Goal: Use online tool/utility: Utilize a website feature to perform a specific function

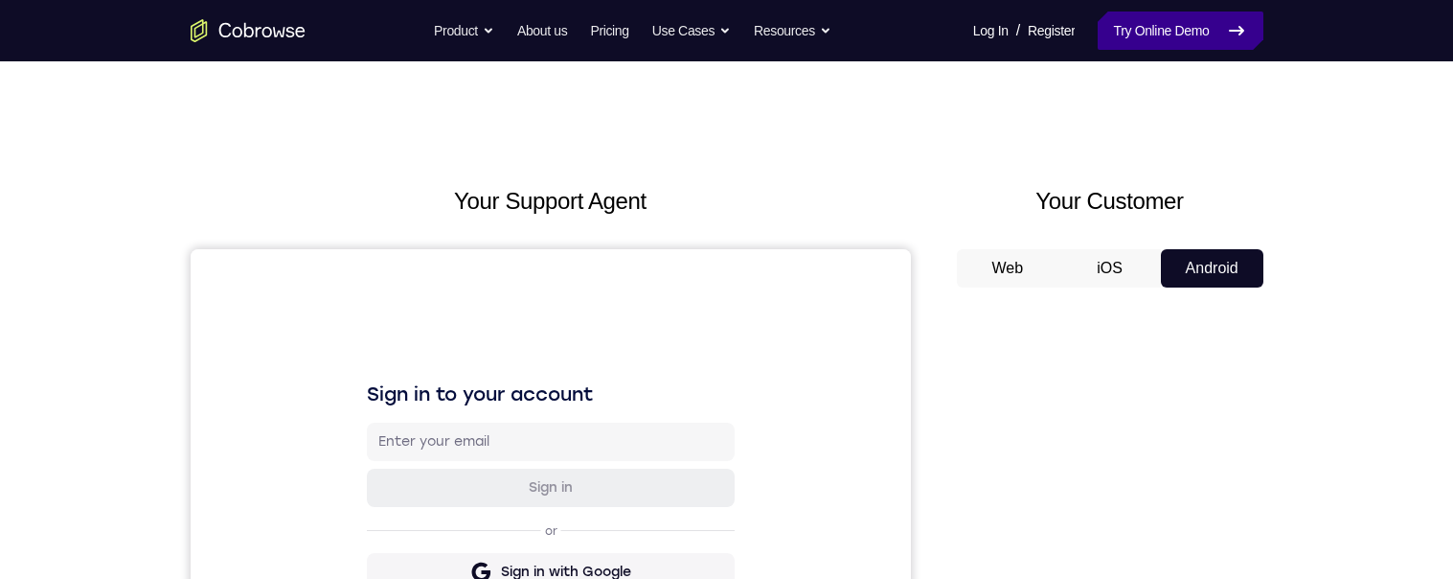
click at [1239, 38] on icon at bounding box center [1236, 30] width 23 height 23
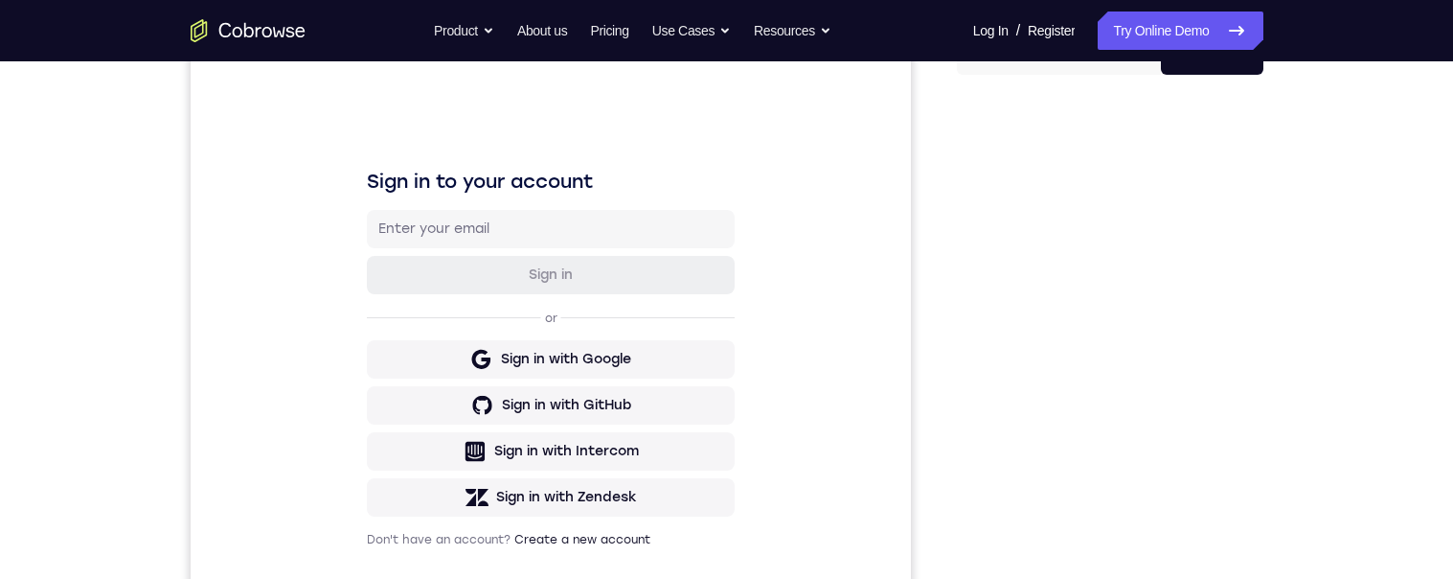
scroll to position [303, 0]
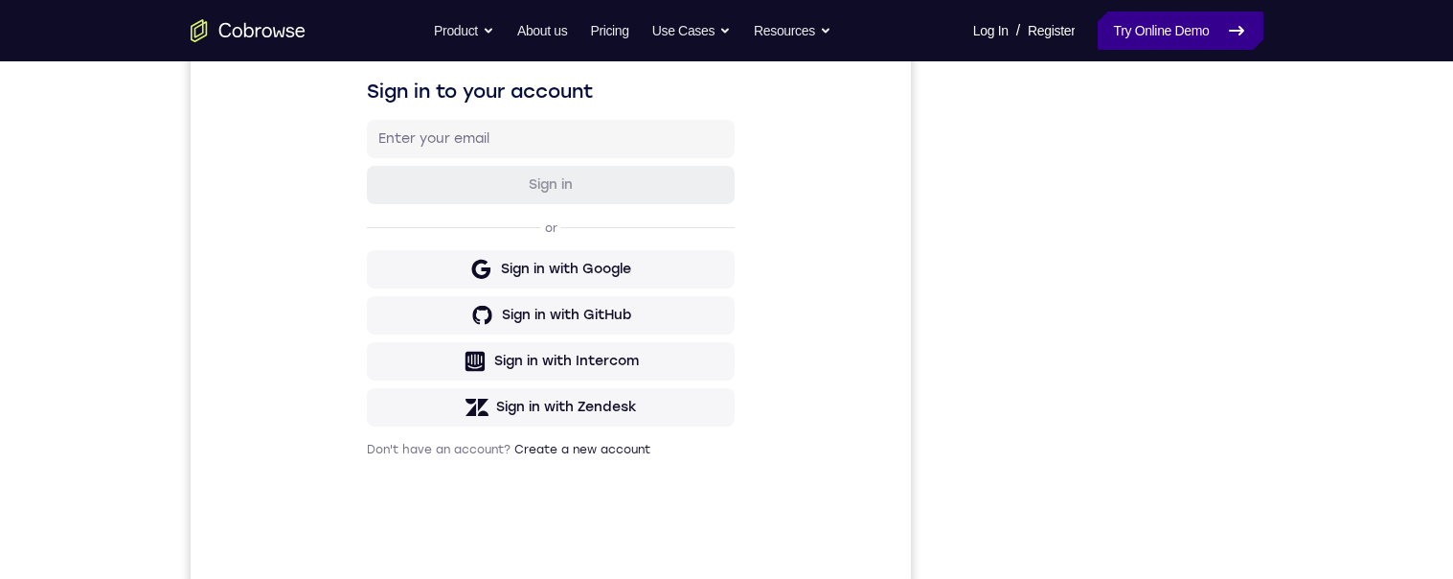
click at [1175, 36] on link "Try Online Demo" at bounding box center [1180, 30] width 165 height 38
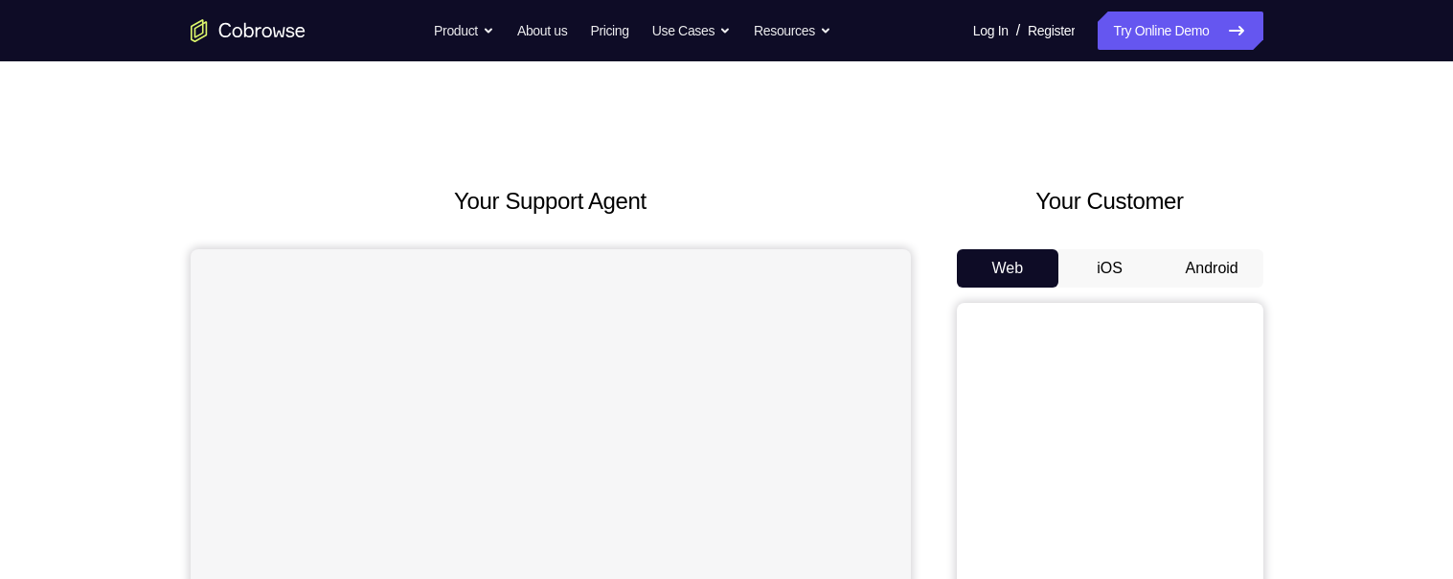
click at [1223, 253] on button "Android" at bounding box center [1212, 268] width 102 height 38
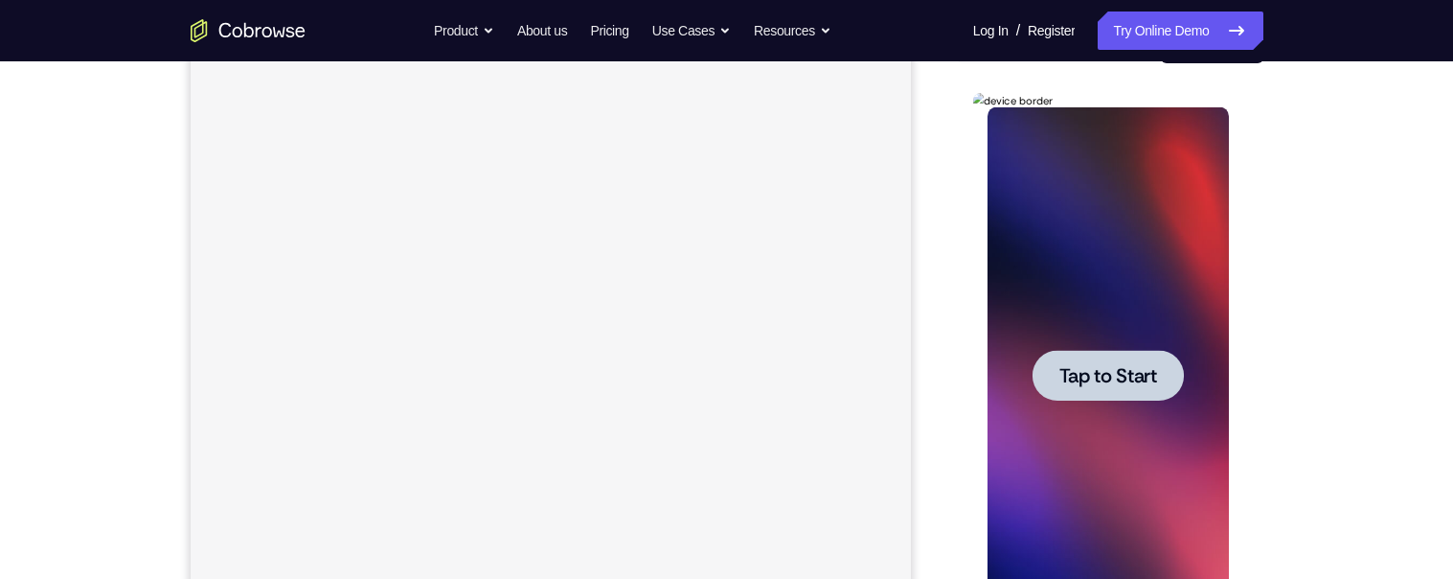
click at [1156, 281] on div at bounding box center [1107, 375] width 241 height 536
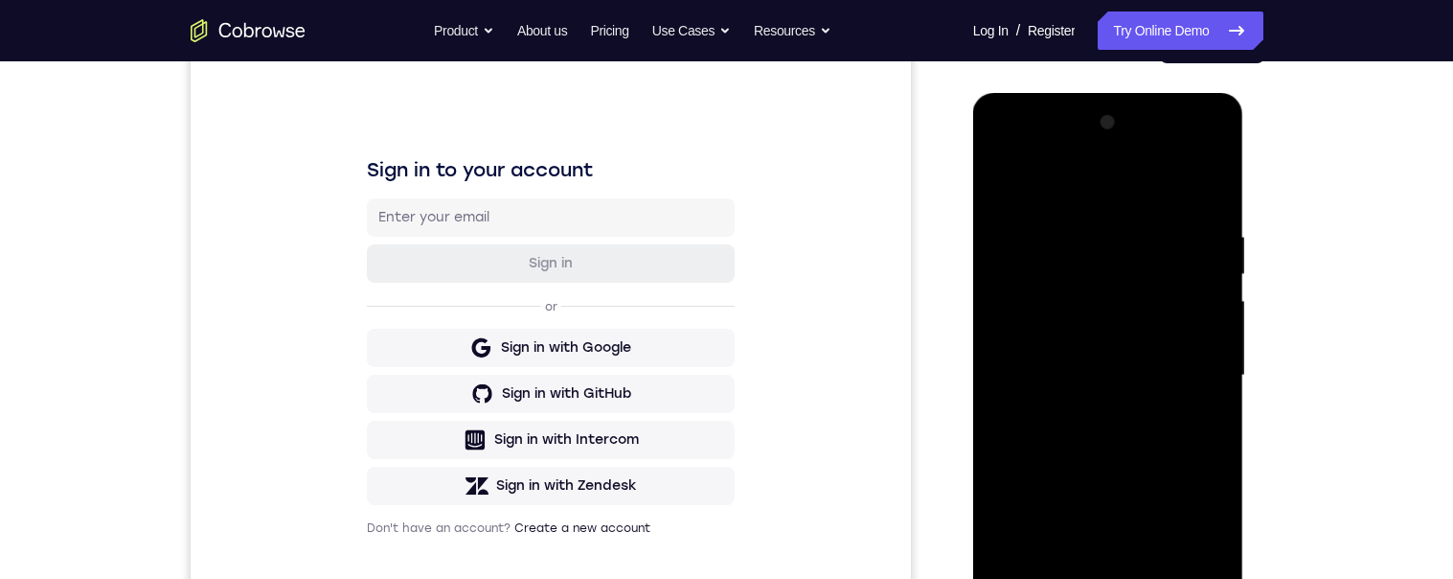
scroll to position [322, 0]
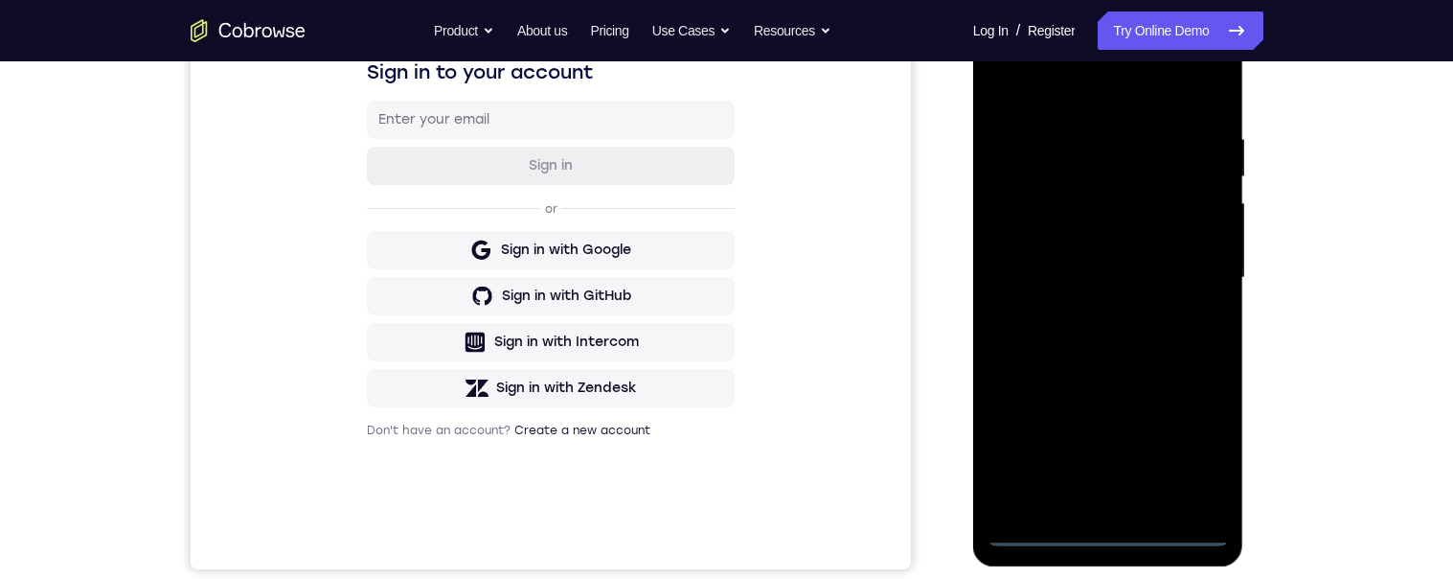
click at [1112, 532] on div at bounding box center [1107, 278] width 241 height 536
click at [1188, 436] on div at bounding box center [1107, 278] width 241 height 536
click at [1055, 91] on div at bounding box center [1107, 278] width 241 height 536
click at [1188, 265] on div at bounding box center [1107, 278] width 241 height 536
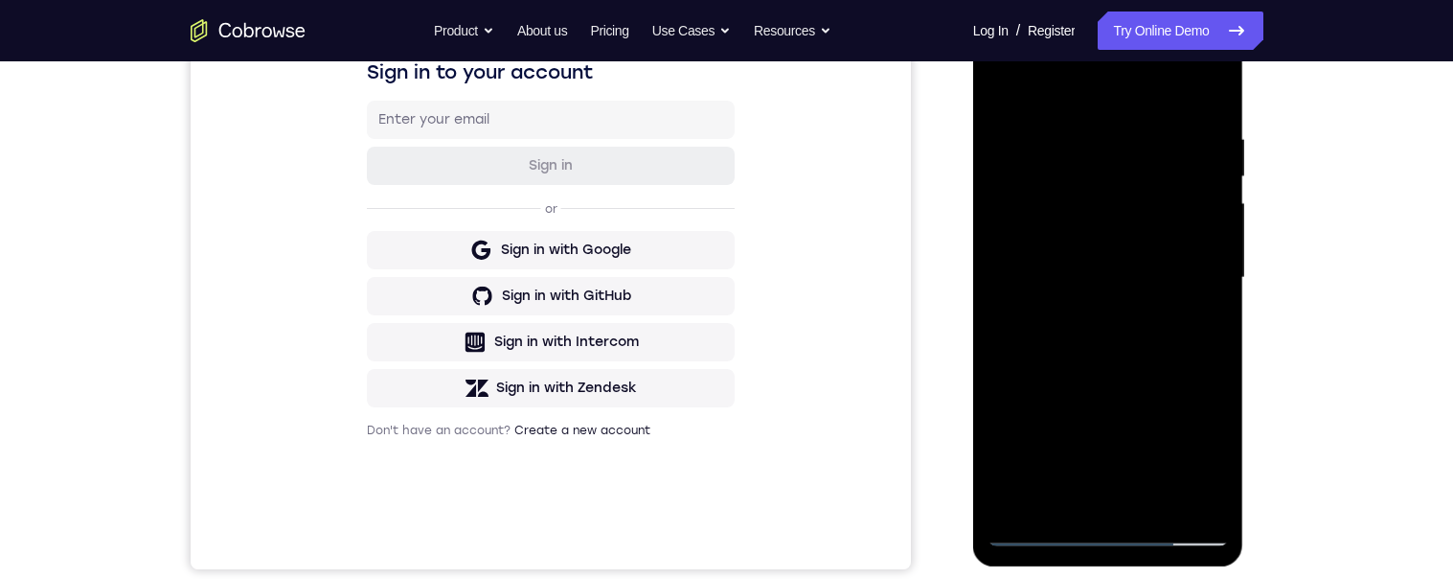
click at [1088, 311] on div at bounding box center [1107, 278] width 241 height 536
click at [1089, 247] on div at bounding box center [1107, 278] width 241 height 536
click at [1080, 192] on div at bounding box center [1107, 278] width 241 height 536
click at [1027, 278] on div at bounding box center [1107, 278] width 241 height 536
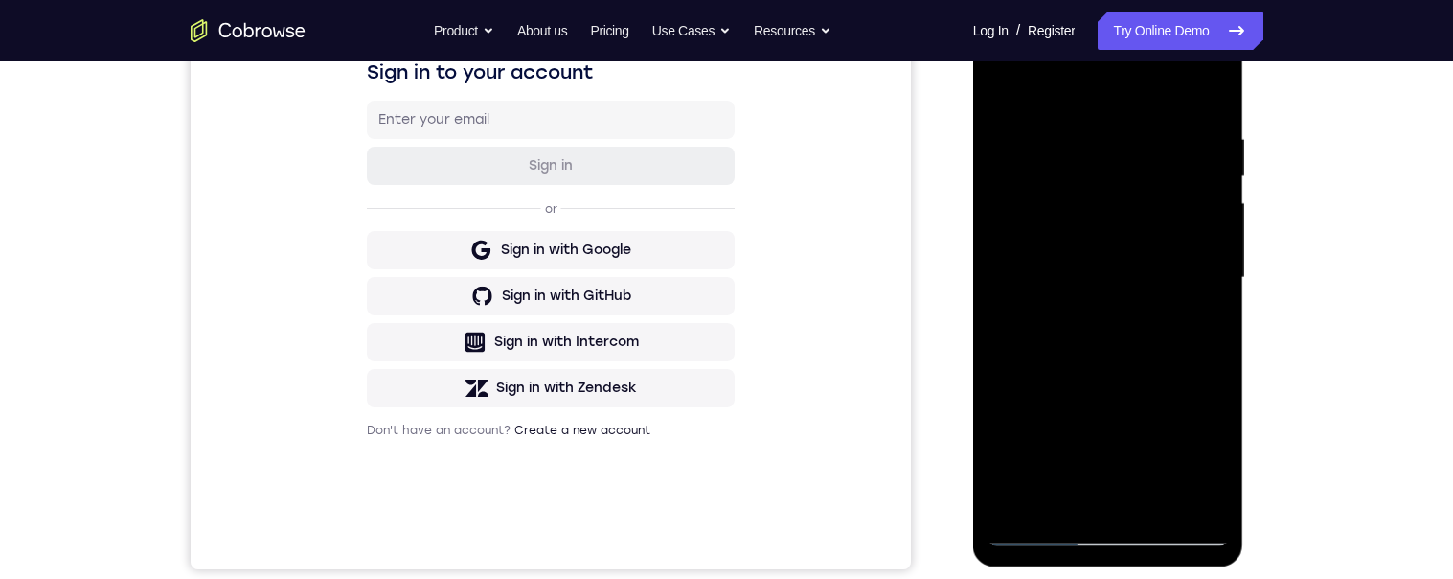
click at [1065, 279] on div at bounding box center [1107, 278] width 241 height 536
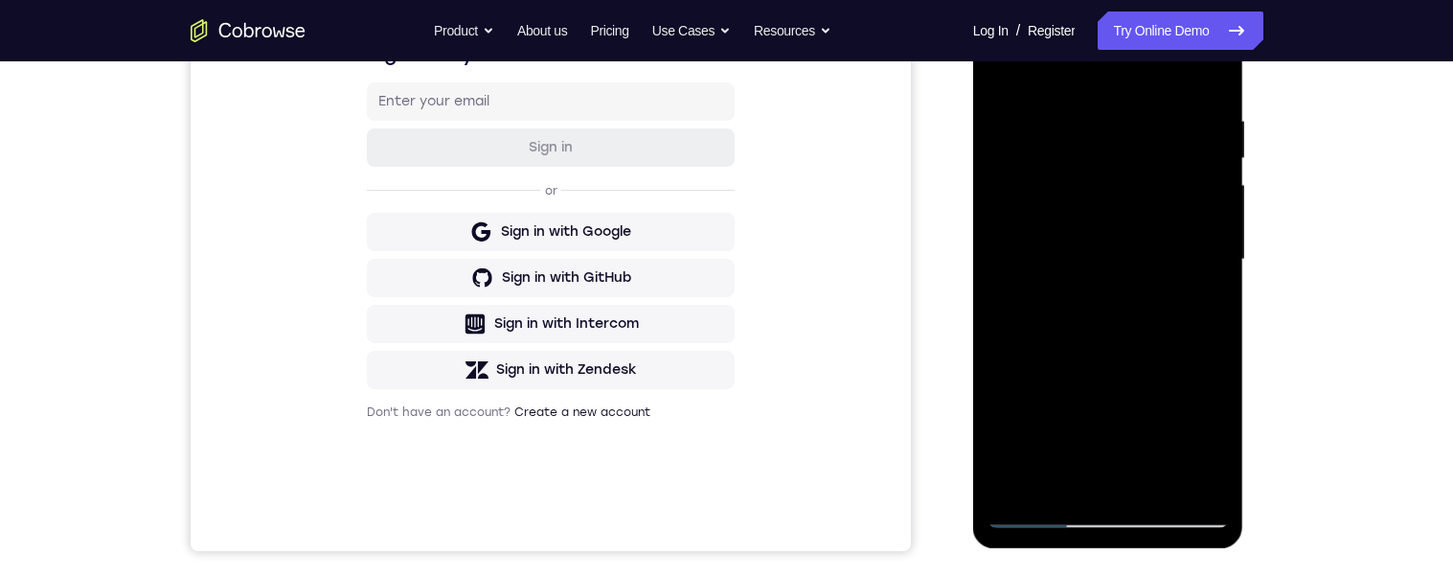
click at [1176, 263] on div at bounding box center [1107, 259] width 241 height 536
click at [1178, 258] on div at bounding box center [1107, 259] width 241 height 536
click at [1023, 257] on div at bounding box center [1107, 259] width 241 height 536
click at [1024, 260] on div at bounding box center [1107, 259] width 241 height 536
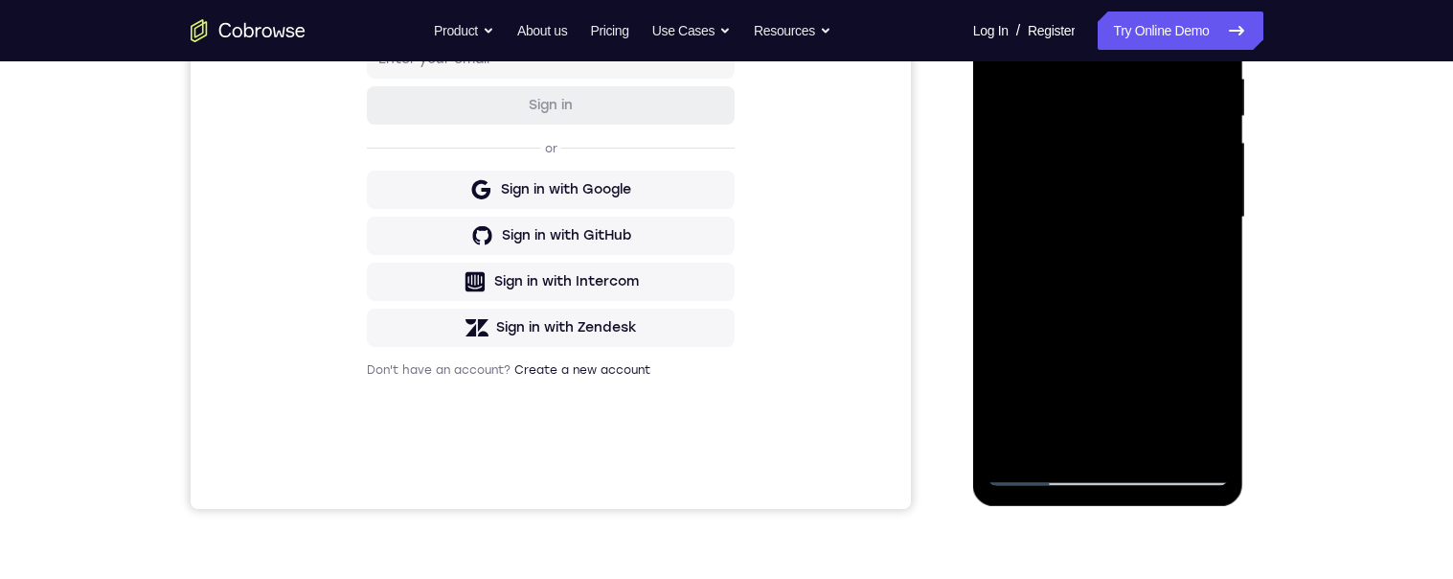
scroll to position [383, 0]
click at [1031, 273] on div at bounding box center [1107, 216] width 241 height 536
click at [1182, 215] on div at bounding box center [1107, 217] width 241 height 536
click at [1181, 221] on div at bounding box center [1107, 217] width 241 height 536
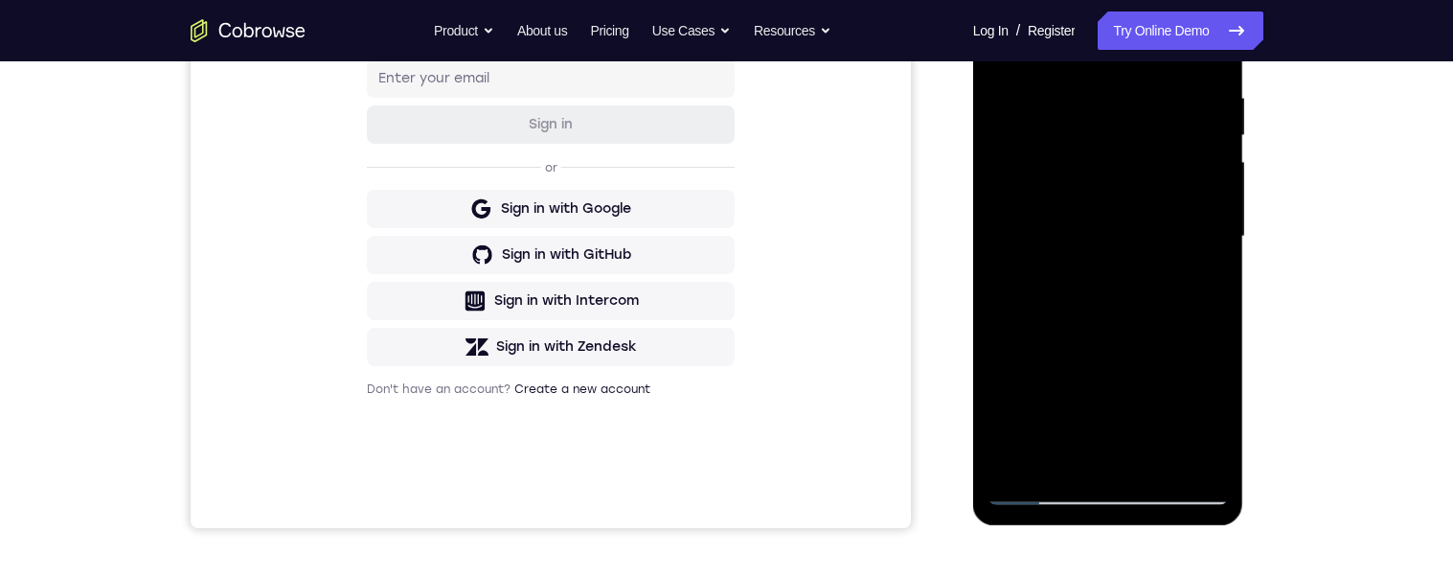
scroll to position [369, 0]
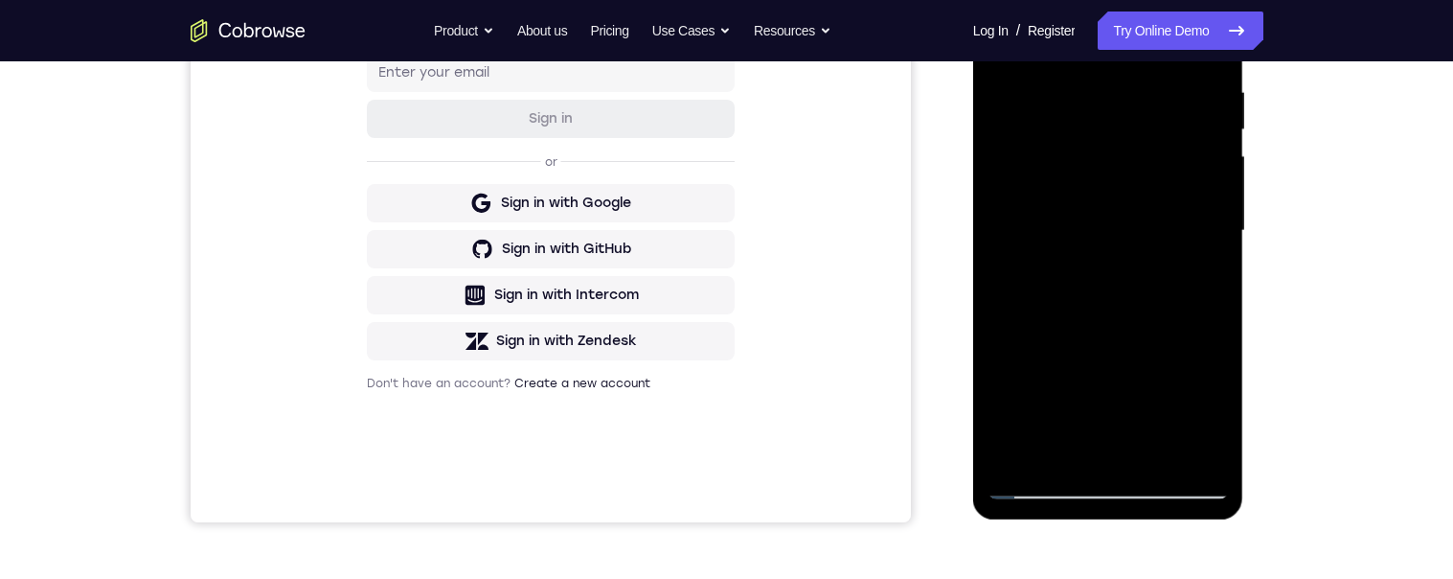
click at [1148, 310] on div at bounding box center [1107, 231] width 241 height 536
click at [1122, 305] on div at bounding box center [1107, 231] width 241 height 536
click at [1140, 305] on div at bounding box center [1107, 231] width 241 height 536
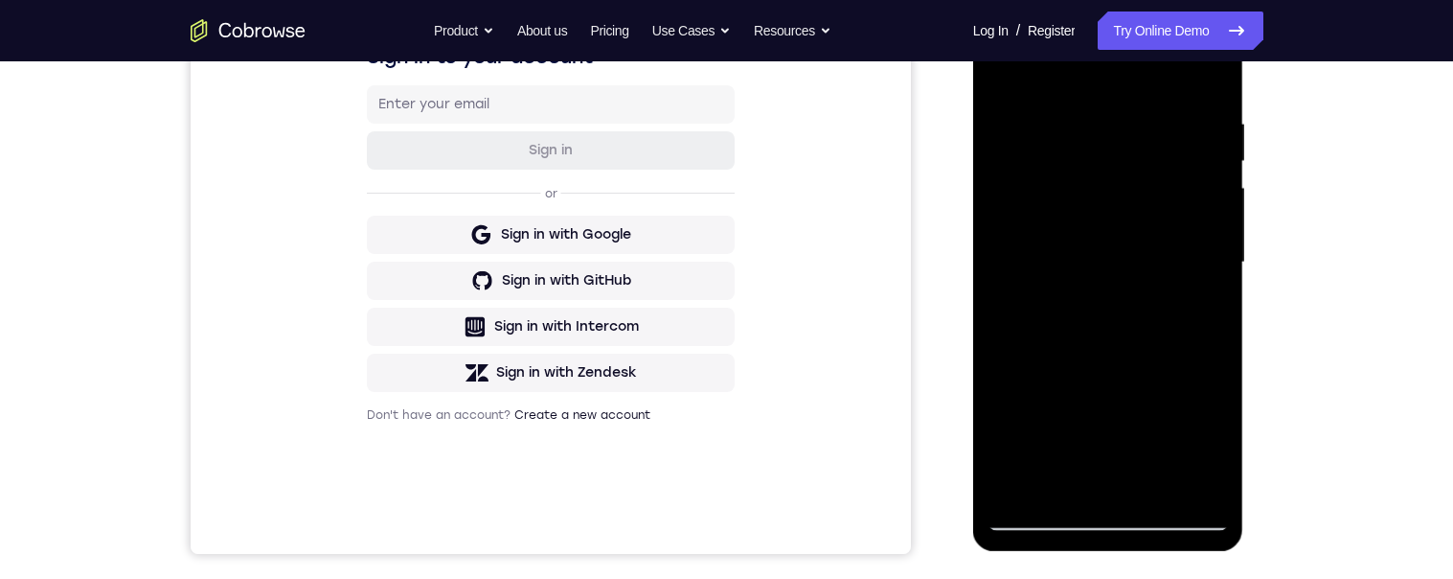
scroll to position [348, 0]
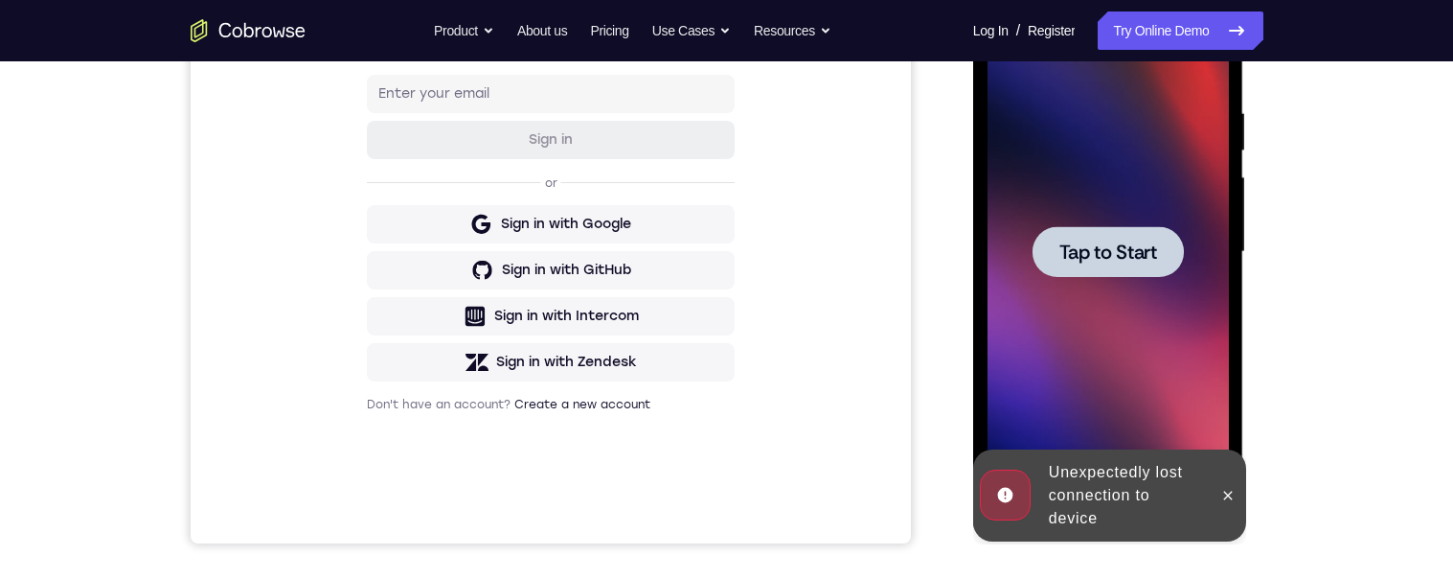
click at [1147, 275] on div at bounding box center [1107, 251] width 151 height 51
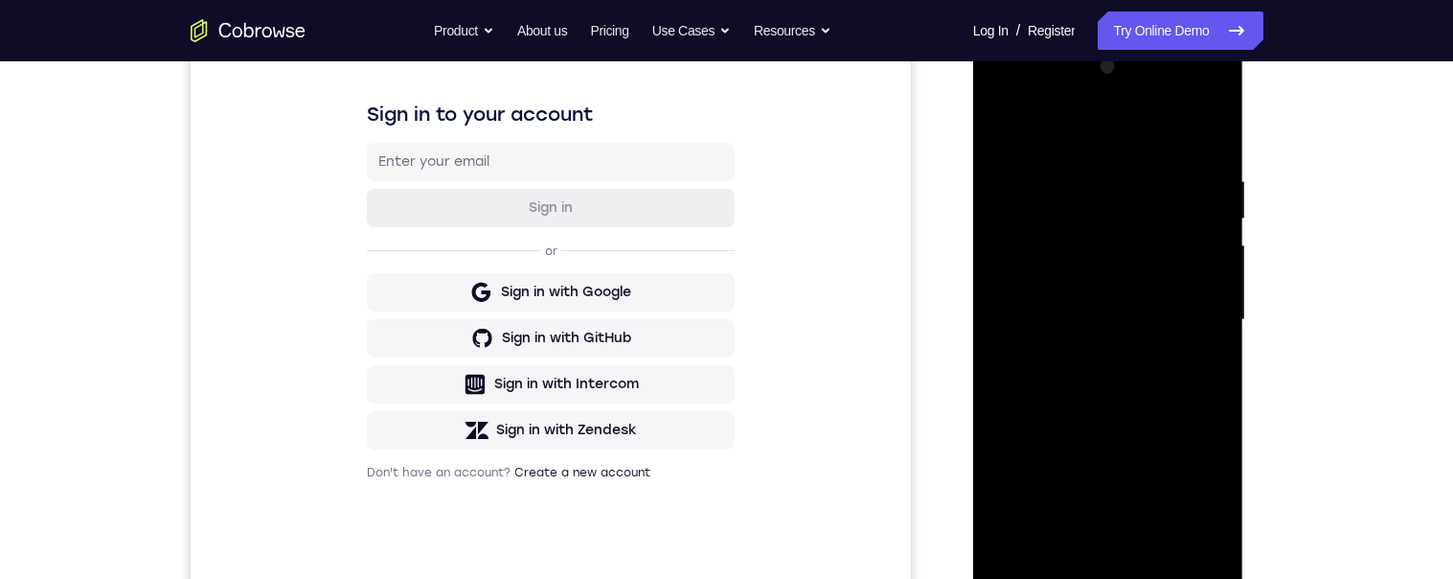
scroll to position [589, 0]
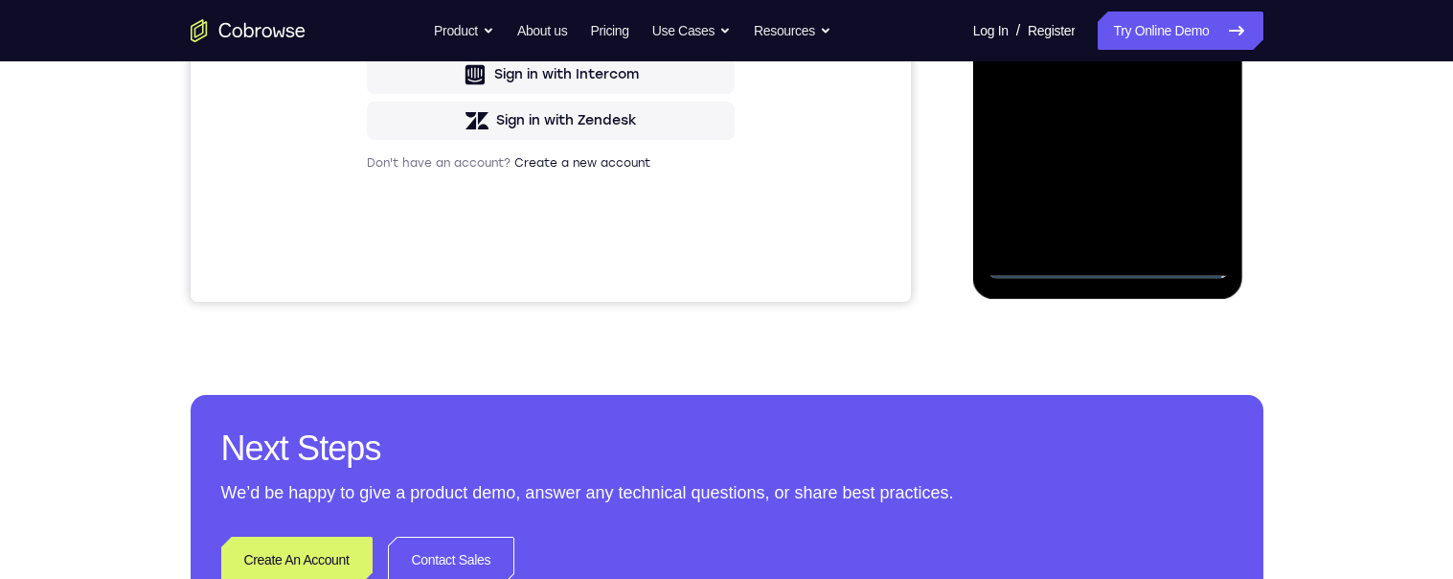
click at [1110, 263] on div at bounding box center [1107, 10] width 241 height 536
click at [1111, 263] on div at bounding box center [1107, 10] width 241 height 536
click at [1118, 264] on div at bounding box center [1107, 10] width 241 height 536
click at [1193, 178] on div at bounding box center [1107, 10] width 241 height 536
click at [1191, 178] on div at bounding box center [1107, 10] width 241 height 536
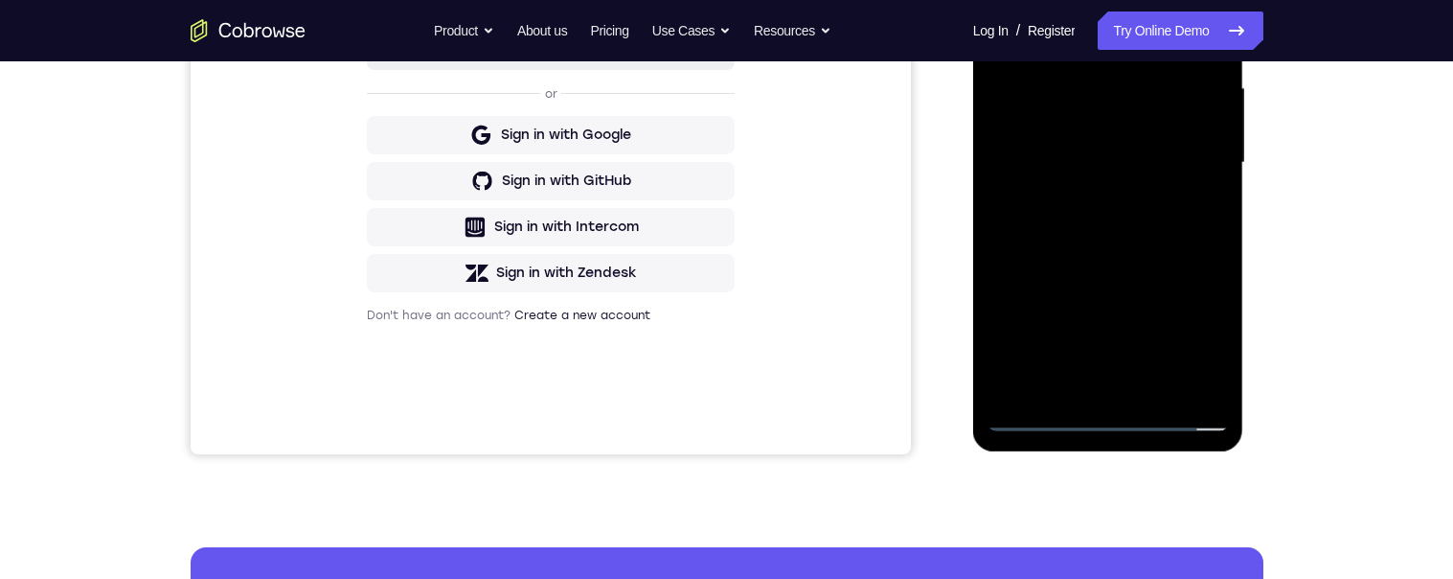
scroll to position [247, 0]
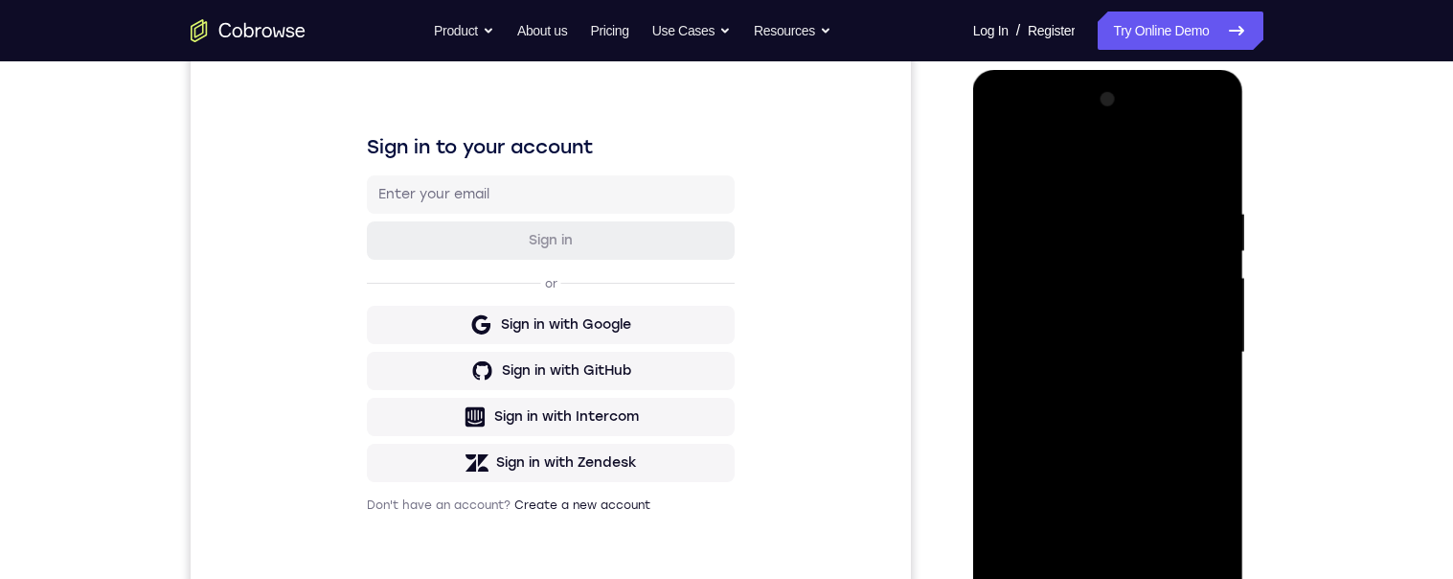
click at [1127, 163] on div at bounding box center [1107, 352] width 241 height 536
click at [1076, 157] on div at bounding box center [1107, 352] width 241 height 536
click at [1191, 344] on div at bounding box center [1107, 352] width 241 height 536
click at [1193, 345] on div at bounding box center [1107, 352] width 241 height 536
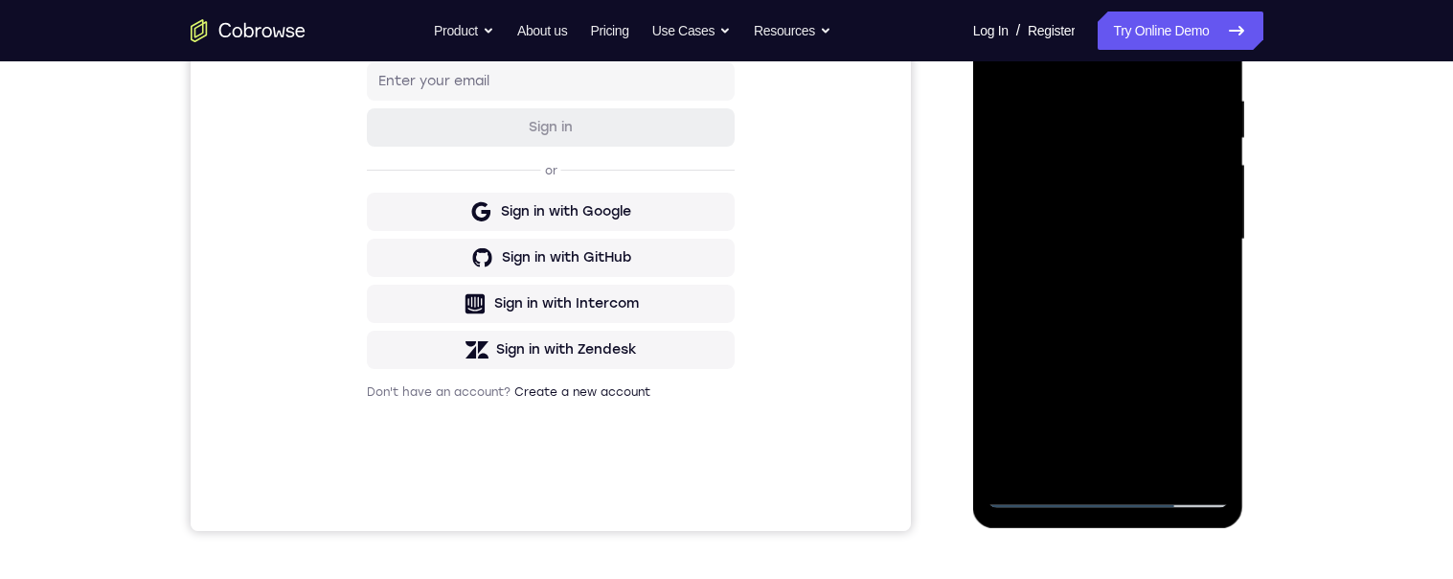
scroll to position [367, 0]
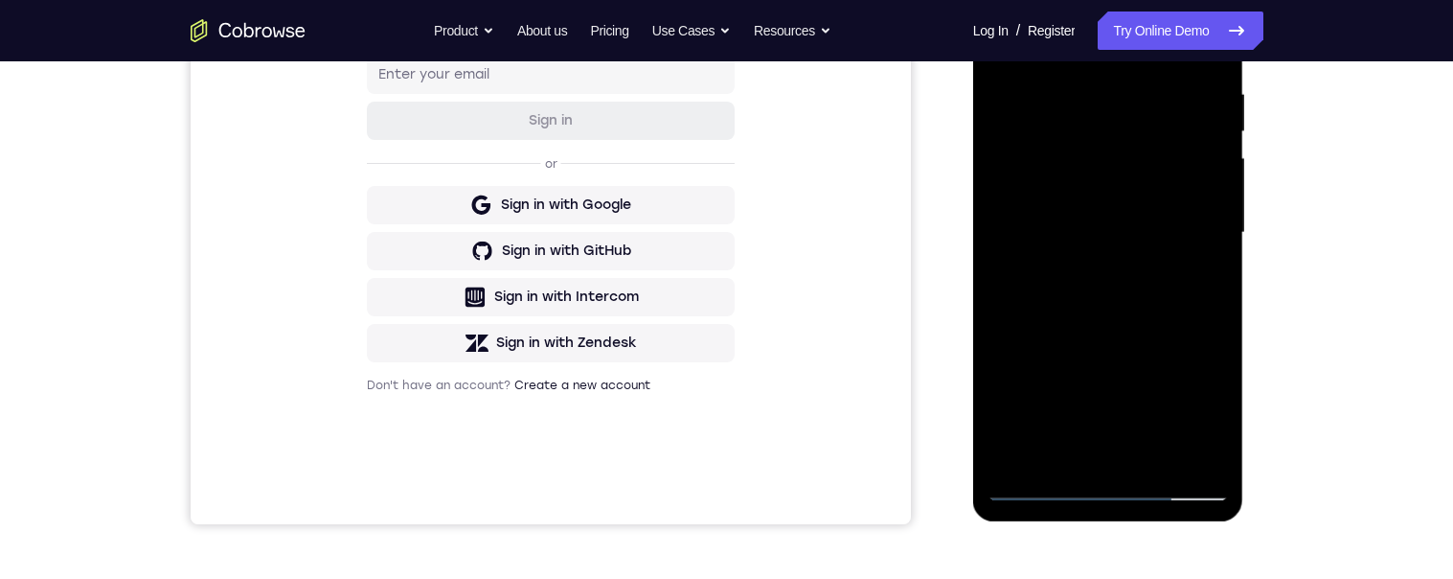
click at [1094, 269] on div at bounding box center [1107, 233] width 241 height 536
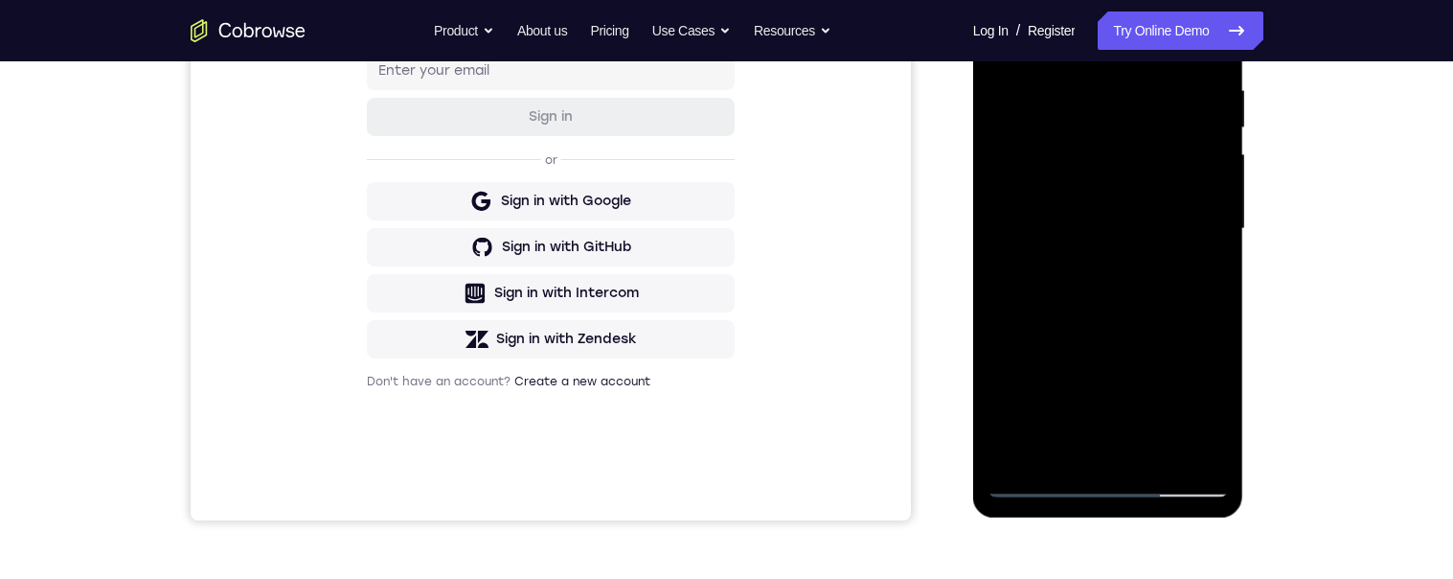
click at [1114, 212] on div at bounding box center [1107, 229] width 241 height 536
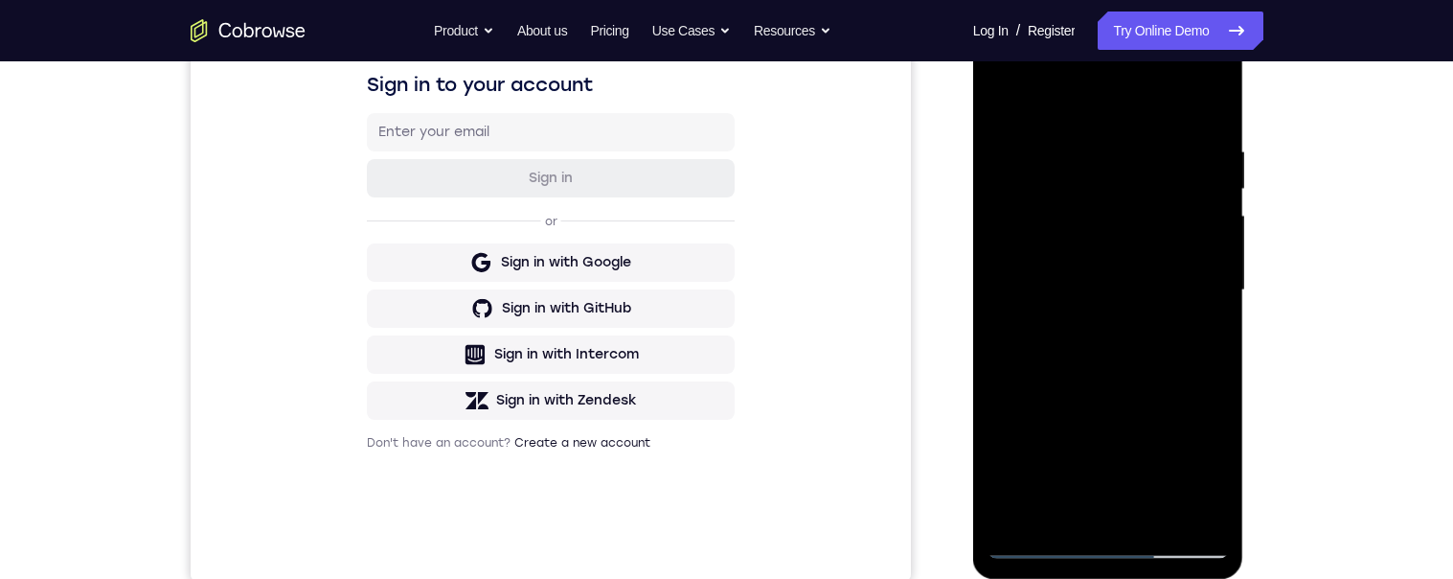
scroll to position [306, 0]
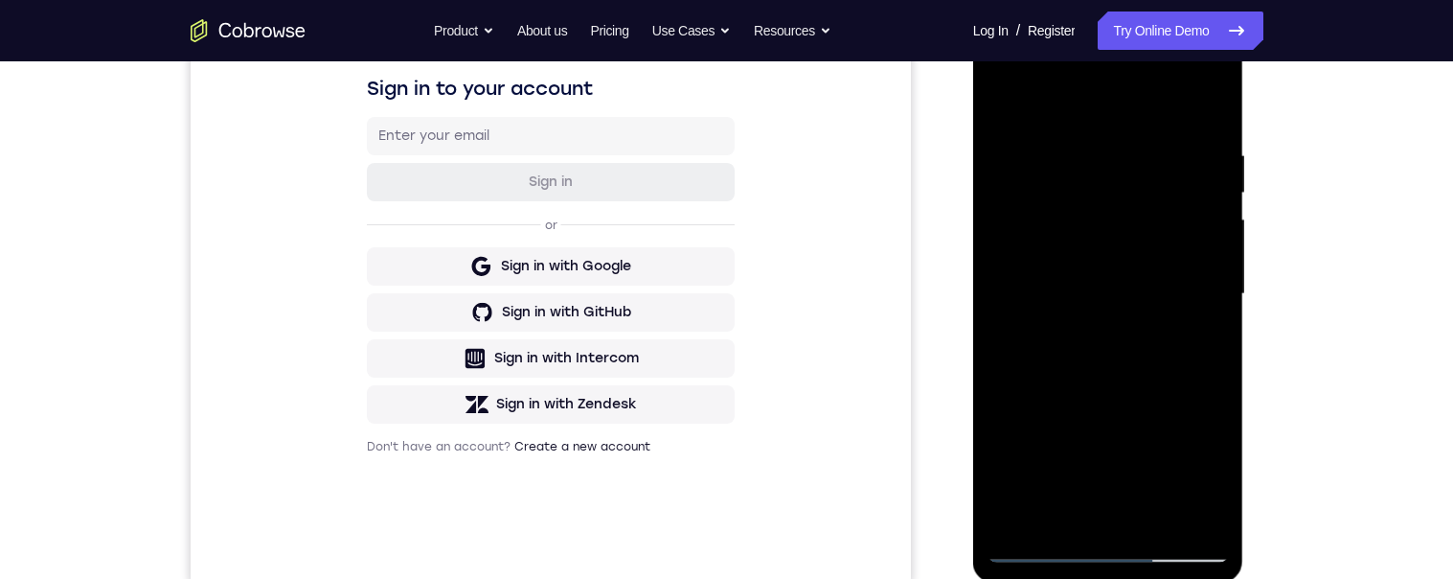
click at [1132, 267] on div at bounding box center [1107, 294] width 241 height 536
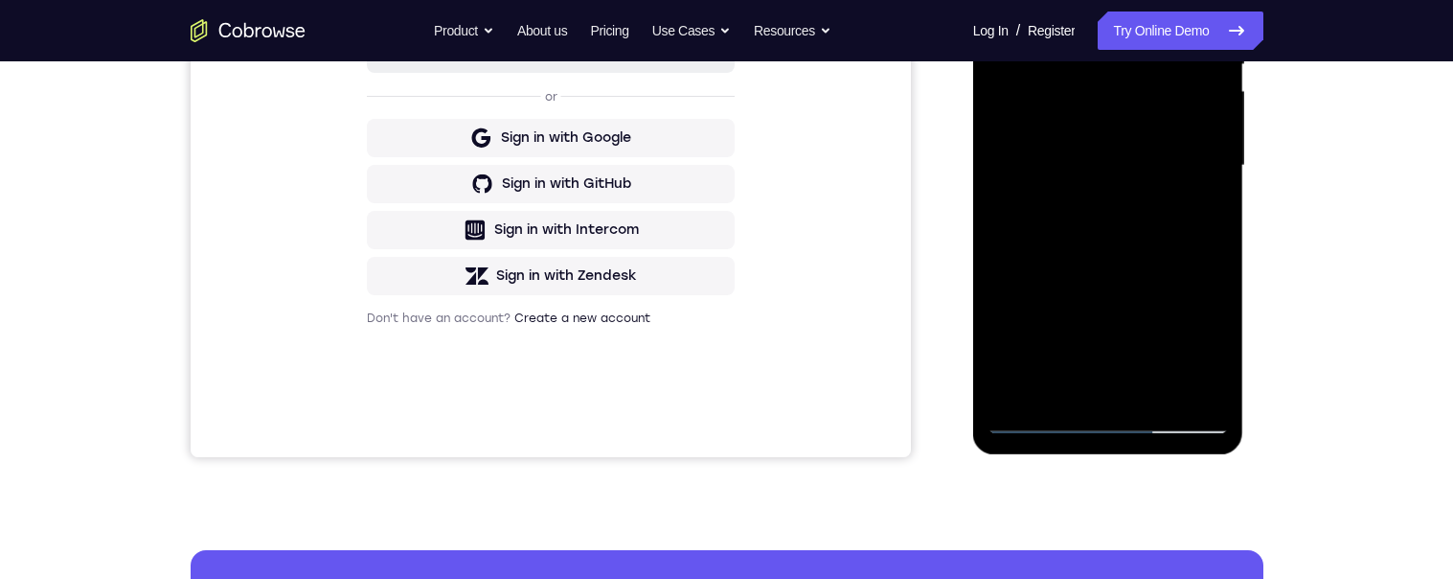
scroll to position [432, 0]
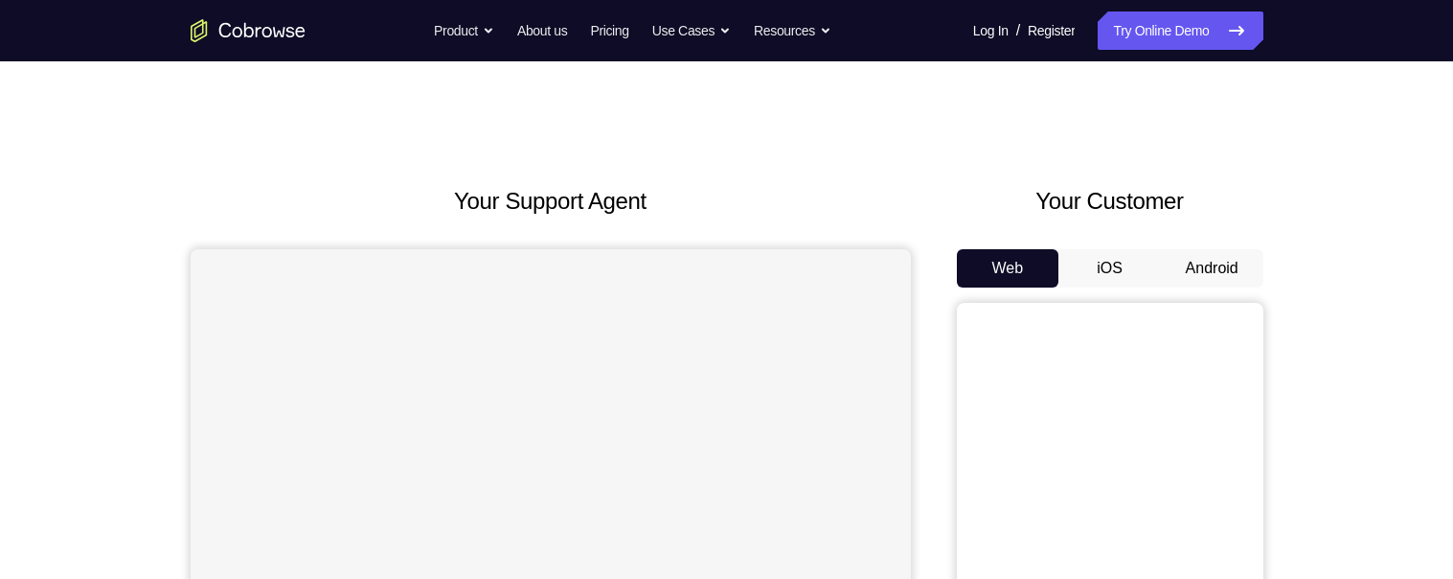
click at [1235, 258] on button "Android" at bounding box center [1212, 268] width 102 height 38
click at [1220, 260] on button "Android" at bounding box center [1212, 268] width 102 height 38
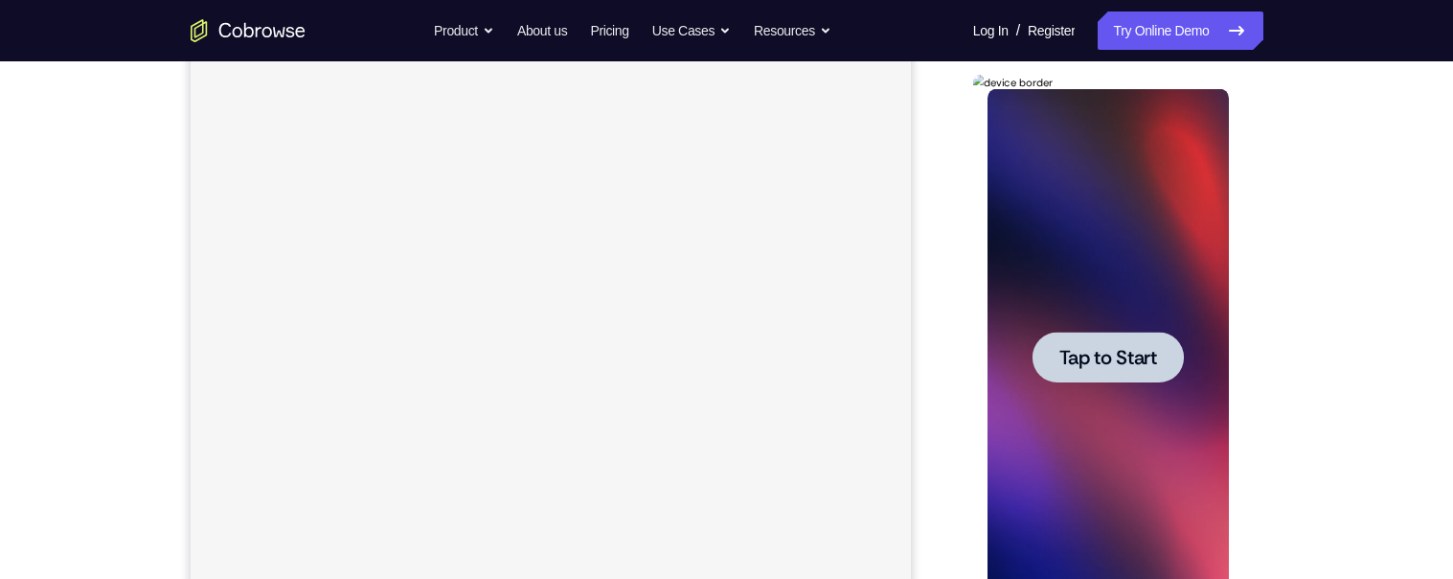
click at [1137, 407] on div at bounding box center [1107, 357] width 241 height 536
click at [1104, 358] on div at bounding box center [1107, 357] width 241 height 536
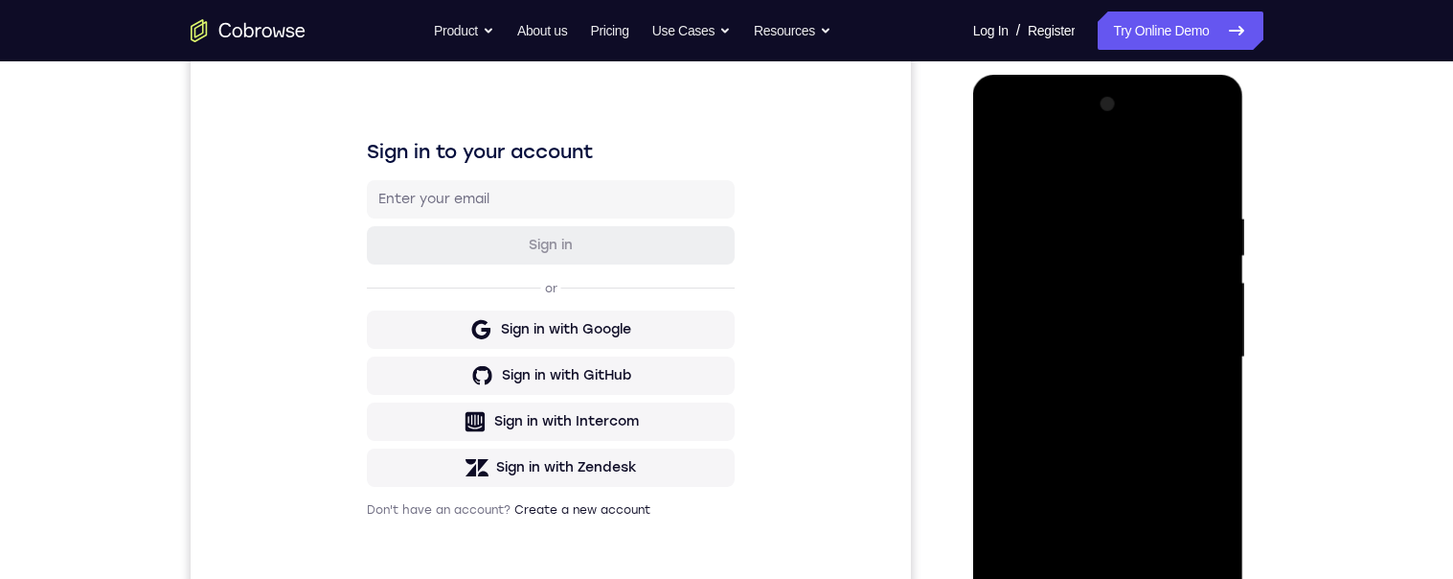
scroll to position [304, 0]
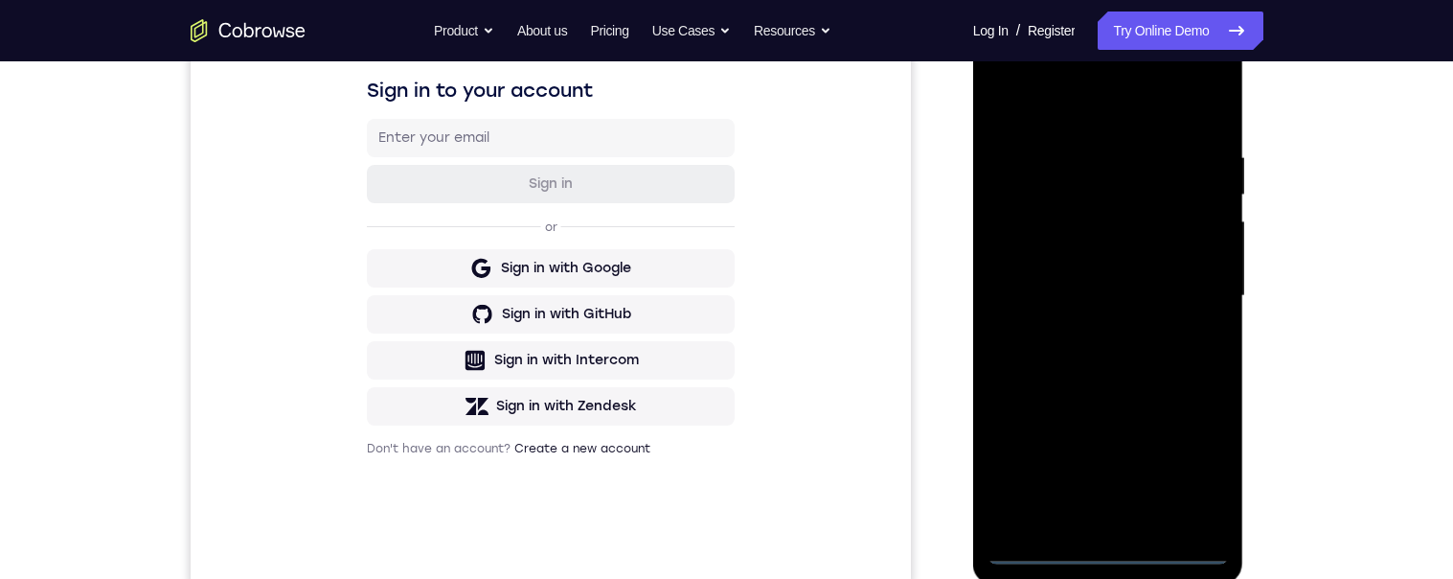
click at [1102, 541] on div at bounding box center [1107, 296] width 241 height 536
click at [1105, 541] on div at bounding box center [1107, 296] width 241 height 536
click at [1105, 546] on div at bounding box center [1107, 296] width 241 height 536
click at [1189, 455] on div at bounding box center [1107, 296] width 241 height 536
click at [1120, 102] on div at bounding box center [1107, 296] width 241 height 536
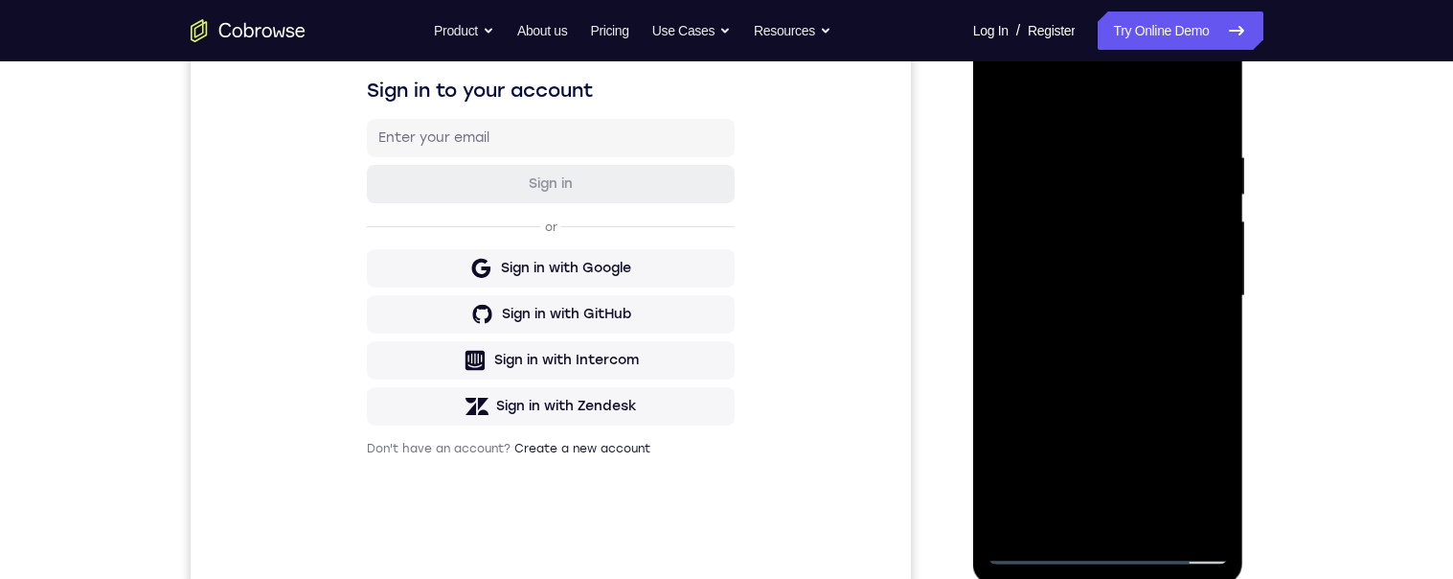
click at [1187, 279] on div at bounding box center [1107, 296] width 241 height 536
click at [1085, 520] on div at bounding box center [1107, 296] width 241 height 536
click at [1108, 279] on div at bounding box center [1107, 296] width 241 height 536
click at [1081, 253] on div at bounding box center [1107, 296] width 241 height 536
click at [1091, 294] on div at bounding box center [1107, 296] width 241 height 536
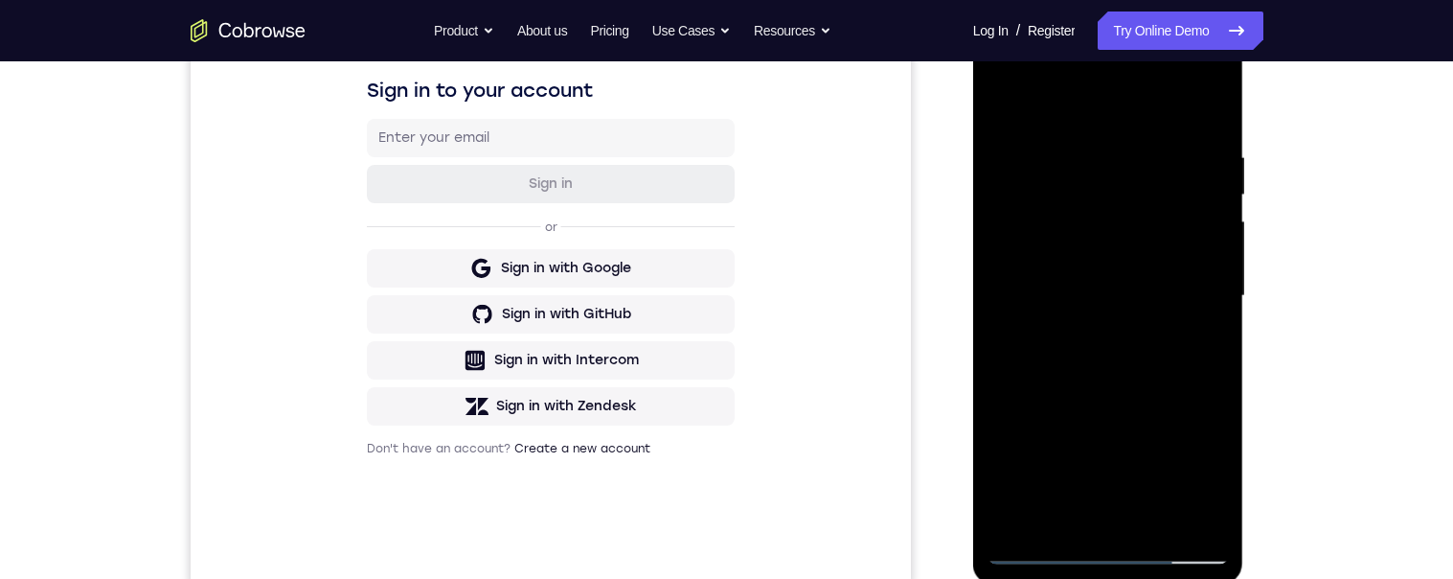
click at [1085, 351] on div at bounding box center [1107, 296] width 241 height 536
click at [1102, 375] on div at bounding box center [1107, 296] width 241 height 536
click at [1084, 144] on div at bounding box center [1107, 296] width 241 height 536
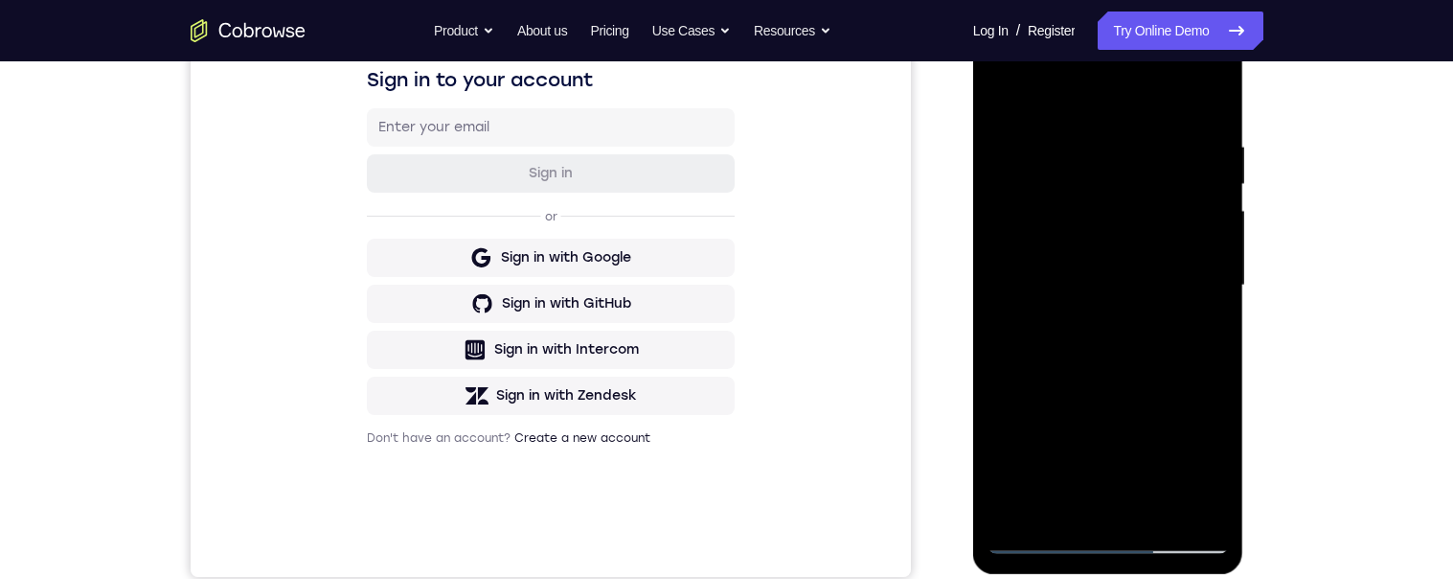
click at [1208, 101] on div at bounding box center [1107, 285] width 241 height 536
click at [1162, 510] on div at bounding box center [1107, 285] width 241 height 536
click at [1153, 385] on div at bounding box center [1107, 285] width 241 height 536
click at [1133, 350] on div at bounding box center [1107, 285] width 241 height 536
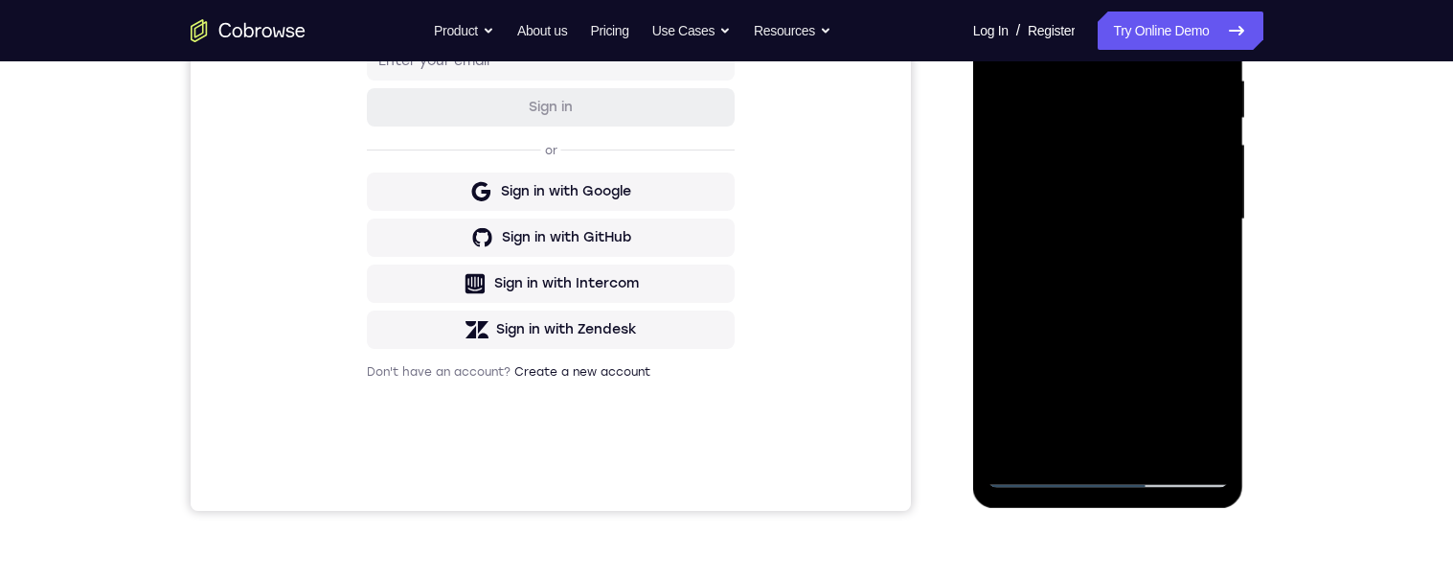
scroll to position [291, 0]
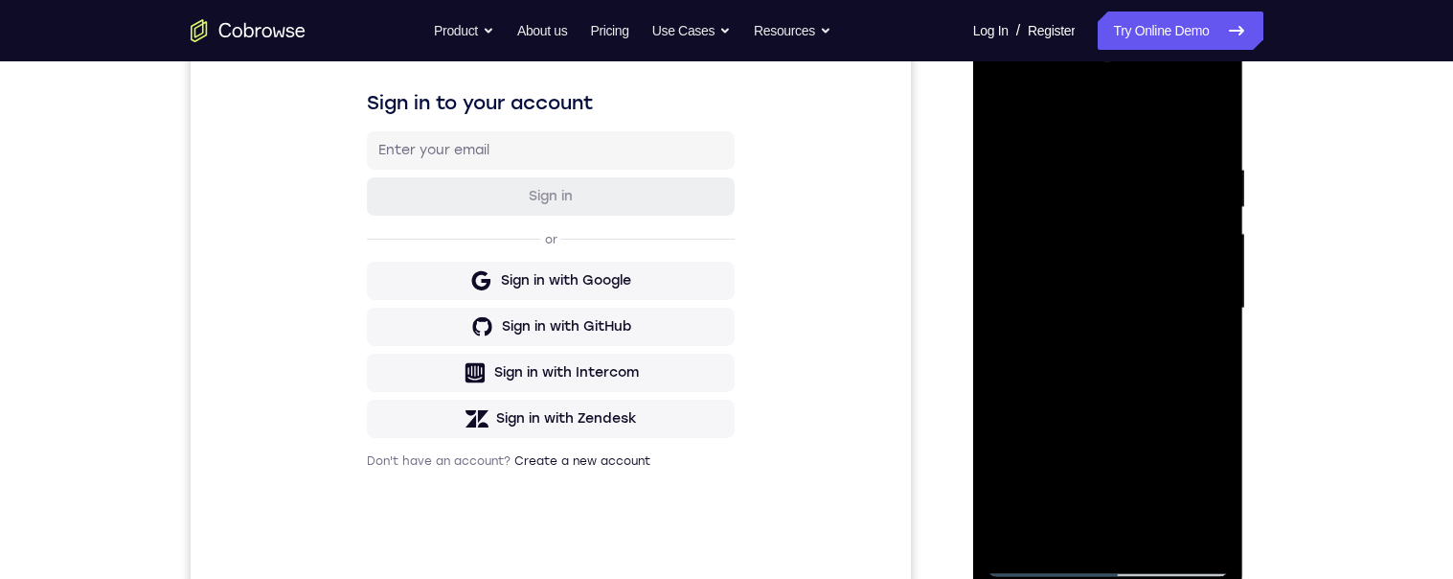
click at [1001, 122] on div at bounding box center [1107, 308] width 241 height 536
click at [1084, 353] on div at bounding box center [1107, 307] width 241 height 536
click at [1085, 115] on div at bounding box center [1107, 307] width 241 height 536
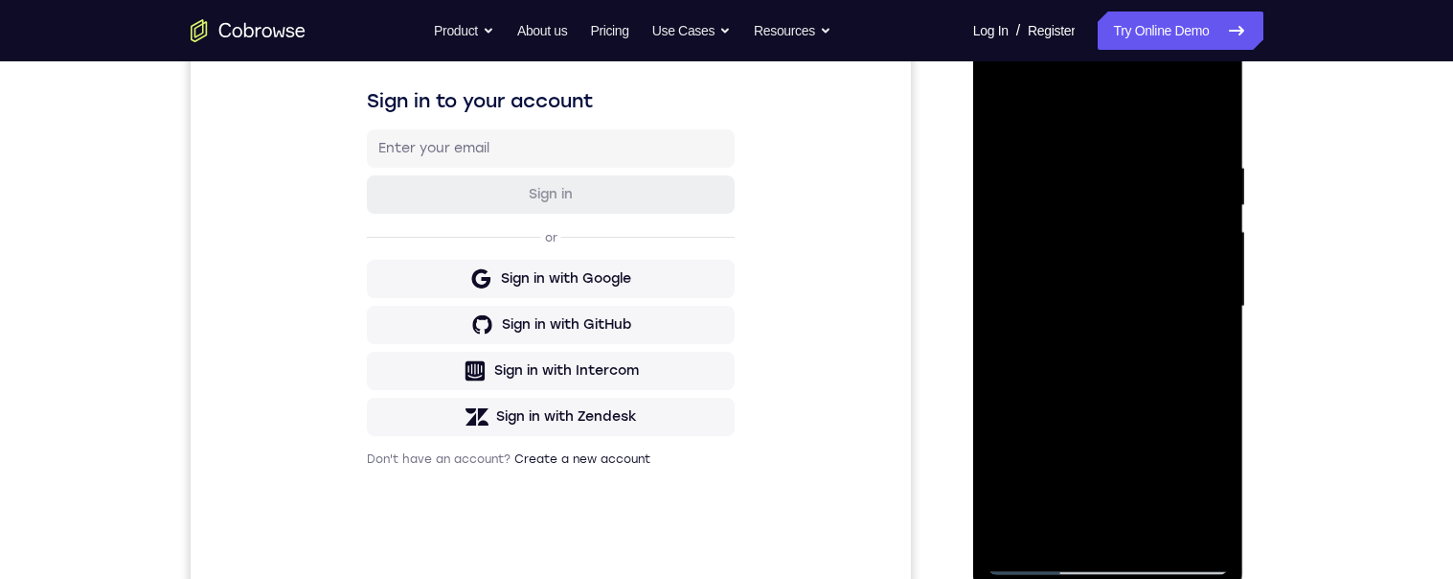
click at [1022, 165] on div at bounding box center [1107, 306] width 241 height 536
click at [1010, 161] on div at bounding box center [1107, 306] width 241 height 536
click at [1008, 116] on div at bounding box center [1107, 307] width 241 height 536
click at [1005, 118] on div at bounding box center [1107, 307] width 241 height 536
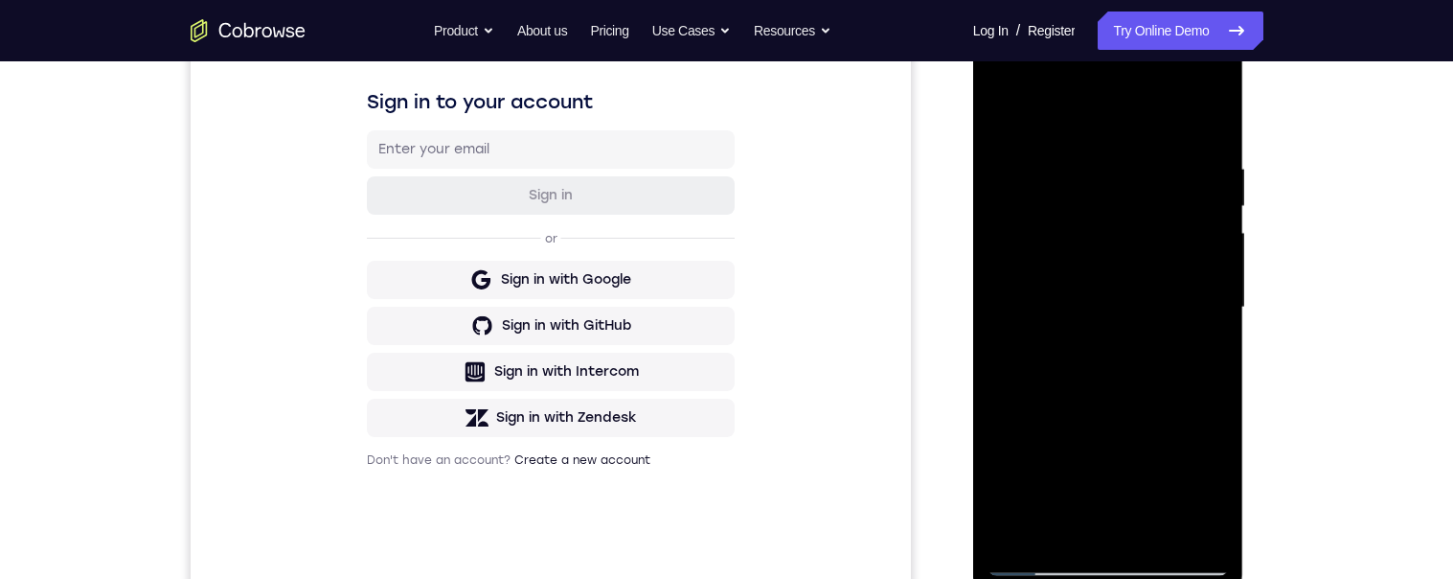
click at [1015, 111] on div at bounding box center [1107, 307] width 241 height 536
click at [1160, 525] on div at bounding box center [1107, 307] width 241 height 536
click at [1001, 118] on div at bounding box center [1107, 307] width 241 height 536
click at [1199, 534] on div at bounding box center [1107, 307] width 241 height 536
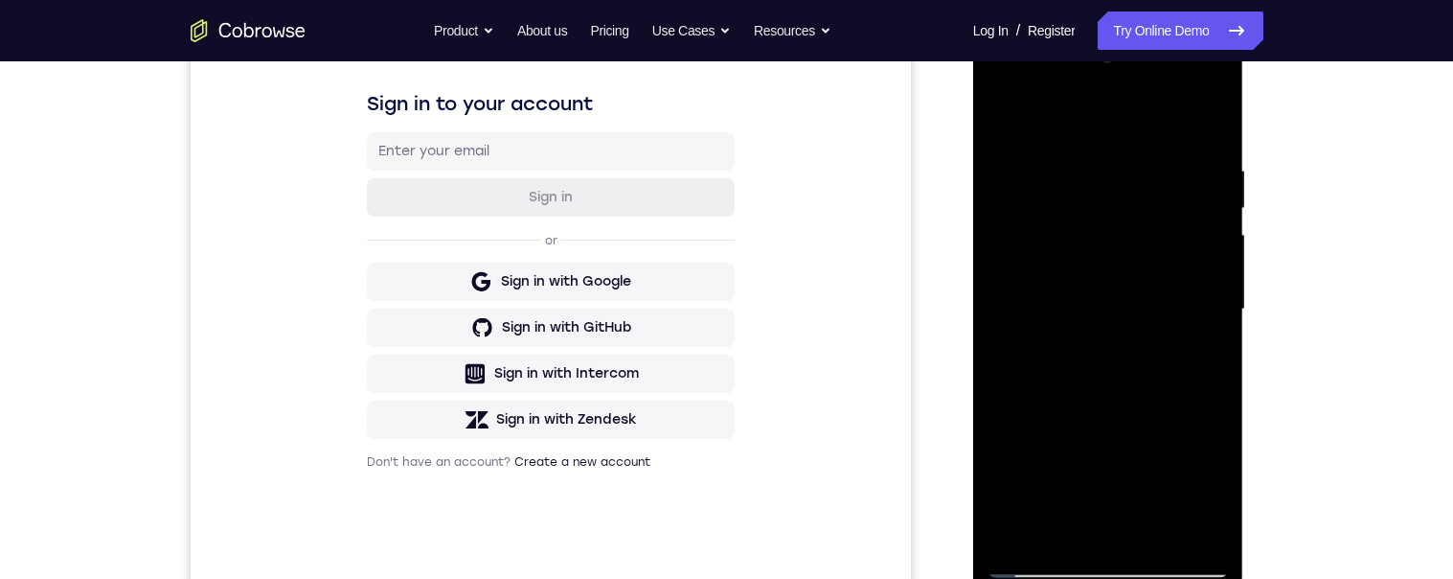
click at [1031, 541] on div at bounding box center [1107, 309] width 241 height 536
click at [1215, 337] on div at bounding box center [1107, 309] width 241 height 536
click at [999, 329] on div at bounding box center [1107, 309] width 241 height 536
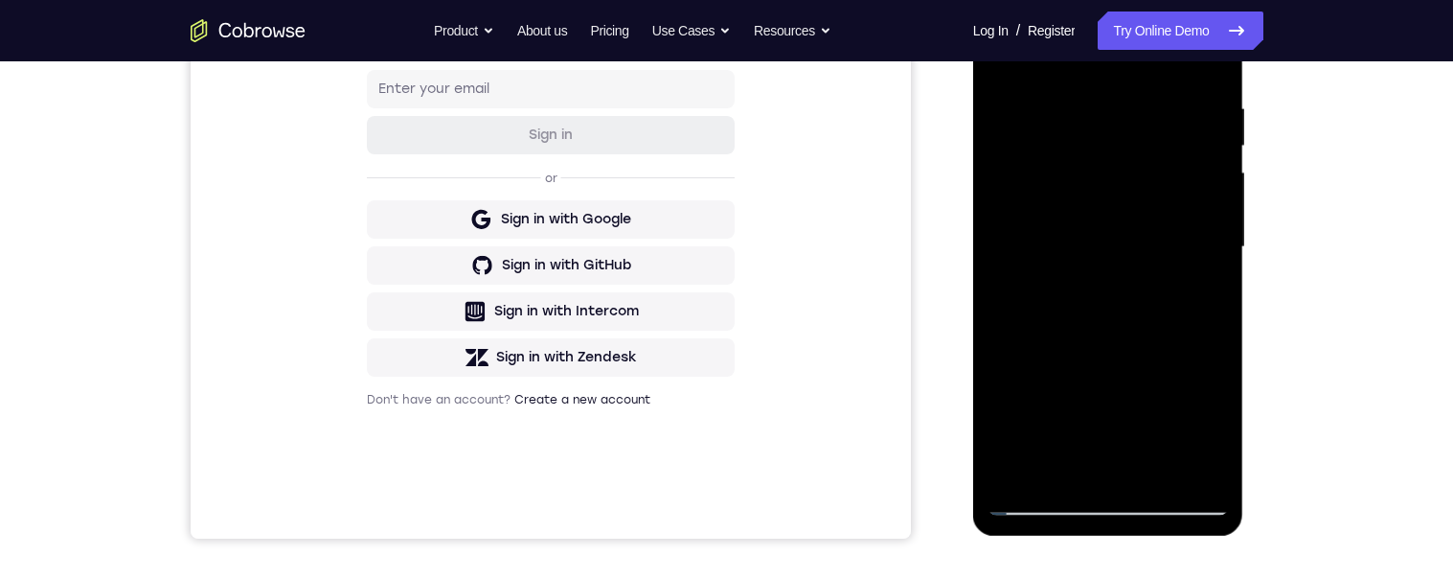
scroll to position [353, 0]
click at [1207, 267] on div at bounding box center [1107, 246] width 241 height 536
click at [1215, 264] on div at bounding box center [1107, 246] width 241 height 536
click at [1214, 262] on div at bounding box center [1107, 246] width 241 height 536
click at [1214, 260] on div at bounding box center [1107, 246] width 241 height 536
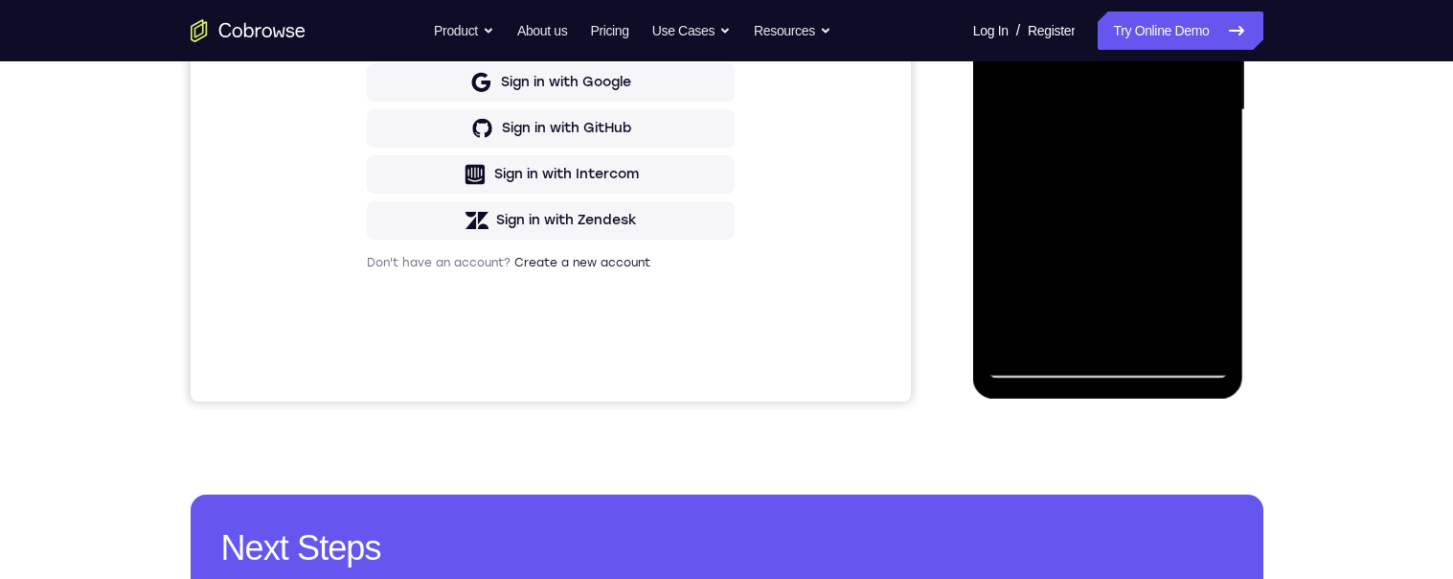
scroll to position [387, 0]
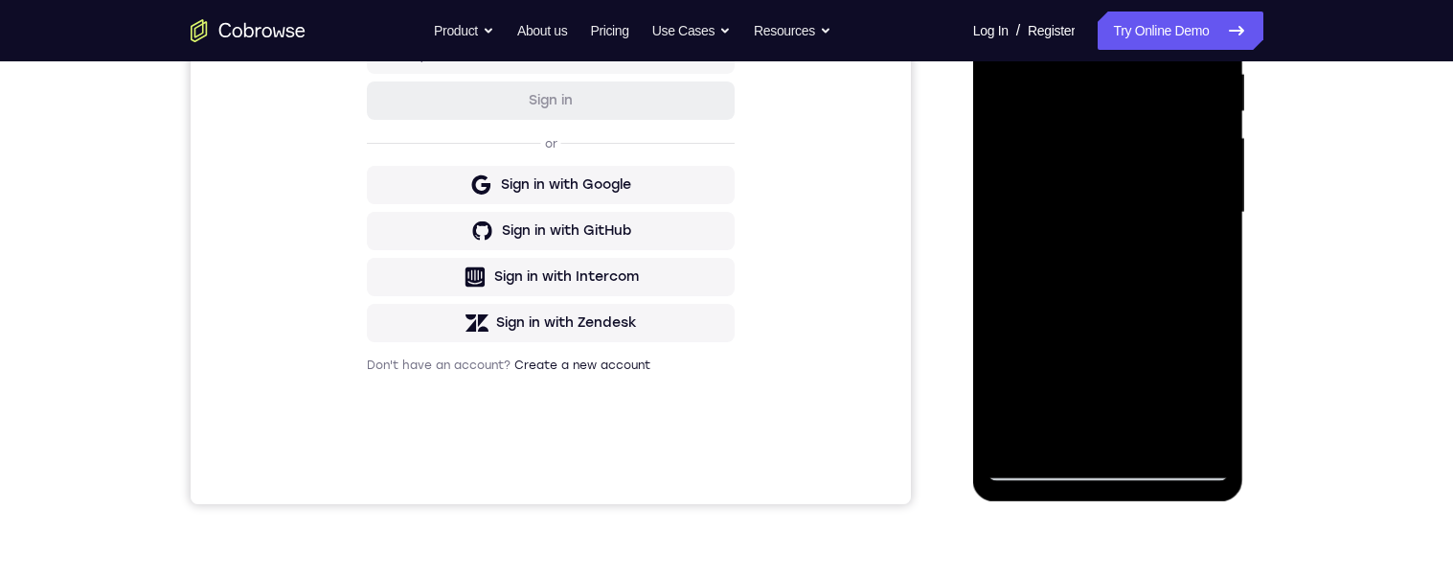
click at [1214, 234] on div at bounding box center [1107, 212] width 241 height 536
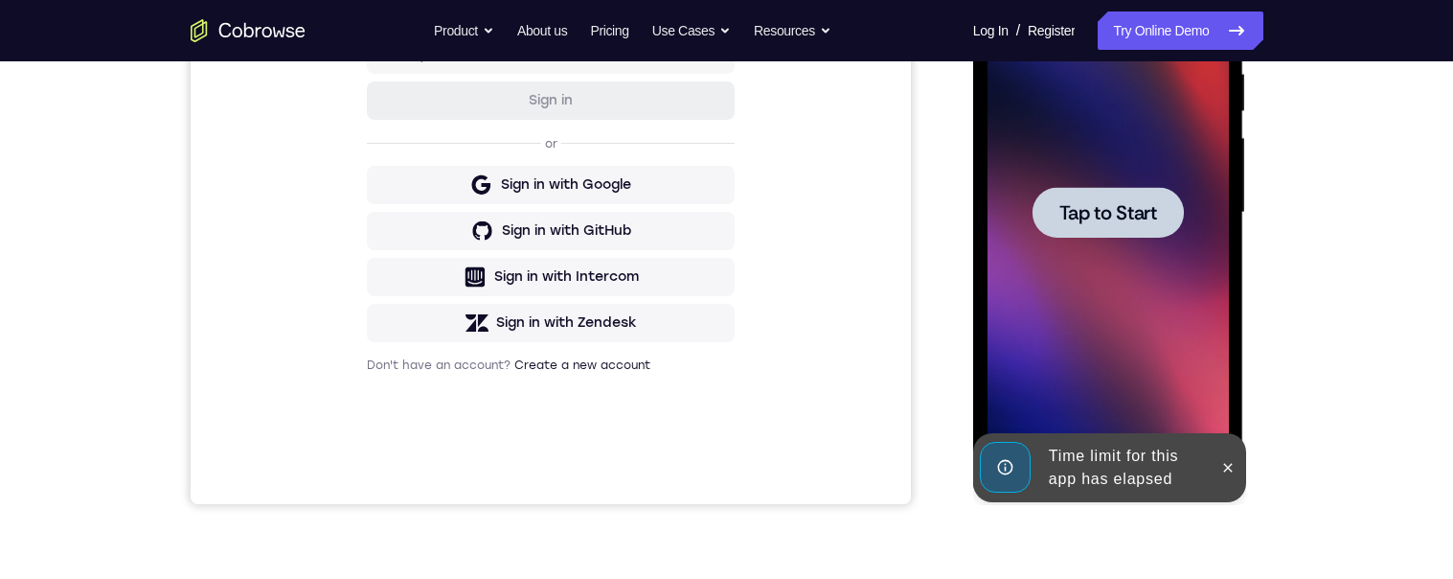
scroll to position [386, 0]
click at [1213, 226] on div at bounding box center [1107, 213] width 241 height 536
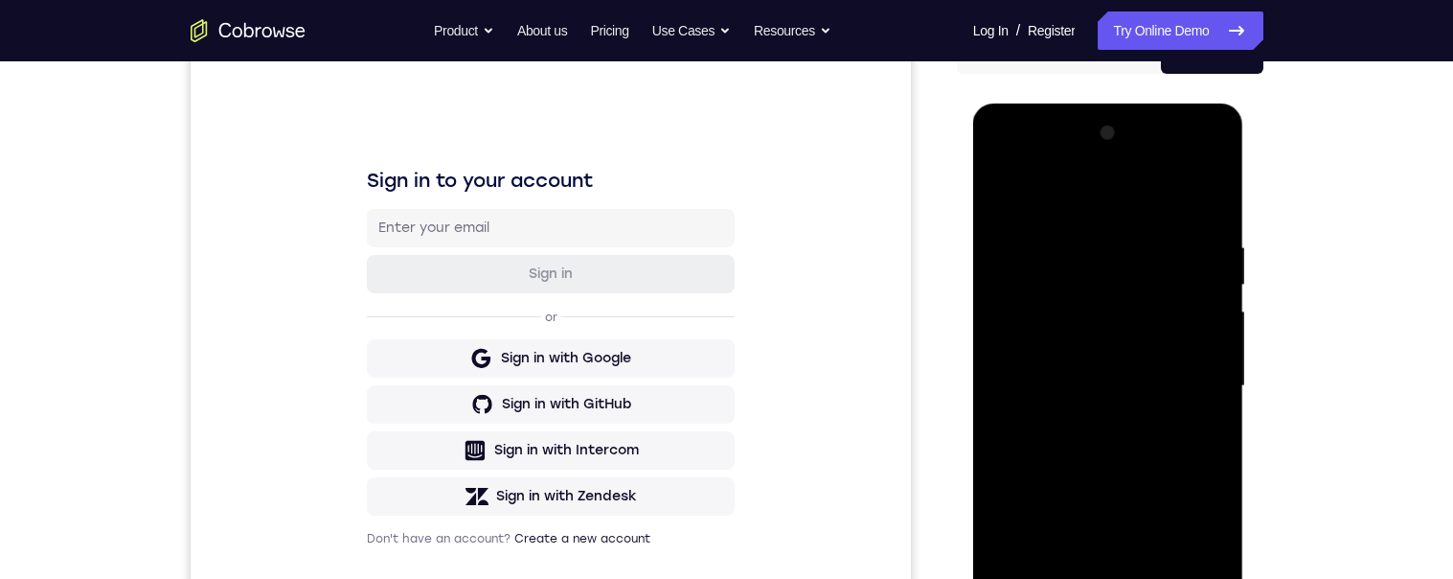
scroll to position [209, 0]
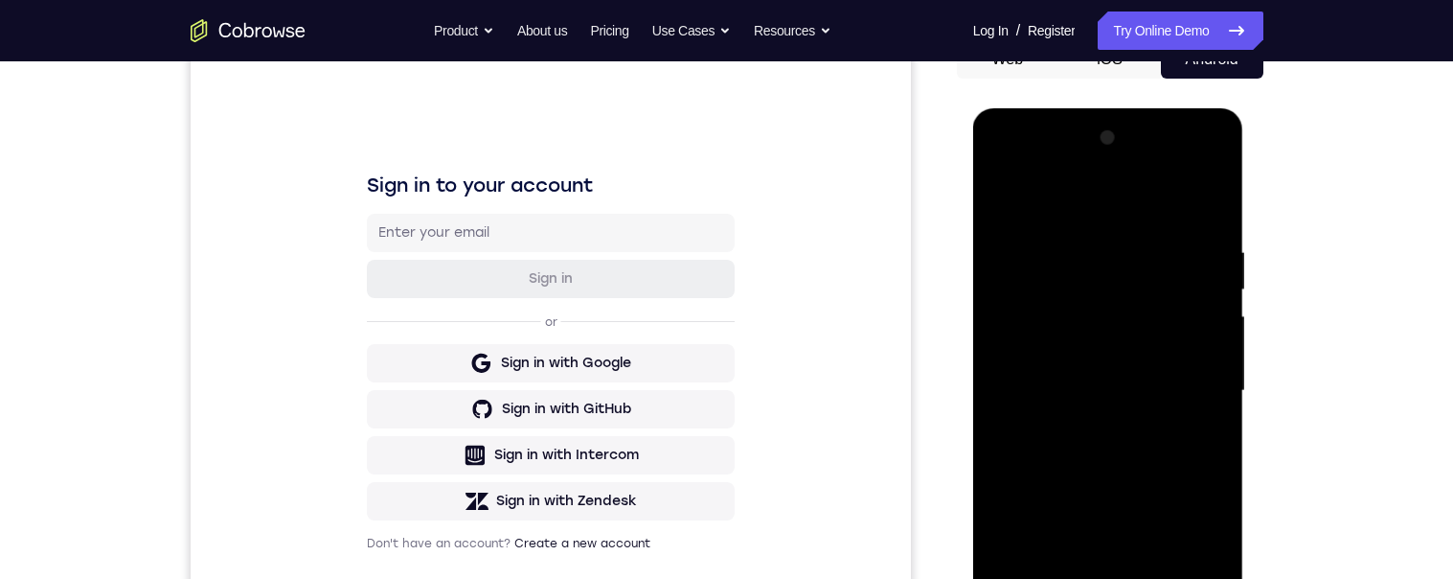
click at [1119, 578] on div at bounding box center [1107, 391] width 241 height 536
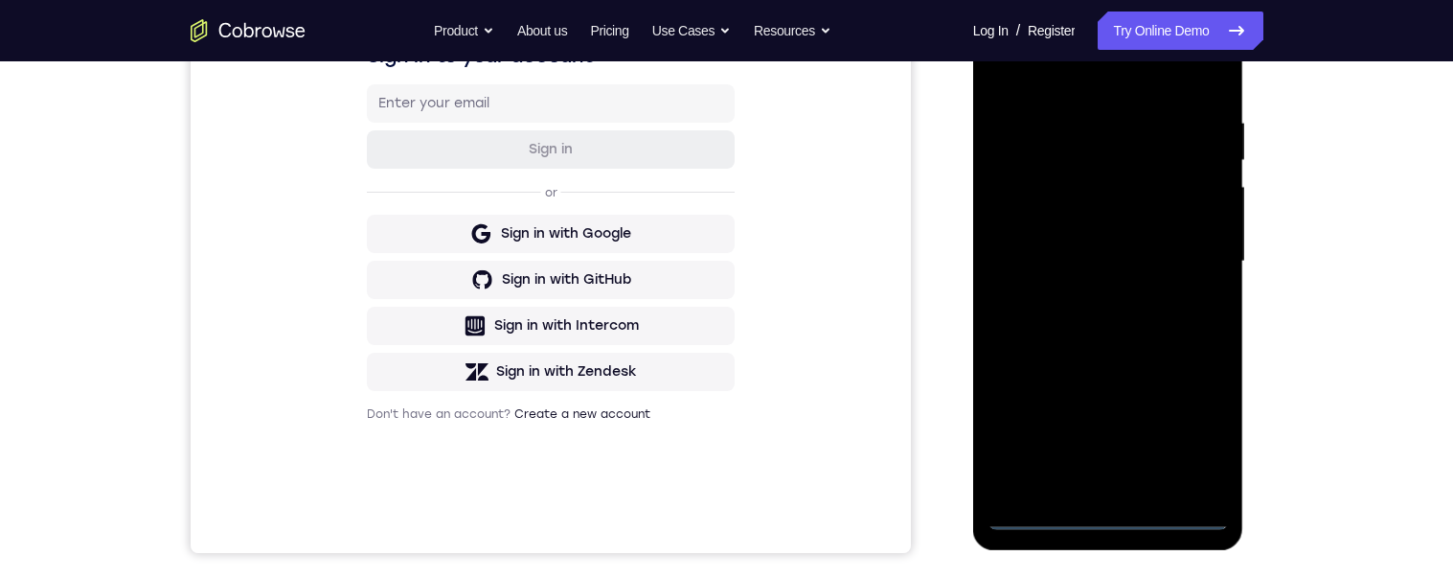
click at [1184, 427] on div at bounding box center [1107, 261] width 241 height 536
click at [1198, 432] on div at bounding box center [1107, 261] width 241 height 536
click at [1196, 434] on div at bounding box center [1107, 261] width 241 height 536
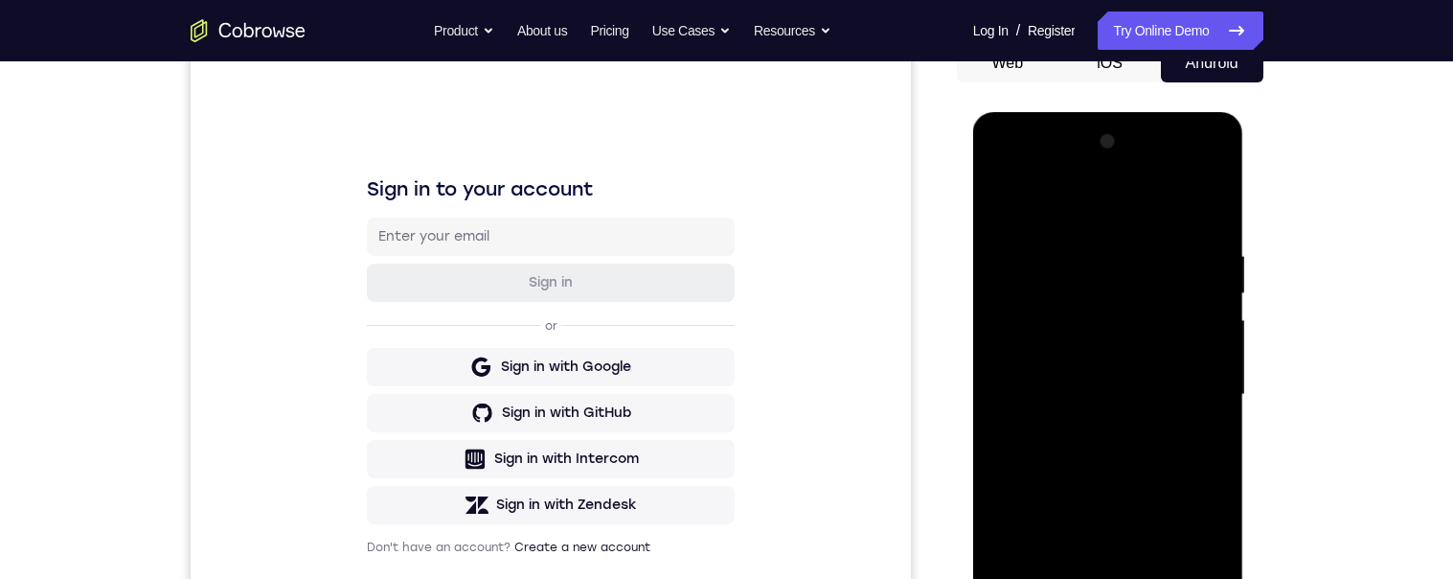
click at [1118, 205] on div at bounding box center [1107, 394] width 241 height 536
click at [1067, 200] on div at bounding box center [1107, 394] width 241 height 536
click at [1093, 183] on div at bounding box center [1107, 394] width 241 height 536
click at [1080, 210] on div at bounding box center [1107, 394] width 241 height 536
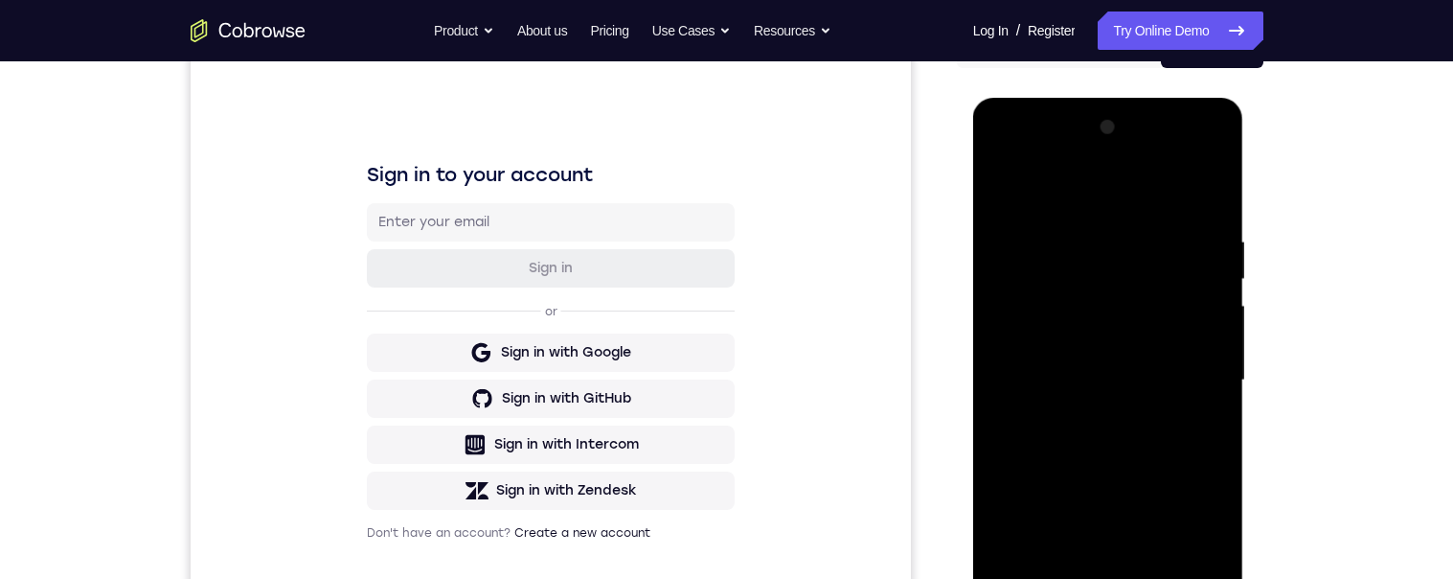
scroll to position [124, 0]
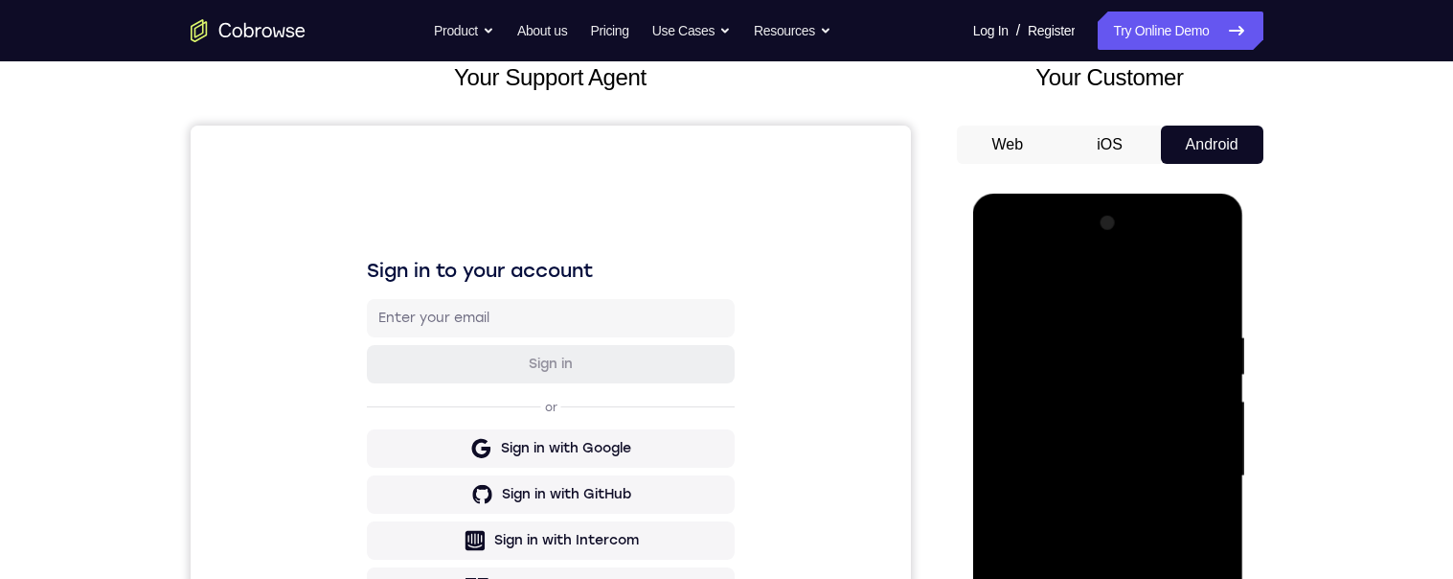
click at [1126, 278] on div at bounding box center [1107, 476] width 241 height 536
click at [1194, 465] on div at bounding box center [1107, 476] width 241 height 536
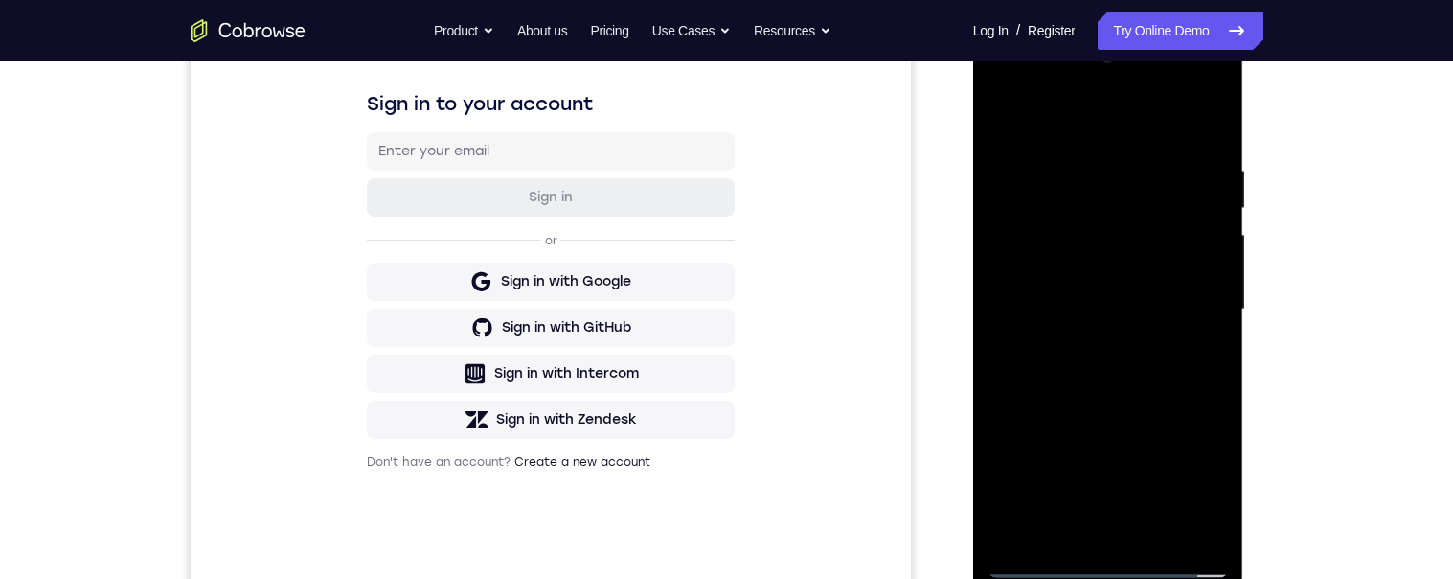
scroll to position [166, 0]
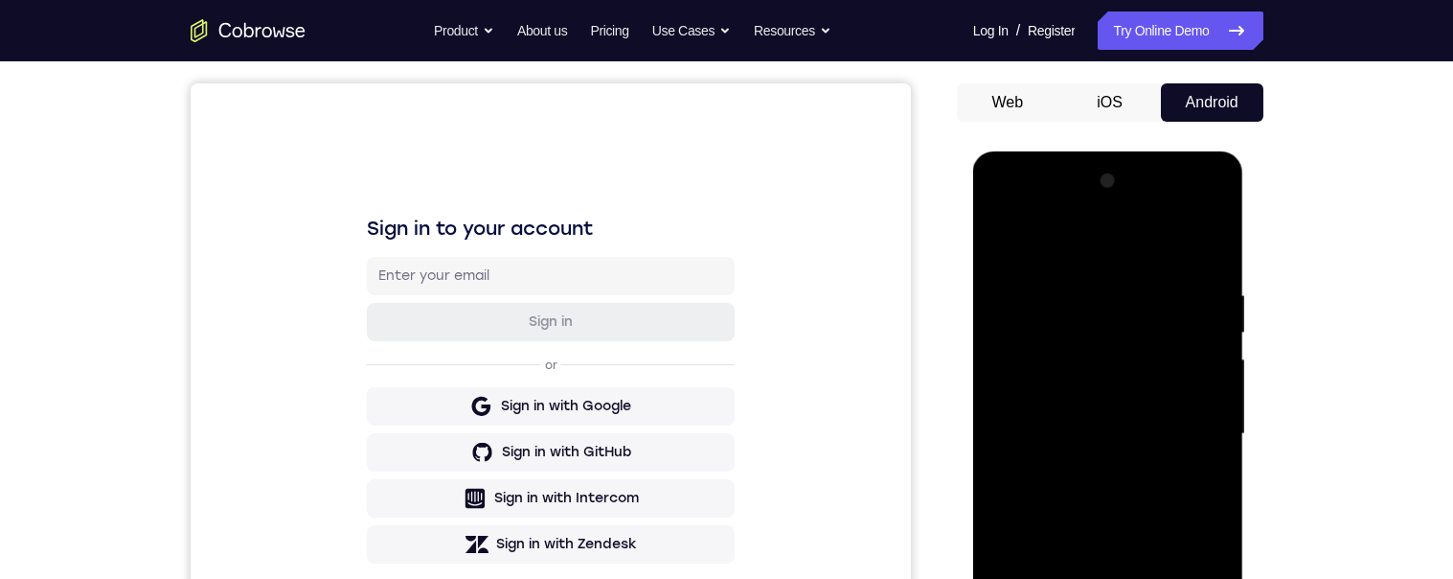
click at [1092, 473] on div at bounding box center [1107, 434] width 241 height 536
click at [1096, 475] on div at bounding box center [1107, 434] width 241 height 536
click at [1092, 404] on div at bounding box center [1107, 434] width 241 height 536
click at [1140, 401] on div at bounding box center [1107, 434] width 241 height 536
click at [1073, 350] on div at bounding box center [1107, 434] width 241 height 536
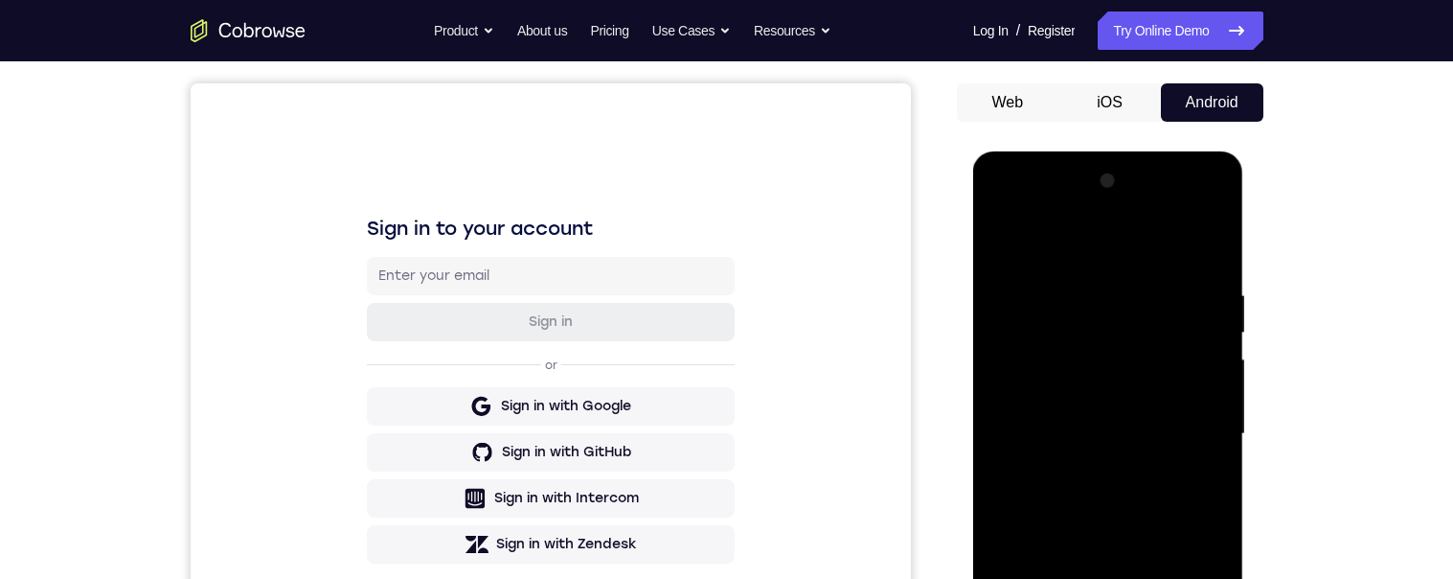
click at [1100, 398] on div at bounding box center [1107, 434] width 241 height 536
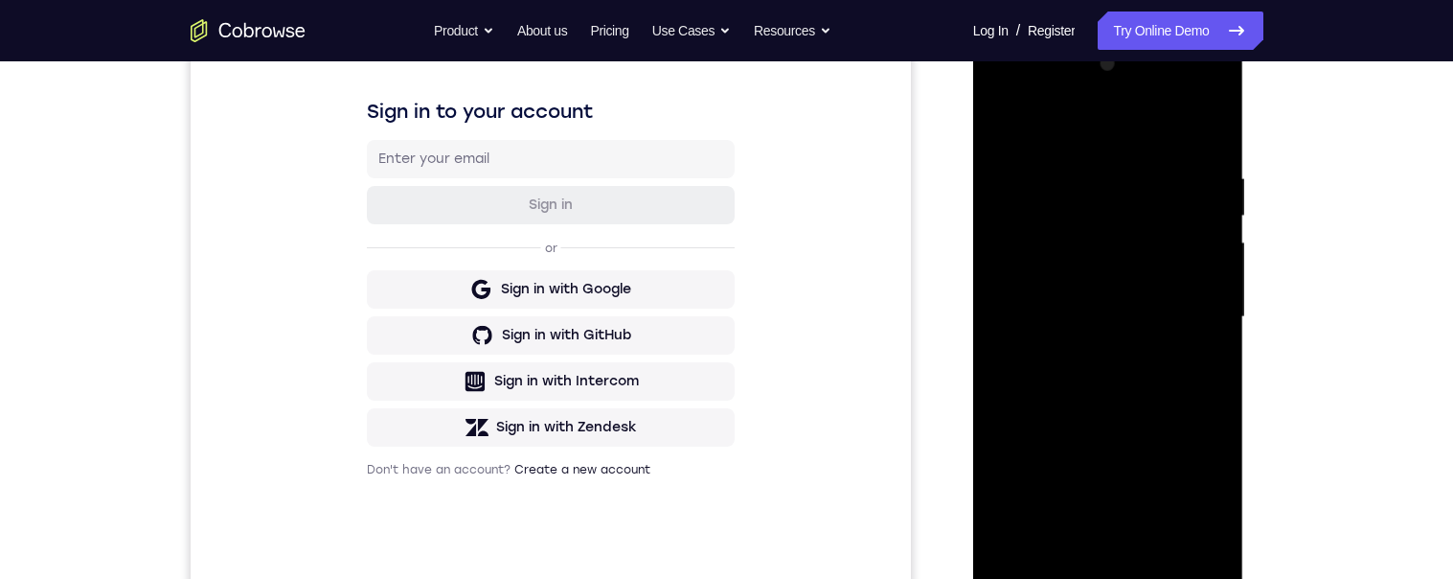
scroll to position [284, 0]
click at [1175, 318] on div at bounding box center [1107, 315] width 241 height 536
click at [1178, 315] on div at bounding box center [1107, 315] width 241 height 536
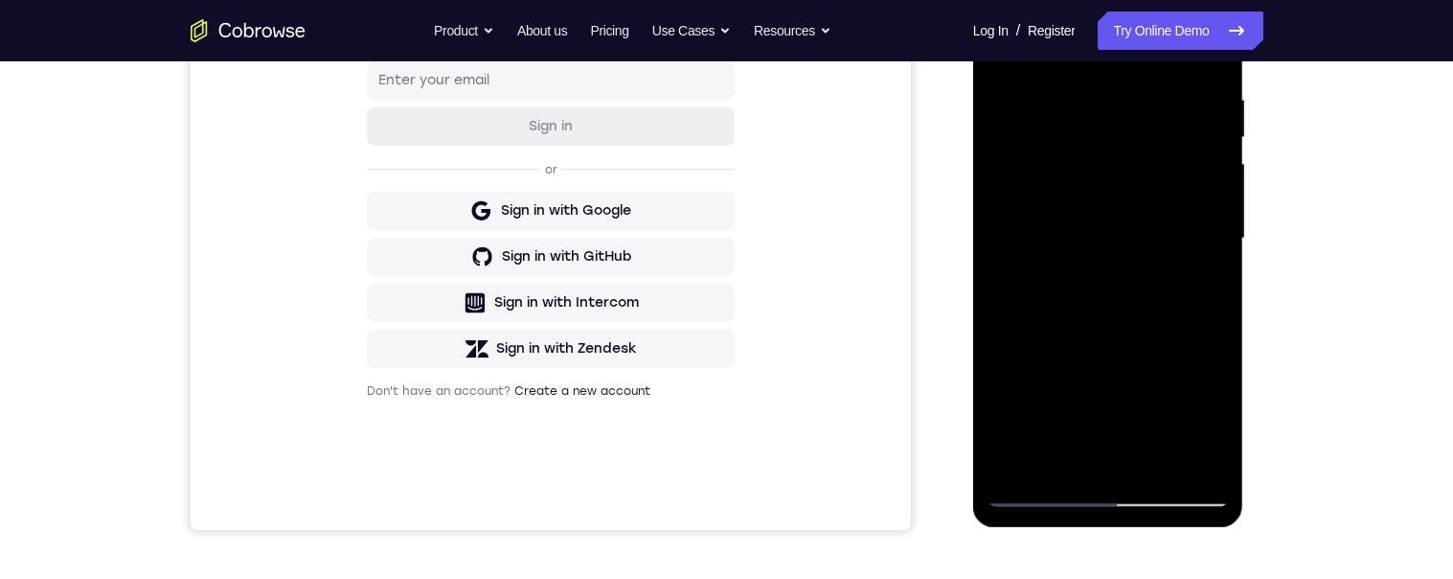
click at [1188, 304] on div at bounding box center [1107, 238] width 241 height 536
click at [1187, 302] on div at bounding box center [1107, 238] width 241 height 536
click at [1187, 240] on div at bounding box center [1107, 238] width 241 height 536
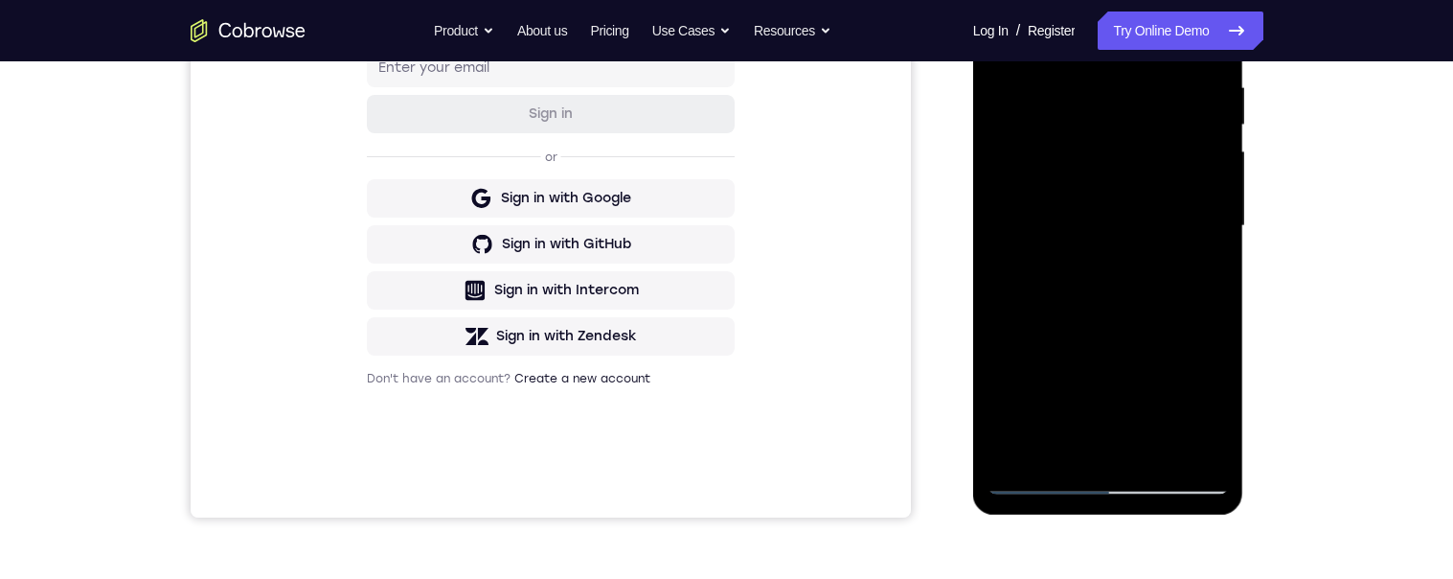
scroll to position [383, 0]
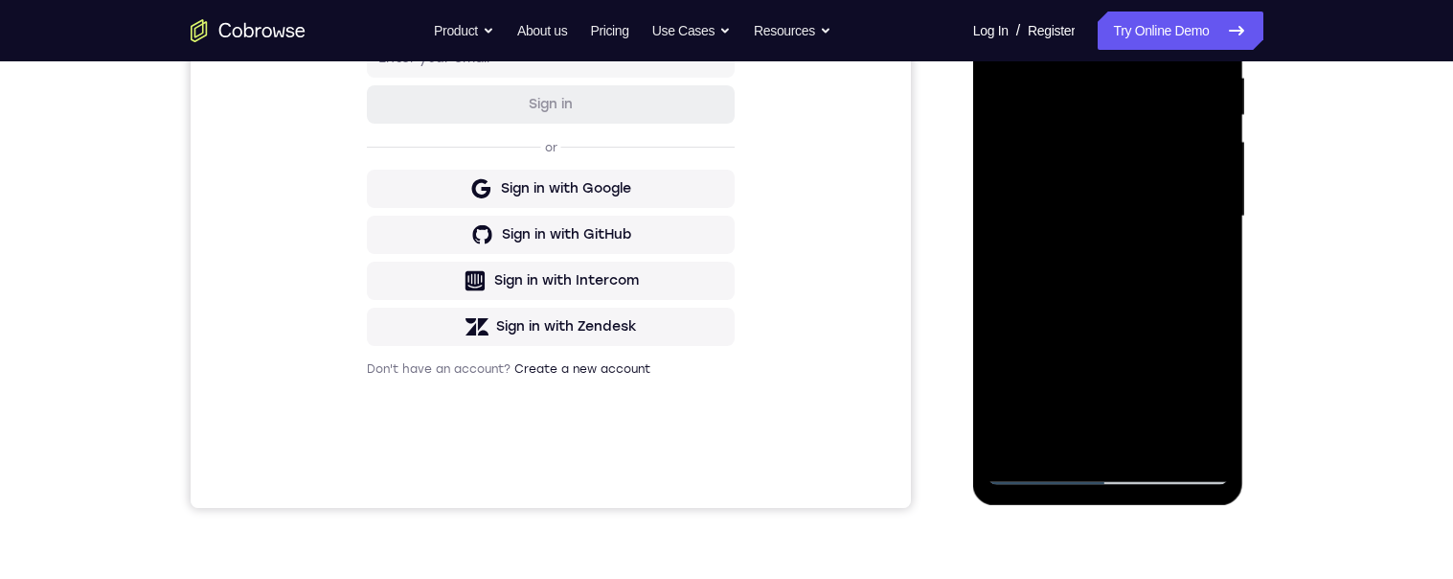
click at [1061, 444] on div at bounding box center [1107, 216] width 241 height 536
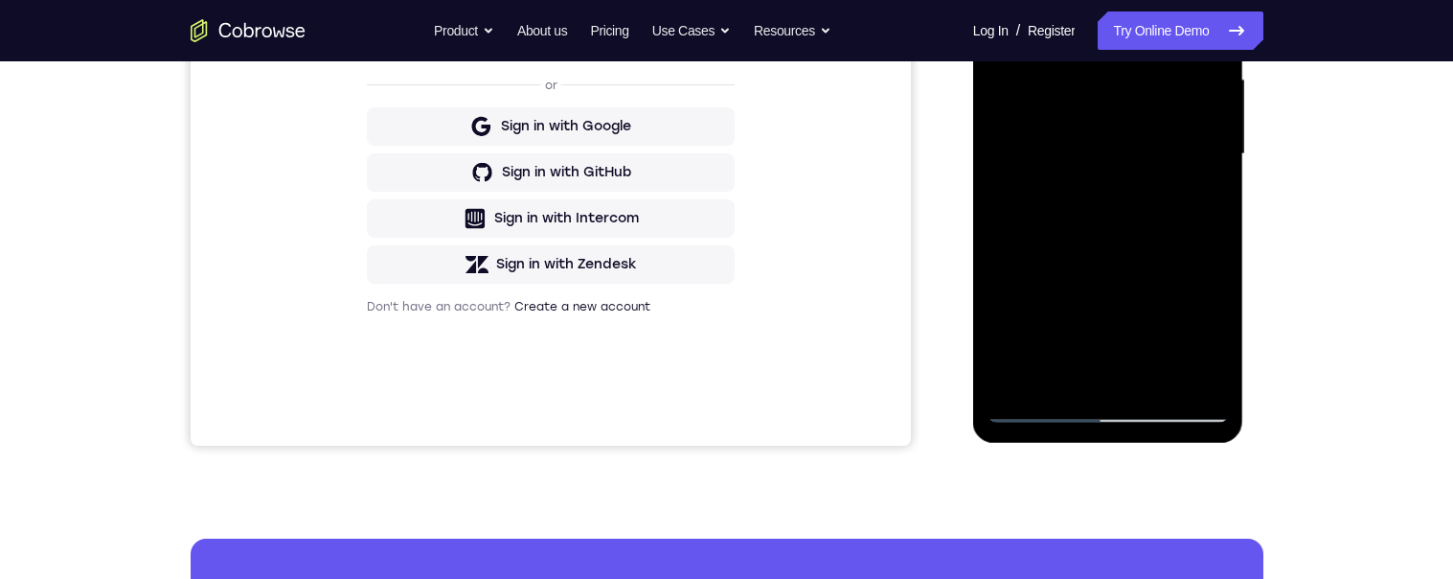
click at [1062, 375] on div at bounding box center [1107, 154] width 241 height 536
click at [1148, 237] on div at bounding box center [1107, 154] width 241 height 536
click at [1151, 230] on div at bounding box center [1107, 154] width 241 height 536
click at [1176, 233] on div at bounding box center [1107, 154] width 241 height 536
click at [1109, 234] on div at bounding box center [1107, 154] width 241 height 536
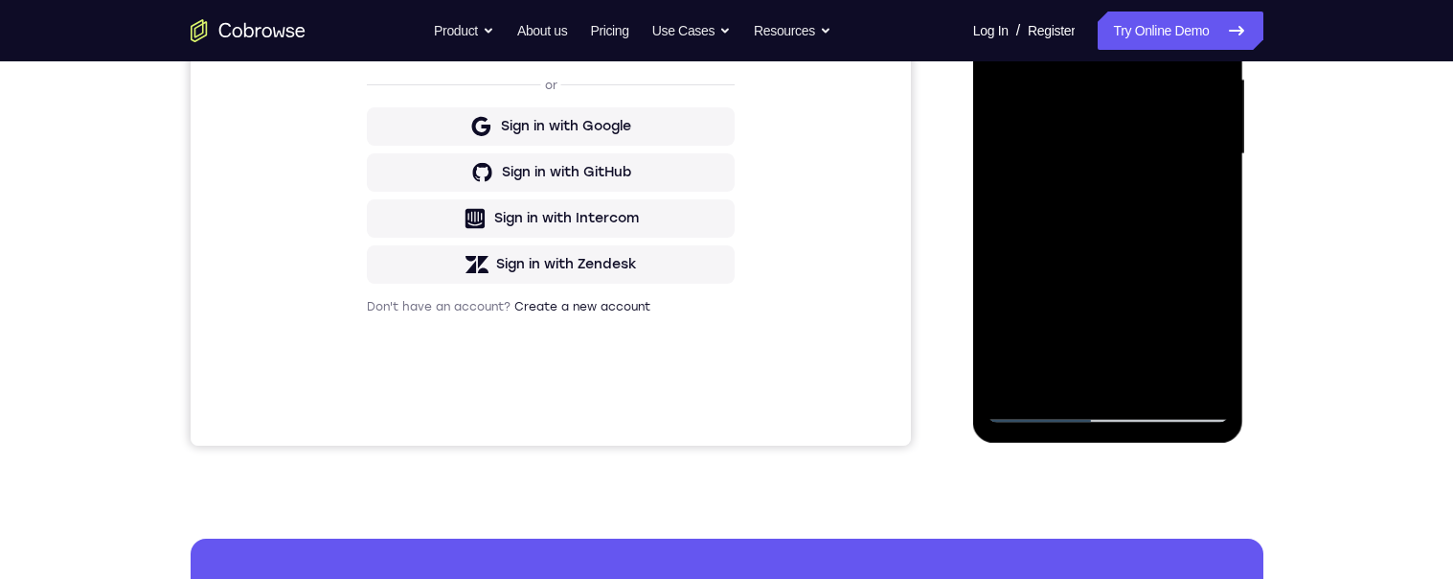
click at [1171, 225] on div at bounding box center [1107, 154] width 241 height 536
click at [1061, 382] on div at bounding box center [1107, 154] width 241 height 536
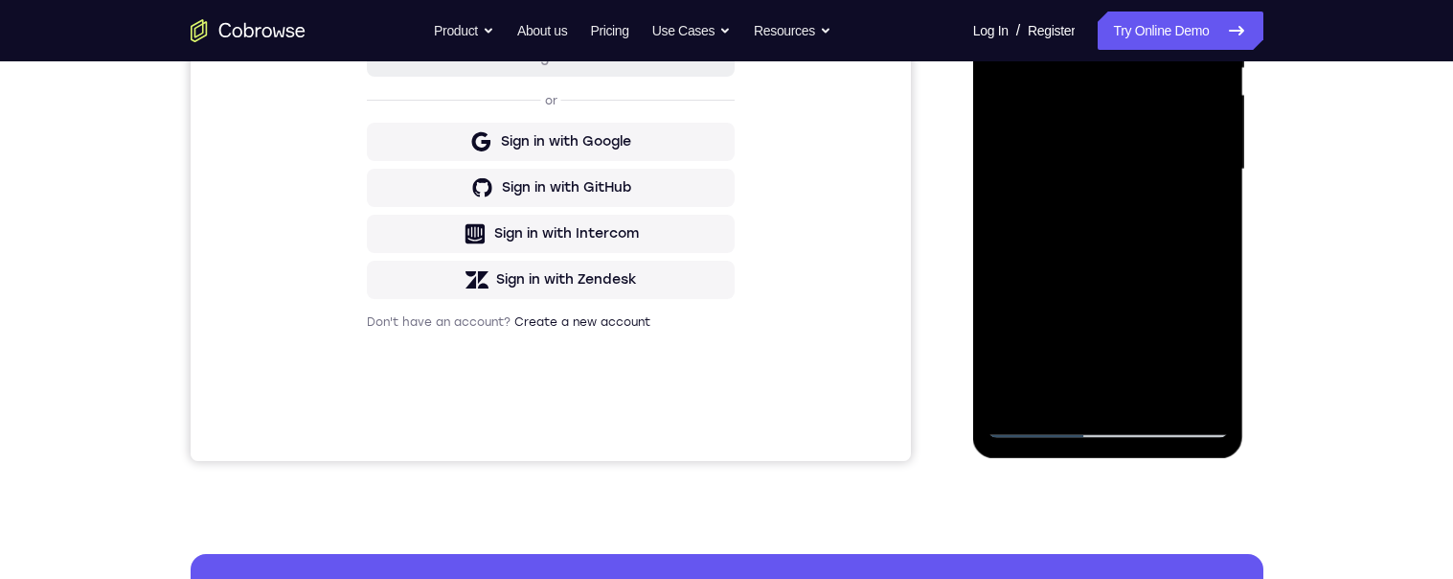
scroll to position [429, 0]
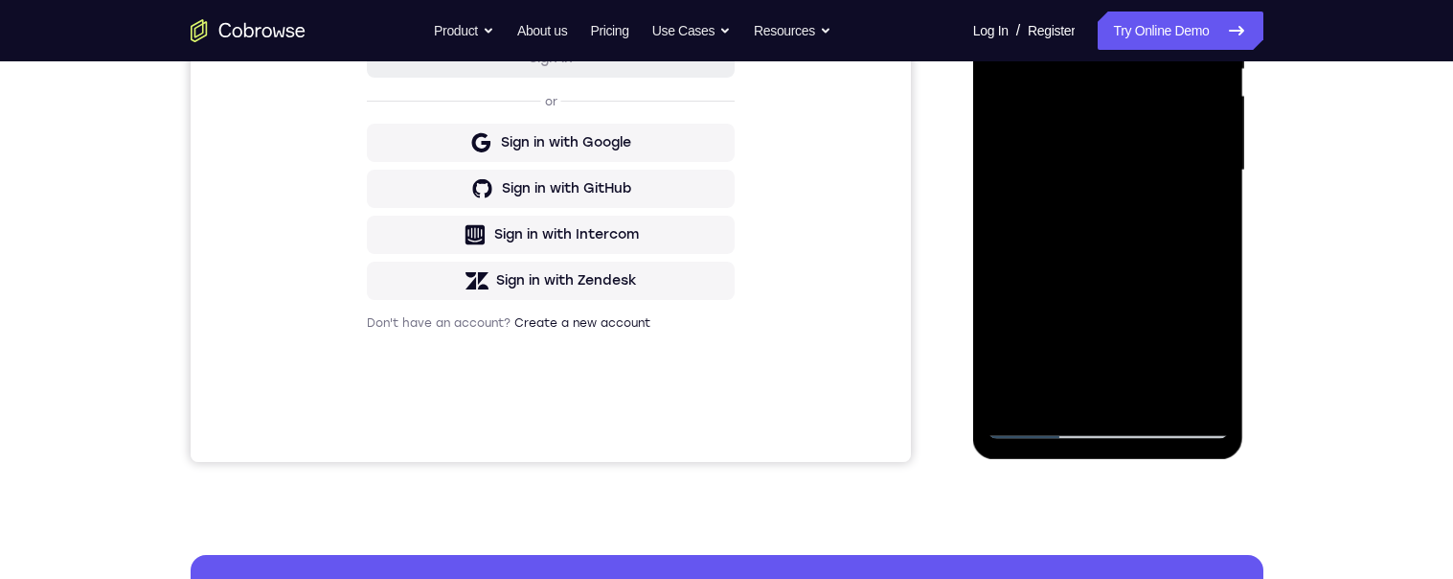
click at [1220, 244] on div at bounding box center [1107, 170] width 241 height 536
click at [1219, 244] on div at bounding box center [1107, 170] width 241 height 536
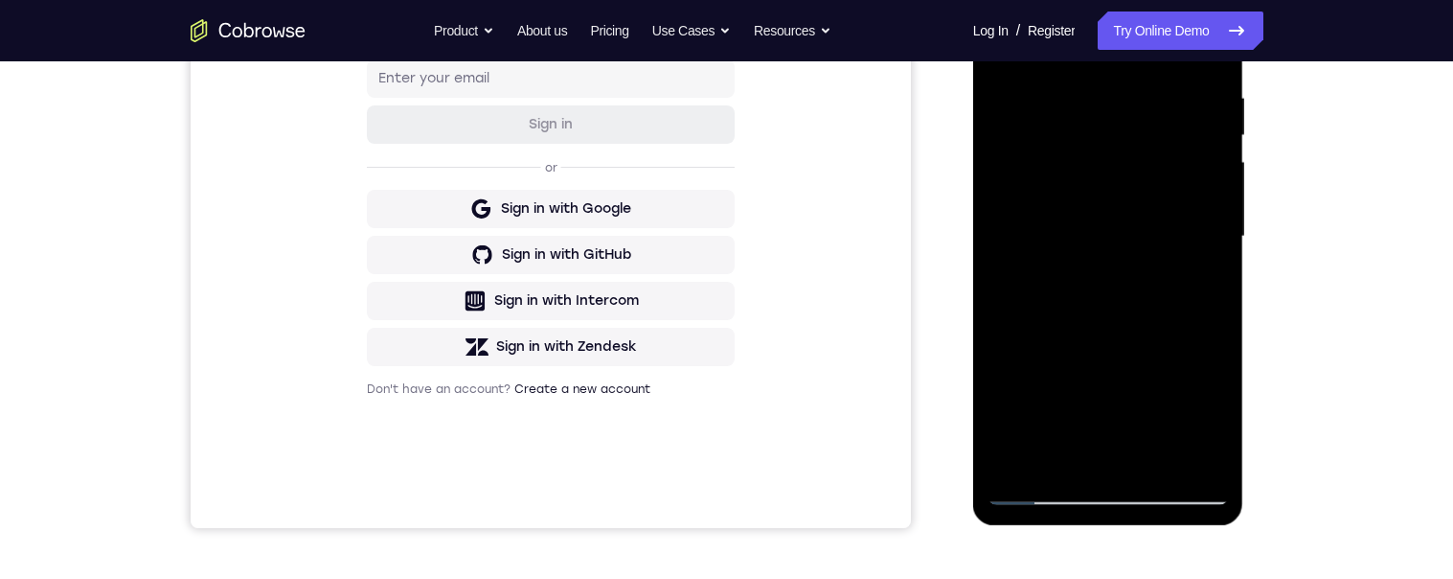
click at [1057, 463] on div at bounding box center [1107, 236] width 241 height 536
click at [1057, 464] on div at bounding box center [1107, 236] width 241 height 536
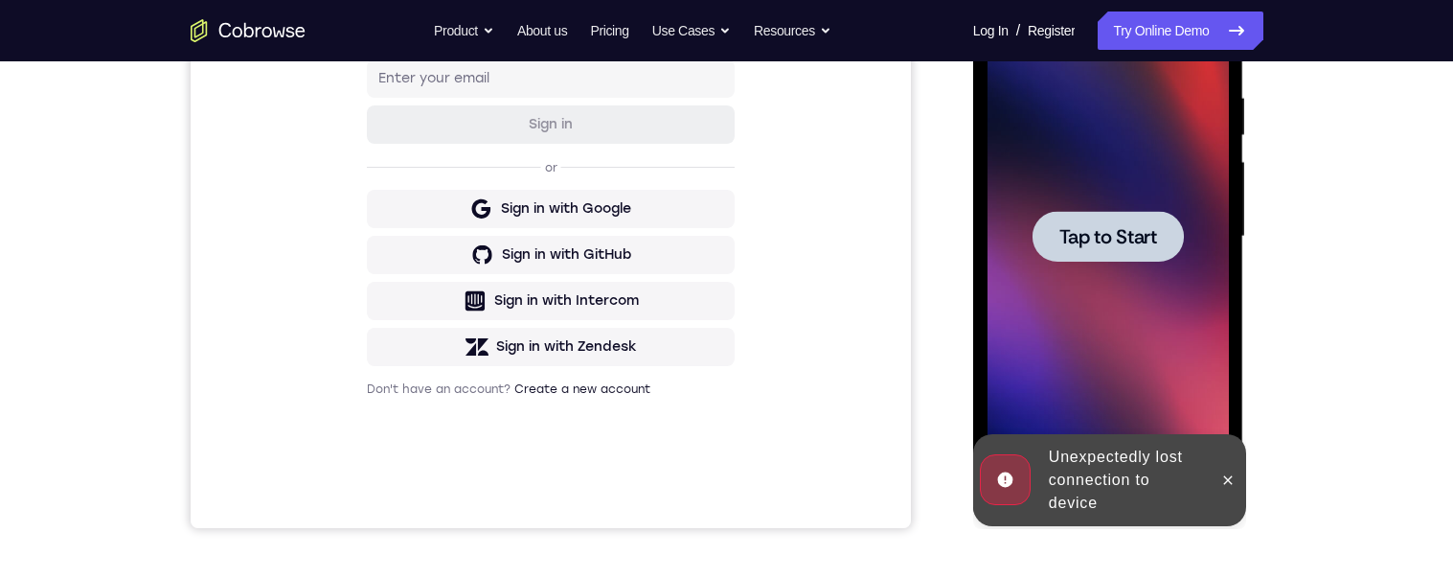
click at [1145, 259] on div at bounding box center [1107, 236] width 151 height 51
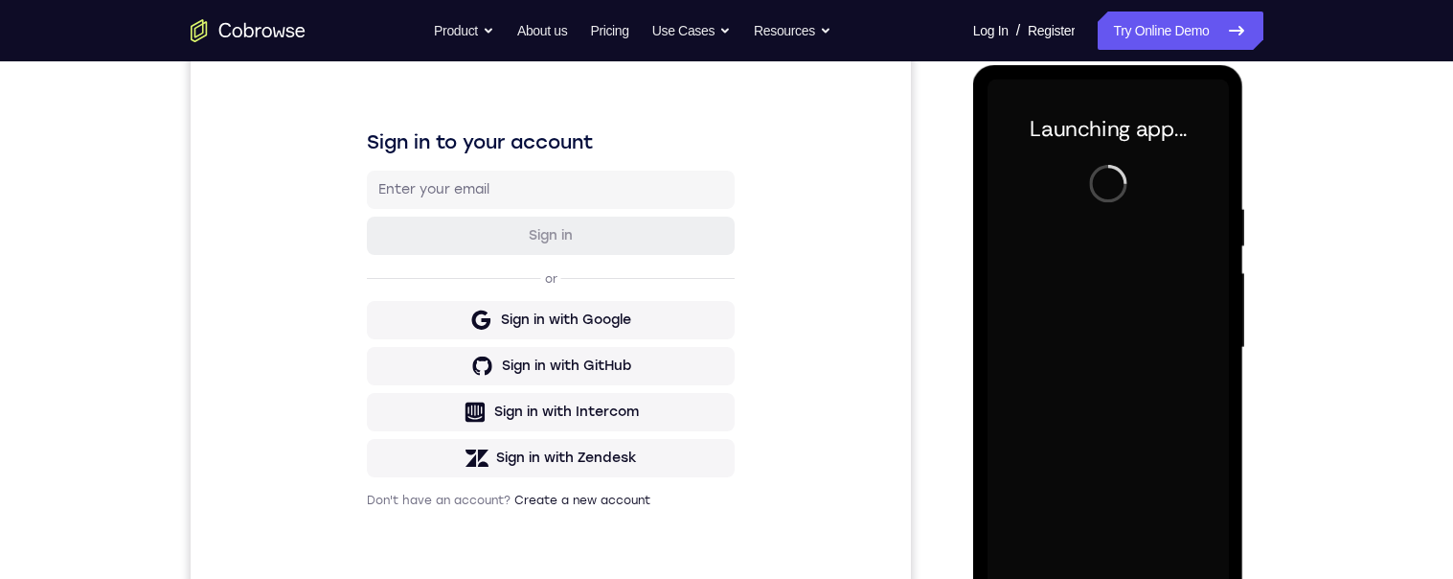
scroll to position [461, 0]
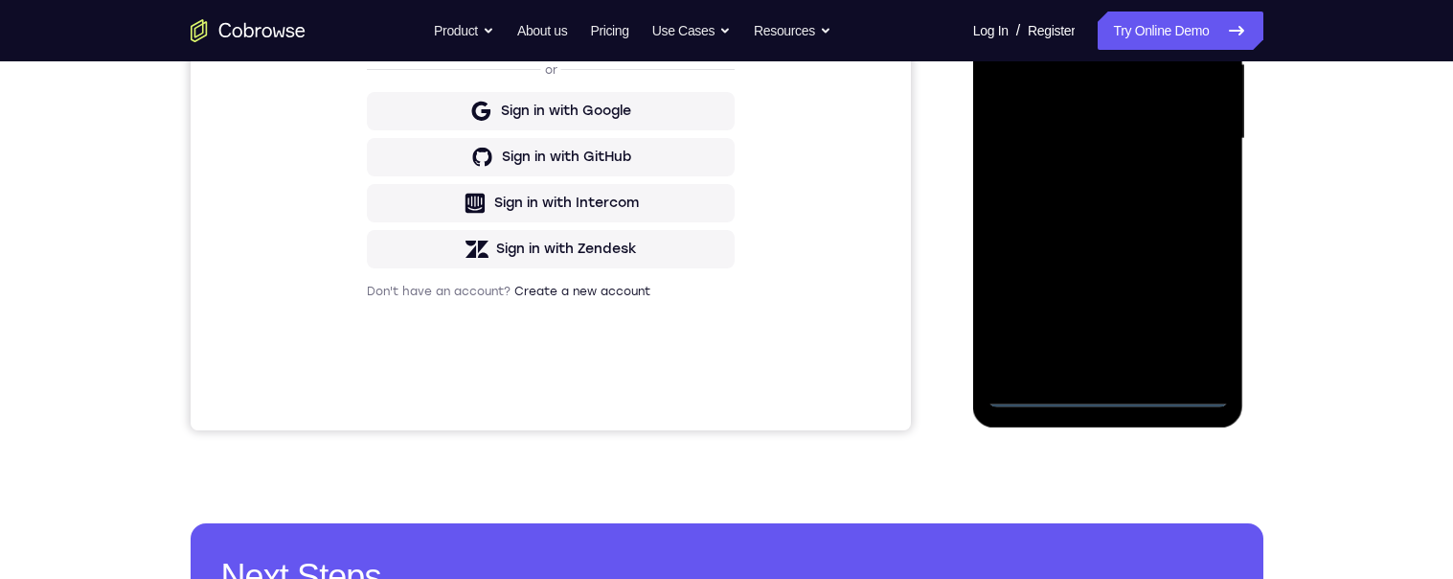
click at [1103, 389] on div at bounding box center [1107, 139] width 241 height 536
click at [1189, 312] on div at bounding box center [1107, 139] width 241 height 536
click at [1055, 0] on div at bounding box center [1107, 139] width 241 height 536
click at [1187, 124] on div at bounding box center [1107, 139] width 241 height 536
click at [1084, 177] on div at bounding box center [1107, 139] width 241 height 536
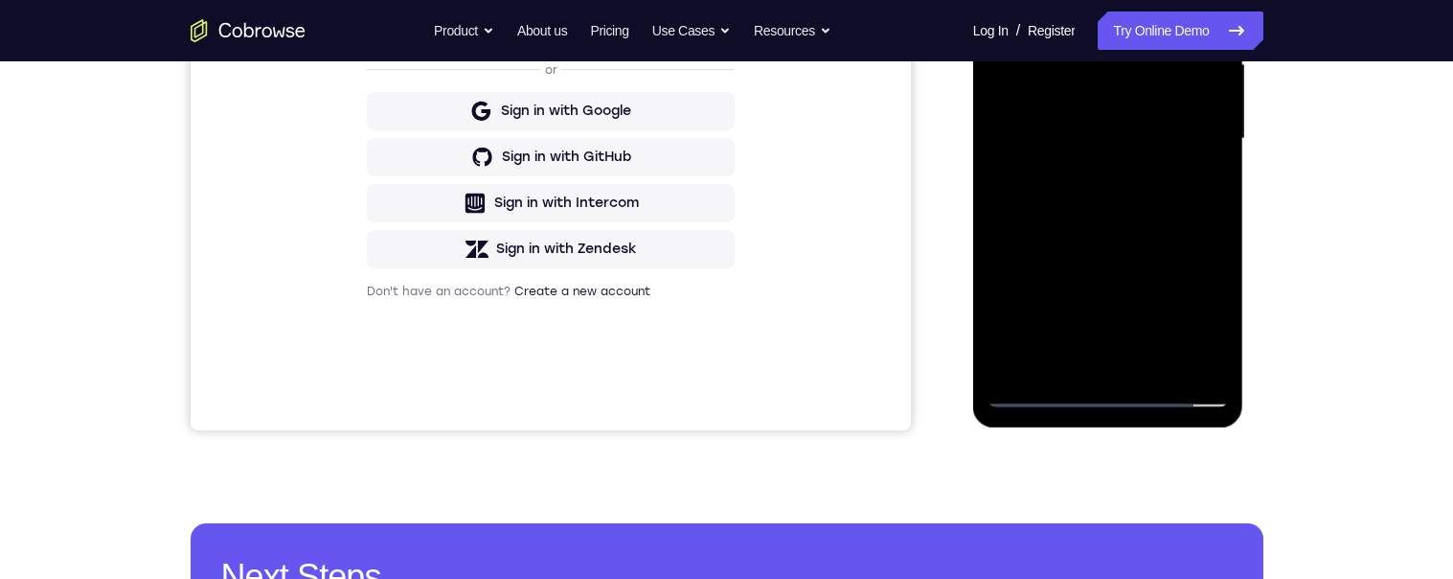
scroll to position [283, 0]
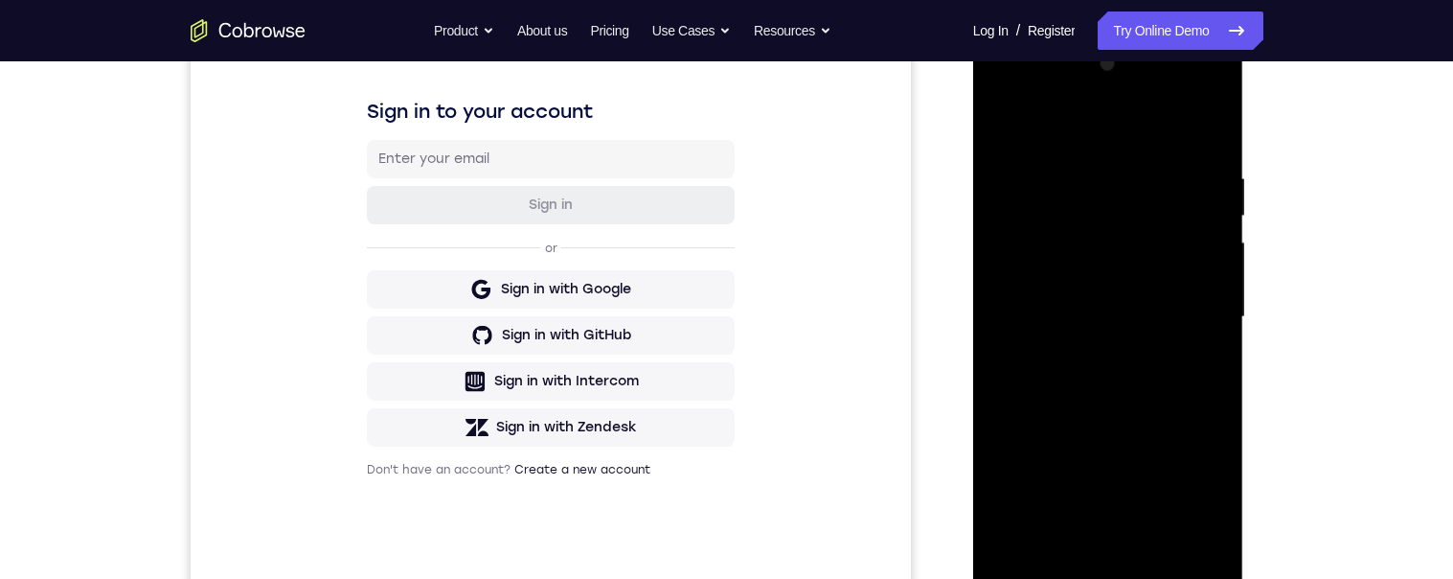
click at [1106, 295] on div at bounding box center [1107, 317] width 241 height 536
click at [1062, 279] on div at bounding box center [1107, 317] width 241 height 536
click at [1017, 320] on div at bounding box center [1107, 317] width 241 height 536
click at [1111, 396] on div at bounding box center [1107, 317] width 241 height 536
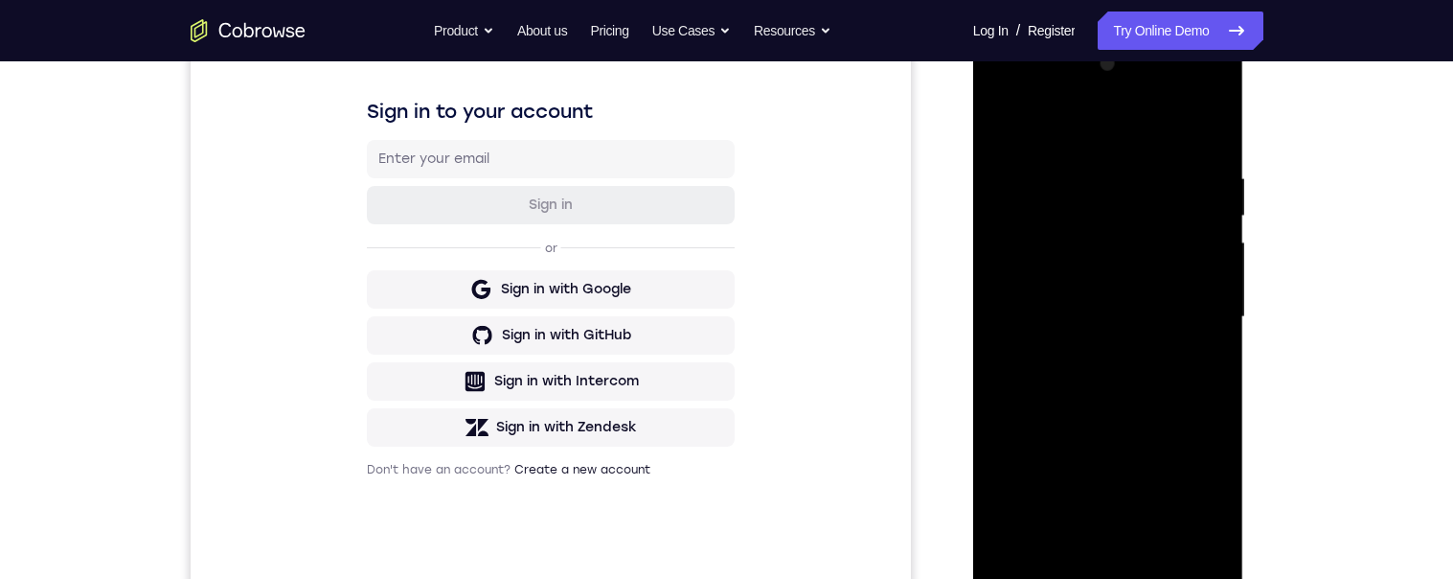
click at [1085, 304] on div at bounding box center [1107, 317] width 241 height 536
click at [1202, 497] on div at bounding box center [1107, 317] width 241 height 536
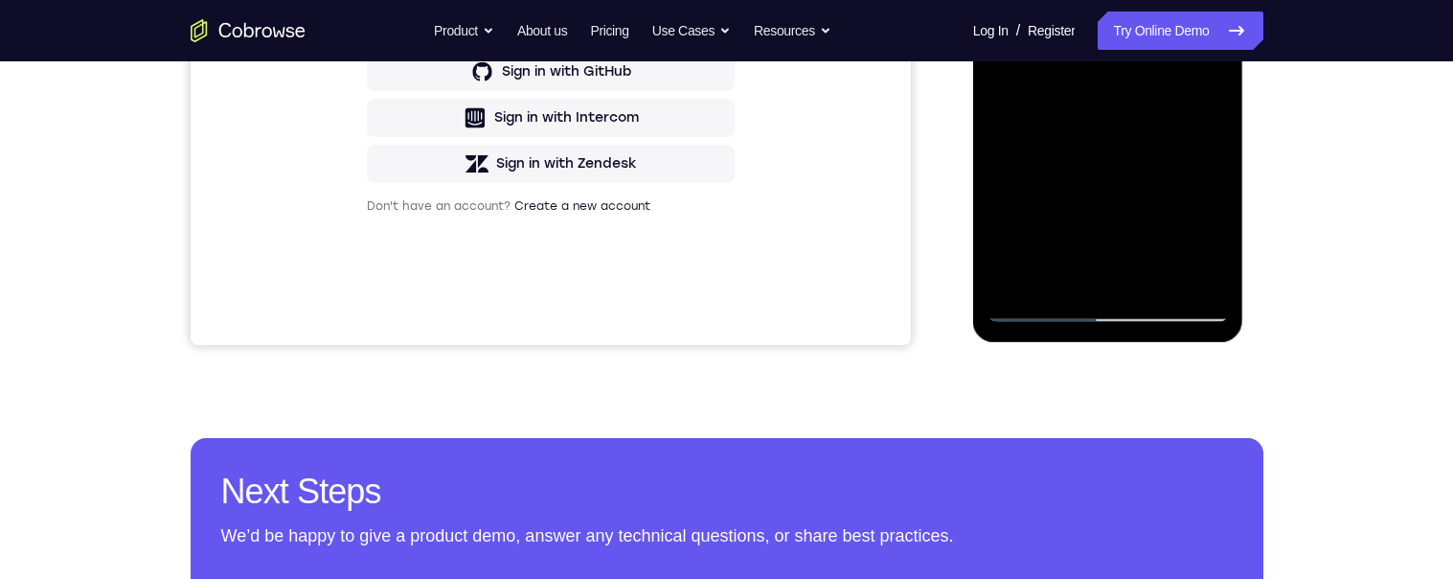
scroll to position [444, 0]
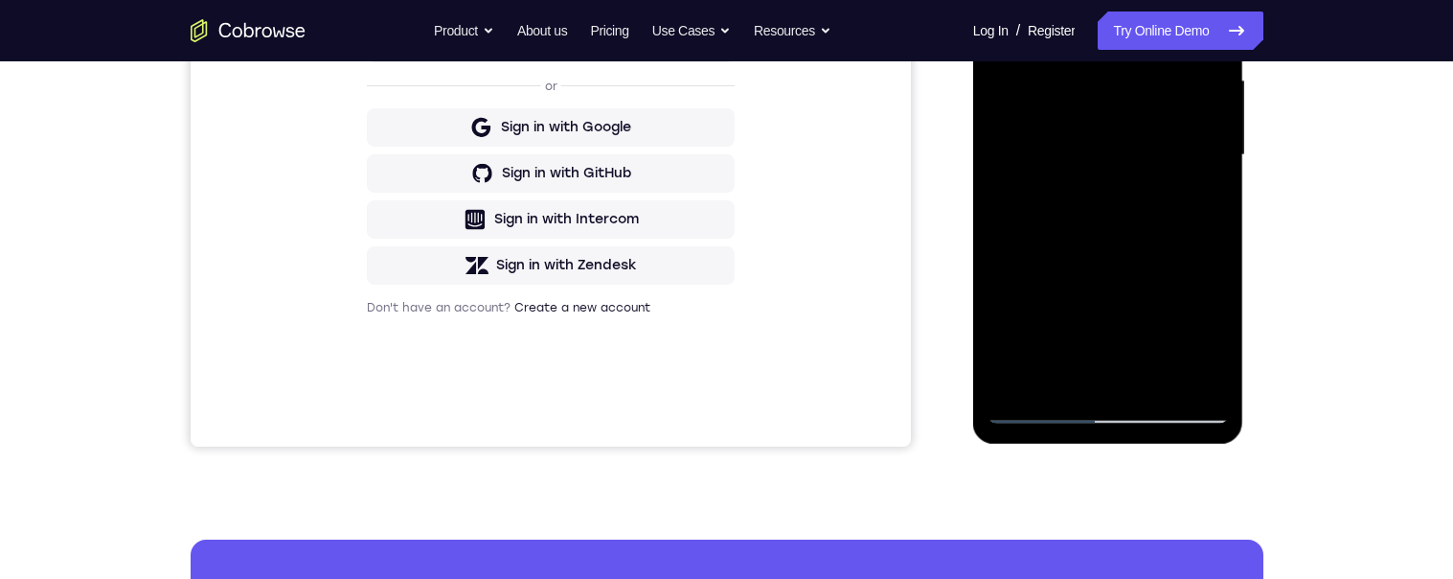
click at [1092, 157] on div at bounding box center [1107, 155] width 241 height 536
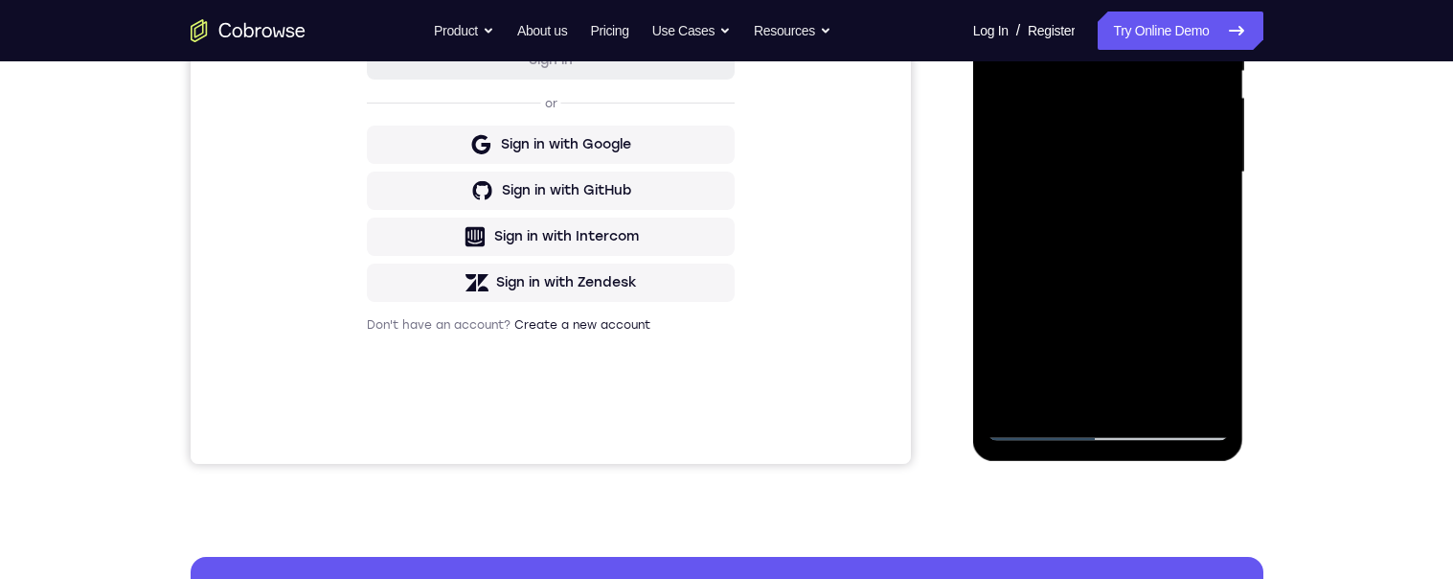
scroll to position [544, 0]
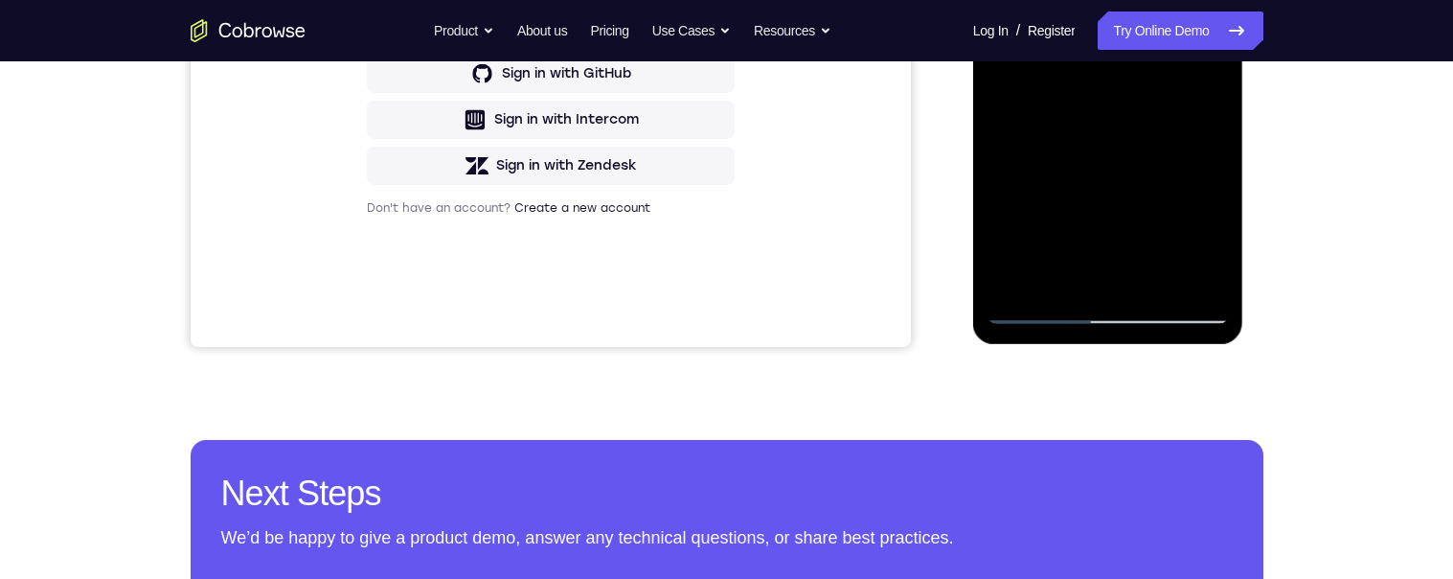
click at [1014, 125] on div at bounding box center [1107, 55] width 241 height 536
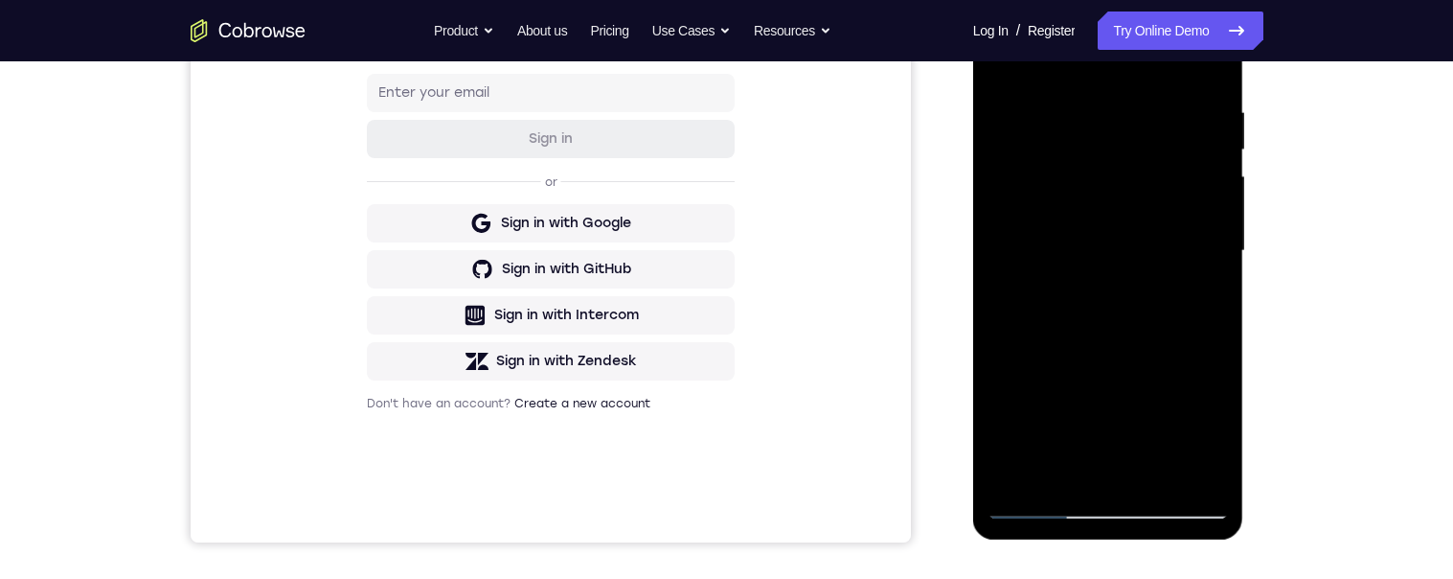
scroll to position [348, 0]
click at [1128, 330] on div at bounding box center [1107, 252] width 241 height 536
click at [1107, 334] on div at bounding box center [1107, 252] width 241 height 536
click at [1057, 474] on div at bounding box center [1107, 252] width 241 height 536
click at [1081, 60] on div at bounding box center [1107, 252] width 241 height 536
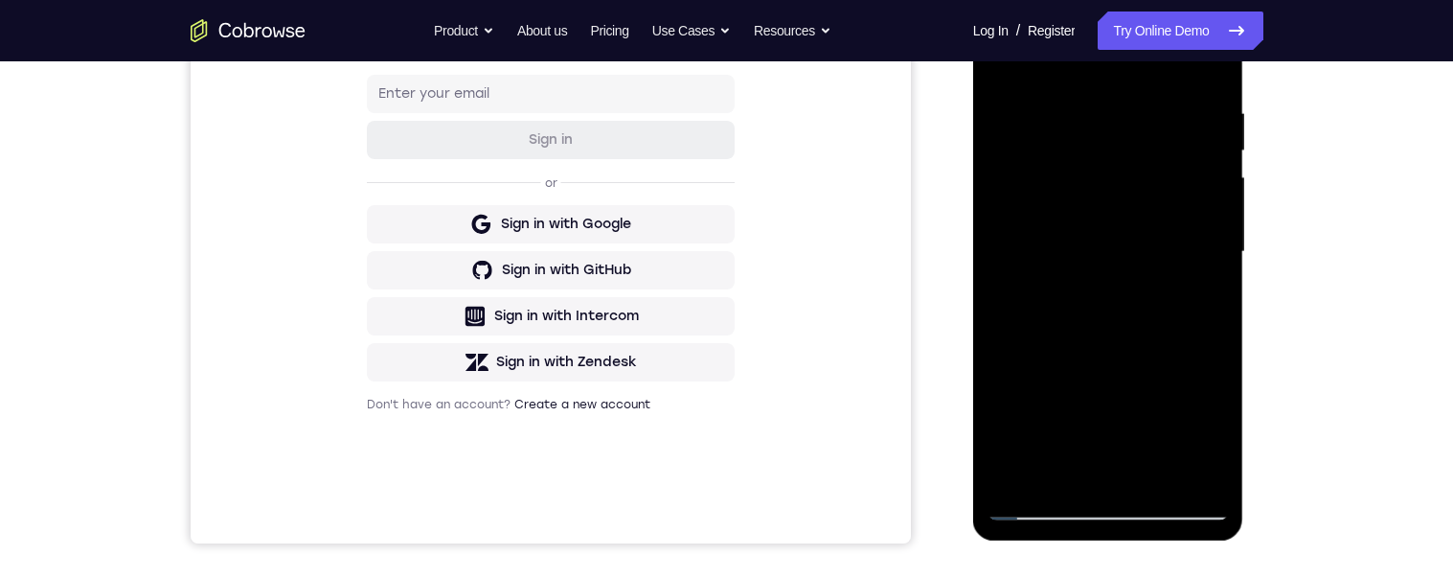
click at [1082, 57] on div at bounding box center [1107, 252] width 241 height 536
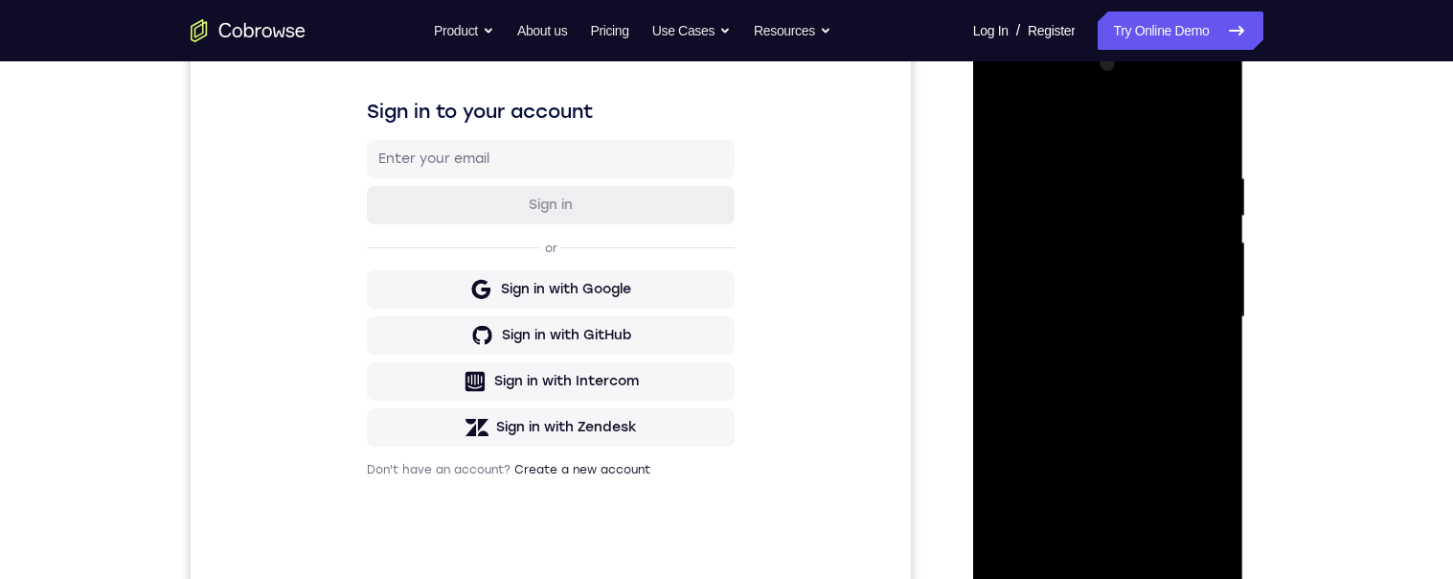
click at [1036, 151] on div at bounding box center [1107, 317] width 241 height 536
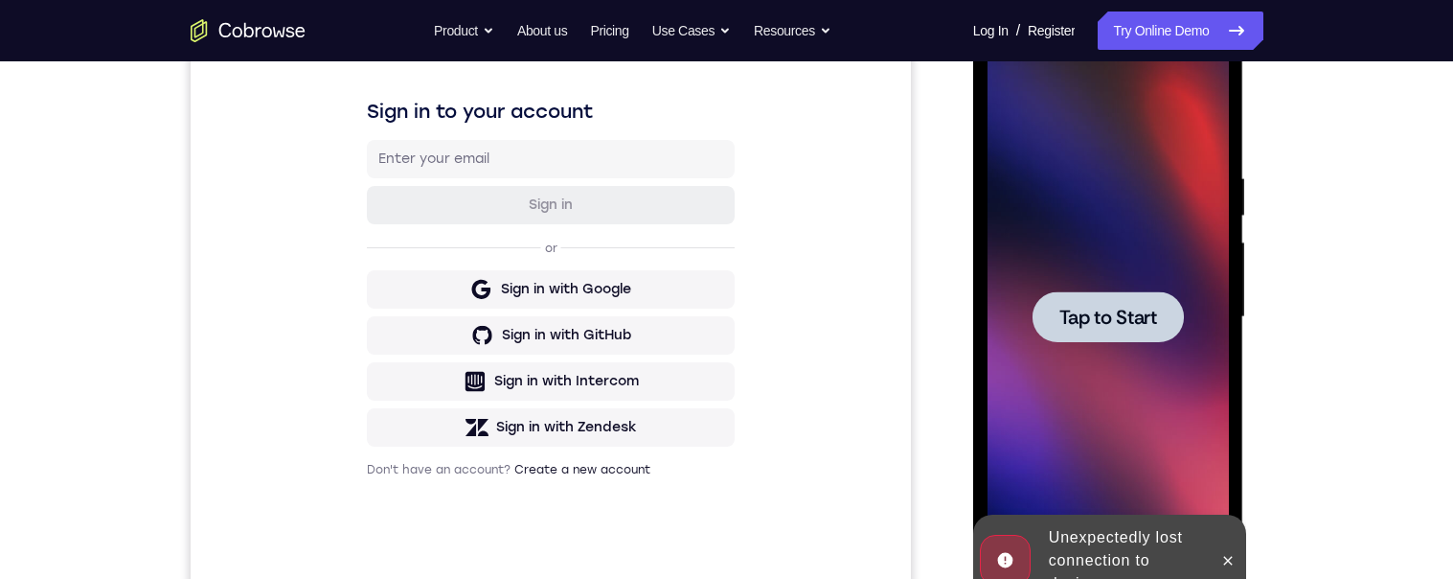
click at [1081, 228] on div at bounding box center [1107, 317] width 241 height 536
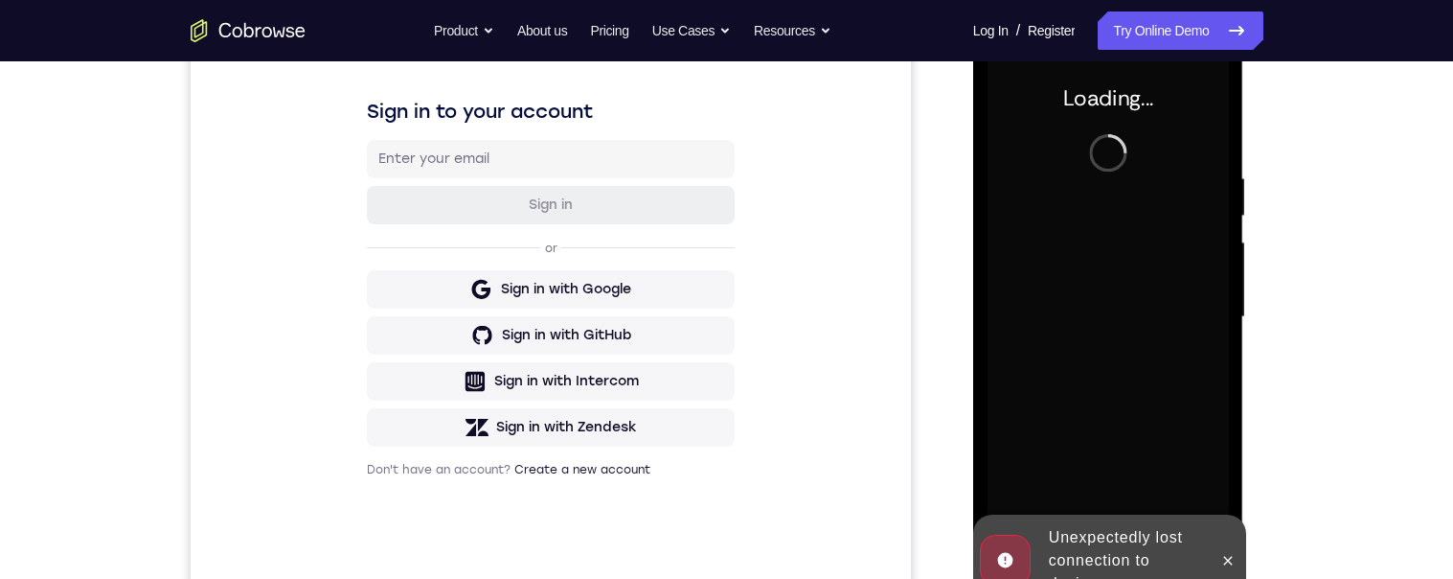
scroll to position [432, 0]
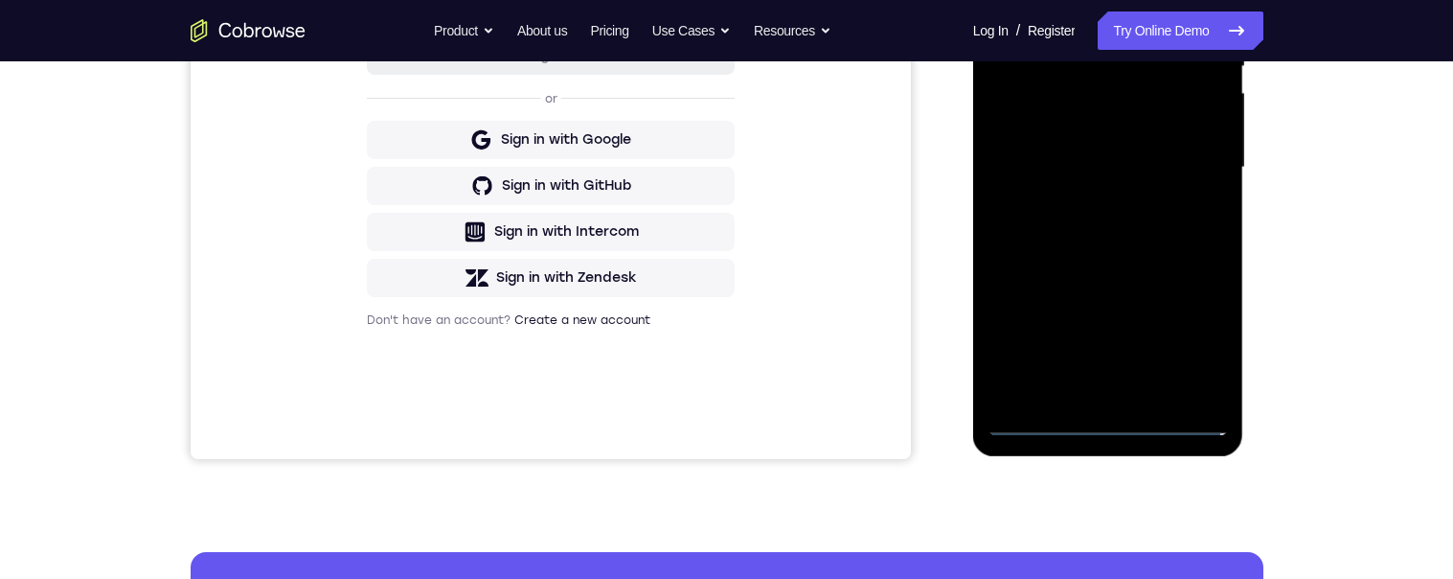
drag, startPoint x: 1111, startPoint y: 422, endPoint x: 2265, endPoint y: 32, distance: 1218.5
click at [1111, 422] on div at bounding box center [1107, 167] width 241 height 536
click at [1181, 341] on div at bounding box center [1107, 167] width 241 height 536
click at [1190, 338] on div at bounding box center [1107, 167] width 241 height 536
click at [1085, 0] on div at bounding box center [1107, 167] width 241 height 536
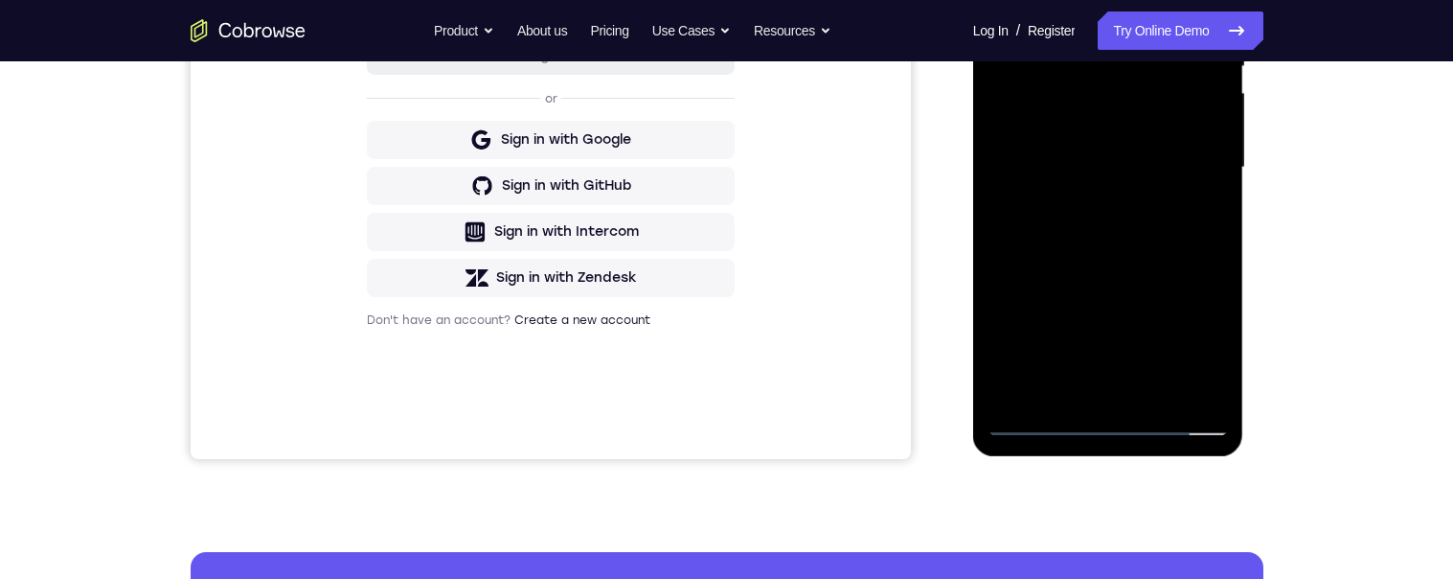
click at [1190, 155] on div at bounding box center [1107, 167] width 241 height 536
click at [1082, 394] on div at bounding box center [1107, 167] width 241 height 536
click at [1115, 147] on div at bounding box center [1107, 167] width 241 height 536
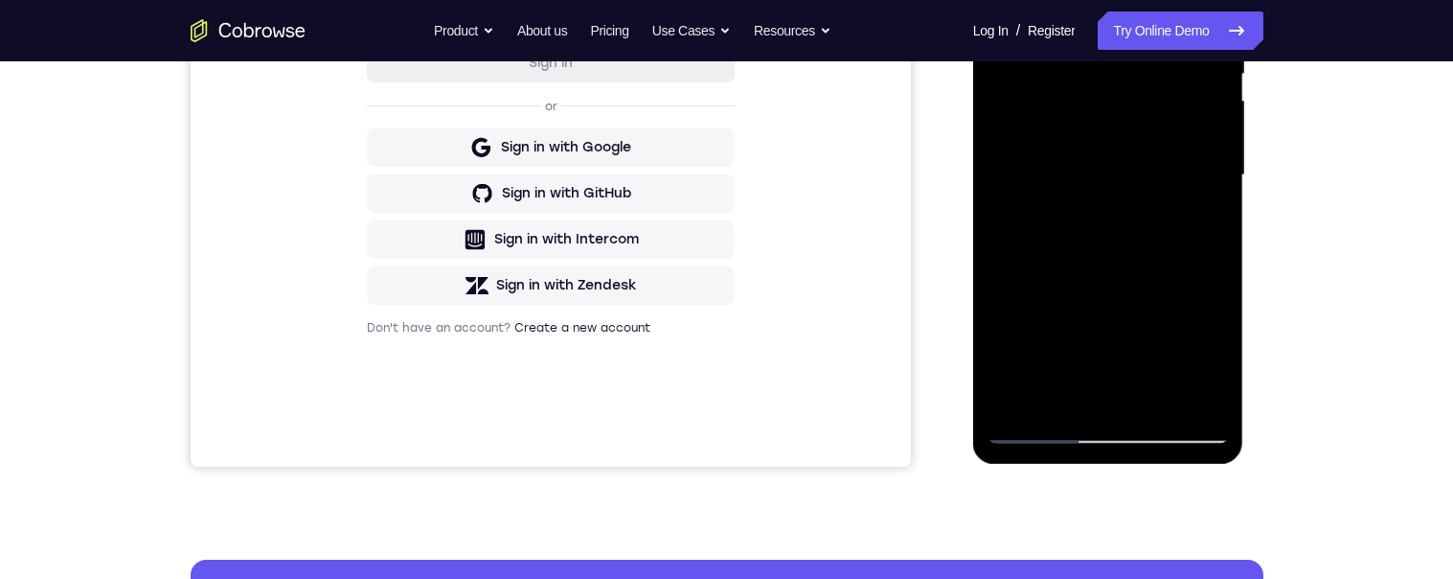
click at [1036, 132] on div at bounding box center [1107, 175] width 241 height 536
click at [1116, 134] on div at bounding box center [1107, 175] width 241 height 536
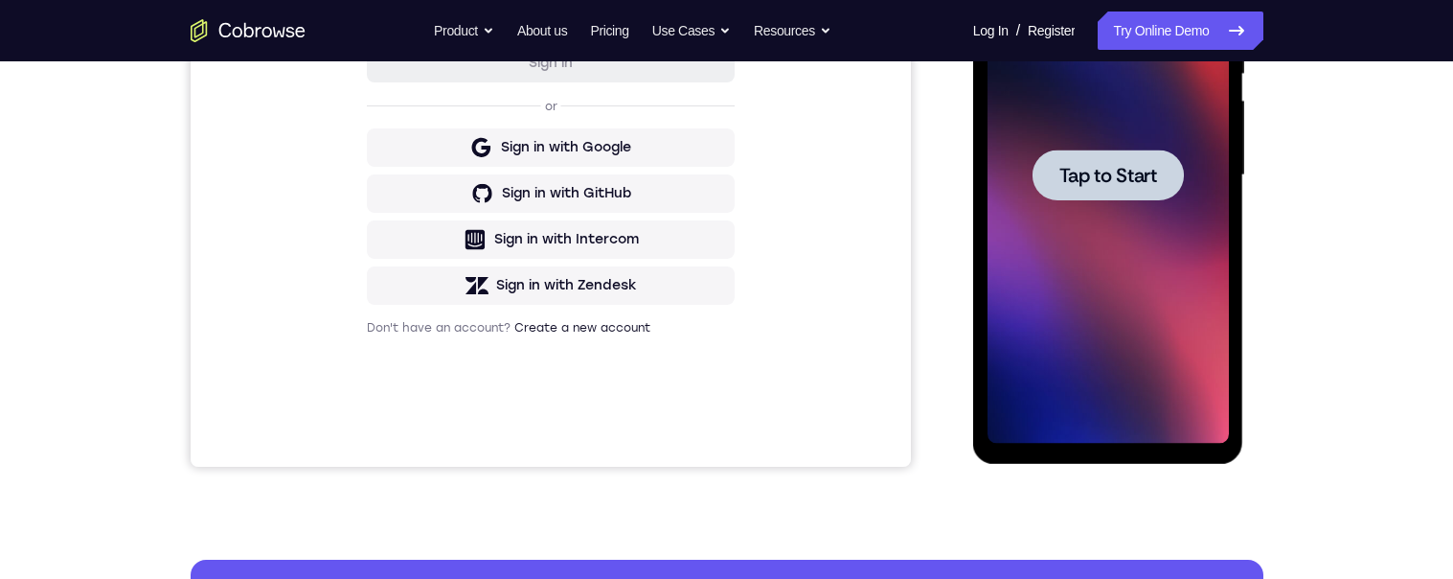
click at [1099, 151] on div at bounding box center [1107, 174] width 151 height 51
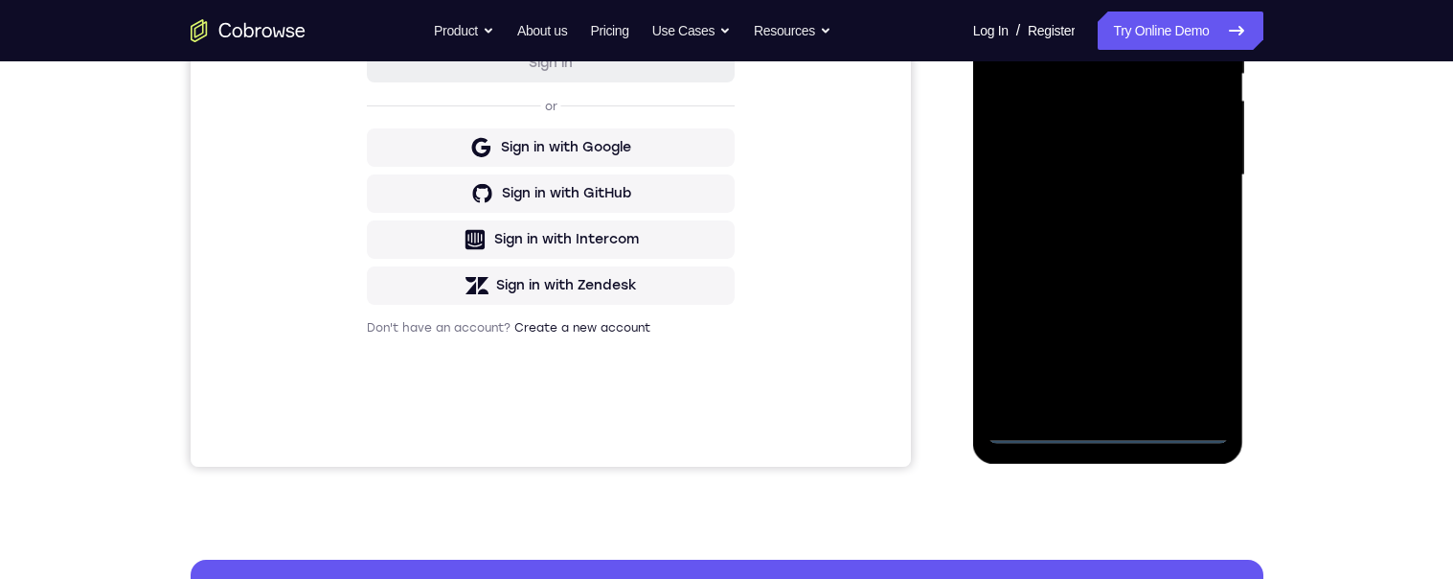
click at [1115, 429] on div at bounding box center [1107, 175] width 241 height 536
click at [1197, 353] on div at bounding box center [1107, 175] width 241 height 536
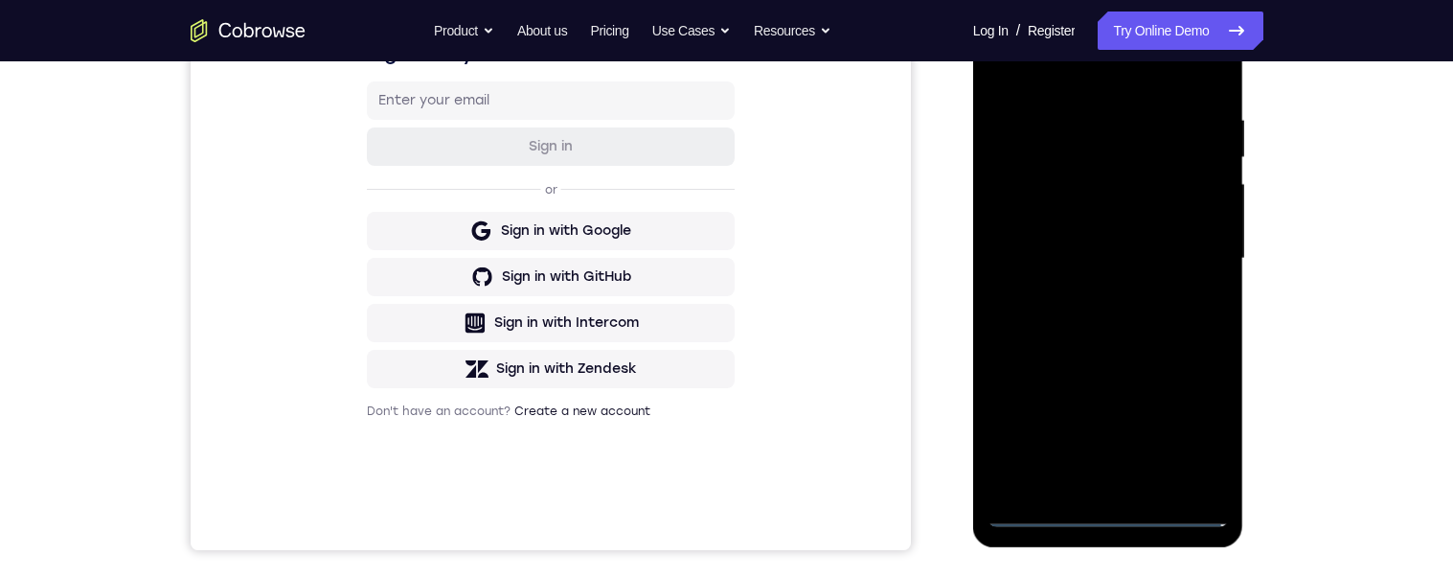
click at [1056, 72] on div at bounding box center [1107, 258] width 241 height 536
click at [1188, 253] on div at bounding box center [1107, 258] width 241 height 536
click at [1090, 294] on div at bounding box center [1107, 258] width 241 height 536
click at [1076, 236] on div at bounding box center [1107, 258] width 241 height 536
click at [1072, 225] on div at bounding box center [1107, 258] width 241 height 536
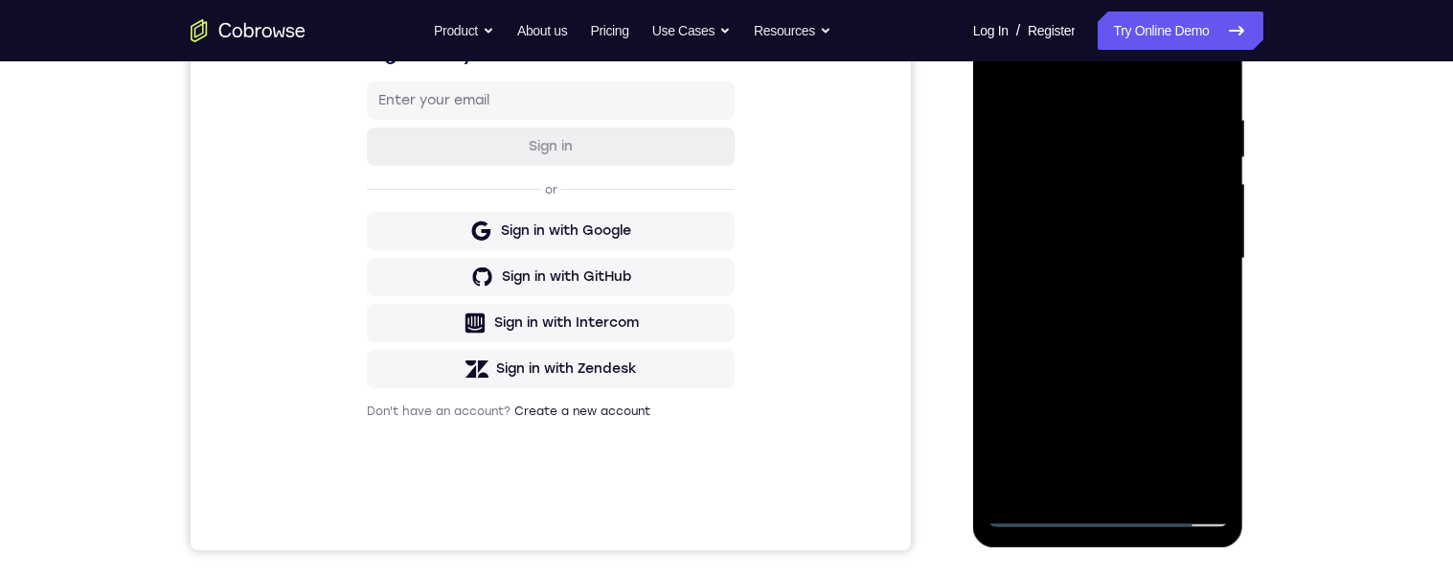
click at [1091, 252] on div at bounding box center [1107, 258] width 241 height 536
click at [1091, 326] on div at bounding box center [1107, 258] width 241 height 536
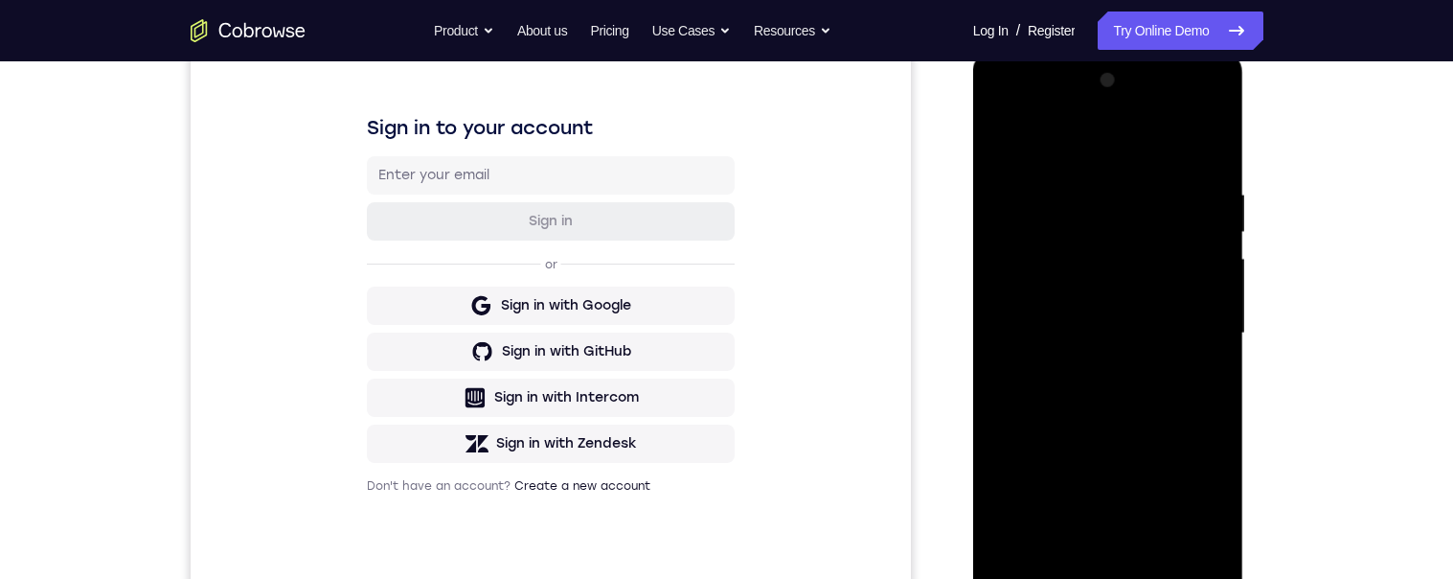
click at [1314, 256] on div "Your Support Agent Your Customer Web iOS Android Next Steps We’d be happy to gi…" at bounding box center [727, 426] width 1226 height 1263
click at [1218, 160] on div at bounding box center [1107, 333] width 241 height 536
click at [1080, 187] on div at bounding box center [1107, 333] width 241 height 536
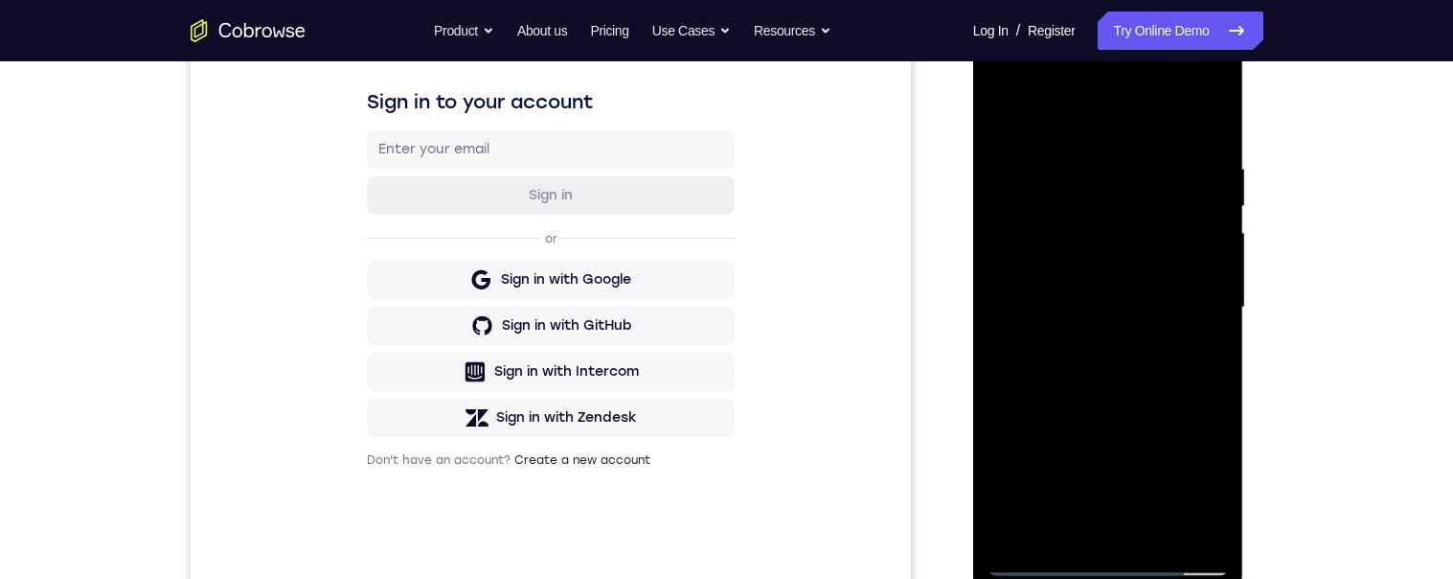
scroll to position [388, 0]
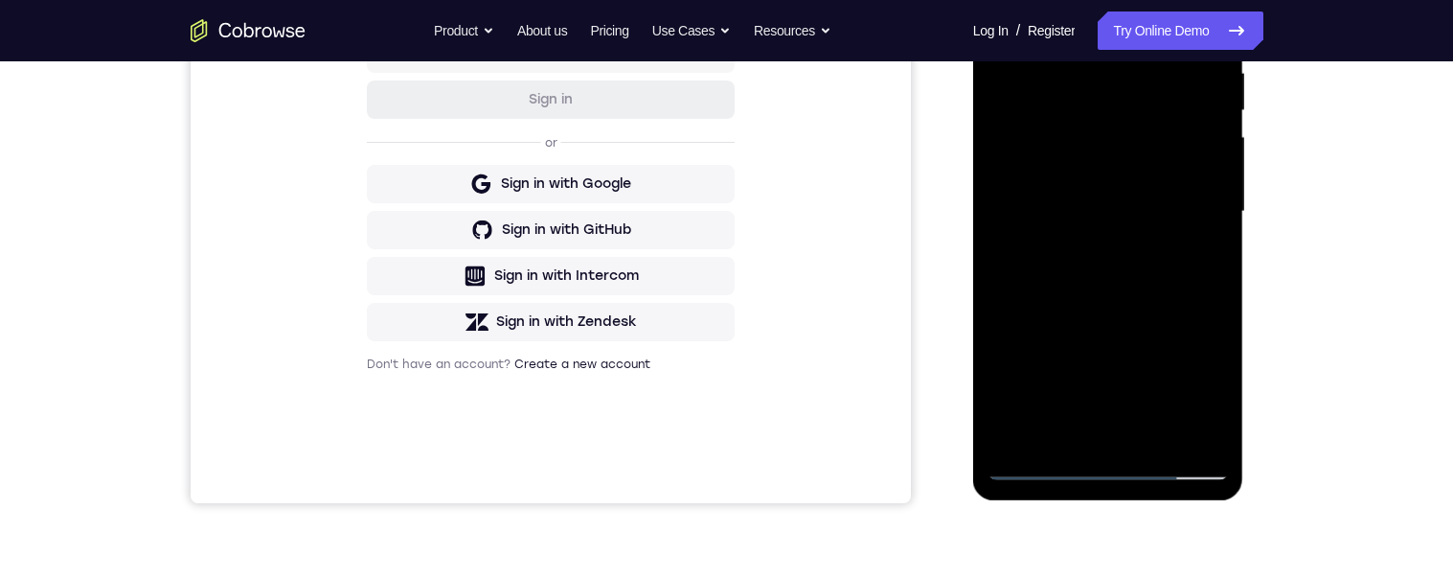
click at [1184, 434] on div at bounding box center [1107, 211] width 241 height 536
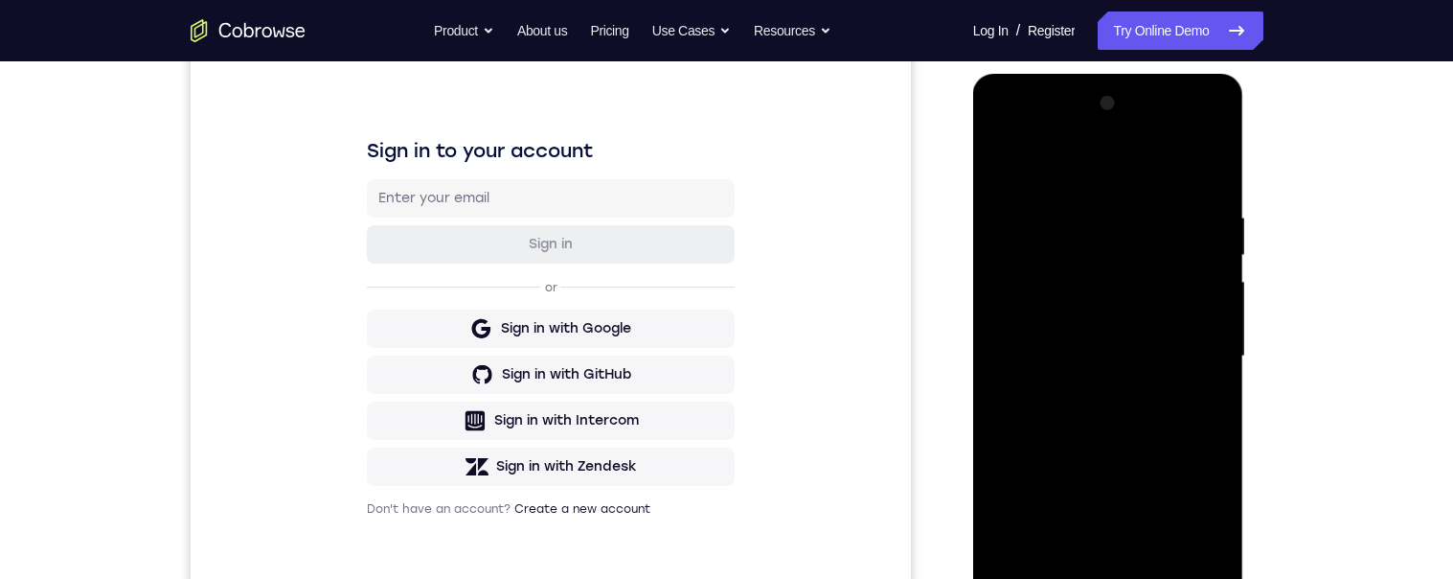
click at [1206, 172] on div at bounding box center [1107, 356] width 241 height 536
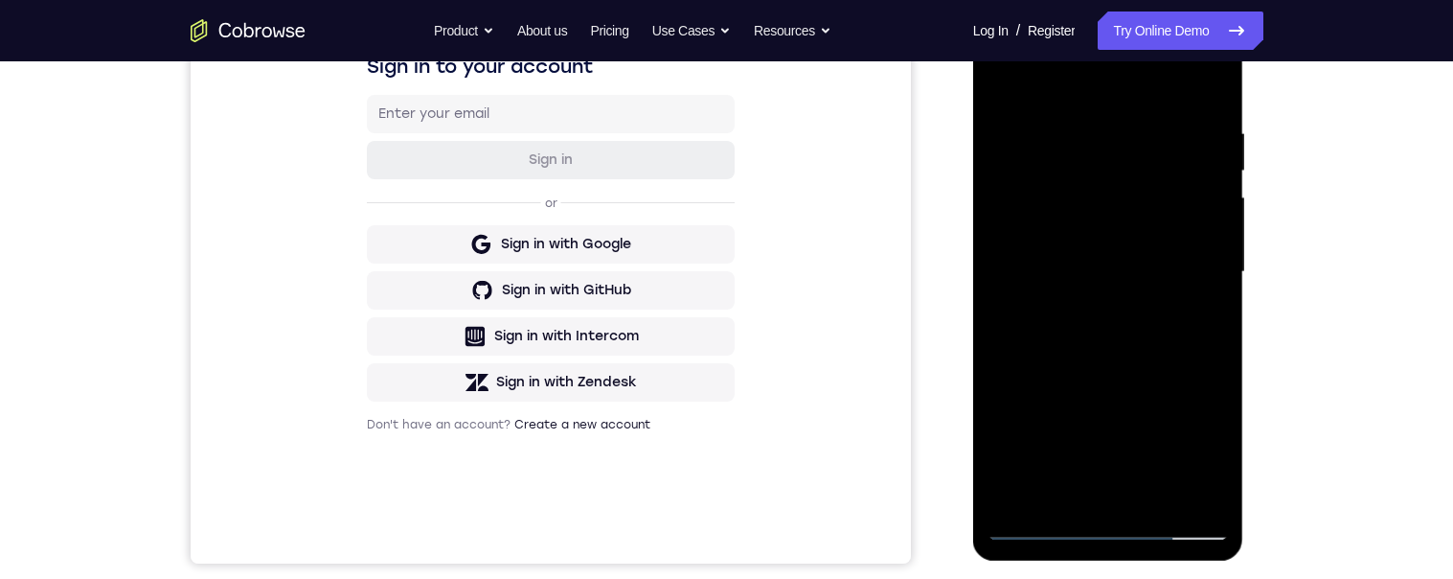
click at [1061, 492] on div at bounding box center [1107, 272] width 241 height 536
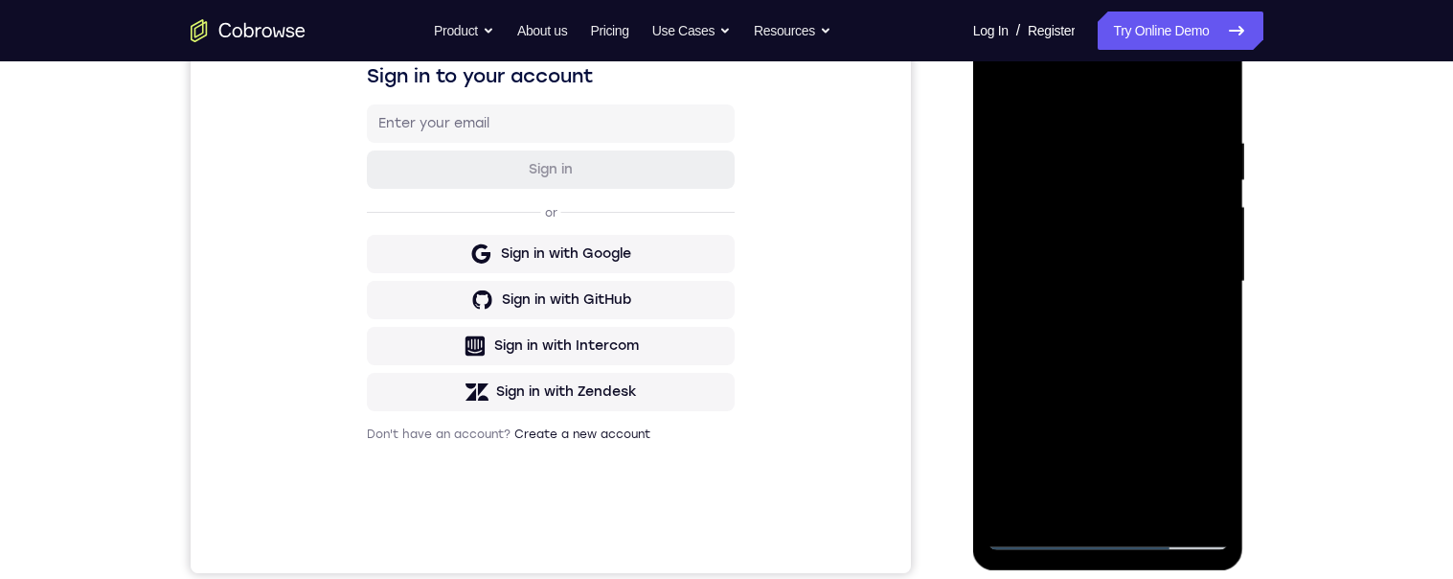
click at [1146, 81] on div at bounding box center [1107, 281] width 241 height 536
click at [1088, 121] on div at bounding box center [1107, 281] width 241 height 536
click at [1023, 131] on div at bounding box center [1107, 281] width 241 height 536
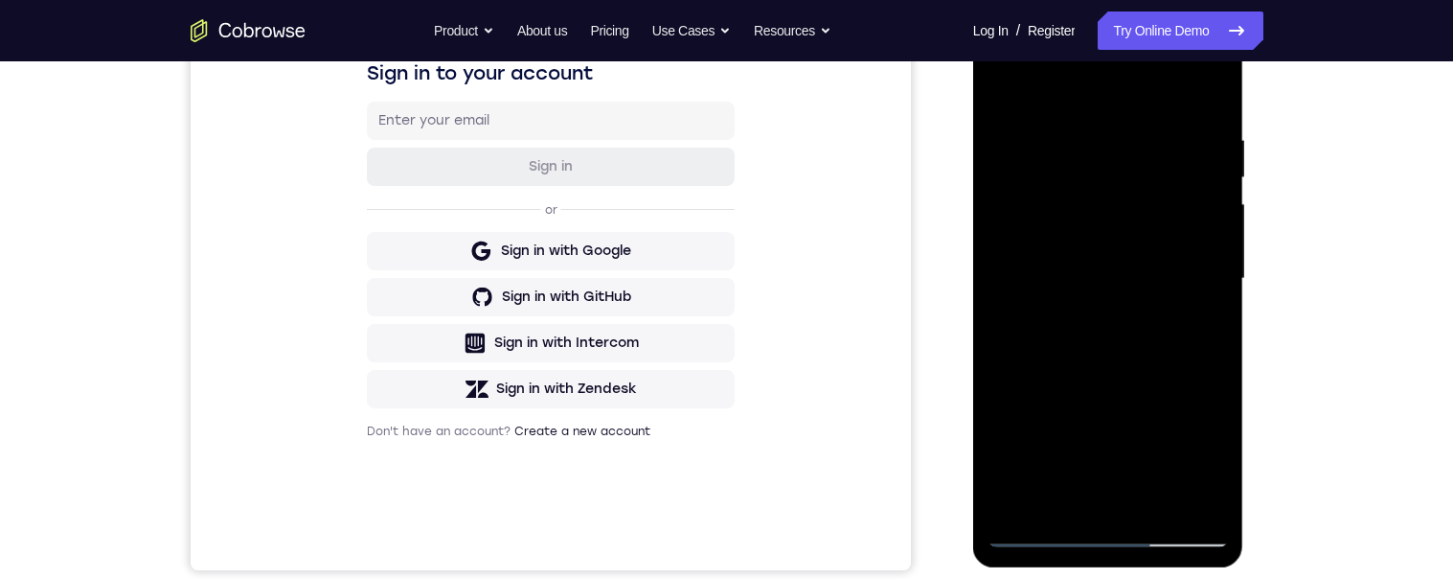
click at [1208, 176] on div at bounding box center [1107, 279] width 241 height 536
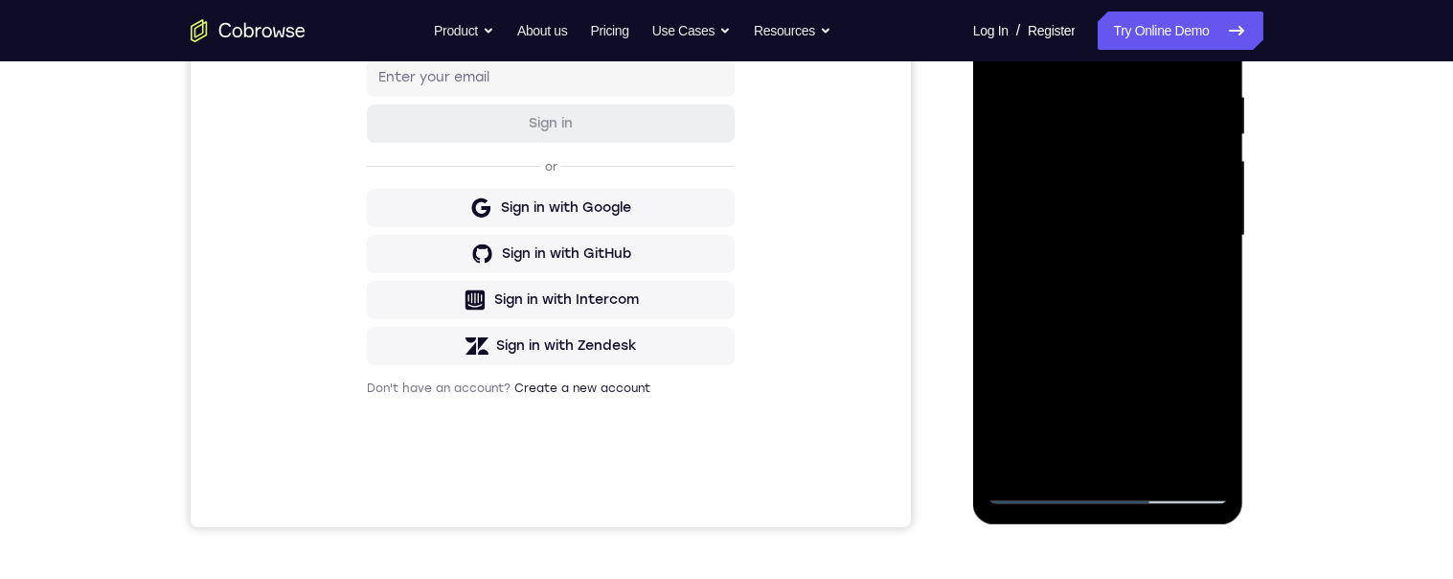
scroll to position [328, 0]
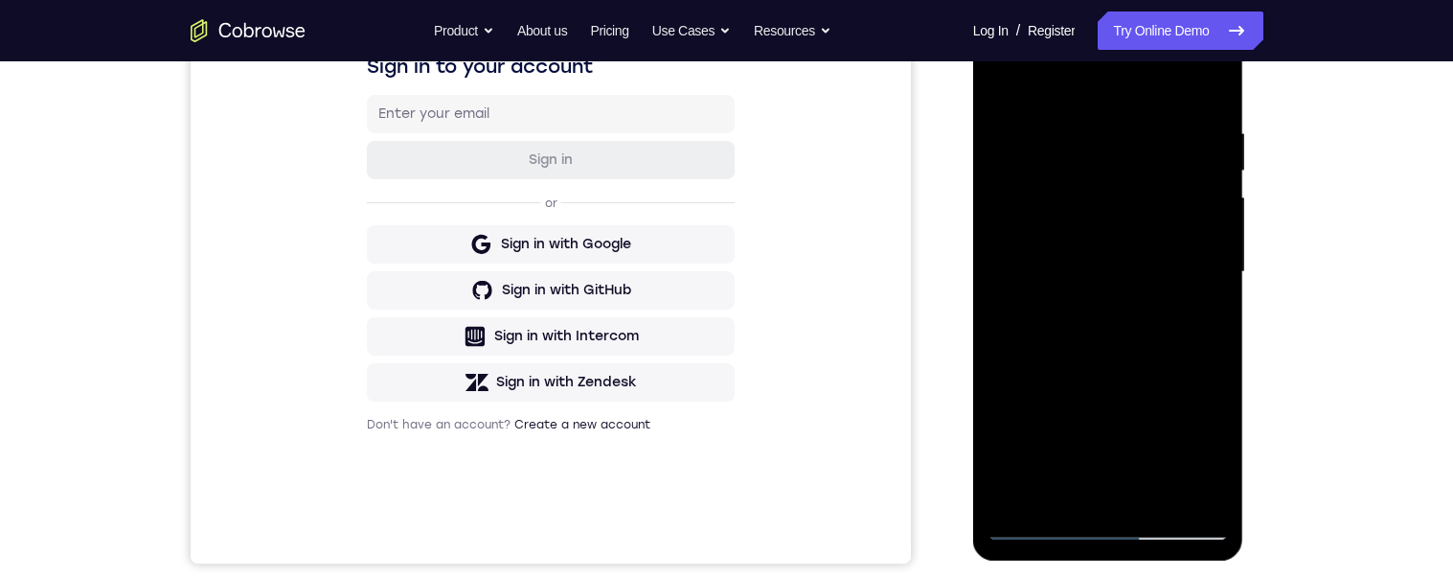
click at [1205, 95] on div at bounding box center [1107, 272] width 241 height 536
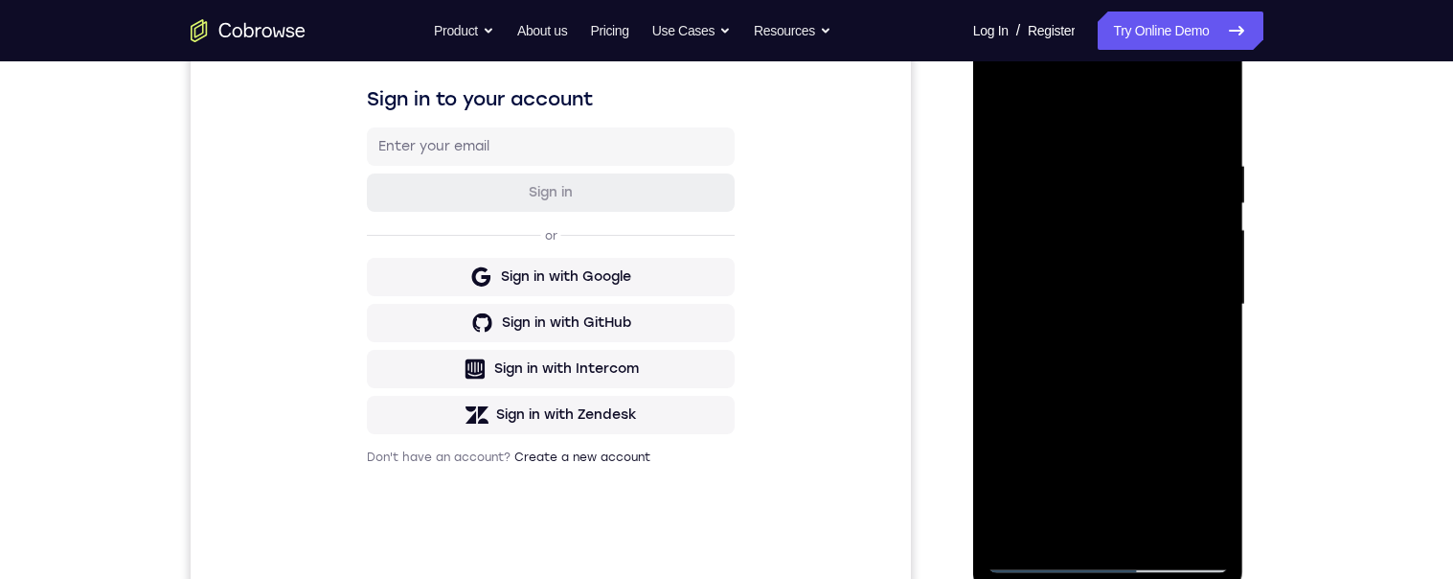
click at [1001, 118] on div at bounding box center [1107, 304] width 241 height 536
click at [1032, 536] on div at bounding box center [1107, 305] width 241 height 536
click at [1069, 531] on div at bounding box center [1107, 305] width 241 height 536
click at [1168, 109] on div at bounding box center [1107, 305] width 241 height 536
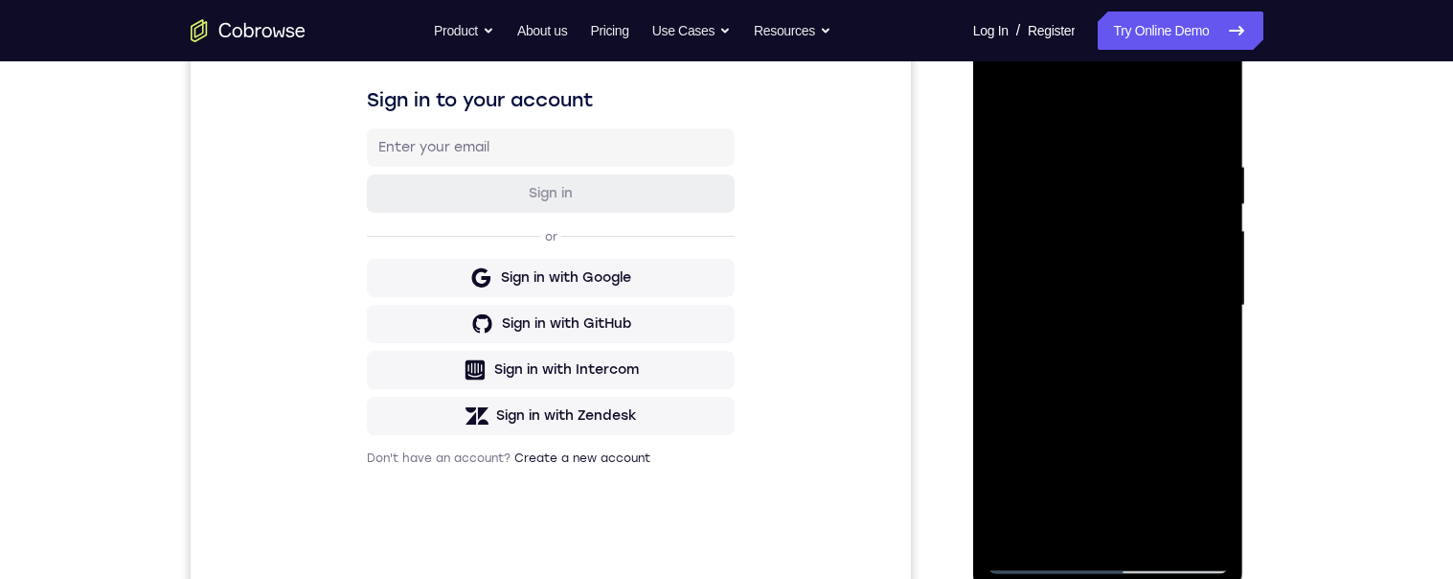
click at [1118, 139] on div at bounding box center [1107, 305] width 241 height 536
click at [1047, 428] on div at bounding box center [1107, 305] width 241 height 536
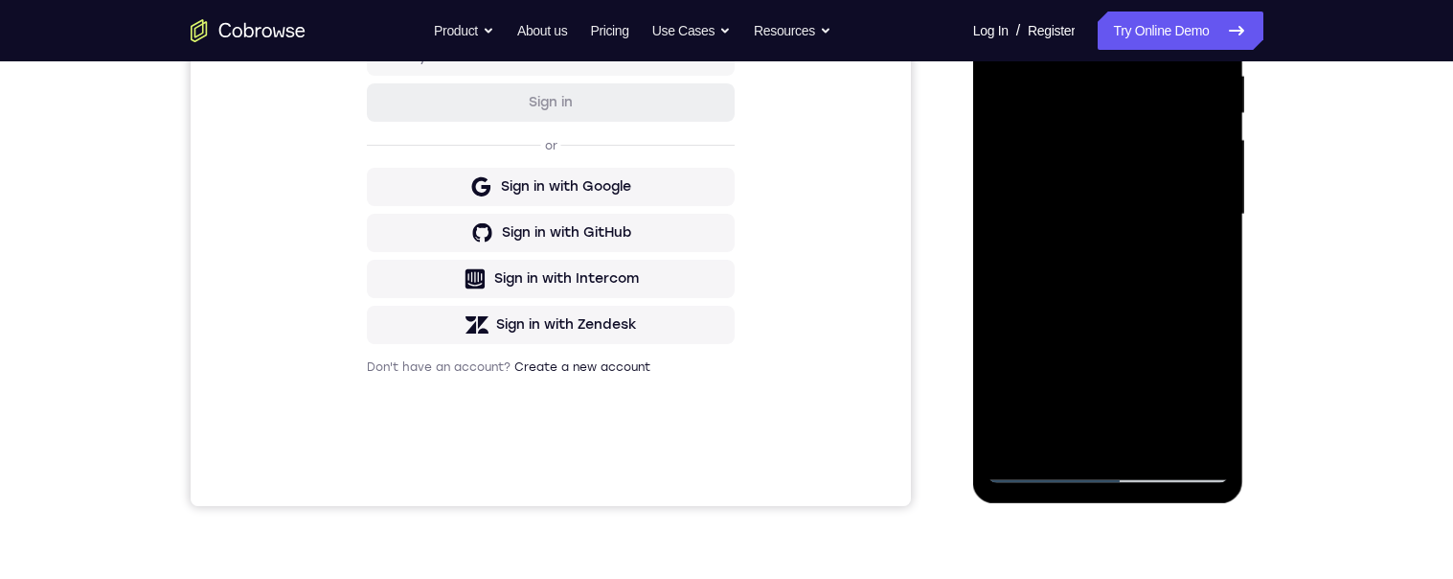
scroll to position [374, 0]
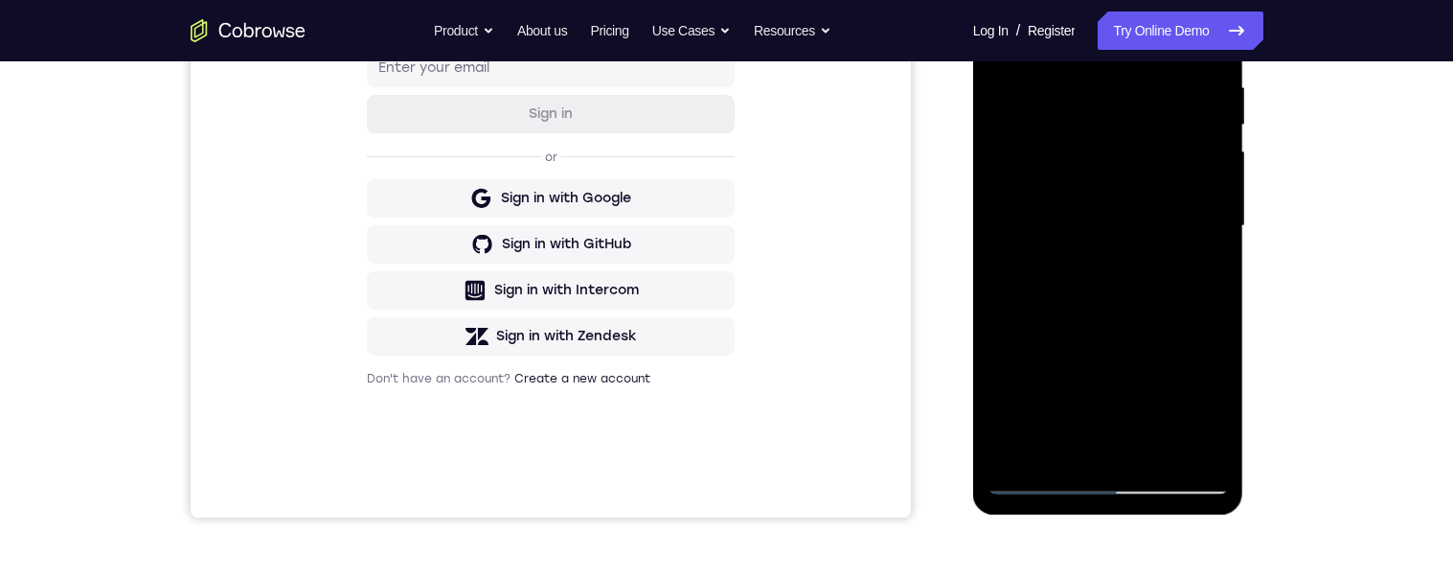
click at [1217, 236] on div at bounding box center [1107, 226] width 241 height 536
click at [1213, 237] on div at bounding box center [1107, 226] width 241 height 536
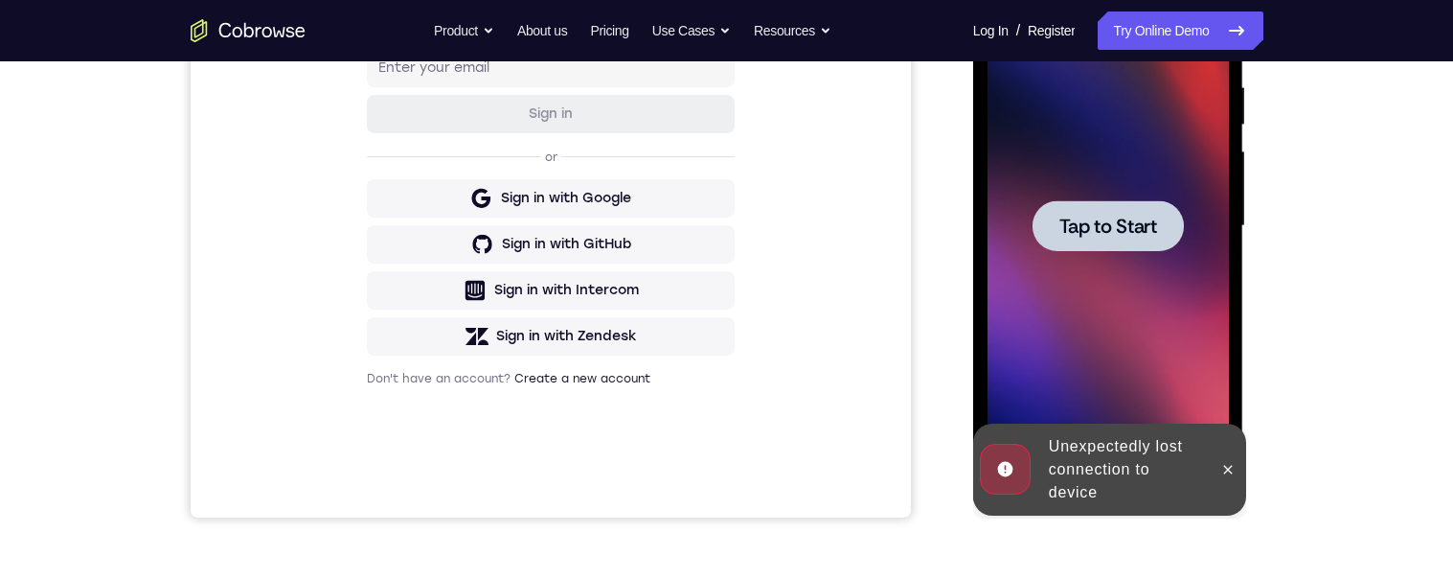
click at [1123, 236] on span "Tap to Start" at bounding box center [1108, 225] width 98 height 19
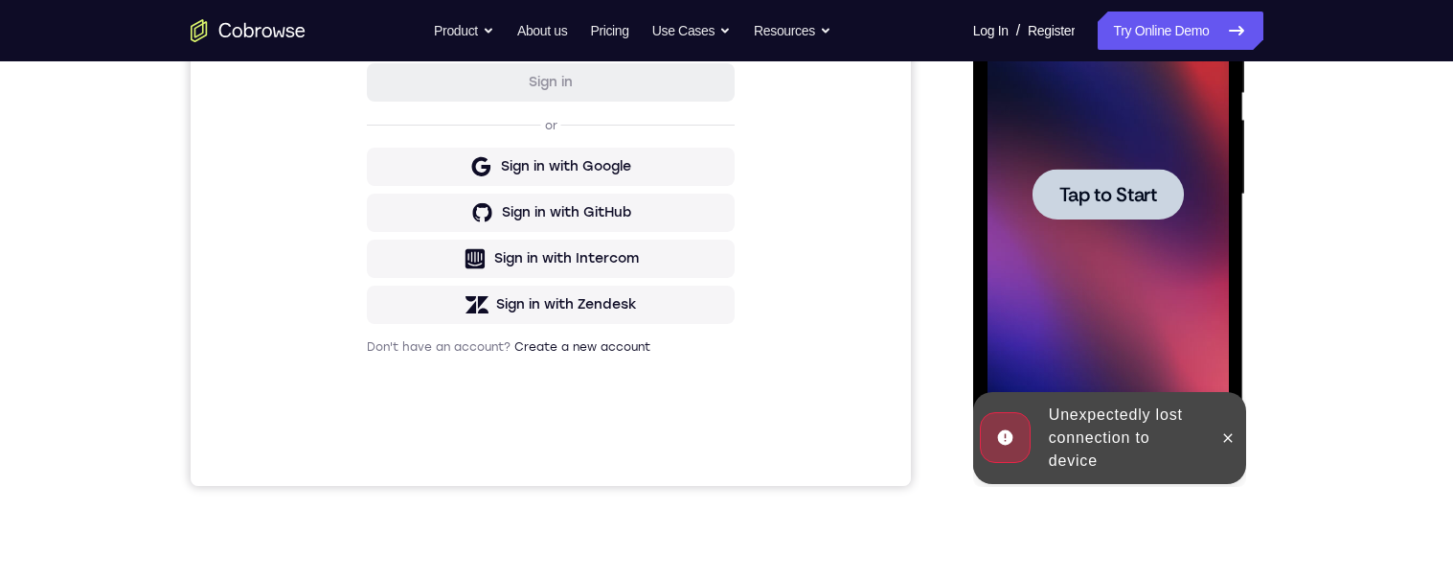
scroll to position [406, 0]
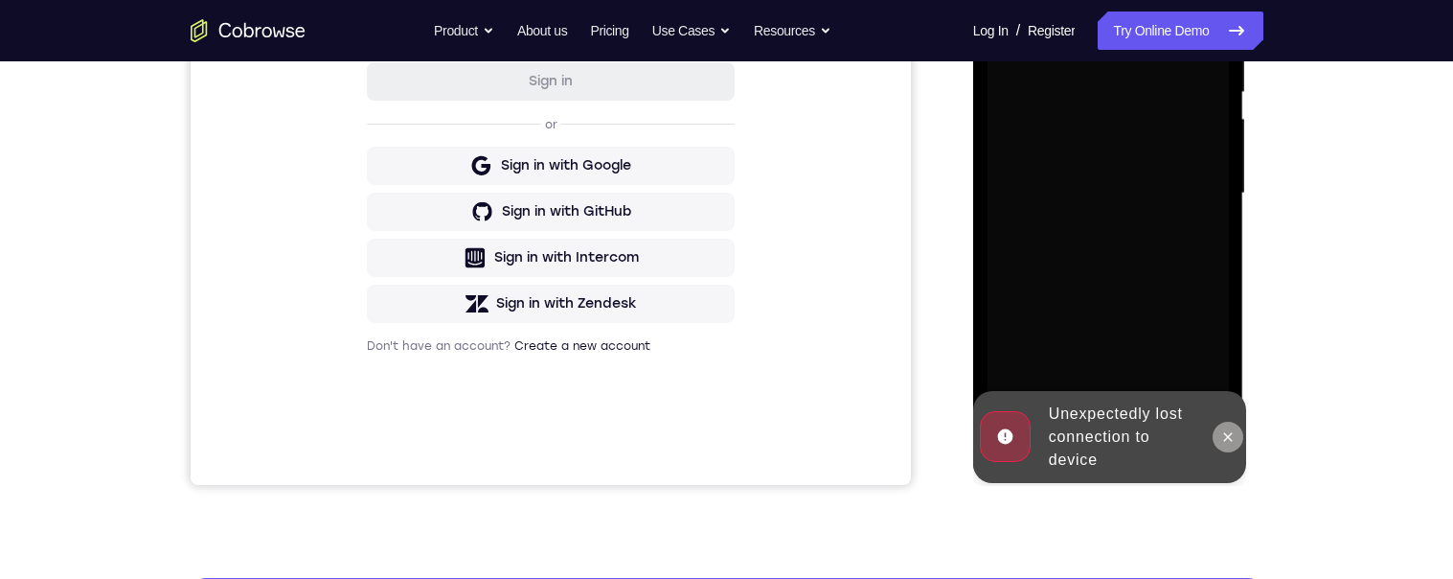
click at [1227, 434] on icon at bounding box center [1228, 436] width 9 height 9
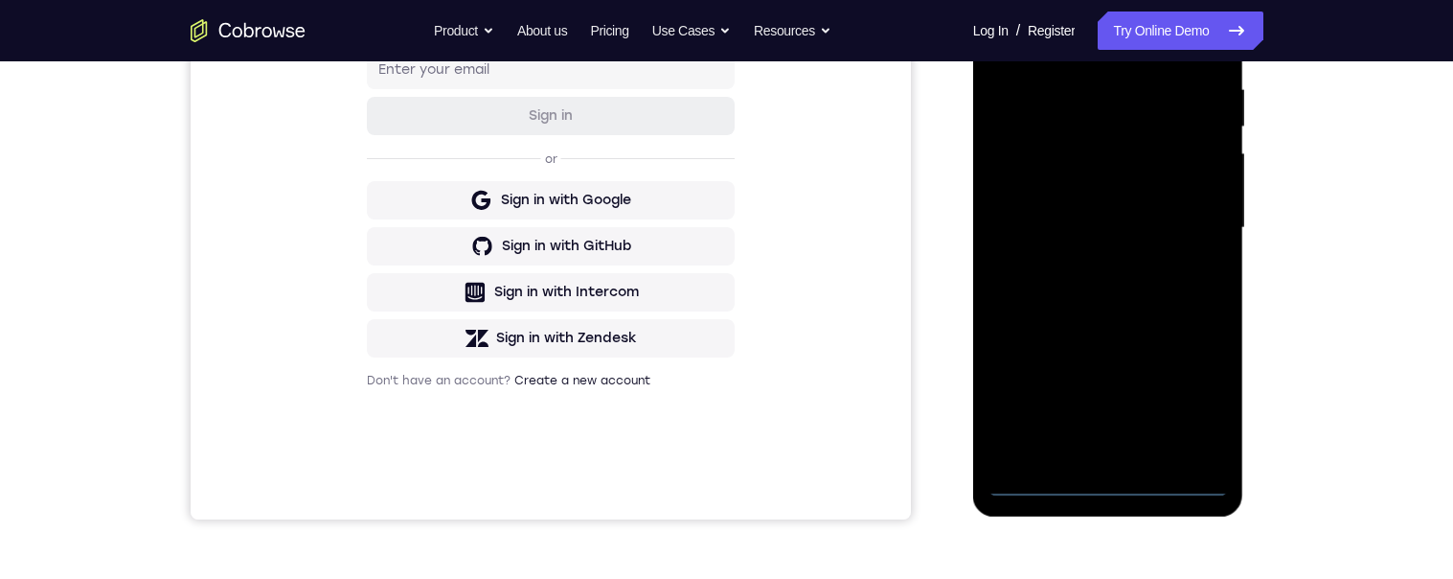
scroll to position [415, 0]
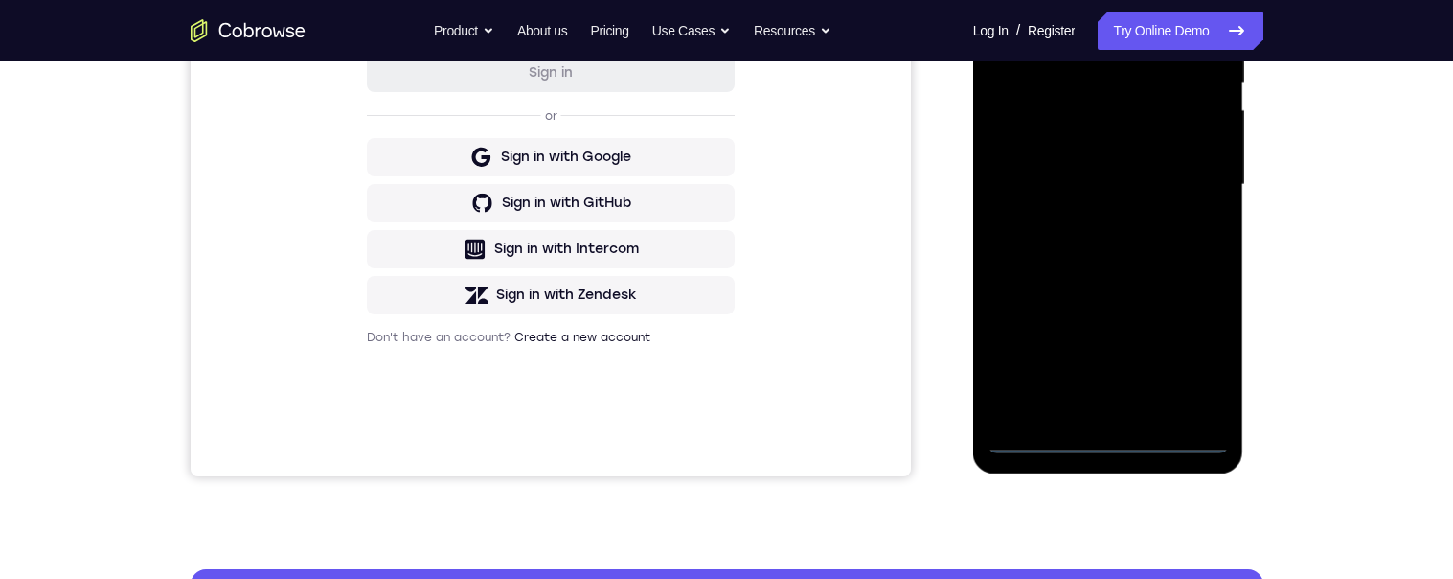
click at [1108, 438] on div at bounding box center [1107, 185] width 241 height 536
click at [1188, 355] on div at bounding box center [1107, 185] width 241 height 536
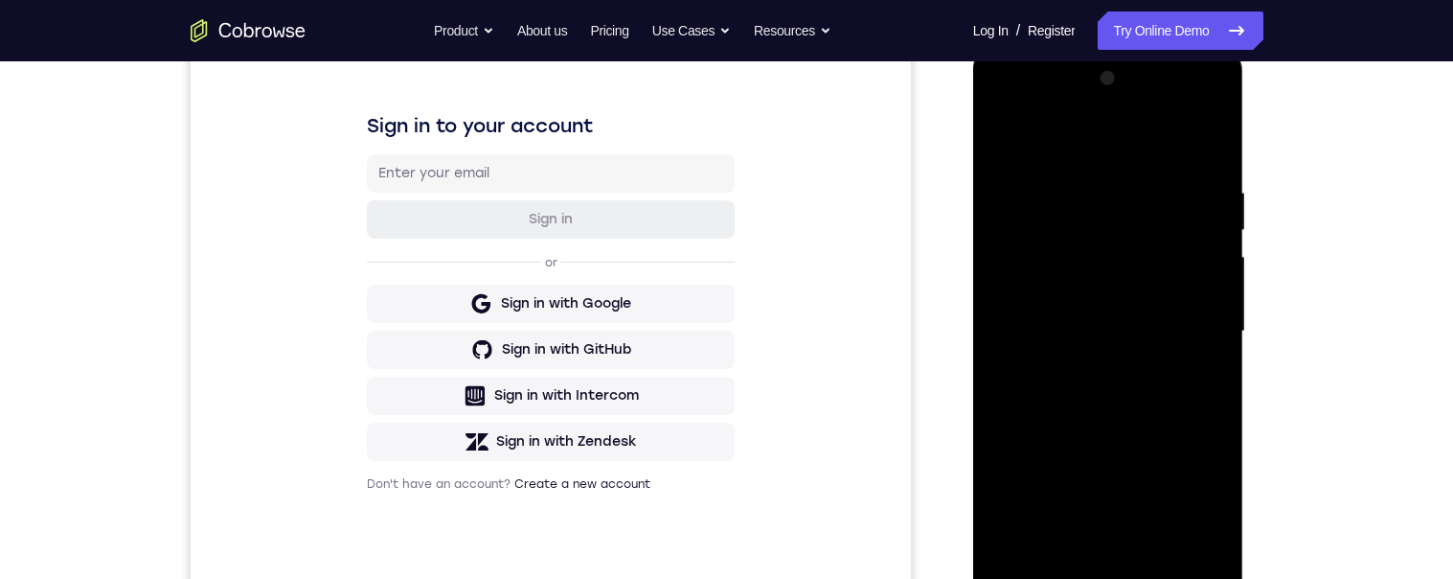
click at [1158, 137] on div at bounding box center [1107, 331] width 241 height 536
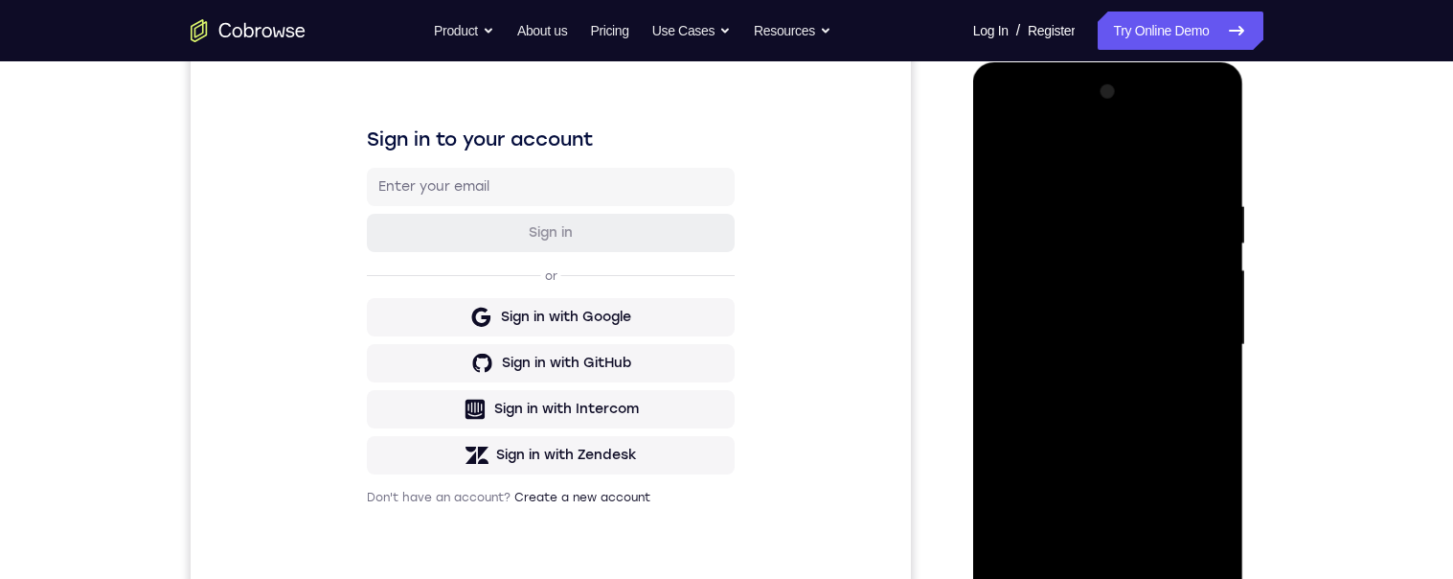
click at [1195, 344] on div at bounding box center [1107, 345] width 241 height 536
click at [1096, 381] on div at bounding box center [1107, 345] width 241 height 536
click at [1126, 322] on div at bounding box center [1107, 345] width 241 height 536
click at [1094, 293] on div at bounding box center [1107, 345] width 241 height 536
click at [1185, 342] on div at bounding box center [1107, 345] width 241 height 536
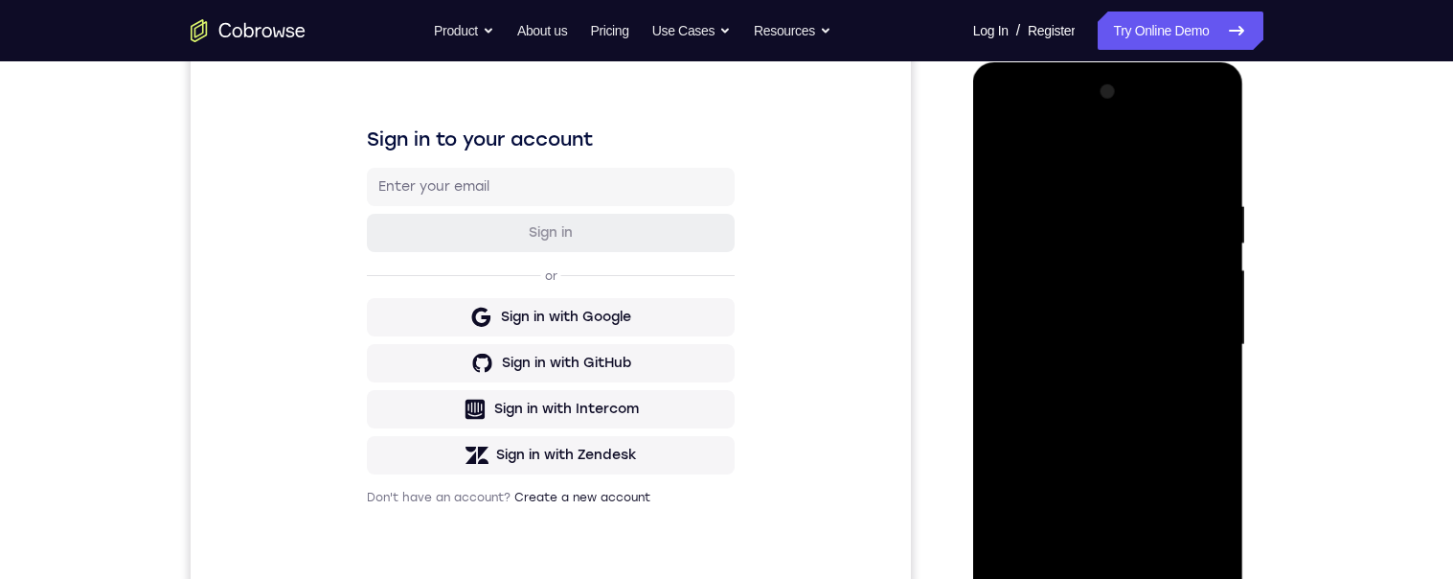
click at [1175, 410] on div at bounding box center [1107, 345] width 241 height 536
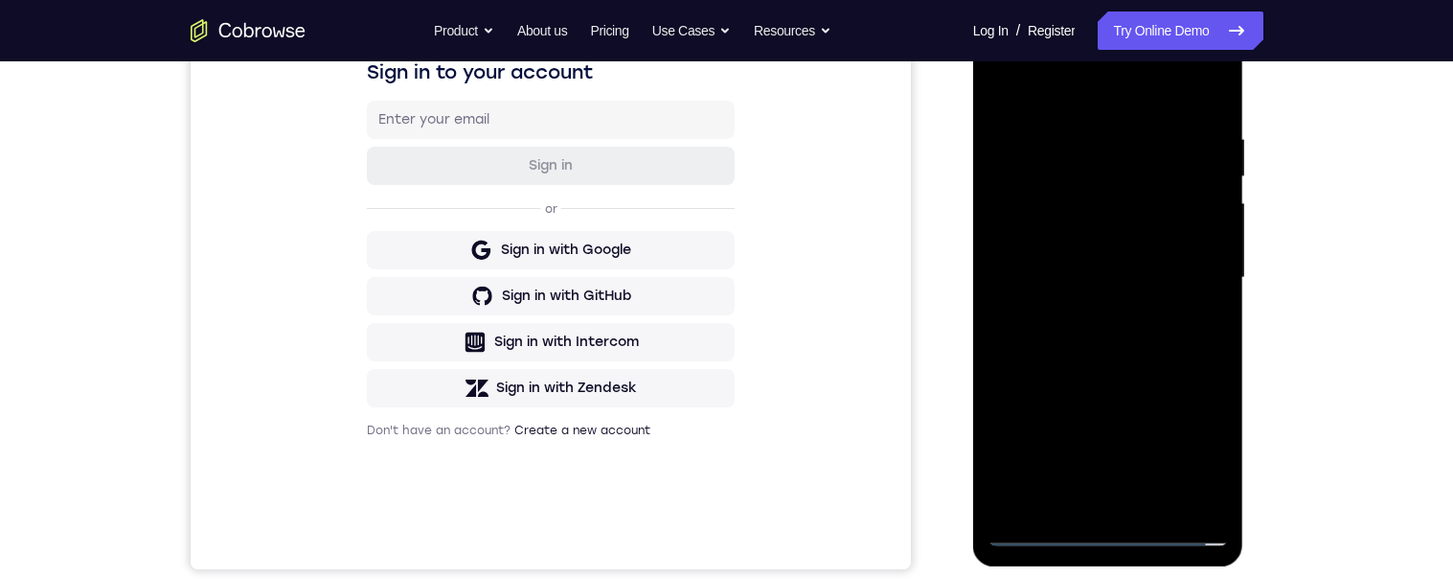
scroll to position [325, 0]
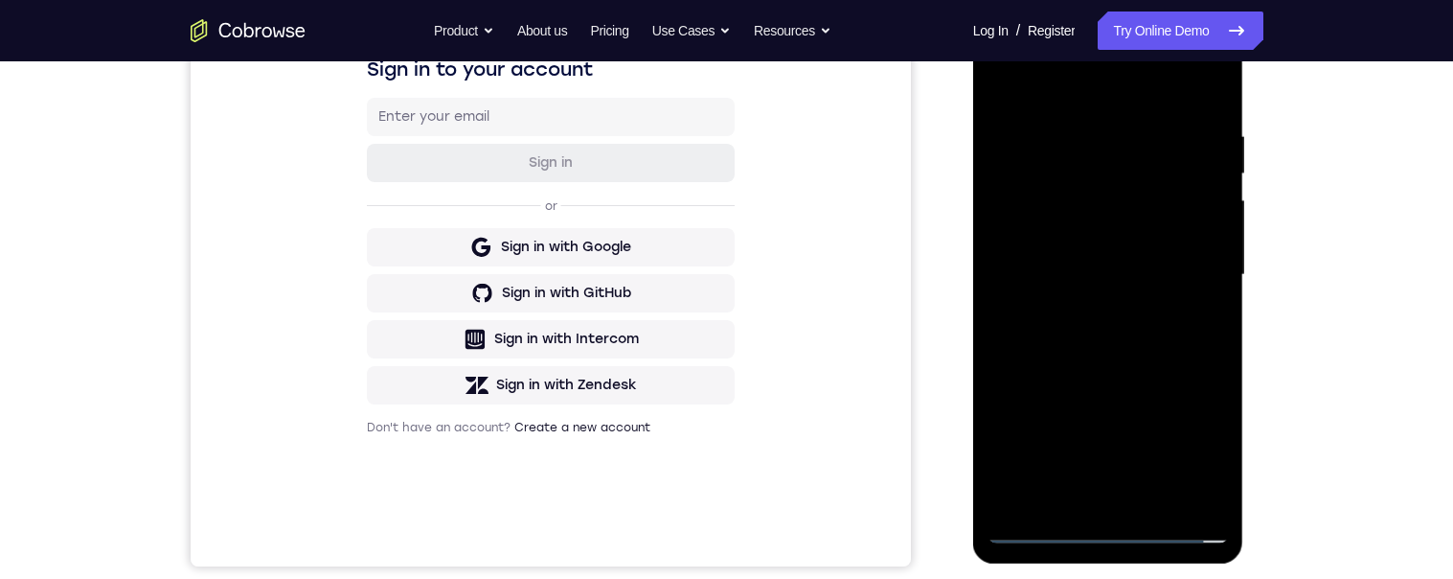
click at [1175, 338] on div at bounding box center [1107, 275] width 241 height 536
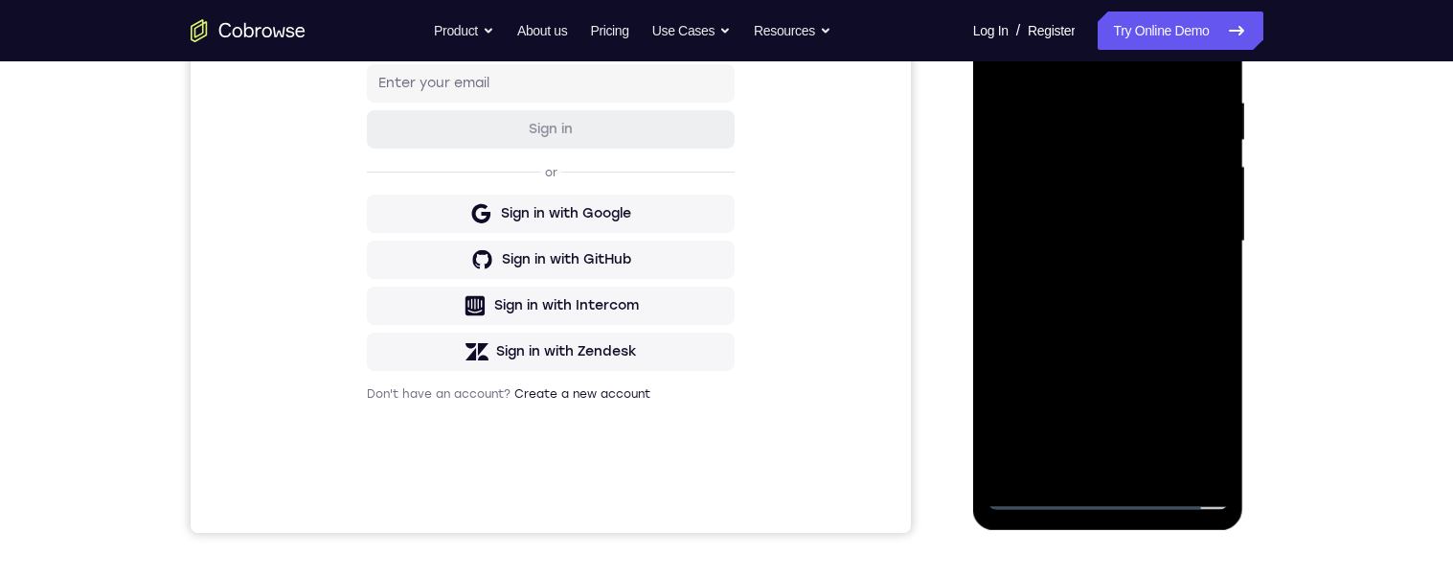
click at [1066, 465] on div at bounding box center [1107, 241] width 241 height 536
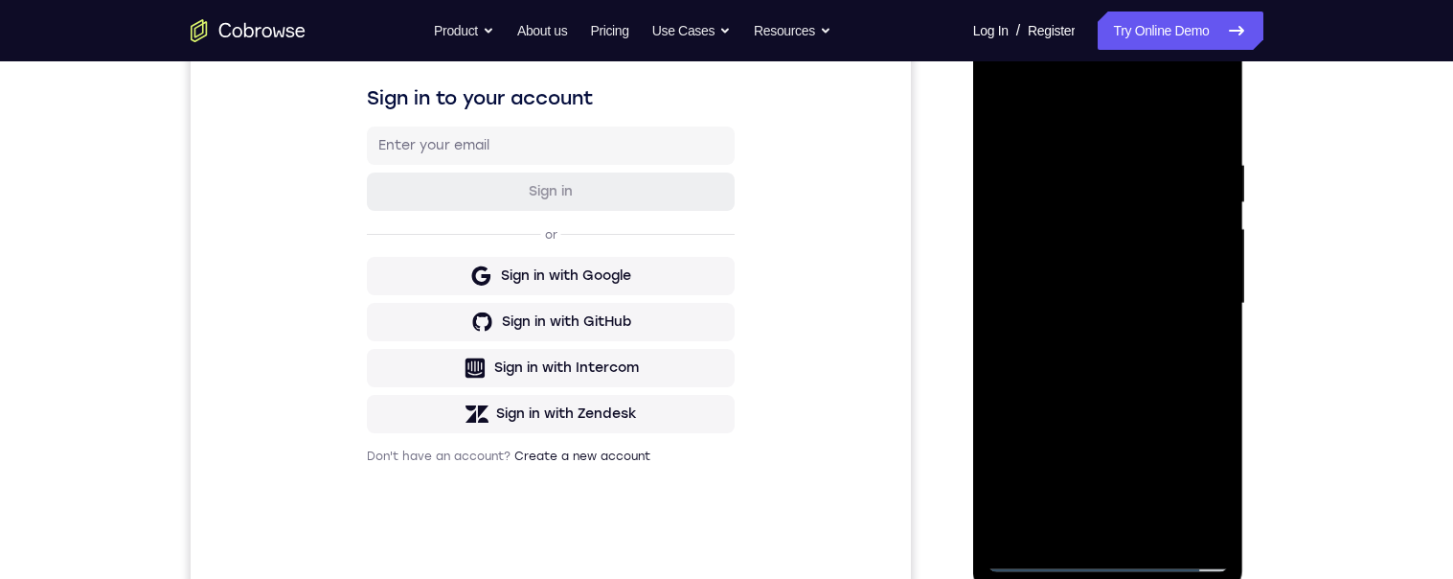
click at [1215, 137] on div at bounding box center [1107, 303] width 241 height 536
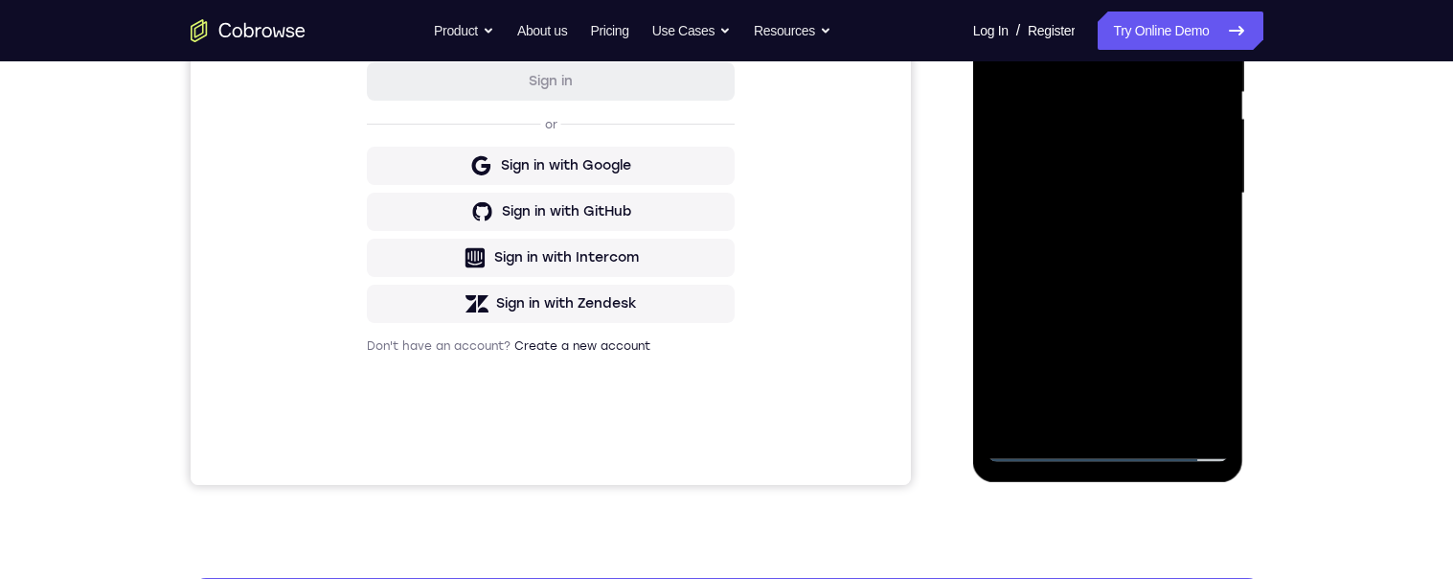
click at [1075, 427] on div at bounding box center [1107, 193] width 241 height 536
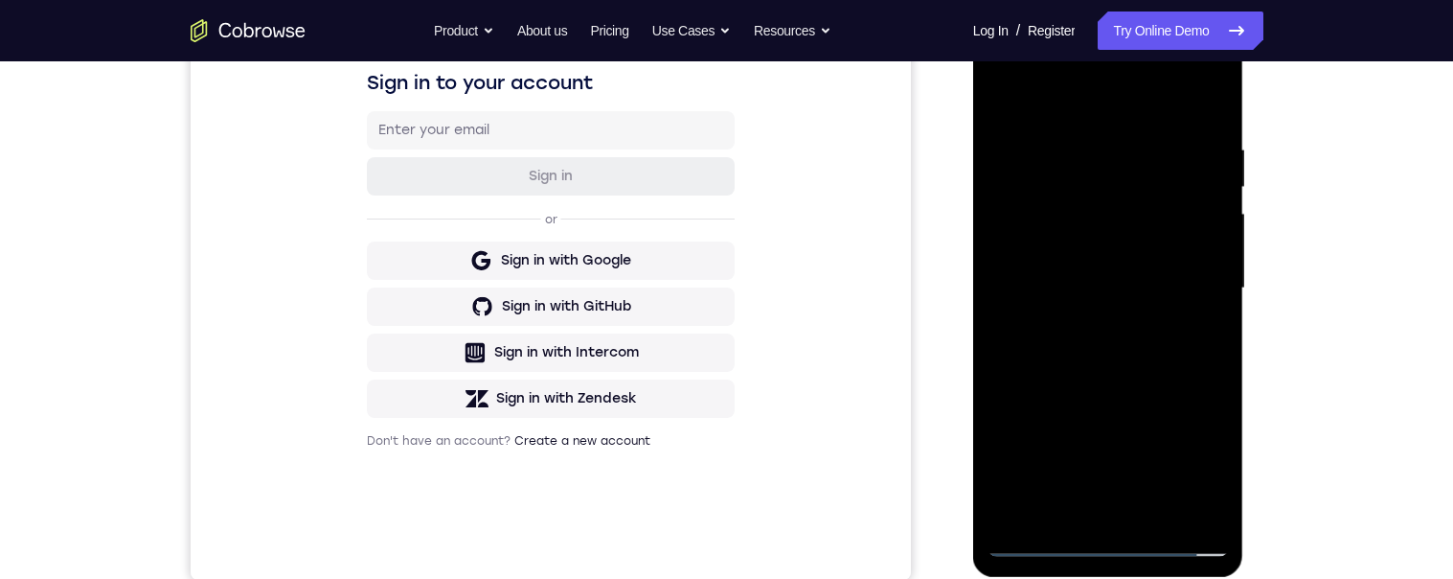
scroll to position [304, 0]
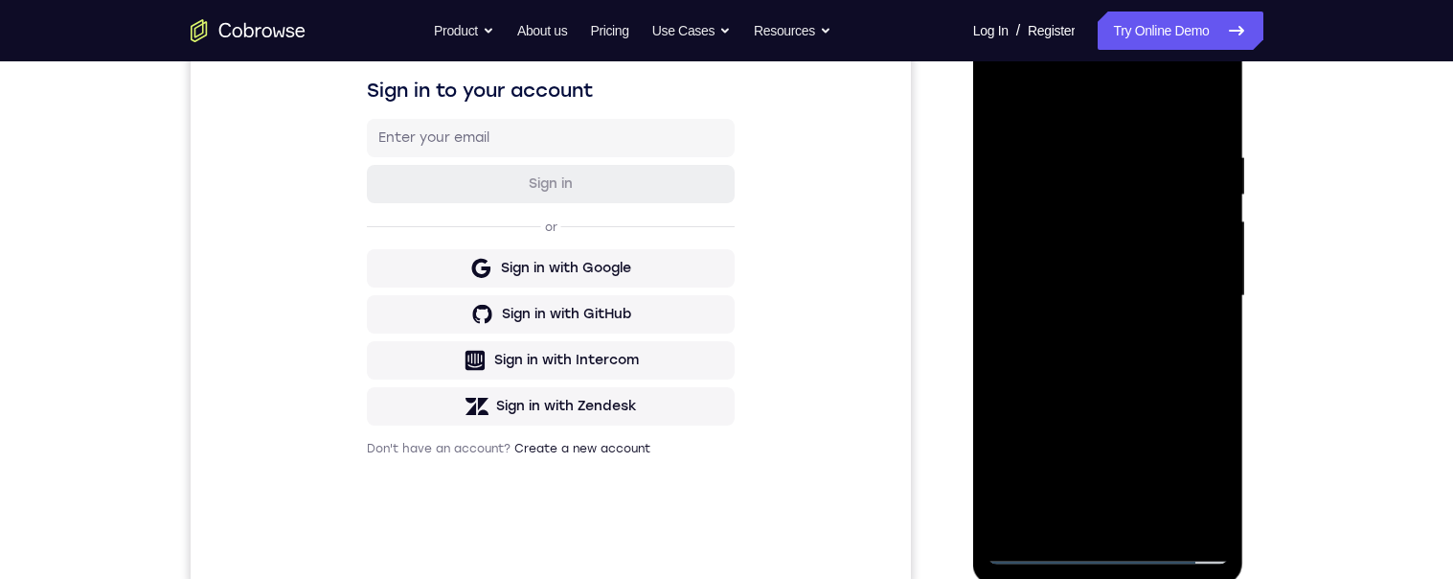
click at [1193, 103] on div at bounding box center [1107, 296] width 241 height 536
click at [1147, 158] on div at bounding box center [1107, 296] width 241 height 536
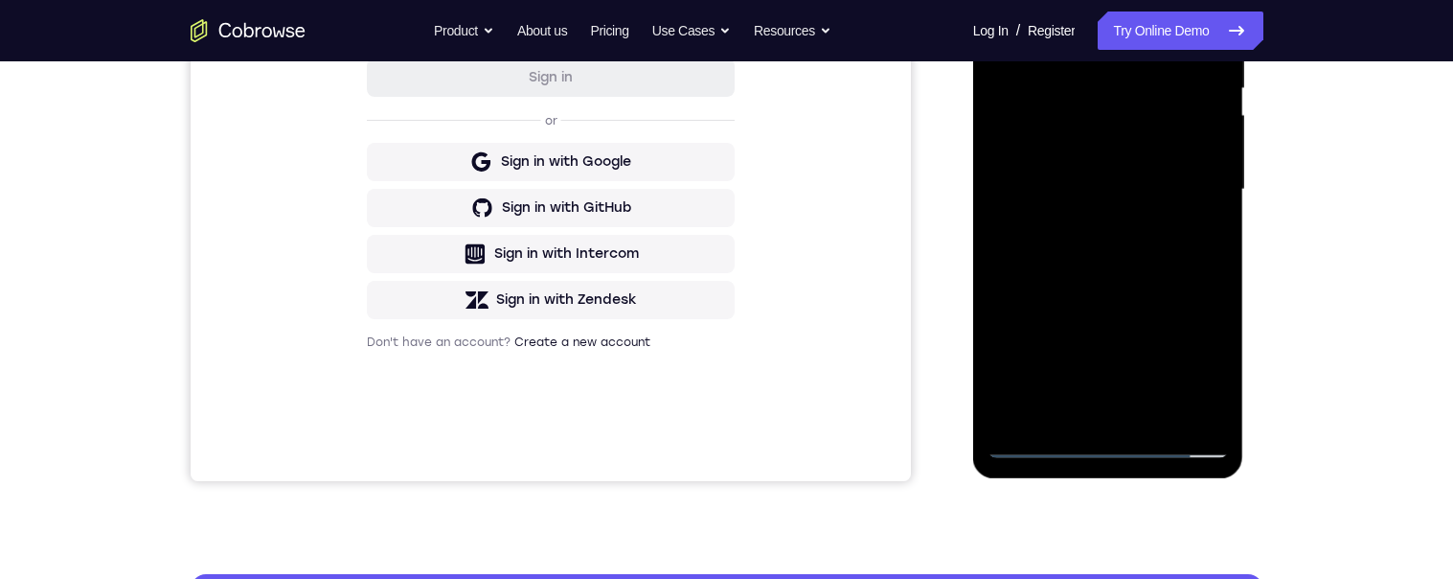
click at [1035, 327] on div at bounding box center [1107, 189] width 241 height 536
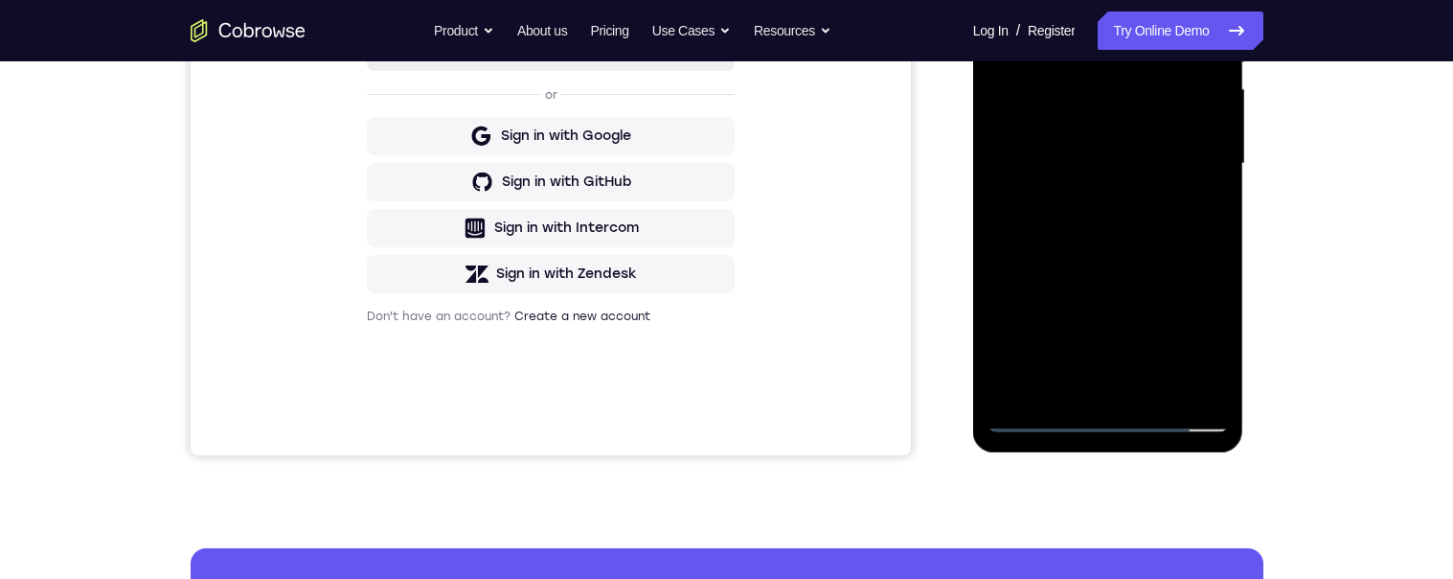
scroll to position [412, 0]
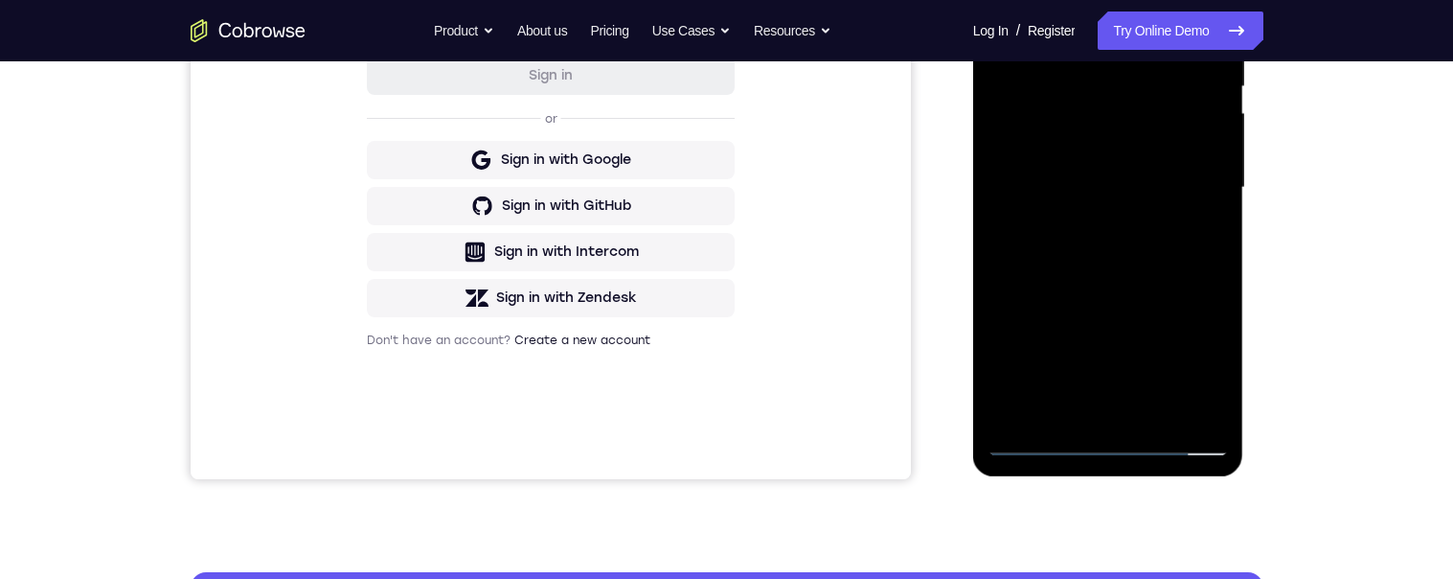
click at [1214, 192] on div at bounding box center [1107, 188] width 241 height 536
click at [1213, 201] on div at bounding box center [1107, 188] width 241 height 536
click at [1217, 198] on div at bounding box center [1107, 188] width 241 height 536
click at [1213, 201] on div at bounding box center [1107, 188] width 241 height 536
click at [1215, 194] on div at bounding box center [1107, 188] width 241 height 536
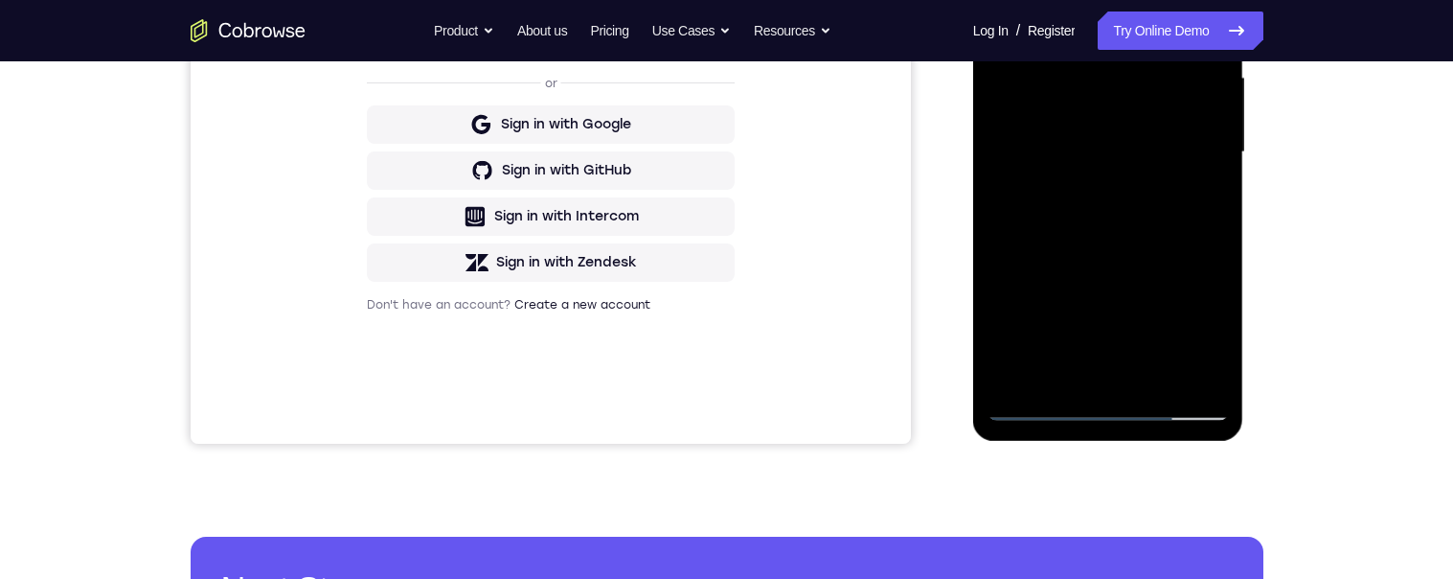
scroll to position [399, 0]
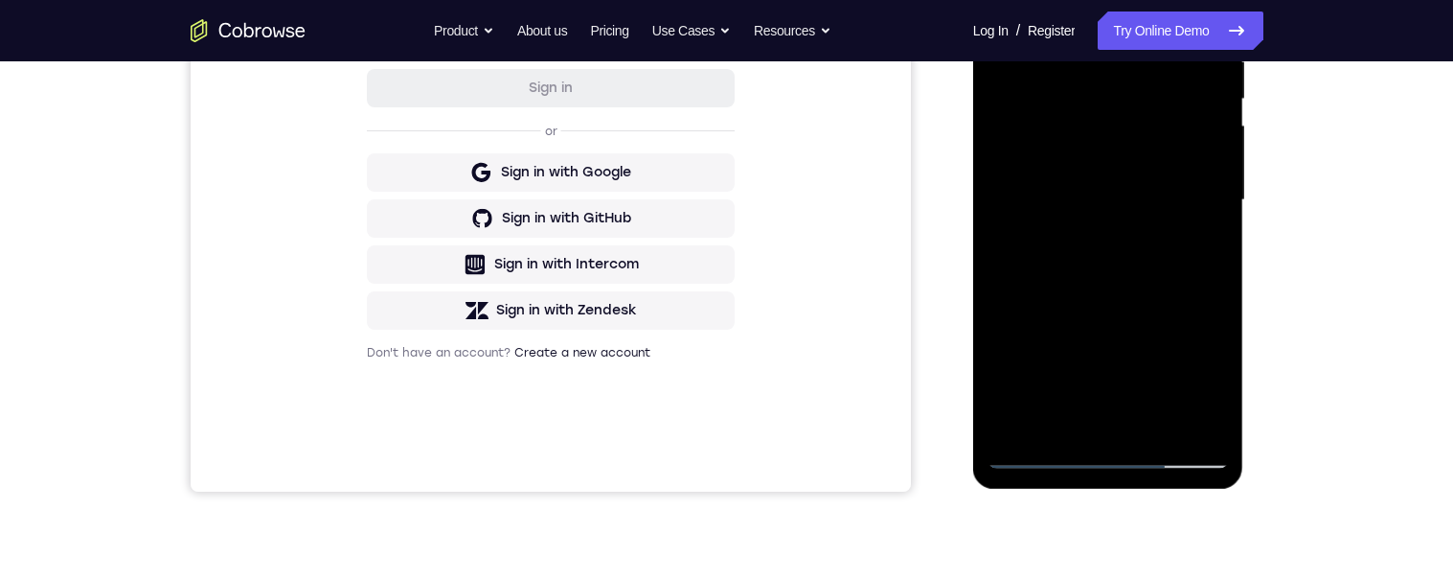
click at [1217, 209] on div at bounding box center [1107, 200] width 241 height 536
click at [1220, 214] on div at bounding box center [1107, 202] width 241 height 536
click at [1219, 214] on div at bounding box center [1107, 202] width 241 height 536
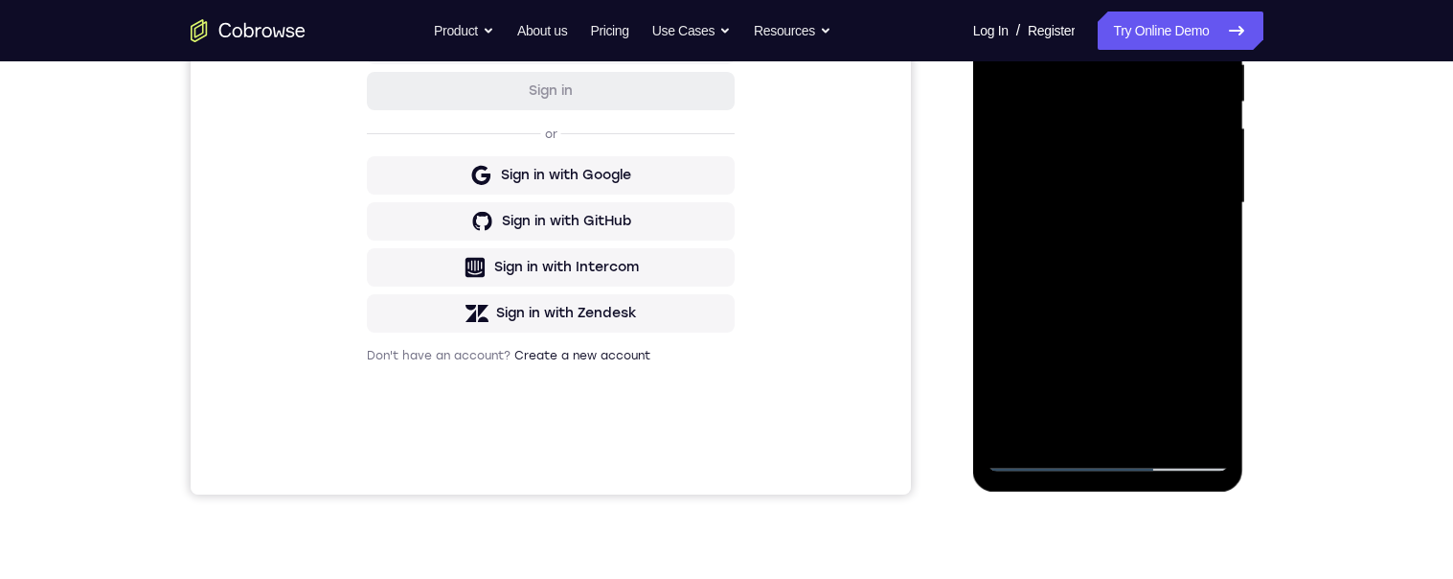
click at [1216, 218] on div at bounding box center [1107, 203] width 241 height 536
click at [1220, 215] on div at bounding box center [1107, 203] width 241 height 536
click at [1223, 211] on div at bounding box center [1107, 203] width 241 height 536
click at [1216, 216] on div at bounding box center [1107, 203] width 241 height 536
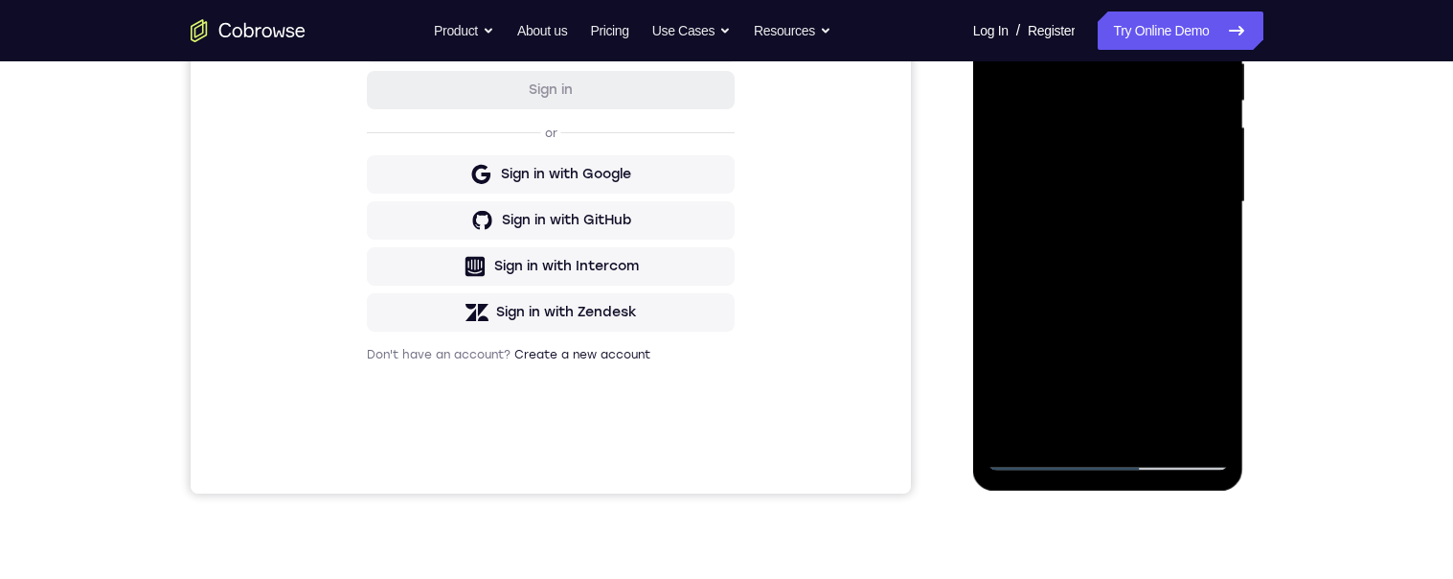
click at [1222, 217] on div at bounding box center [1107, 202] width 241 height 536
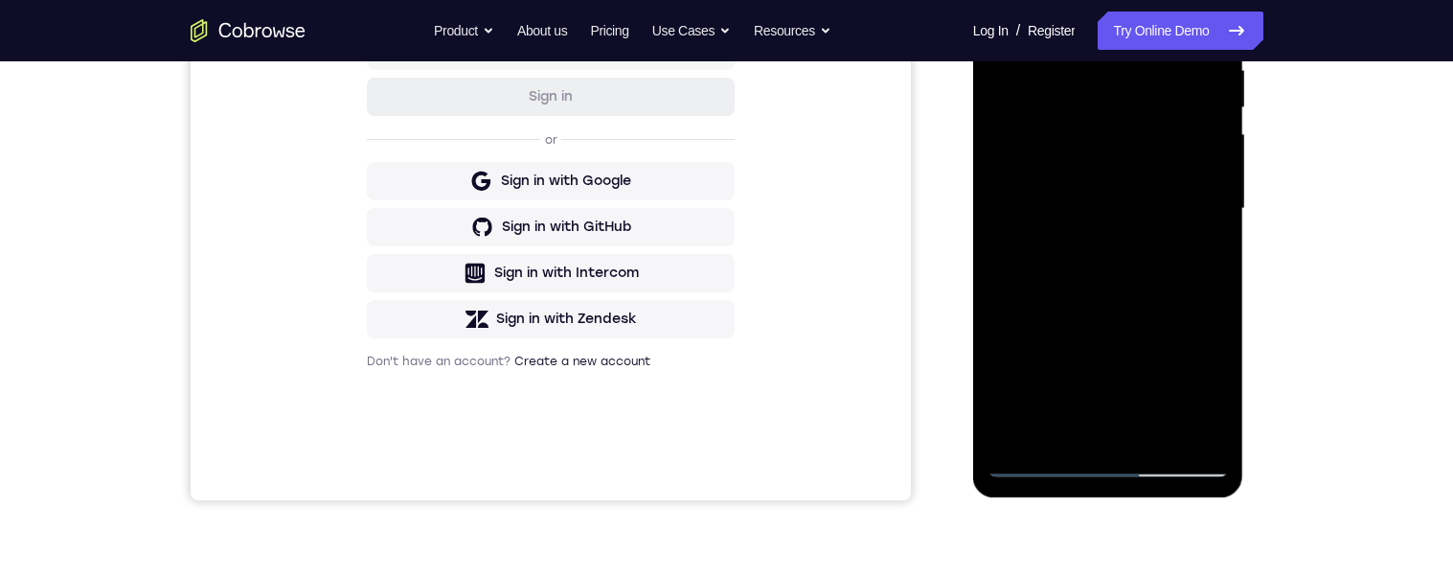
scroll to position [390, 0]
click at [1211, 229] on div at bounding box center [1107, 210] width 241 height 536
click at [1223, 220] on div at bounding box center [1107, 210] width 241 height 536
click at [1218, 221] on div at bounding box center [1107, 210] width 241 height 536
click at [1007, 218] on div at bounding box center [1107, 210] width 241 height 536
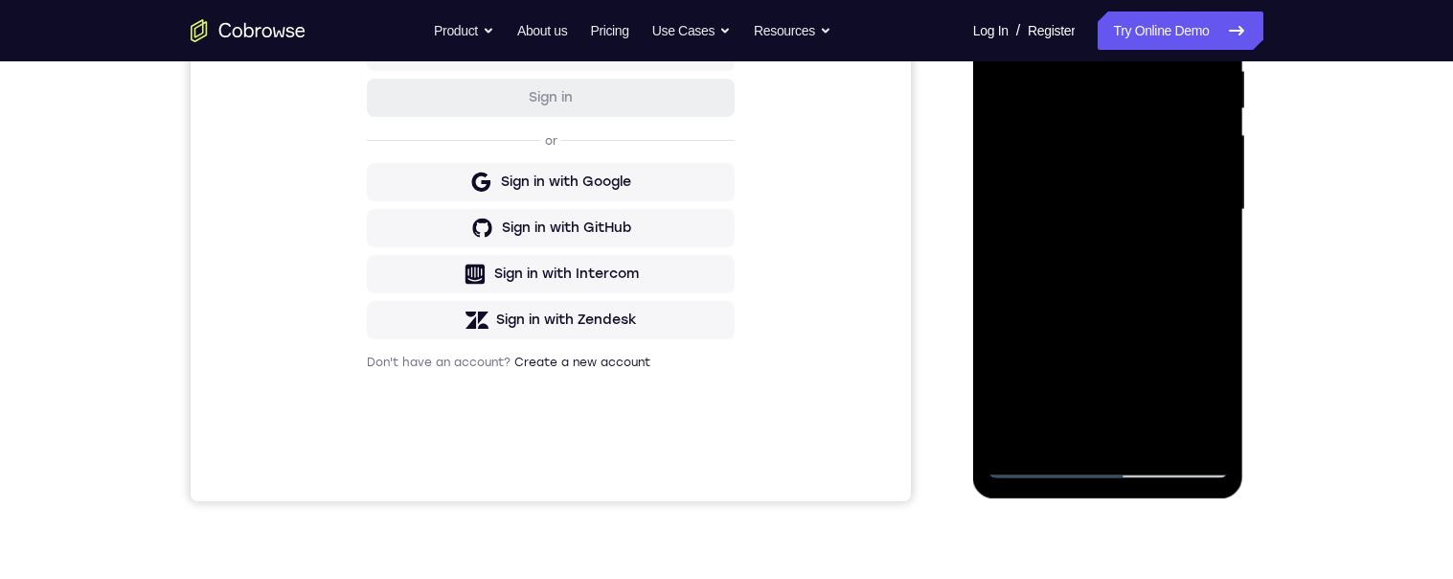
click at [1220, 221] on div at bounding box center [1107, 210] width 241 height 536
click at [1220, 219] on div at bounding box center [1107, 210] width 241 height 536
click at [1219, 221] on div at bounding box center [1107, 210] width 241 height 536
click at [1010, 216] on div at bounding box center [1107, 210] width 241 height 536
click at [1222, 228] on div at bounding box center [1107, 210] width 241 height 536
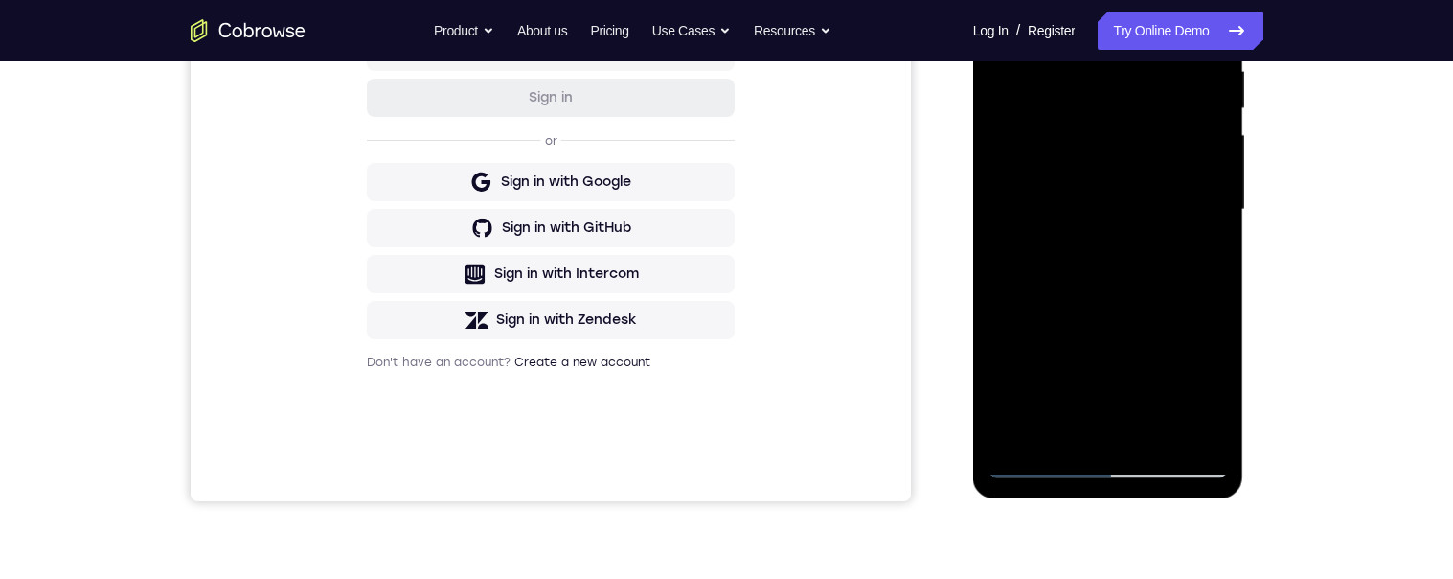
click at [1214, 231] on div at bounding box center [1107, 210] width 241 height 536
click at [1214, 219] on div at bounding box center [1107, 210] width 241 height 536
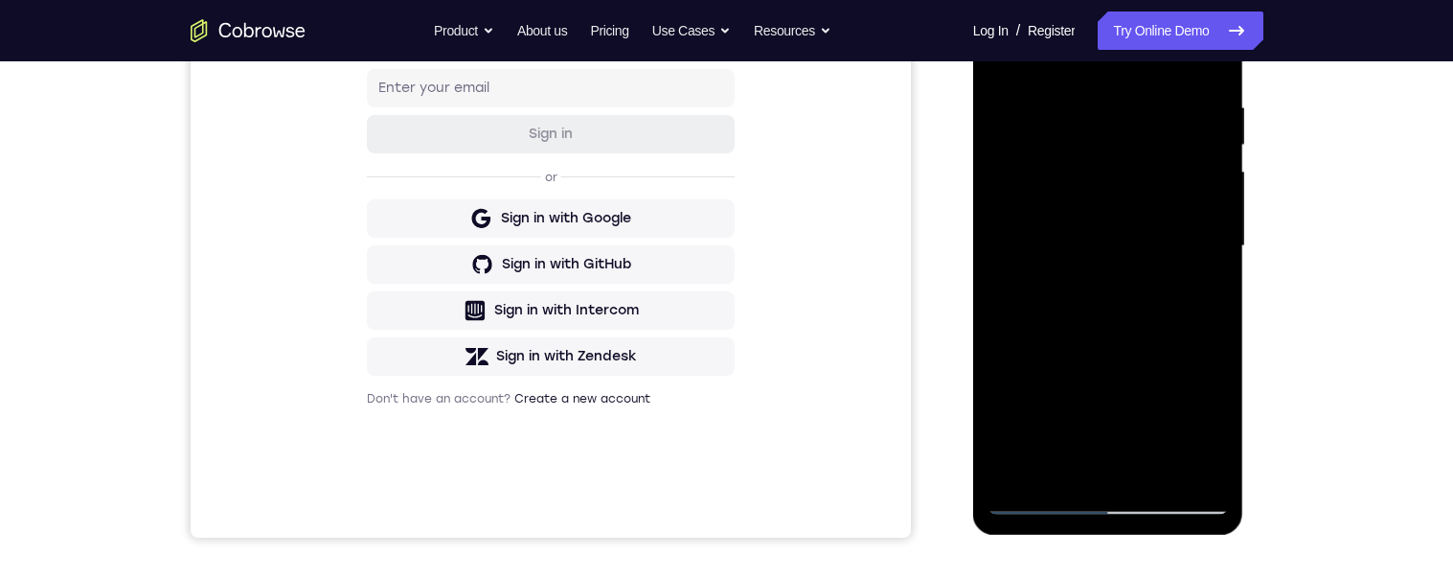
scroll to position [295, 0]
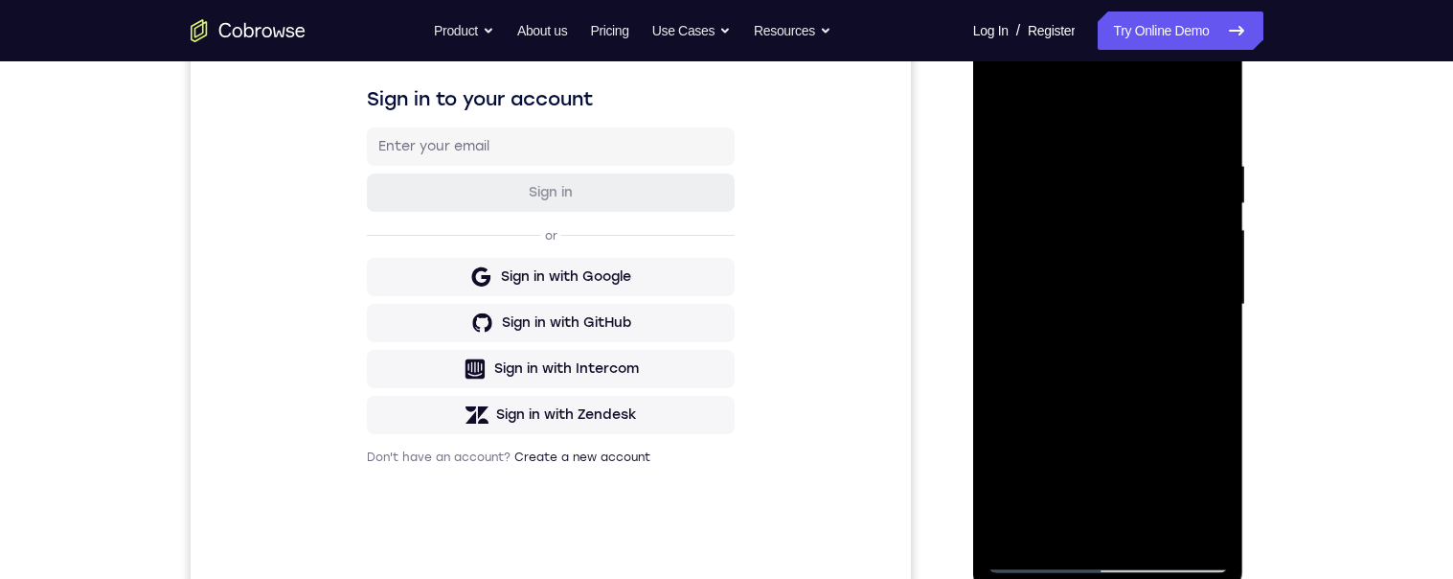
click at [1013, 108] on div at bounding box center [1107, 304] width 241 height 536
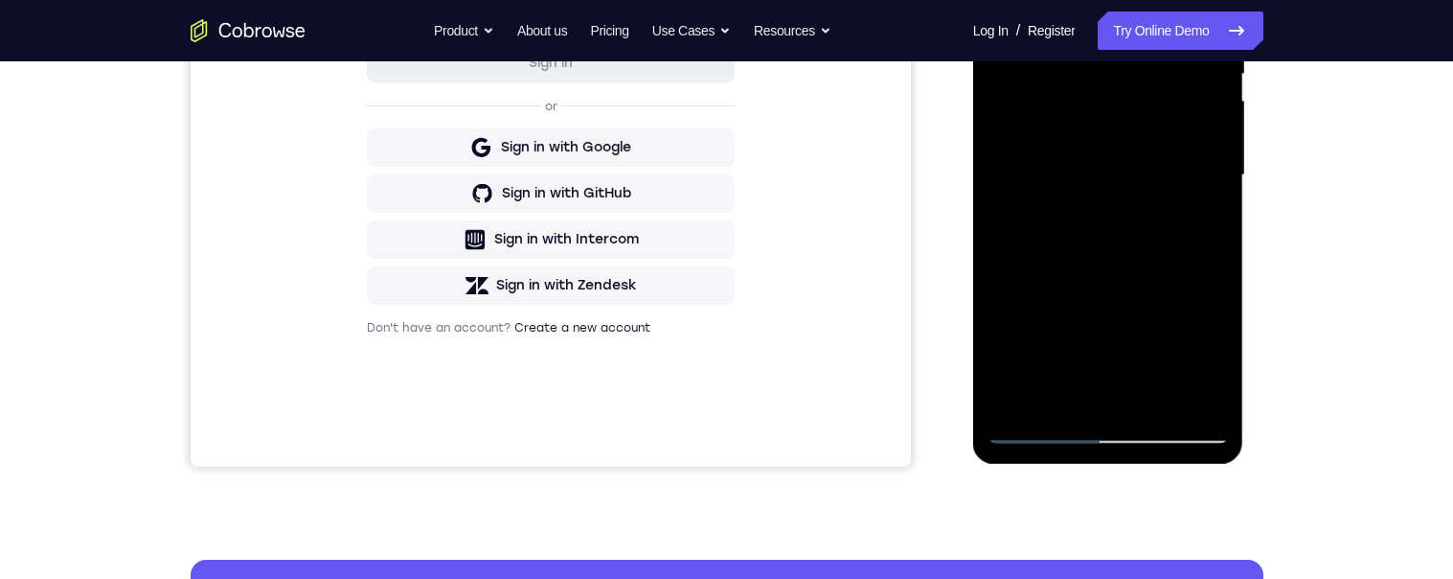
click at [1108, 321] on div at bounding box center [1107, 175] width 241 height 536
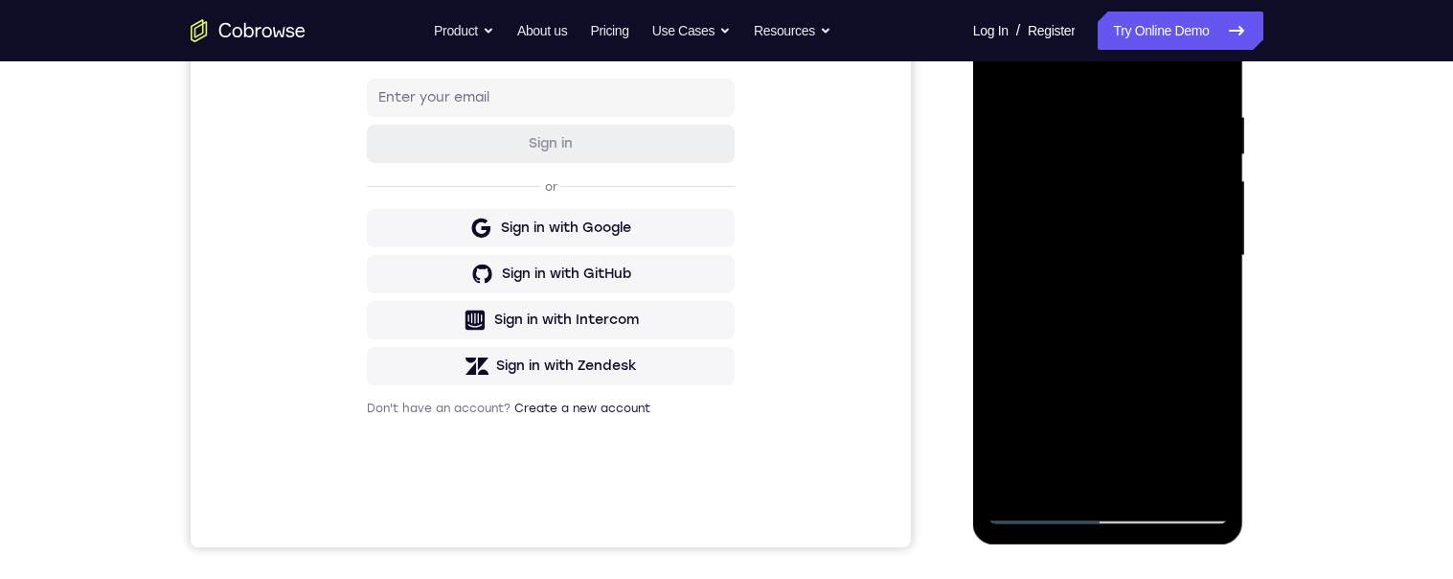
scroll to position [343, 0]
click at [1216, 189] on div at bounding box center [1107, 257] width 241 height 536
click at [1218, 186] on div at bounding box center [1107, 257] width 241 height 536
click at [1215, 181] on div at bounding box center [1107, 257] width 241 height 536
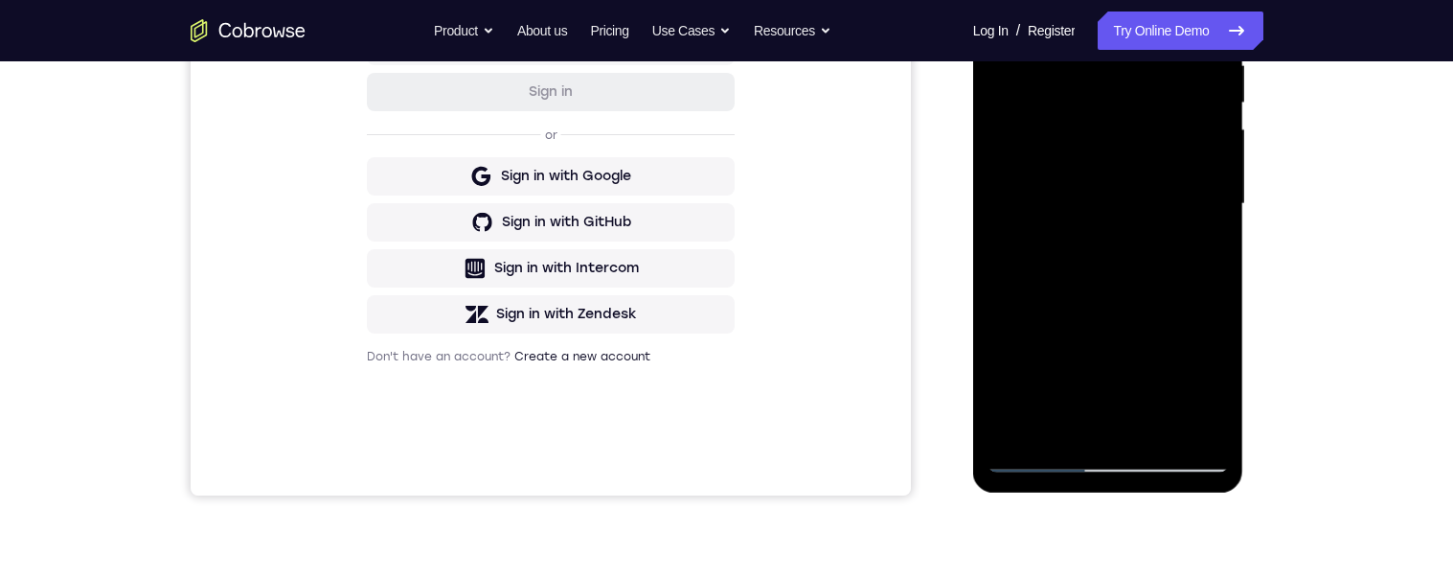
scroll to position [350, 0]
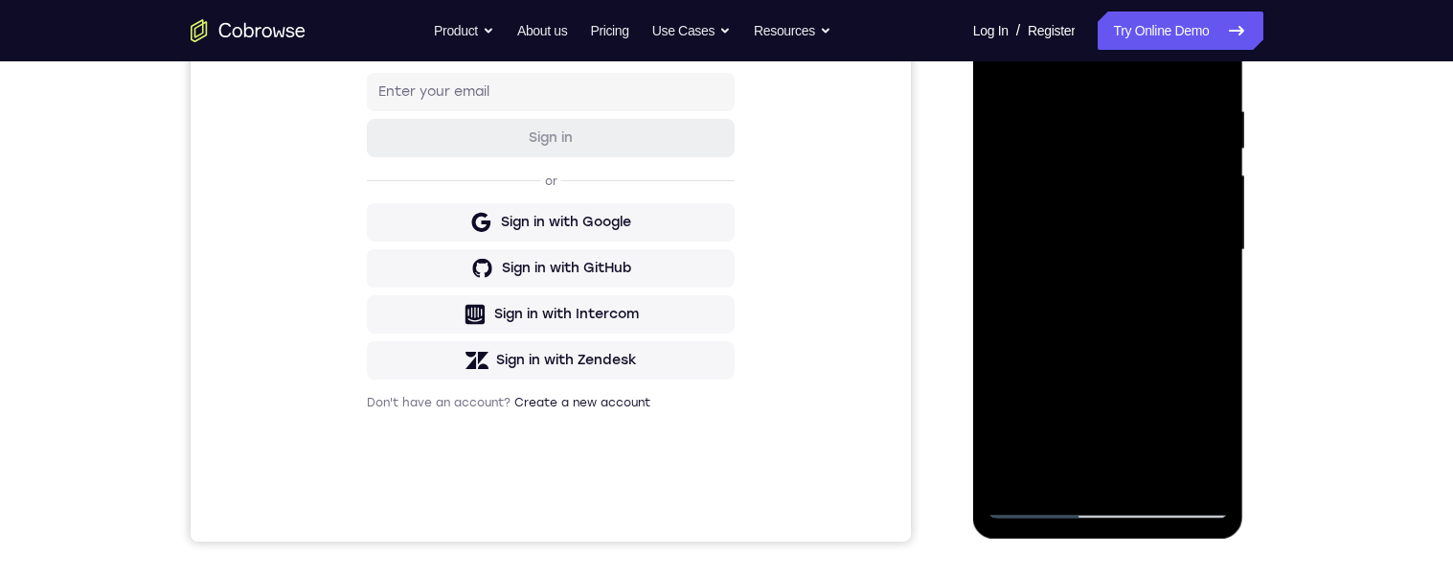
click at [1002, 176] on div at bounding box center [1107, 250] width 241 height 536
click at [1217, 184] on div at bounding box center [1107, 250] width 241 height 536
click at [1215, 181] on div at bounding box center [1107, 250] width 241 height 536
click at [1211, 179] on div at bounding box center [1107, 250] width 241 height 536
click at [1213, 180] on div at bounding box center [1107, 250] width 241 height 536
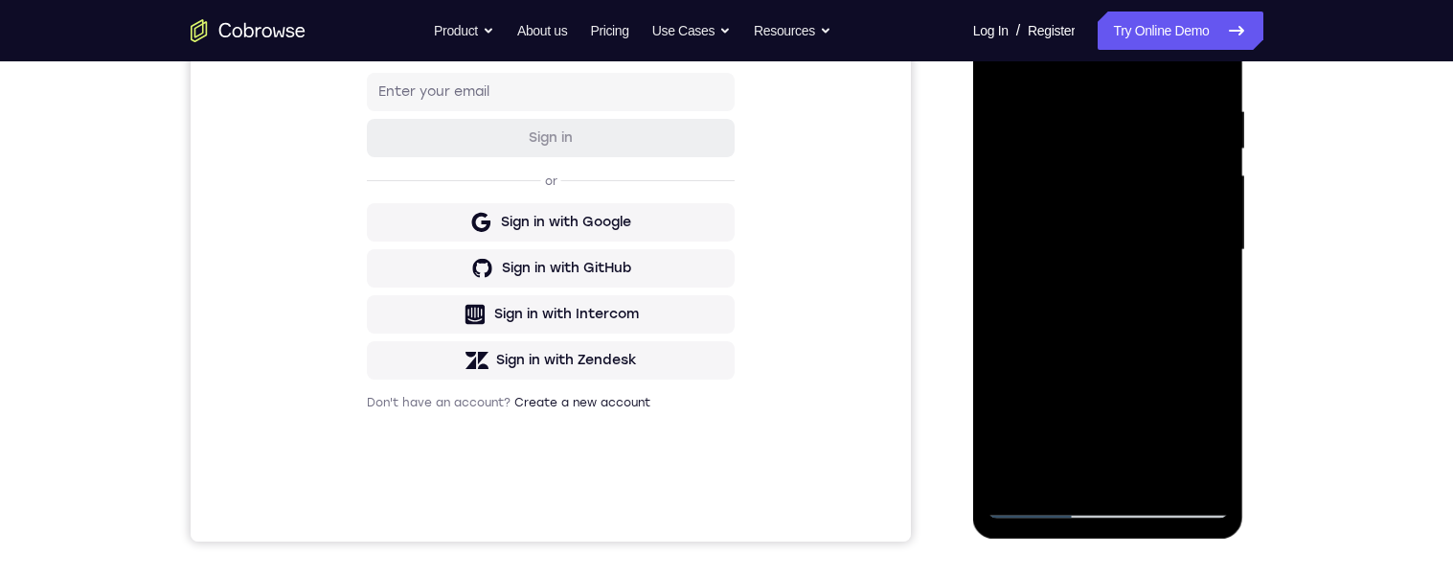
click at [1214, 183] on div at bounding box center [1107, 250] width 241 height 536
click at [1215, 183] on div at bounding box center [1107, 250] width 241 height 536
click at [1214, 184] on div at bounding box center [1107, 250] width 241 height 536
click at [1214, 181] on div at bounding box center [1107, 250] width 241 height 536
click at [1001, 184] on div at bounding box center [1107, 250] width 241 height 536
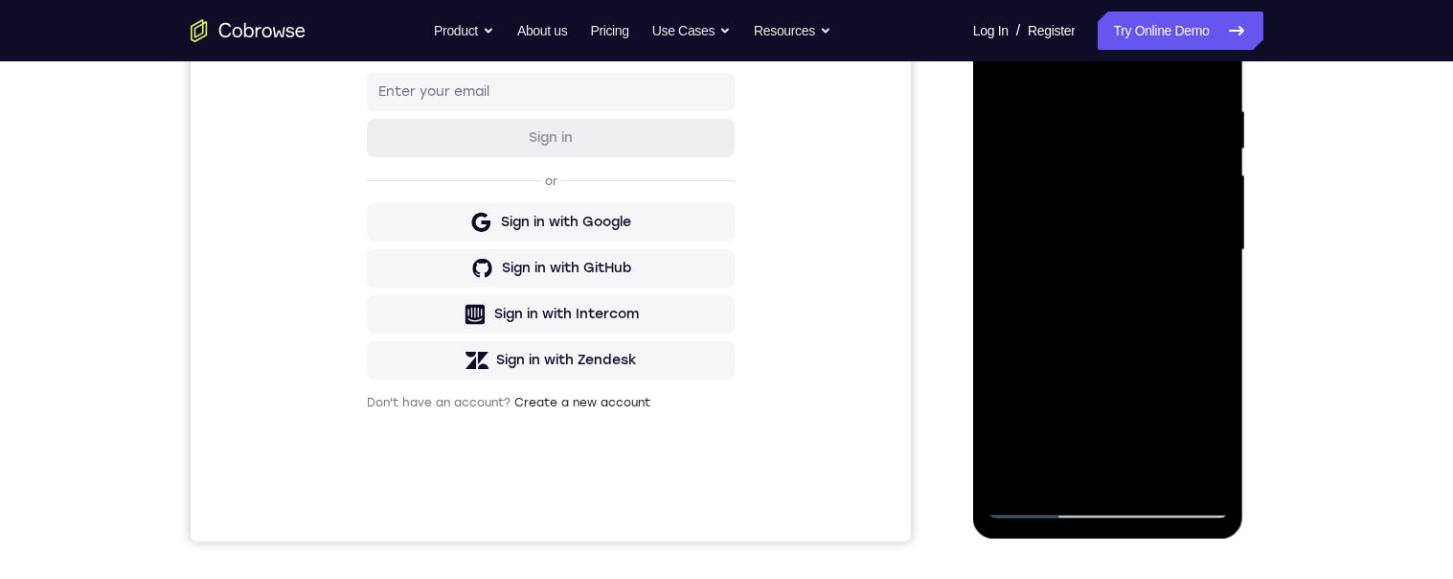
click at [1001, 186] on div at bounding box center [1107, 250] width 241 height 536
click at [1216, 176] on div at bounding box center [1107, 250] width 241 height 536
click at [1211, 181] on div at bounding box center [1107, 250] width 241 height 536
click at [1215, 174] on div at bounding box center [1107, 250] width 241 height 536
click at [1220, 180] on div at bounding box center [1107, 250] width 241 height 536
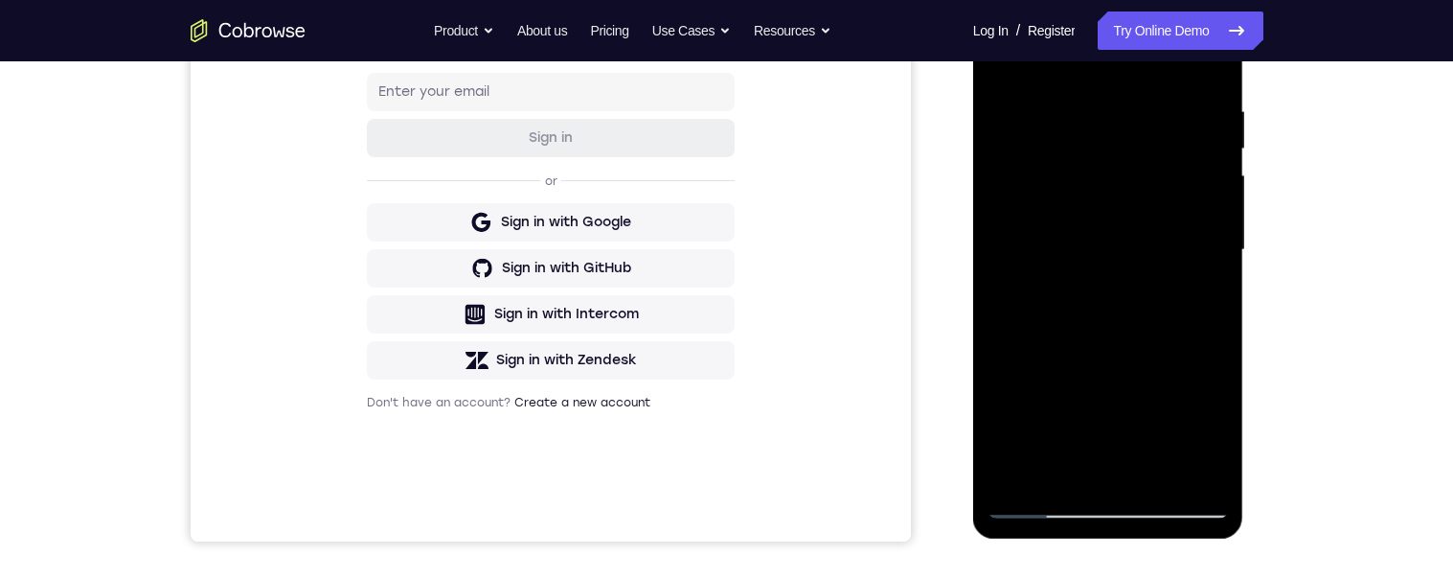
click at [992, 179] on div at bounding box center [1107, 250] width 241 height 536
click at [1216, 177] on div at bounding box center [1107, 250] width 241 height 536
click at [1219, 180] on div at bounding box center [1107, 250] width 241 height 536
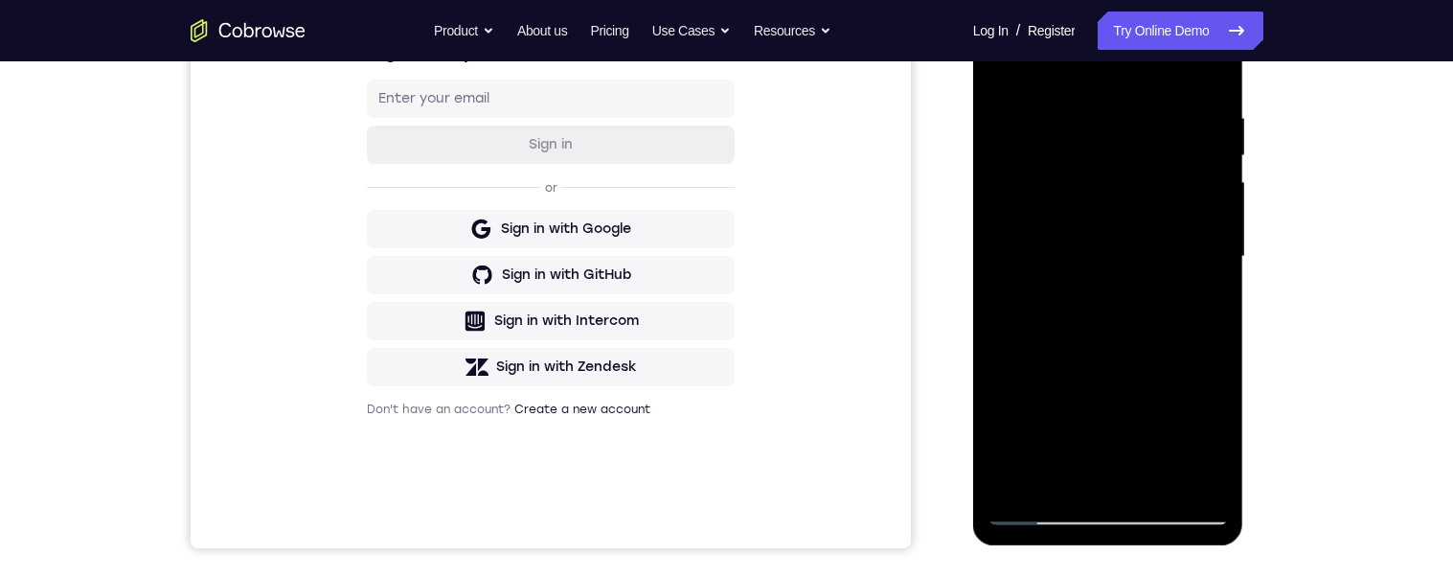
scroll to position [310, 0]
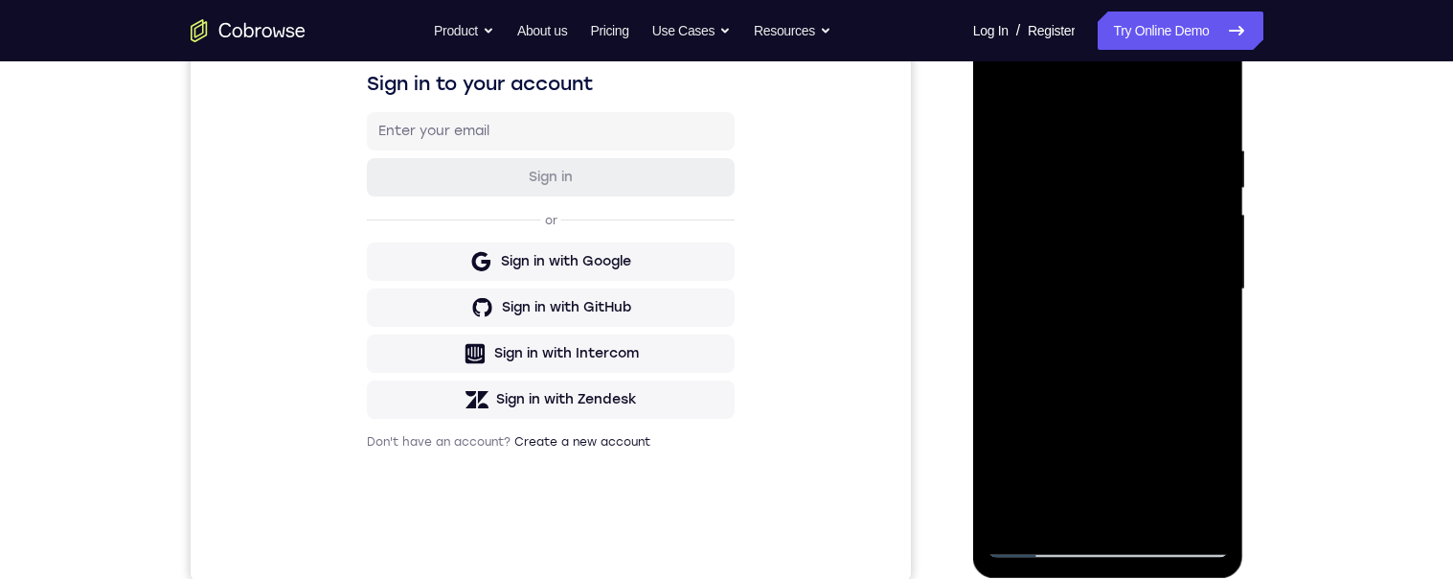
click at [1012, 94] on div at bounding box center [1107, 289] width 241 height 536
click at [1013, 97] on div at bounding box center [1107, 289] width 241 height 536
click at [1214, 152] on div at bounding box center [1107, 289] width 241 height 536
click at [1211, 147] on div at bounding box center [1107, 289] width 241 height 536
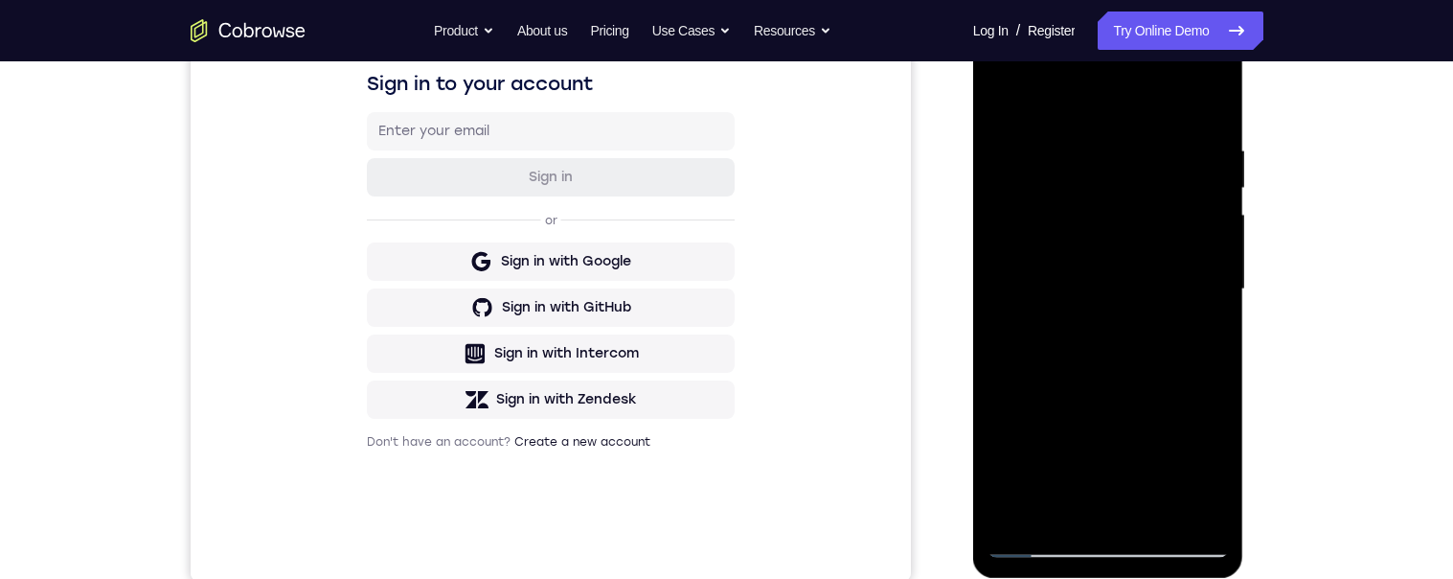
click at [1211, 147] on div at bounding box center [1107, 289] width 241 height 536
click at [1210, 150] on div at bounding box center [1107, 289] width 241 height 536
click at [1210, 148] on div at bounding box center [1107, 289] width 241 height 536
click at [1213, 151] on div at bounding box center [1107, 289] width 241 height 536
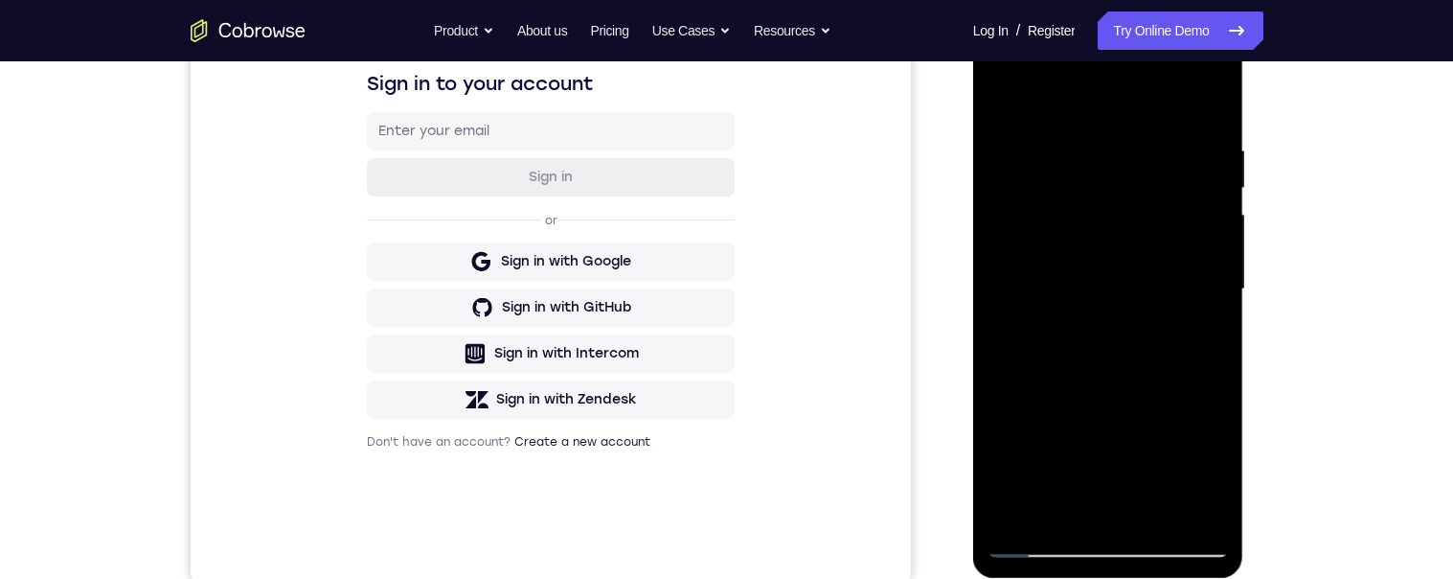
click at [1214, 147] on div at bounding box center [1107, 289] width 241 height 536
click at [1211, 147] on div at bounding box center [1107, 289] width 241 height 536
click at [1211, 146] on div at bounding box center [1107, 289] width 241 height 536
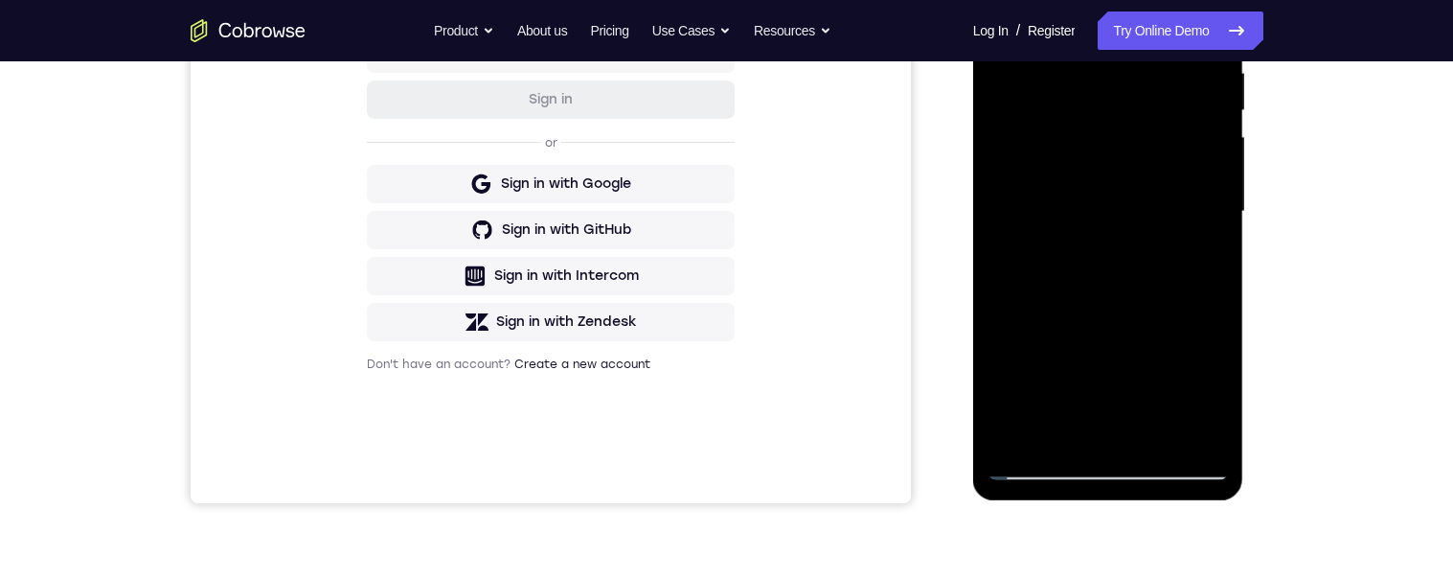
click at [1008, 431] on div at bounding box center [1107, 211] width 241 height 536
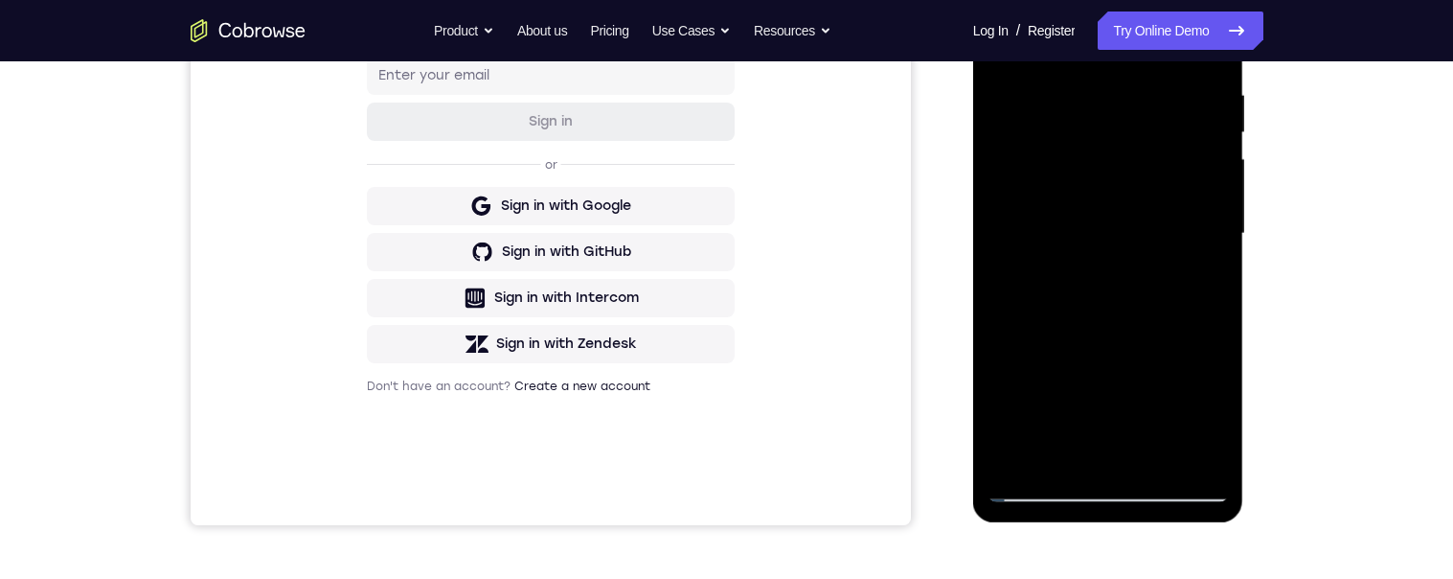
scroll to position [359, 0]
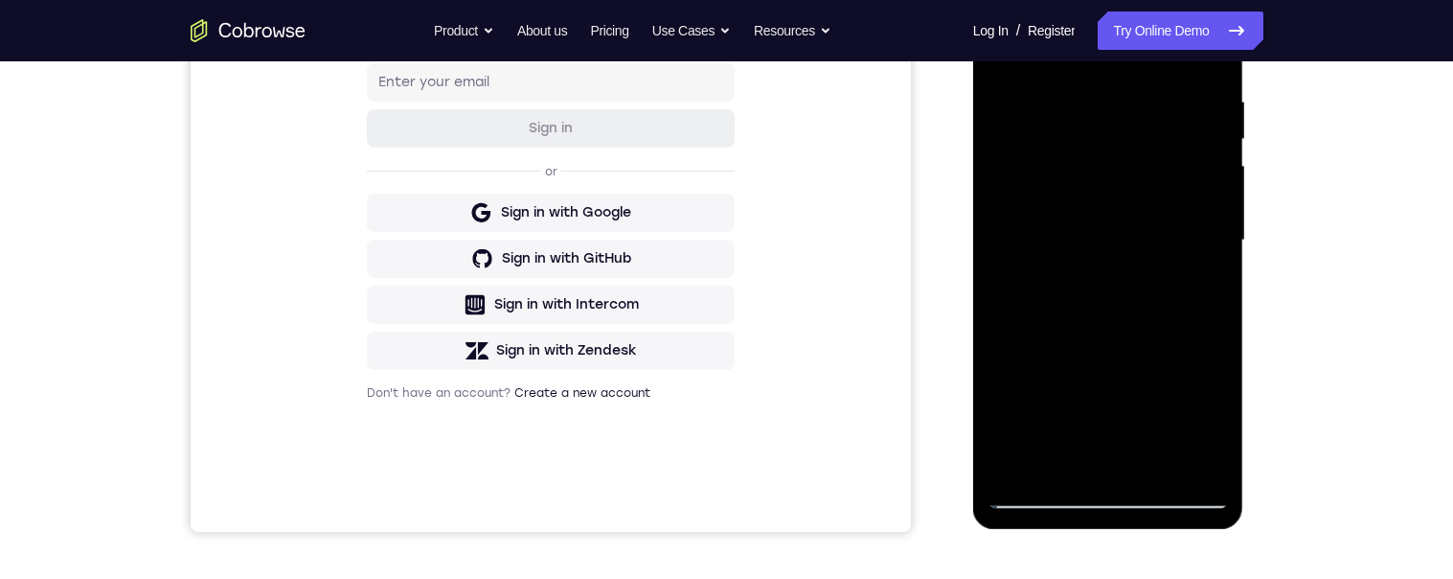
click at [1218, 256] on div at bounding box center [1107, 240] width 241 height 536
click at [1213, 259] on div at bounding box center [1107, 240] width 241 height 536
click at [1209, 252] on div at bounding box center [1107, 240] width 241 height 536
click at [1210, 254] on div at bounding box center [1107, 240] width 241 height 536
click at [1211, 250] on div at bounding box center [1107, 240] width 241 height 536
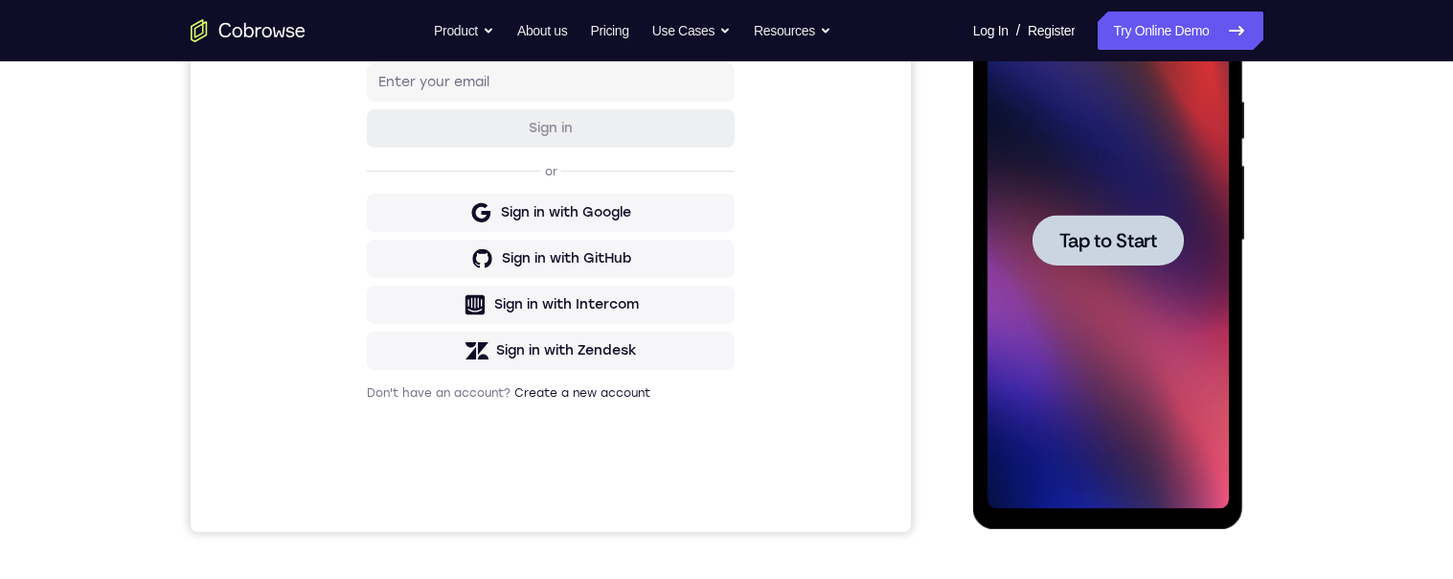
click at [1151, 253] on div at bounding box center [1107, 240] width 151 height 51
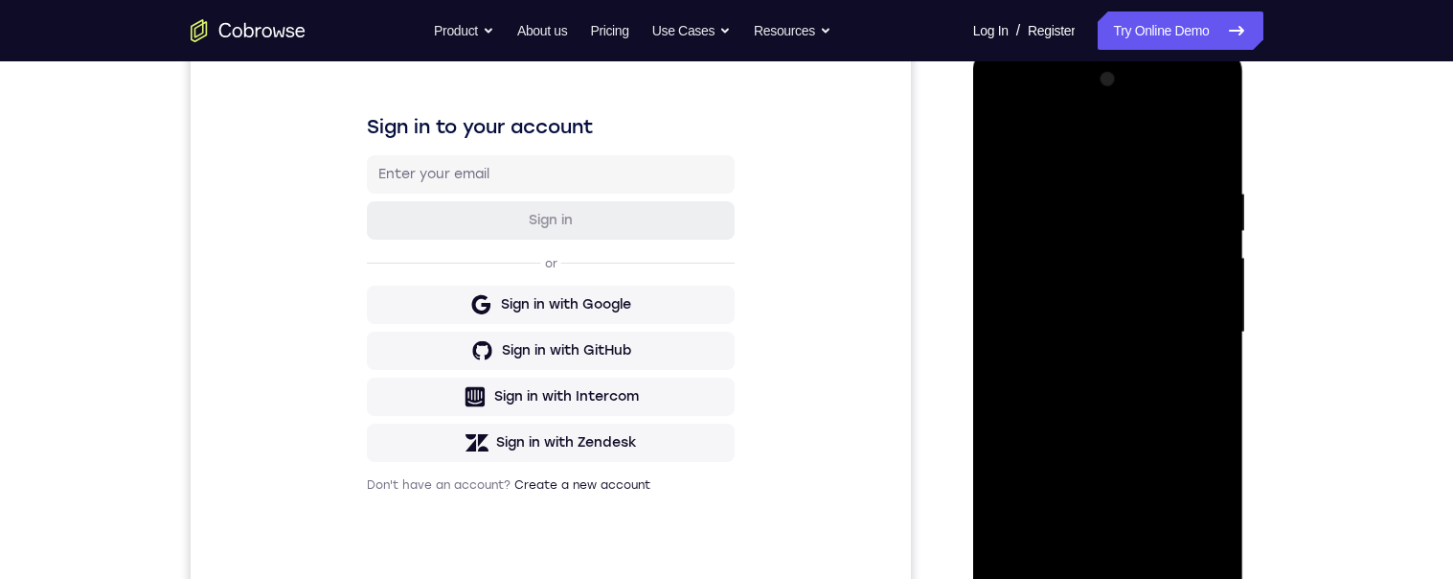
scroll to position [265, 0]
click at [1105, 578] on div at bounding box center [1107, 334] width 241 height 536
click at [1200, 509] on div at bounding box center [1107, 334] width 241 height 536
click at [1074, 152] on div at bounding box center [1107, 334] width 241 height 536
click at [1189, 325] on div at bounding box center [1107, 334] width 241 height 536
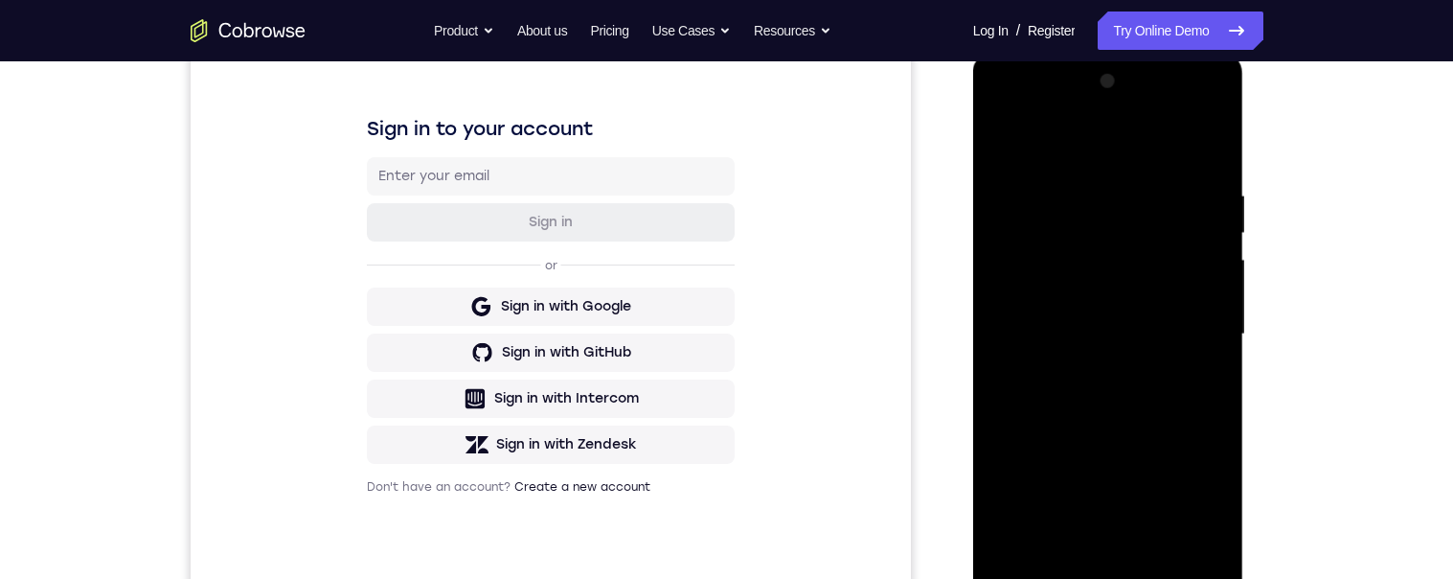
click at [1087, 367] on div at bounding box center [1107, 334] width 241 height 536
click at [1078, 315] on div at bounding box center [1107, 334] width 241 height 536
click at [1066, 286] on div at bounding box center [1107, 334] width 241 height 536
click at [1083, 326] on div at bounding box center [1107, 334] width 241 height 536
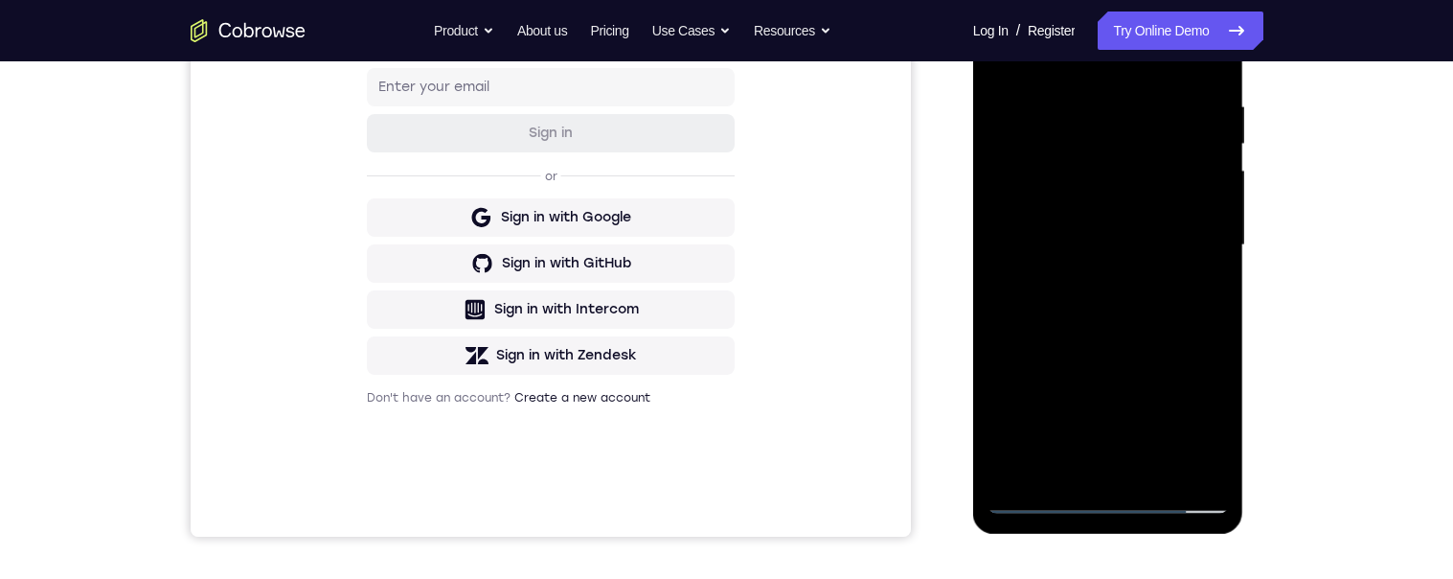
scroll to position [357, 0]
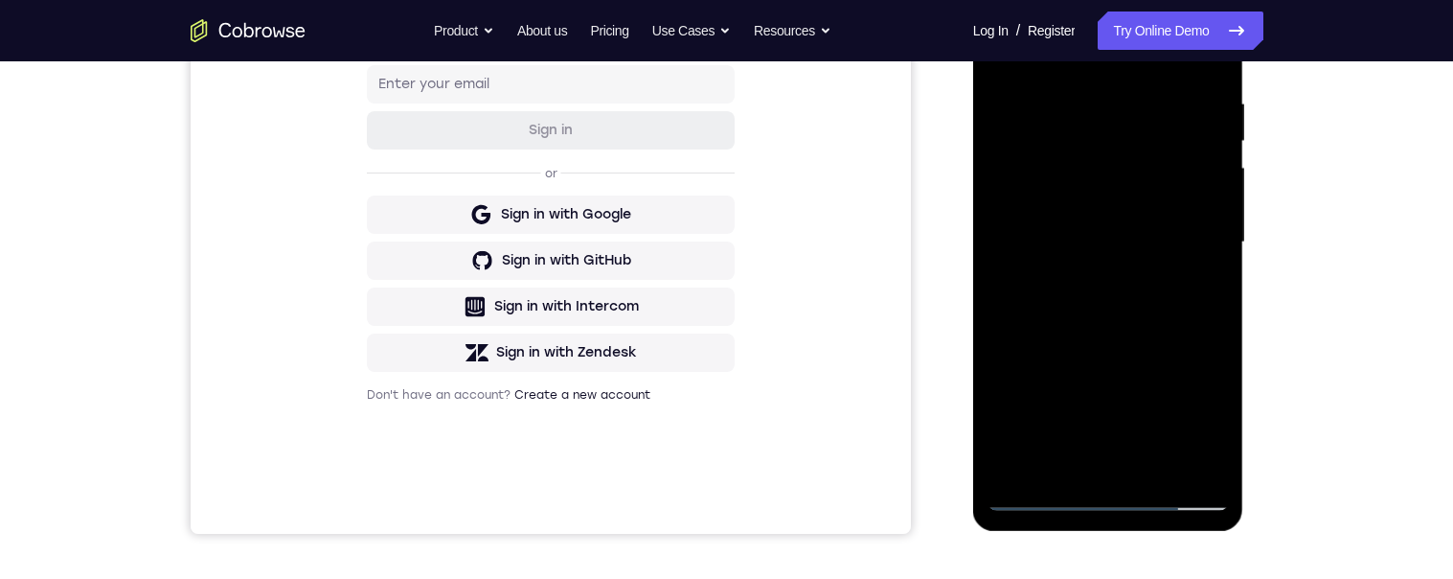
click at [1169, 317] on div at bounding box center [1107, 242] width 241 height 536
click at [1323, 26] on div "Go back Powerful, Flexible and Trustworthy. Avoid all extra friction for both A…" at bounding box center [727, 30] width 1226 height 38
click at [1213, 241] on div at bounding box center [1107, 242] width 241 height 536
click at [1218, 209] on div at bounding box center [1107, 240] width 241 height 536
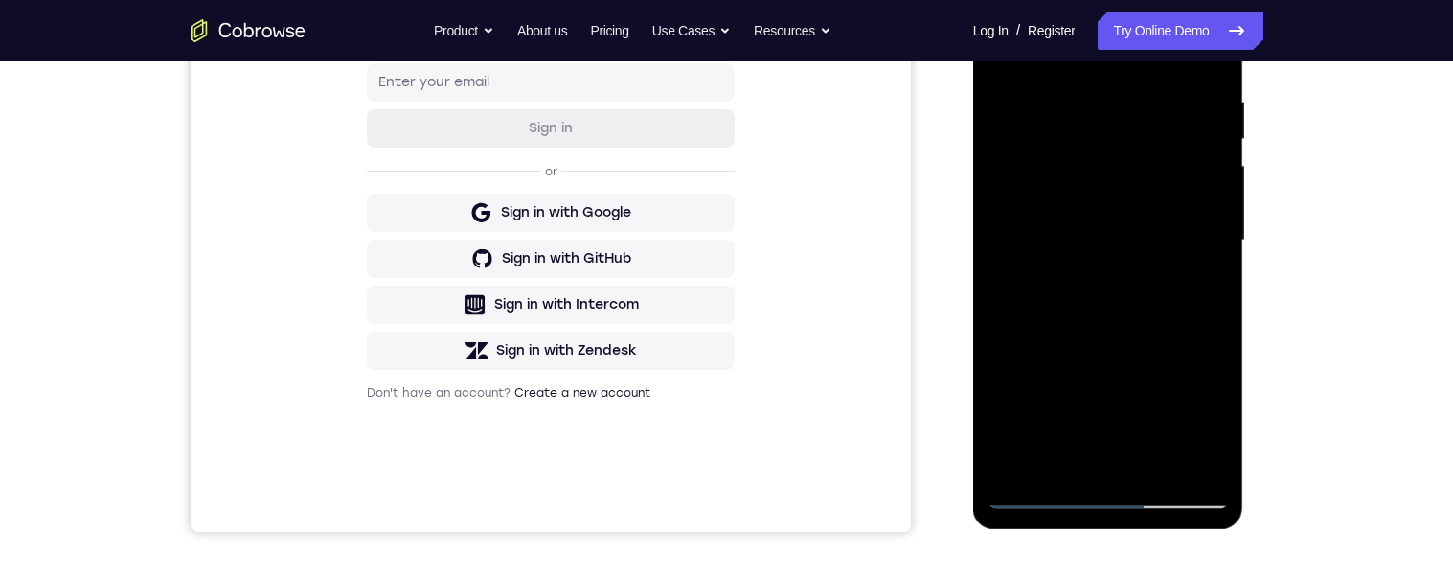
click at [1215, 209] on div at bounding box center [1107, 240] width 241 height 536
click at [1213, 195] on div at bounding box center [1107, 240] width 241 height 536
click at [1217, 205] on div at bounding box center [1107, 240] width 241 height 536
click at [1213, 171] on div at bounding box center [1107, 240] width 241 height 536
click at [1217, 168] on div at bounding box center [1107, 240] width 241 height 536
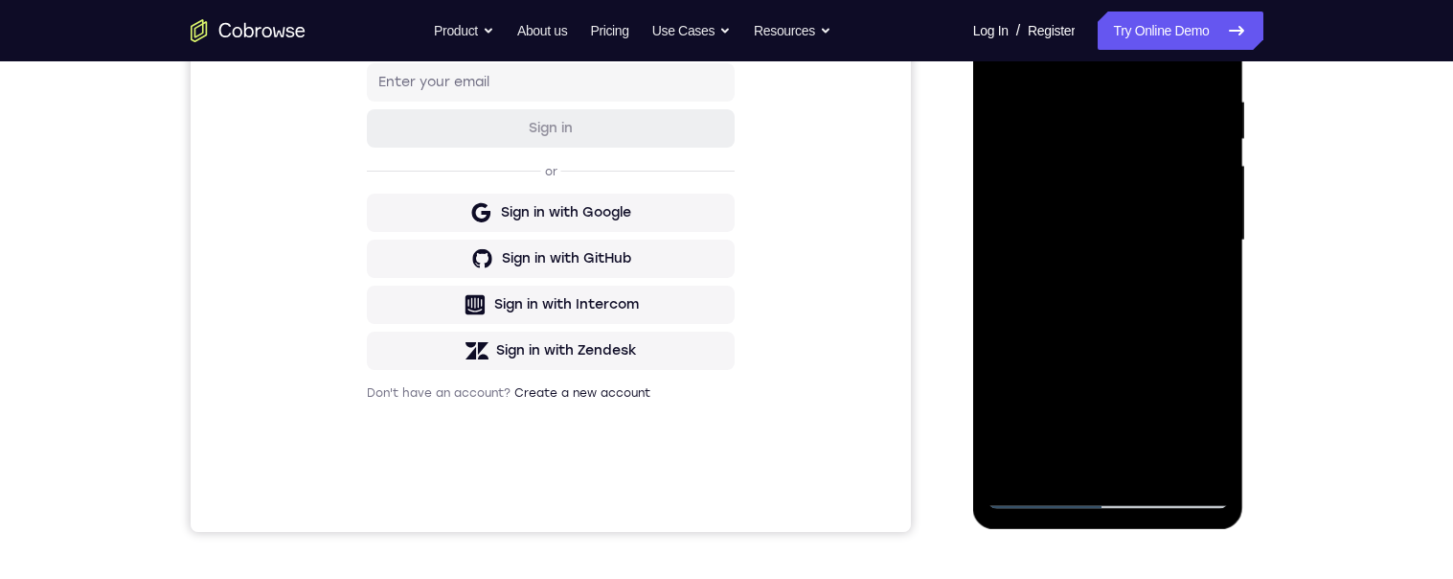
click at [1211, 173] on div at bounding box center [1107, 240] width 241 height 536
click at [1215, 204] on div at bounding box center [1107, 240] width 241 height 536
click at [1215, 206] on div at bounding box center [1107, 240] width 241 height 536
click at [1219, 201] on div at bounding box center [1107, 240] width 241 height 536
click at [1218, 231] on div at bounding box center [1107, 240] width 241 height 536
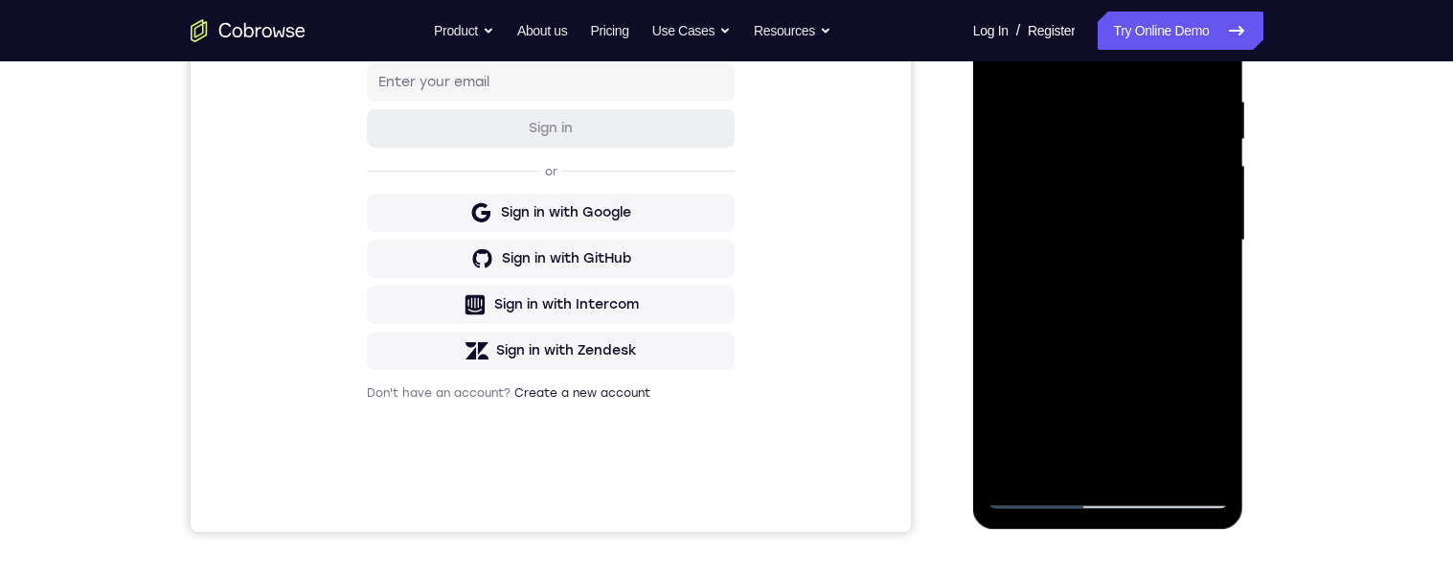
click at [1215, 229] on div at bounding box center [1107, 240] width 241 height 536
click at [1216, 219] on div at bounding box center [1107, 240] width 241 height 536
click at [1003, 230] on div at bounding box center [1107, 240] width 241 height 536
click at [1216, 227] on div at bounding box center [1107, 240] width 241 height 536
click at [1213, 229] on div at bounding box center [1107, 240] width 241 height 536
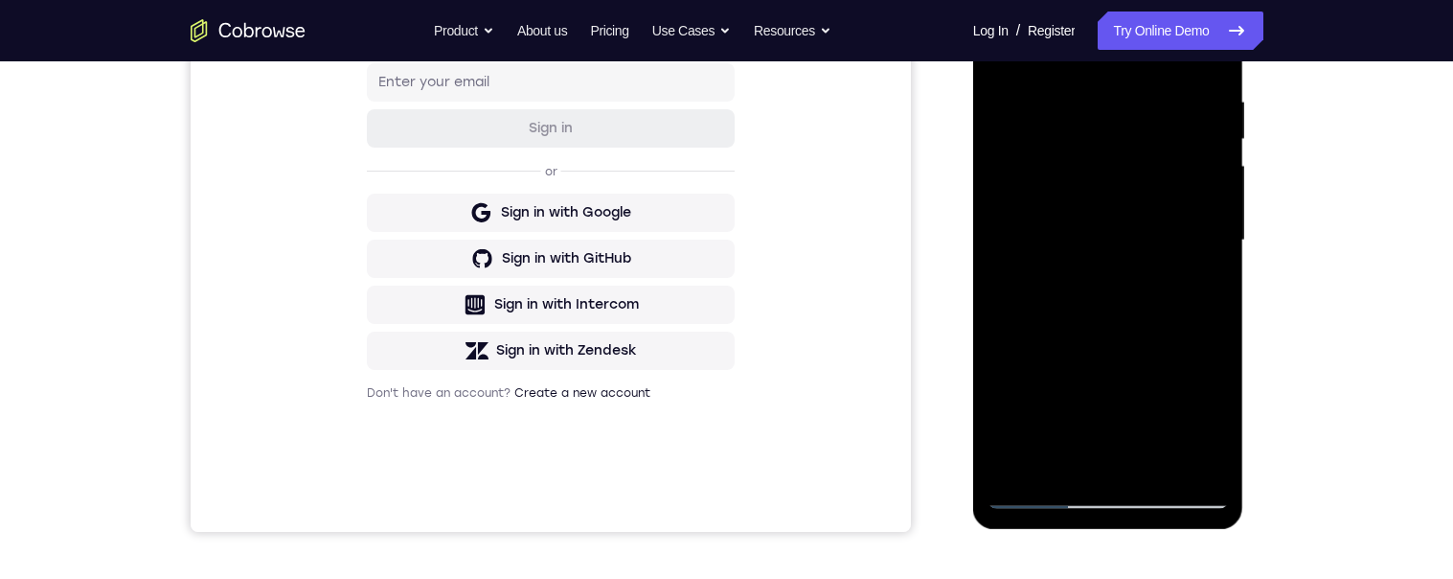
click at [1214, 225] on div at bounding box center [1107, 240] width 241 height 536
click at [1213, 229] on div at bounding box center [1107, 240] width 241 height 536
click at [1214, 228] on div at bounding box center [1107, 240] width 241 height 536
click at [1210, 225] on div at bounding box center [1107, 240] width 241 height 536
click at [1214, 222] on div at bounding box center [1107, 240] width 241 height 536
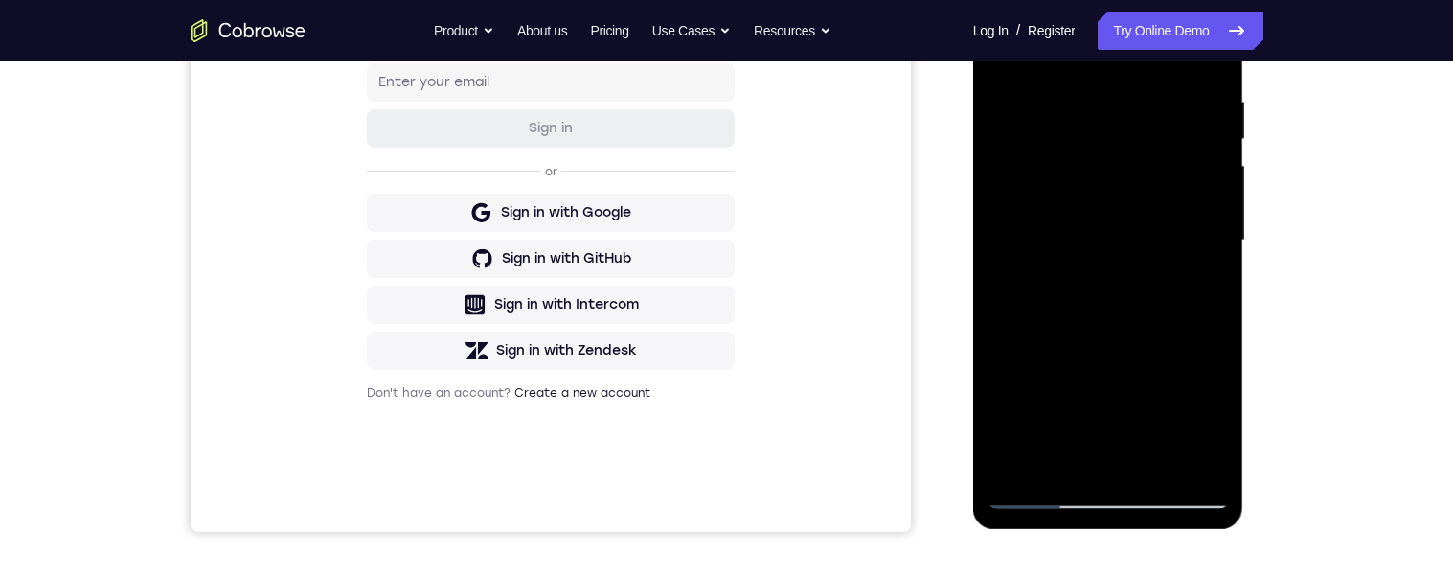
click at [1209, 227] on div at bounding box center [1107, 240] width 241 height 536
click at [1213, 225] on div at bounding box center [1107, 240] width 241 height 536
click at [1222, 232] on div at bounding box center [1107, 240] width 241 height 536
click at [1216, 238] on div at bounding box center [1107, 240] width 241 height 536
click at [1214, 202] on div at bounding box center [1107, 240] width 241 height 536
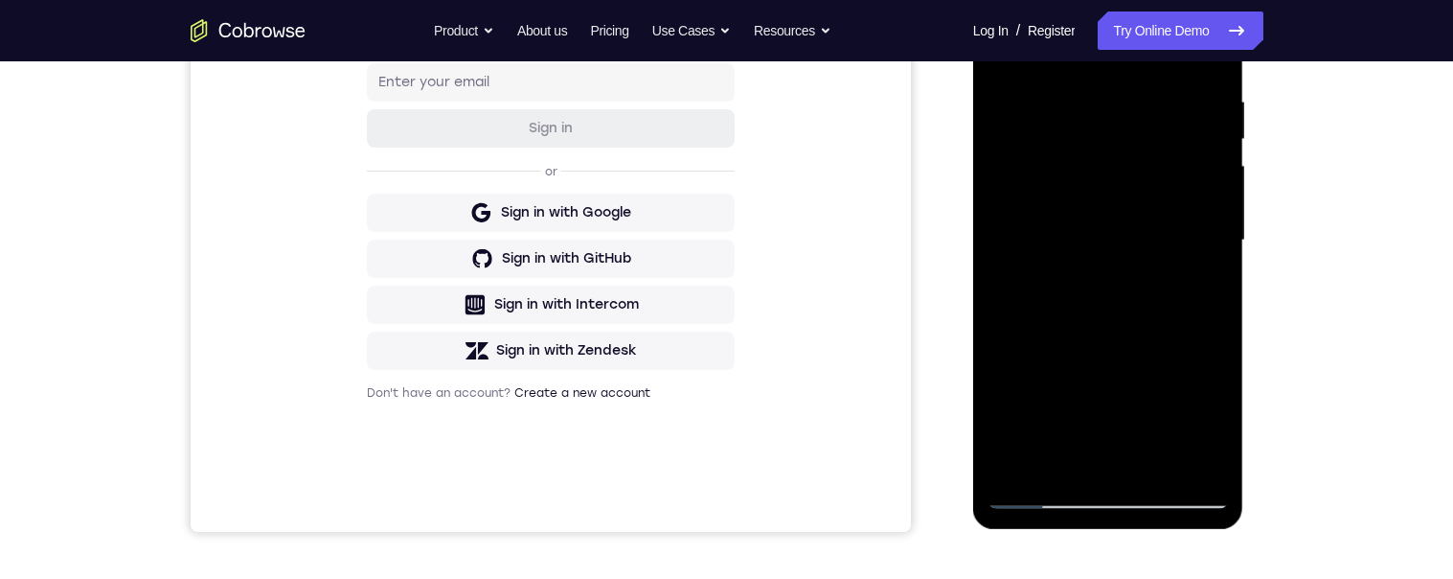
click at [1213, 199] on div at bounding box center [1107, 240] width 241 height 536
click at [1214, 200] on div at bounding box center [1107, 240] width 241 height 536
click at [1211, 203] on div at bounding box center [1107, 240] width 241 height 536
click at [1215, 174] on div at bounding box center [1107, 240] width 241 height 536
click at [1214, 172] on div at bounding box center [1107, 240] width 241 height 536
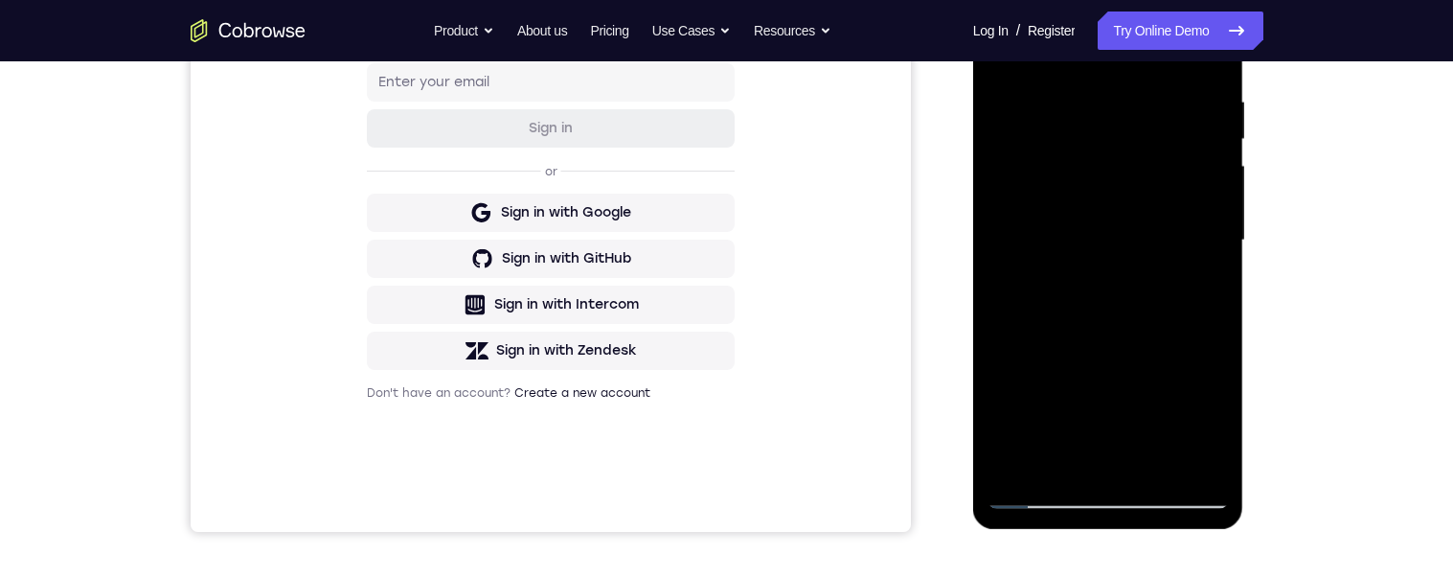
click at [1215, 171] on div at bounding box center [1107, 240] width 241 height 536
click at [1217, 170] on div at bounding box center [1107, 240] width 241 height 536
click at [1215, 173] on div at bounding box center [1107, 240] width 241 height 536
click at [1214, 175] on div at bounding box center [1107, 240] width 241 height 536
click at [1216, 171] on div at bounding box center [1107, 240] width 241 height 536
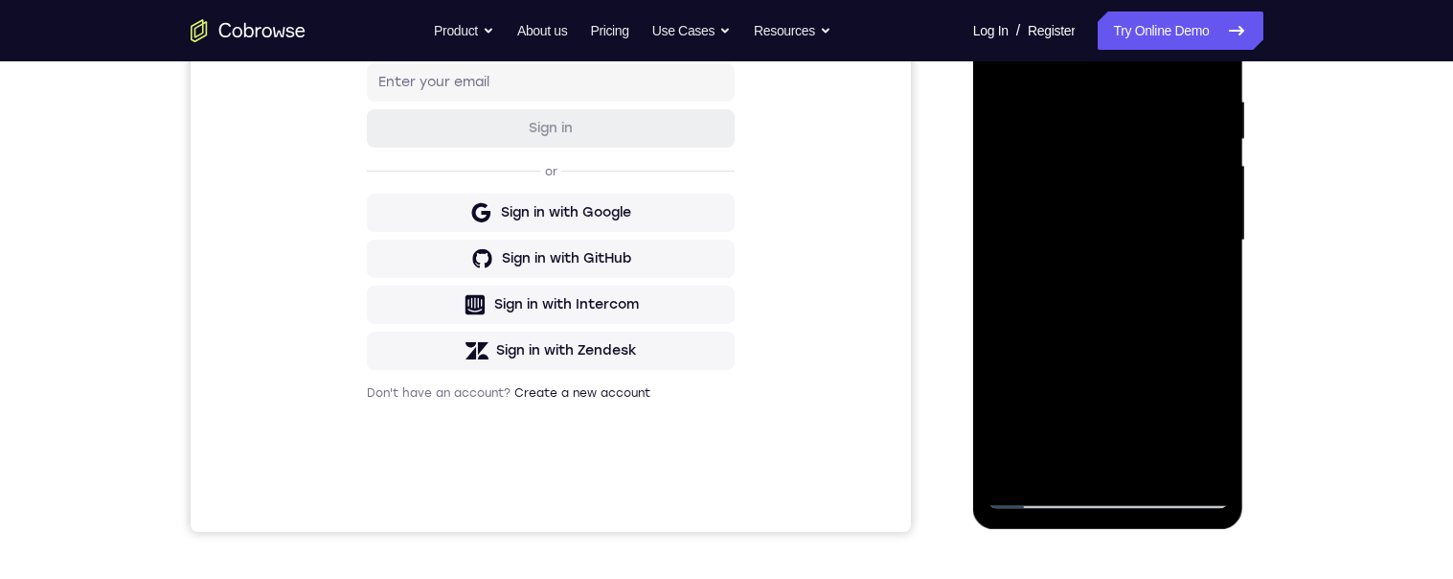
click at [1216, 172] on div at bounding box center [1107, 240] width 241 height 536
click at [1215, 193] on div at bounding box center [1107, 240] width 241 height 536
click at [1171, 227] on div at bounding box center [1107, 240] width 241 height 536
click at [1170, 225] on div at bounding box center [1107, 240] width 241 height 536
click at [1211, 192] on div at bounding box center [1107, 240] width 241 height 536
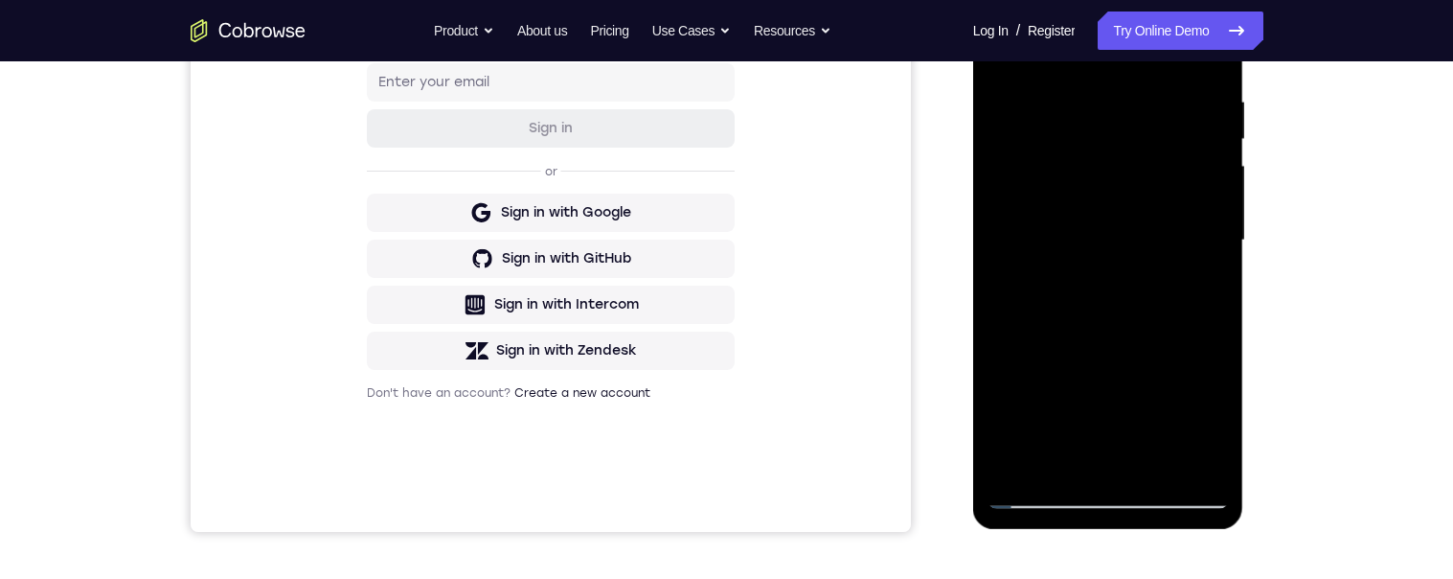
click at [1214, 186] on div at bounding box center [1107, 240] width 241 height 536
click at [1213, 187] on div at bounding box center [1107, 240] width 241 height 536
click at [1214, 187] on div at bounding box center [1107, 240] width 241 height 536
click at [1214, 189] on div at bounding box center [1107, 240] width 241 height 536
click at [1214, 183] on div at bounding box center [1107, 240] width 241 height 536
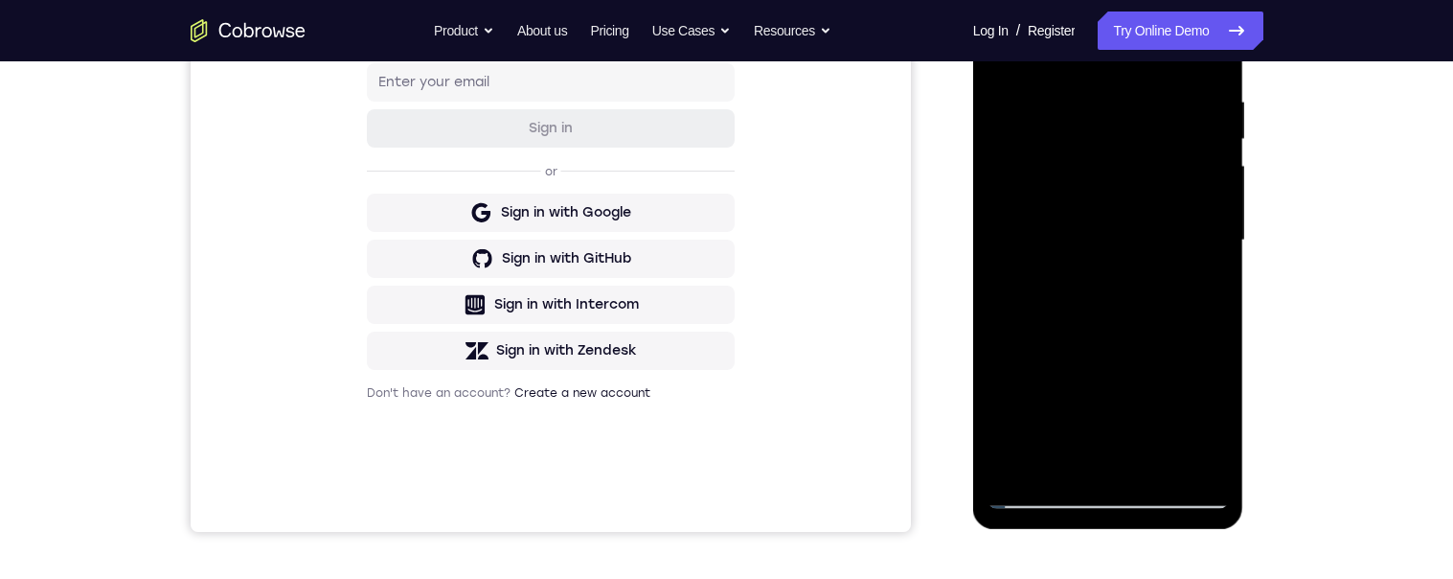
click at [1211, 184] on div at bounding box center [1107, 240] width 241 height 536
click at [1216, 183] on div at bounding box center [1107, 240] width 241 height 536
click at [1215, 167] on div at bounding box center [1107, 240] width 241 height 536
click at [994, 173] on div at bounding box center [1107, 240] width 241 height 536
click at [1211, 160] on div at bounding box center [1107, 240] width 241 height 536
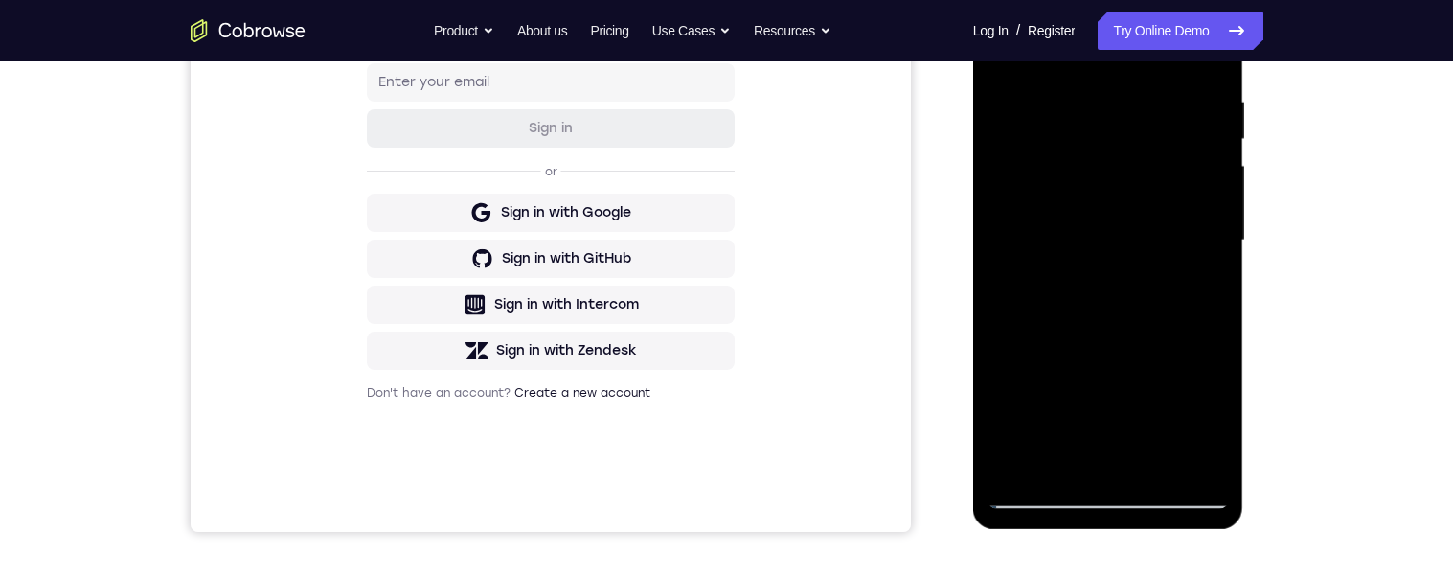
click at [1220, 155] on div at bounding box center [1107, 240] width 241 height 536
click at [1216, 161] on div at bounding box center [1107, 240] width 241 height 536
click at [1213, 163] on div at bounding box center [1107, 240] width 241 height 536
click at [1216, 163] on div at bounding box center [1107, 240] width 241 height 536
click at [1217, 164] on div at bounding box center [1107, 240] width 241 height 536
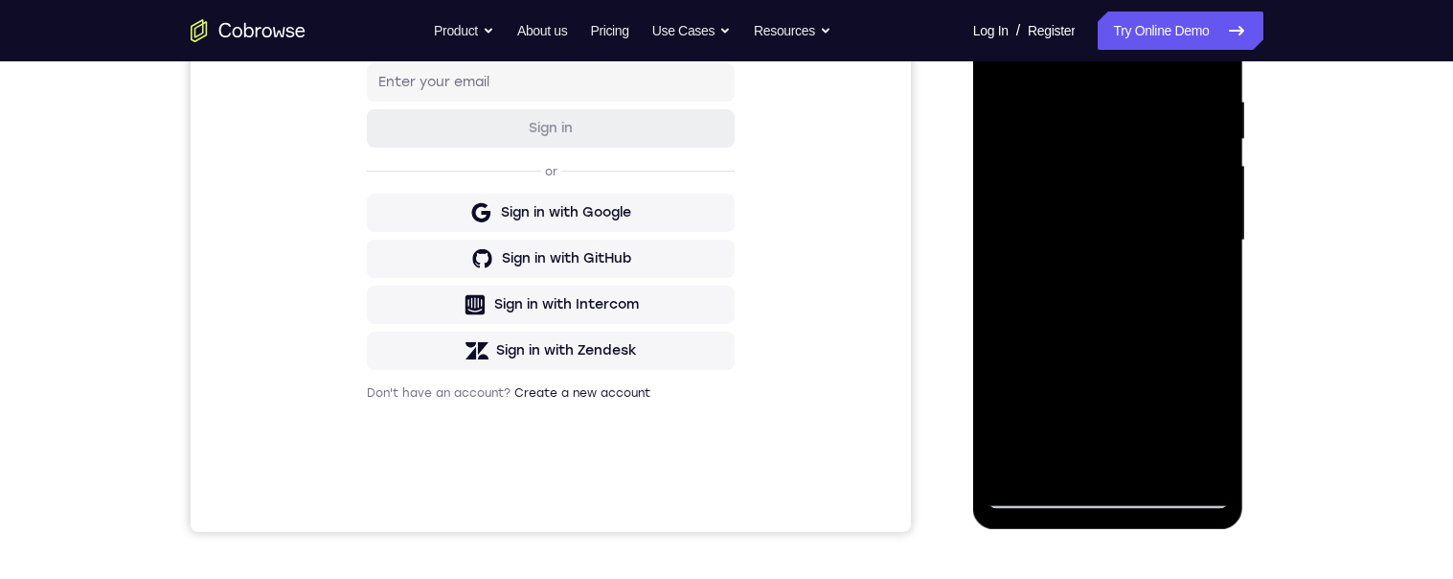
click at [1215, 161] on div at bounding box center [1107, 240] width 241 height 536
click at [1217, 158] on div at bounding box center [1107, 240] width 241 height 536
click at [1215, 162] on div at bounding box center [1107, 240] width 241 height 536
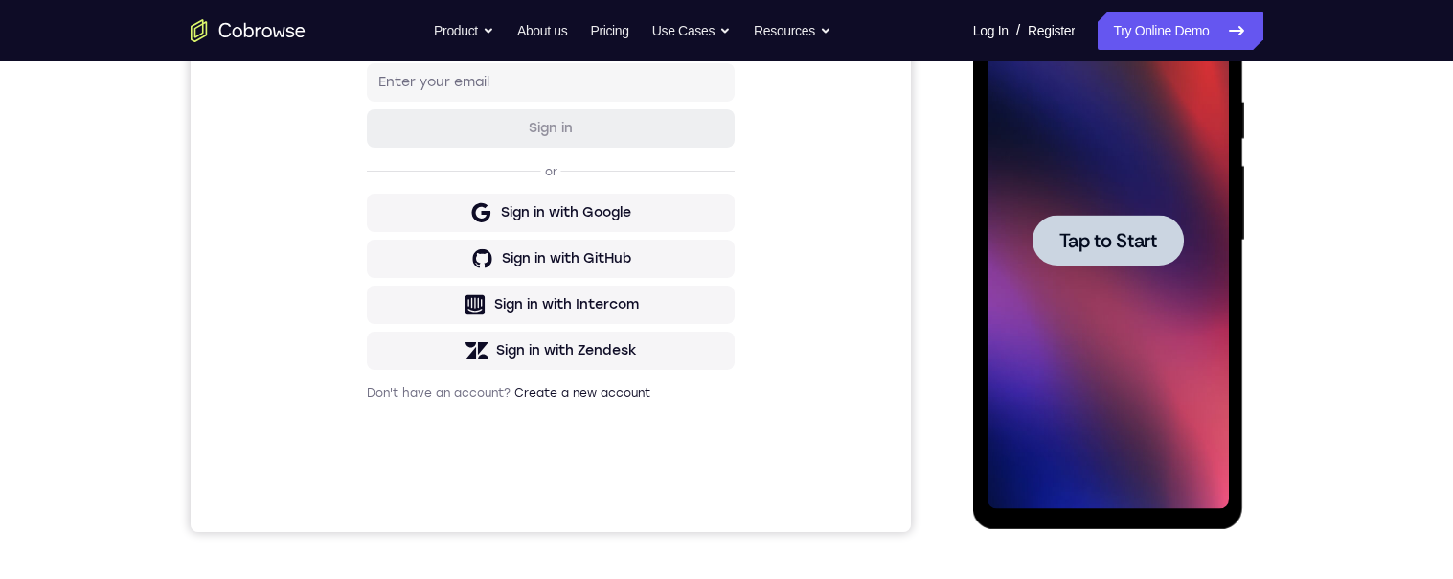
click at [1165, 251] on div at bounding box center [1107, 240] width 151 height 51
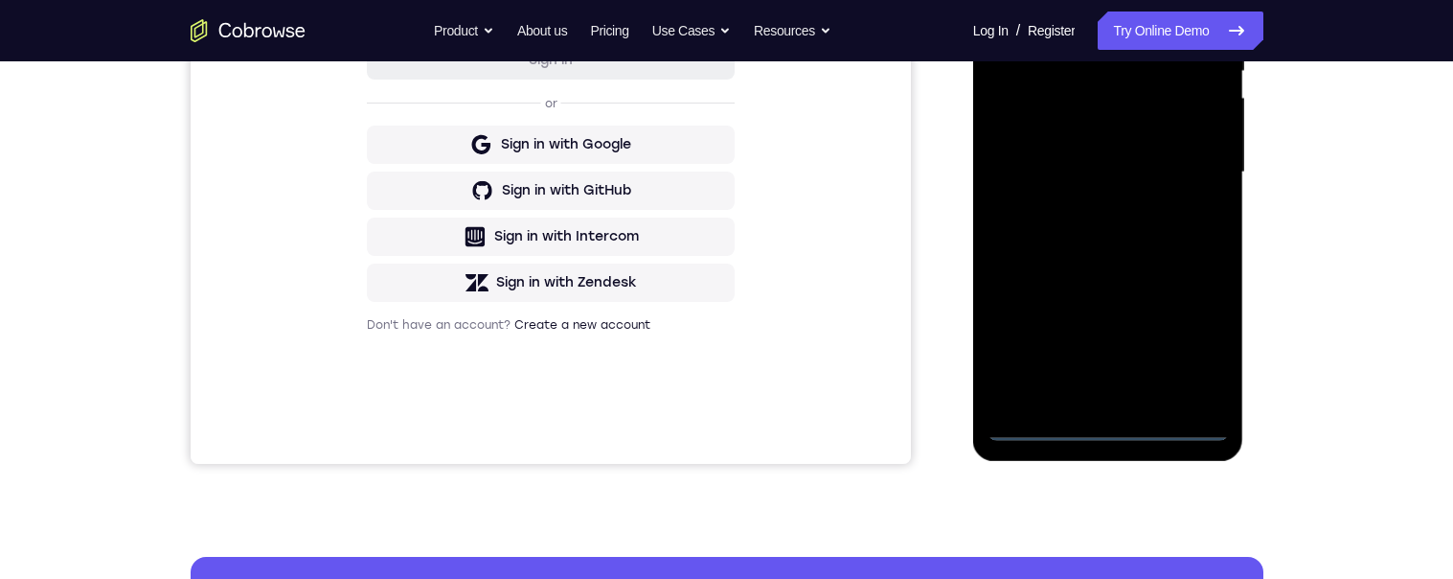
scroll to position [445, 0]
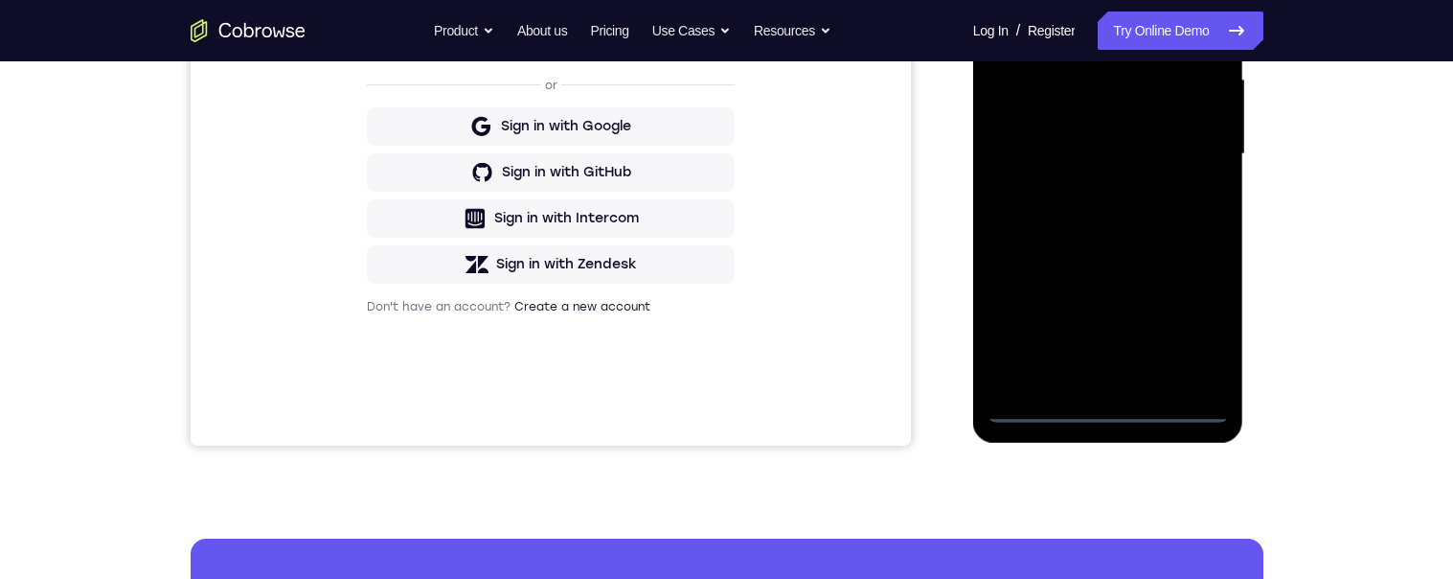
click at [1105, 406] on div at bounding box center [1107, 154] width 241 height 536
click at [1200, 328] on div at bounding box center [1107, 154] width 241 height 536
click at [1078, 0] on div at bounding box center [1107, 154] width 241 height 536
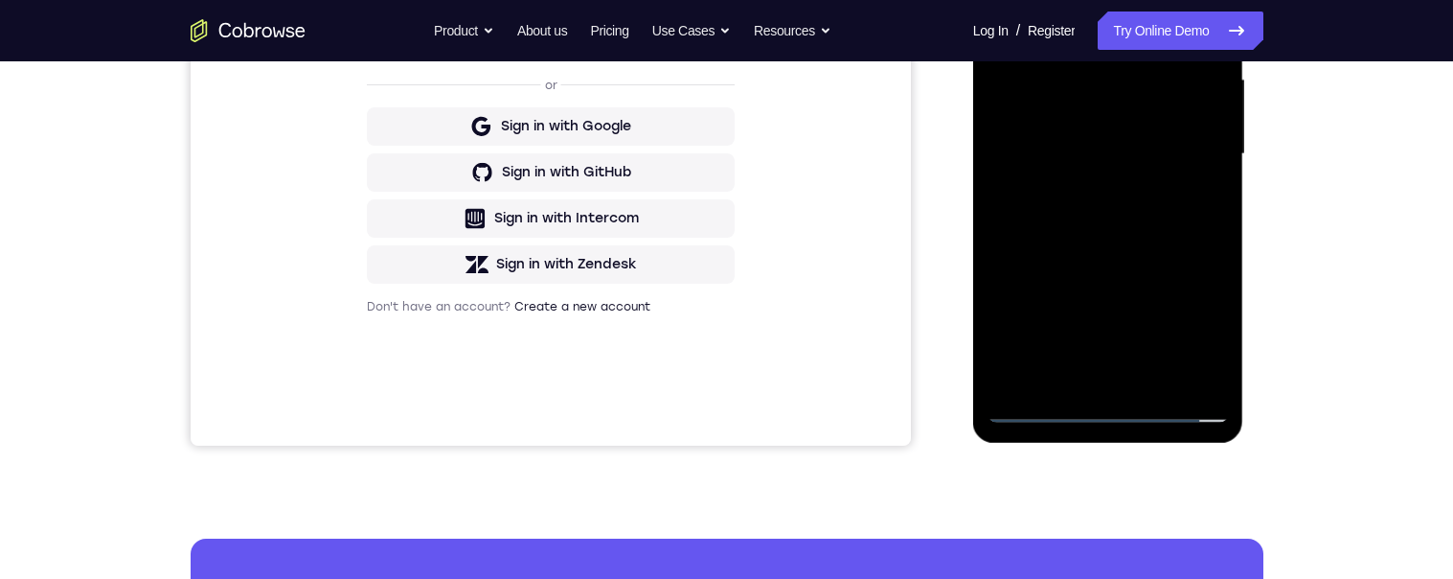
click at [1035, 0] on div at bounding box center [1107, 154] width 241 height 536
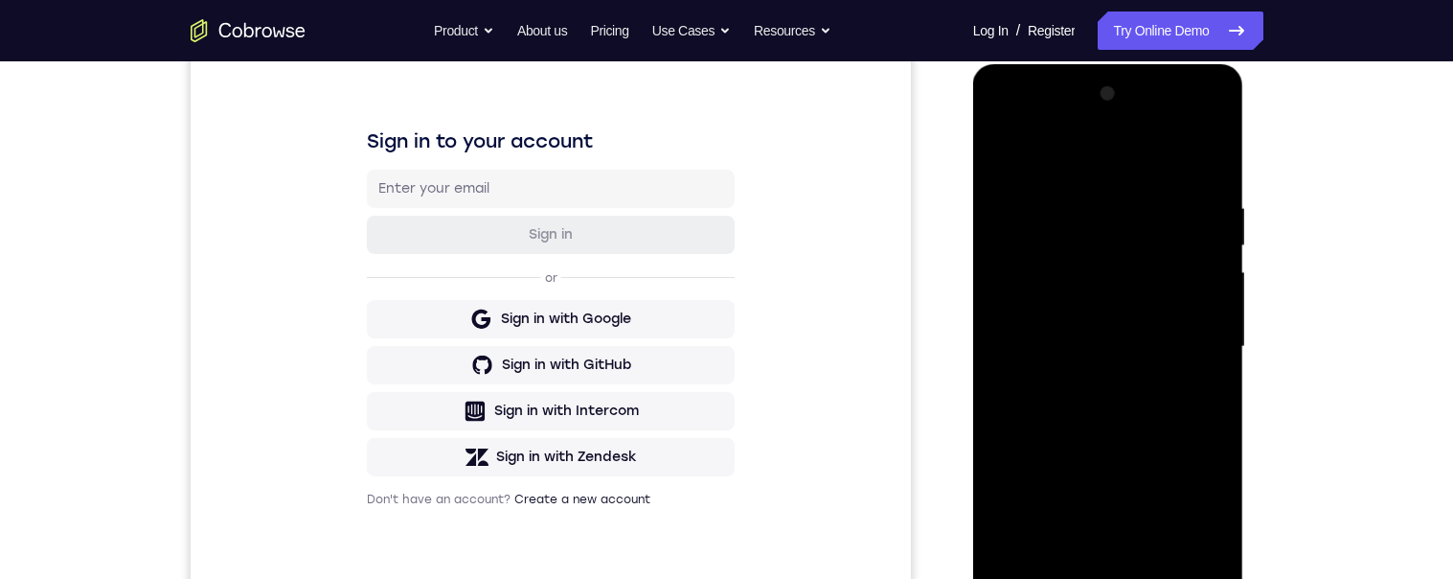
click at [1191, 333] on div at bounding box center [1107, 347] width 241 height 536
click at [1093, 572] on div at bounding box center [1107, 347] width 241 height 536
click at [1086, 570] on div at bounding box center [1107, 347] width 241 height 536
click at [997, 152] on div at bounding box center [1107, 347] width 241 height 536
click at [1079, 321] on div at bounding box center [1107, 347] width 241 height 536
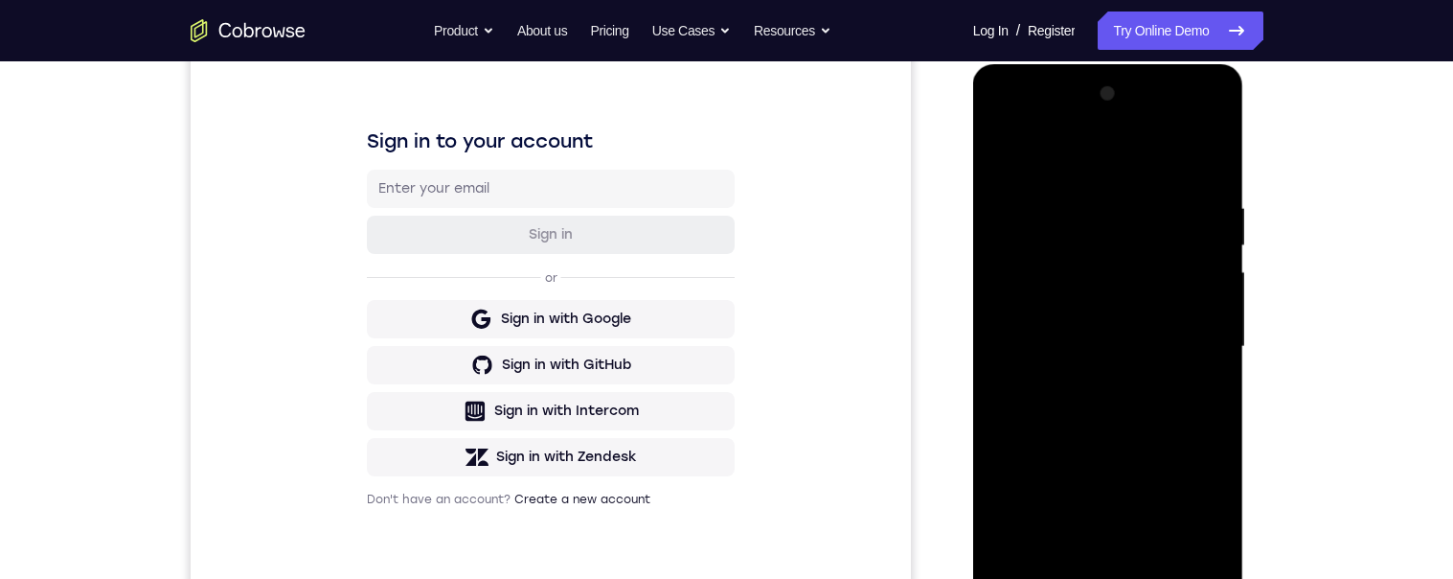
click at [1123, 301] on div at bounding box center [1107, 347] width 241 height 536
click at [1096, 345] on div at bounding box center [1107, 347] width 241 height 536
click at [1080, 409] on div at bounding box center [1107, 347] width 241 height 536
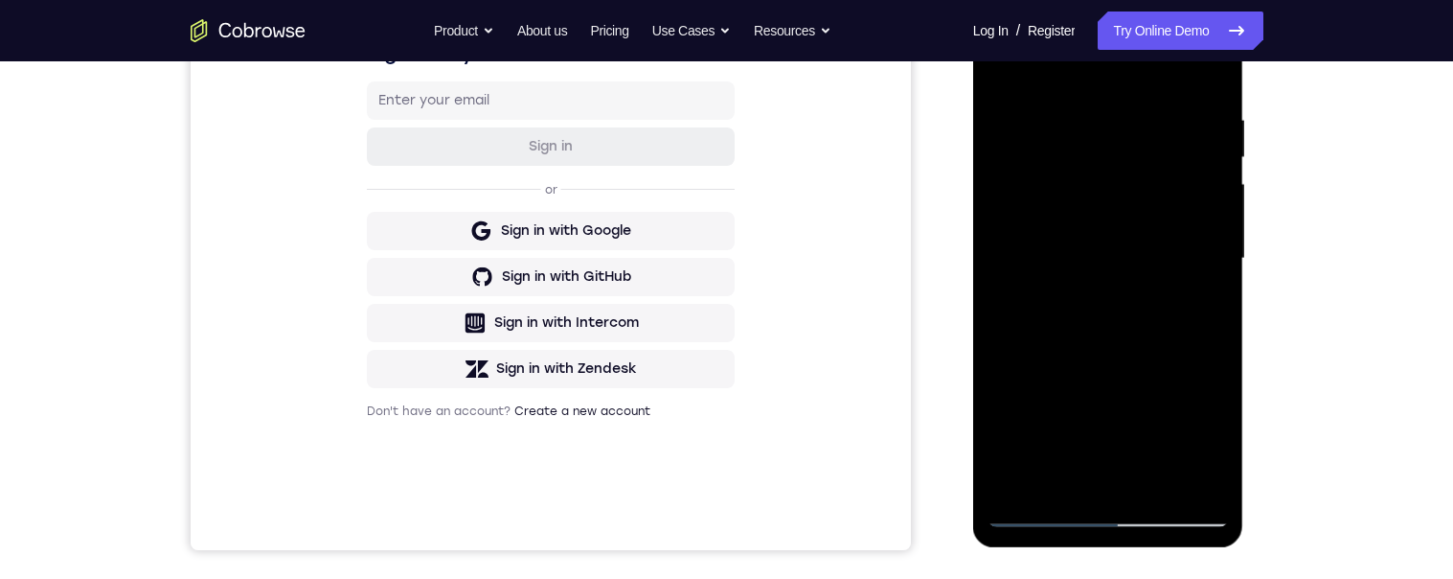
scroll to position [353, 0]
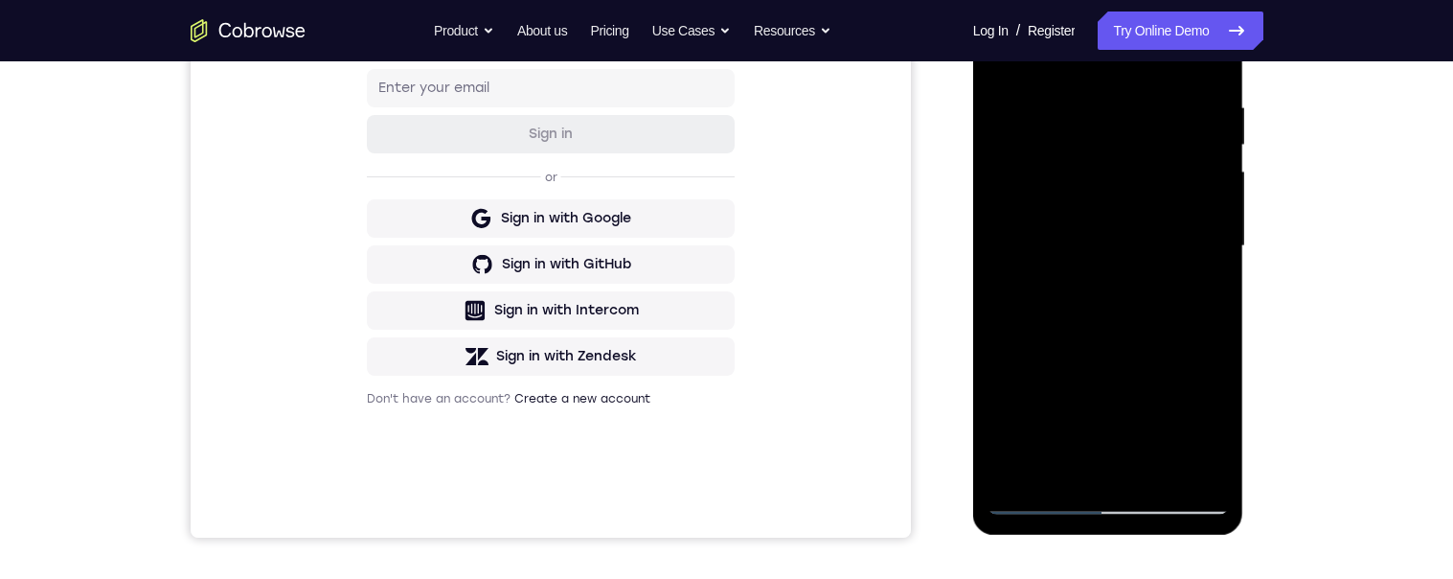
click at [1149, 469] on div at bounding box center [1107, 246] width 241 height 536
click at [1179, 313] on div at bounding box center [1107, 246] width 241 height 536
click at [1093, 329] on div at bounding box center [1107, 246] width 241 height 536
click at [1125, 317] on div at bounding box center [1107, 246] width 241 height 536
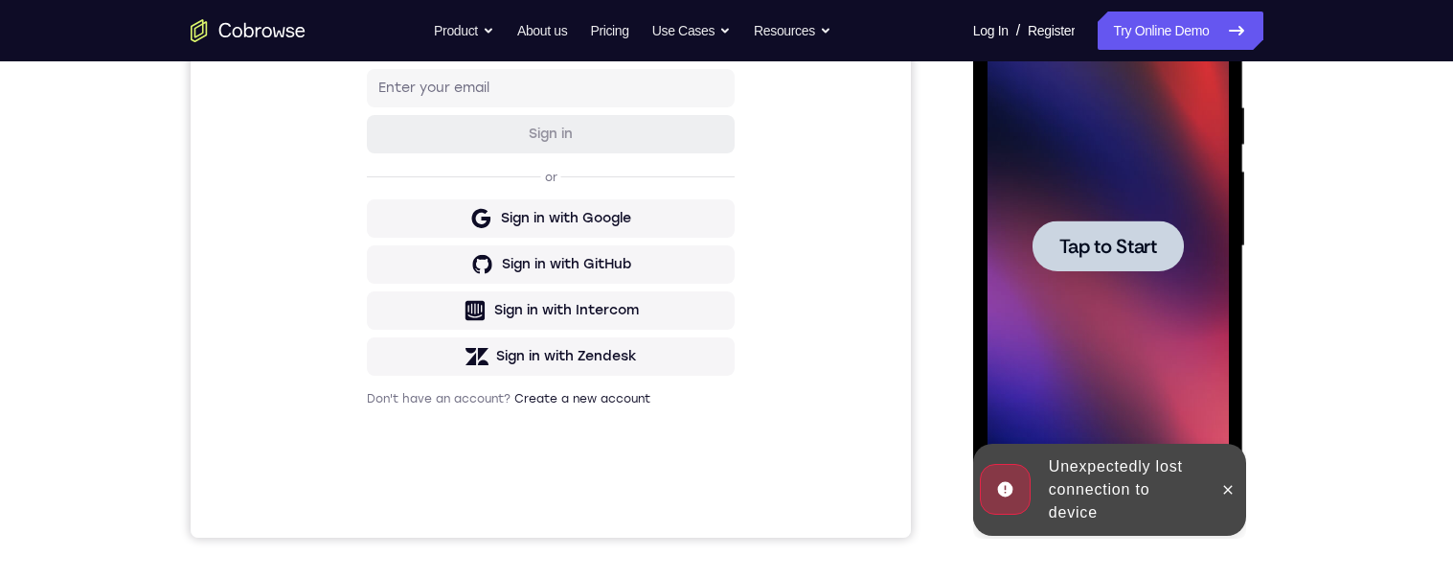
click at [1141, 365] on div at bounding box center [1107, 246] width 241 height 536
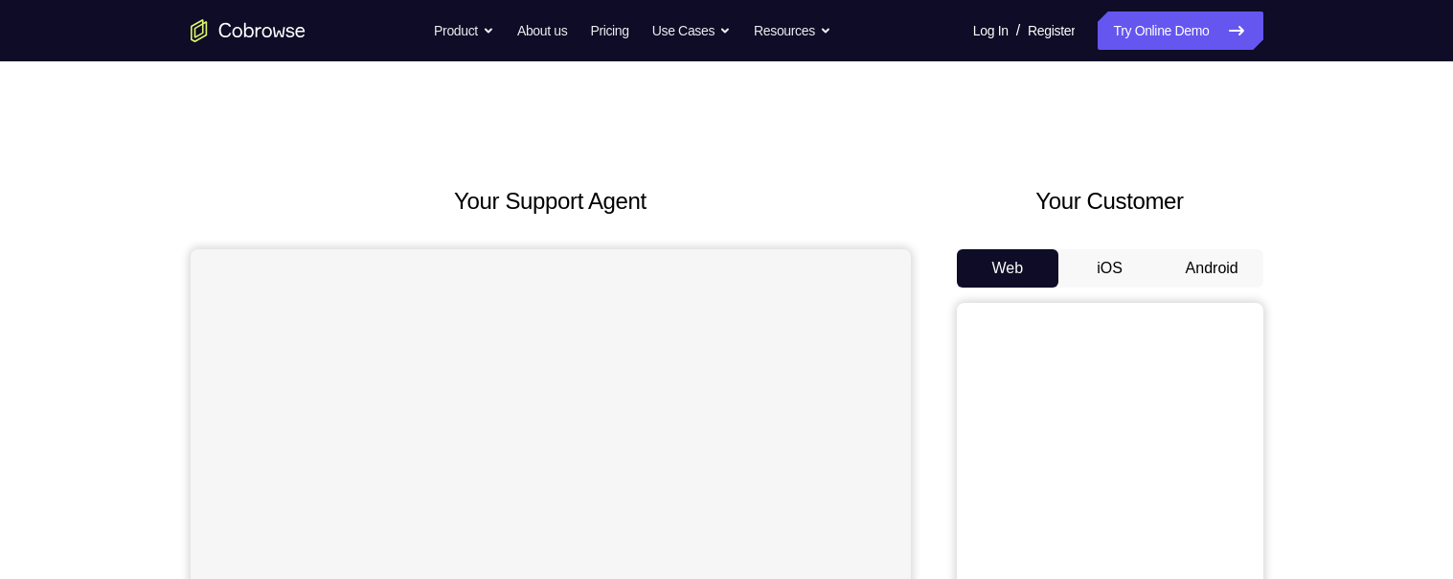
click at [1209, 255] on button "Android" at bounding box center [1212, 268] width 102 height 38
click at [1208, 256] on button "Android" at bounding box center [1212, 268] width 102 height 38
